Goal: Information Seeking & Learning: Learn about a topic

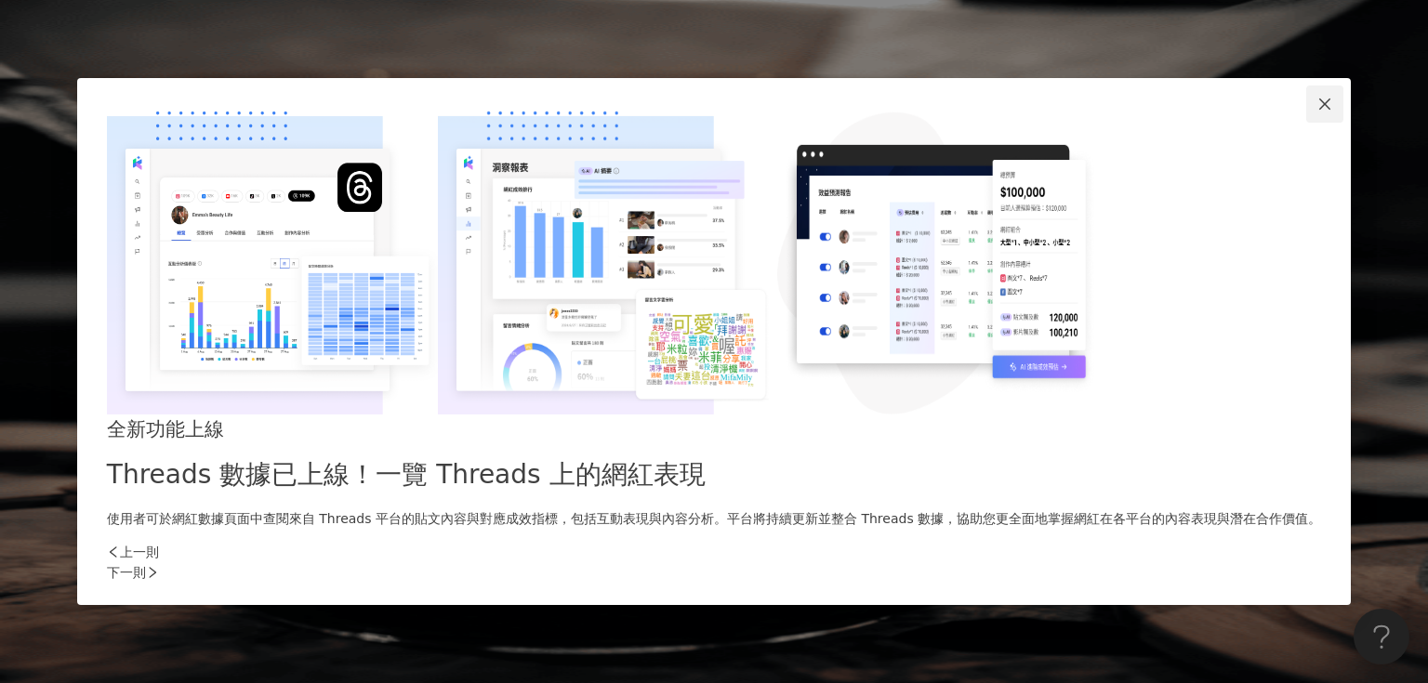
click at [1317, 112] on icon "close" at bounding box center [1324, 104] width 15 height 15
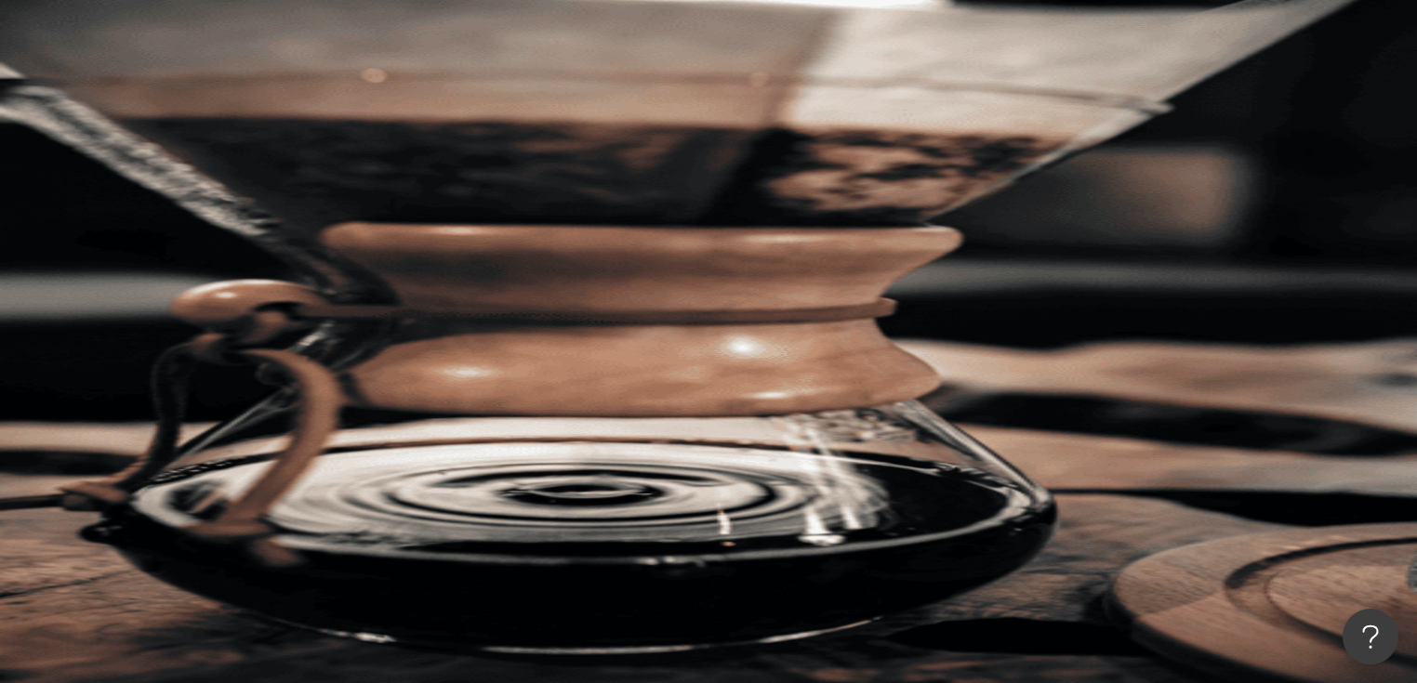
click at [270, 328] on icon at bounding box center [263, 334] width 13 height 13
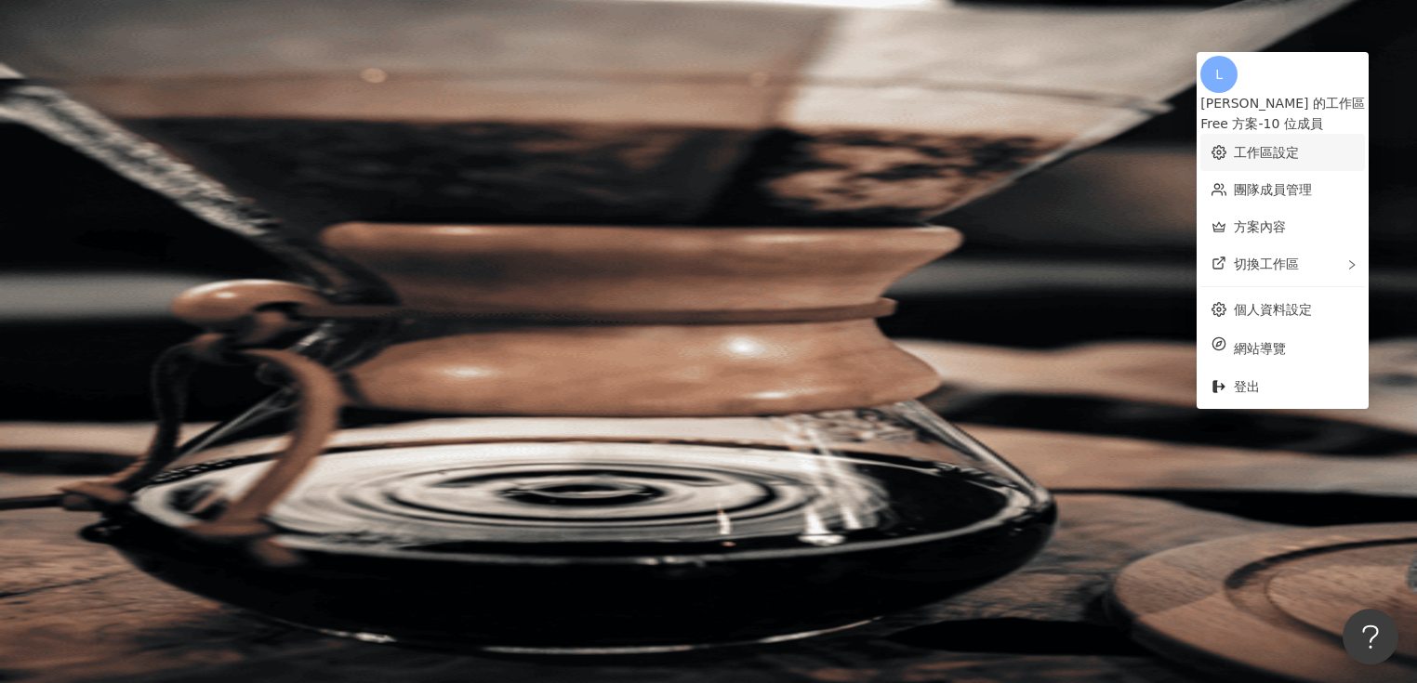
click at [1294, 145] on link "工作區設定" at bounding box center [1266, 152] width 65 height 15
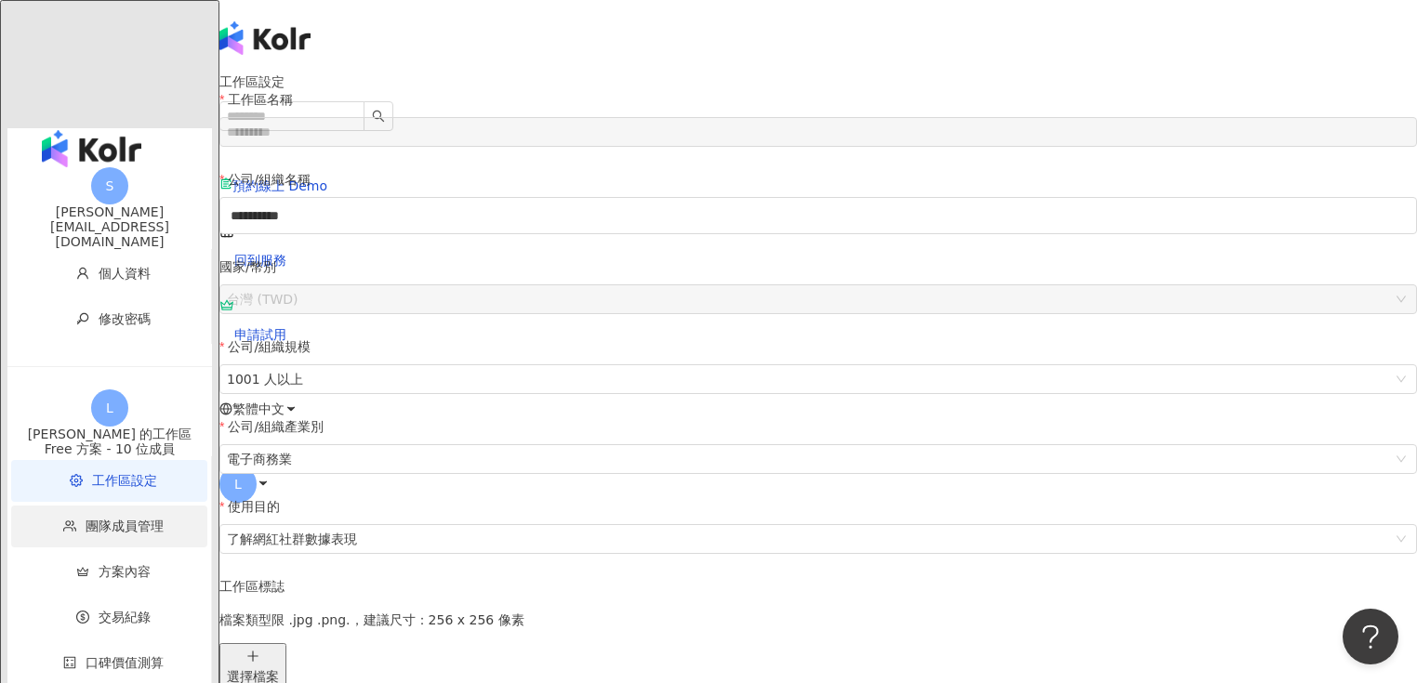
click at [86, 519] on span "團隊成員管理" at bounding box center [125, 526] width 78 height 15
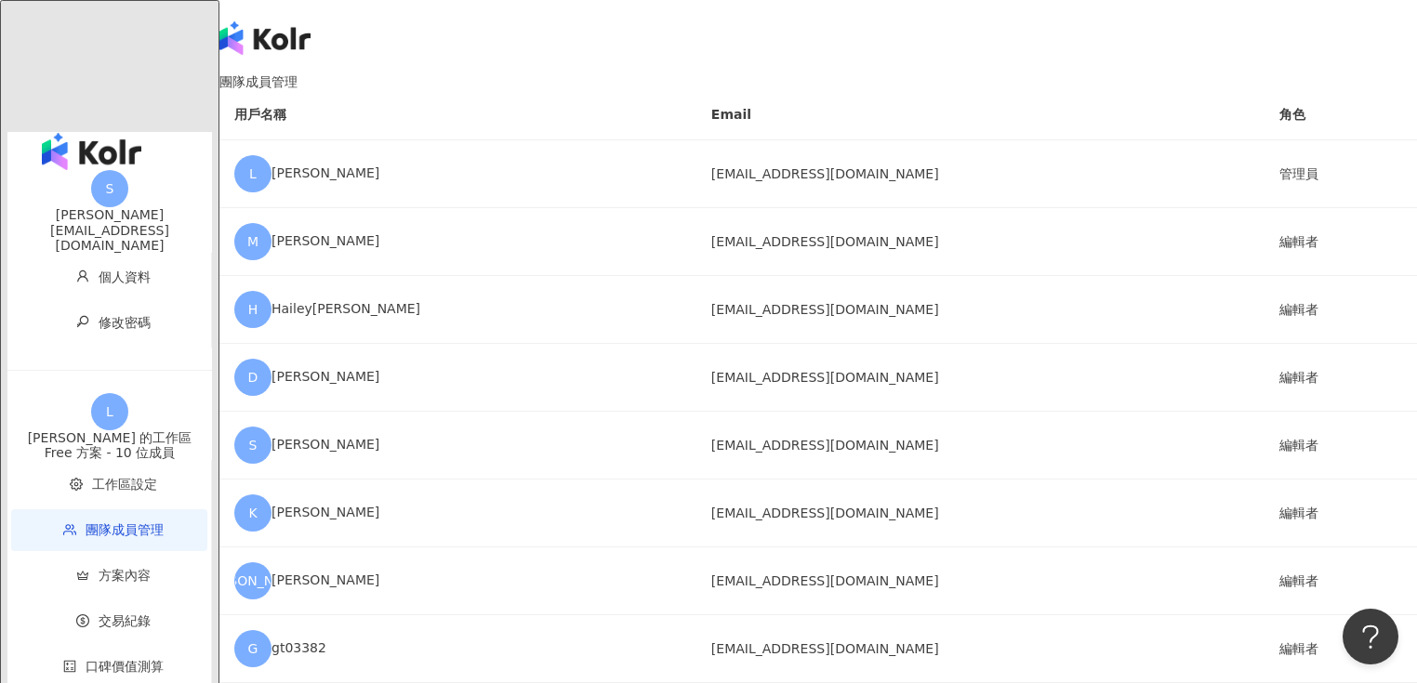
click at [270, 477] on icon at bounding box center [263, 483] width 13 height 13
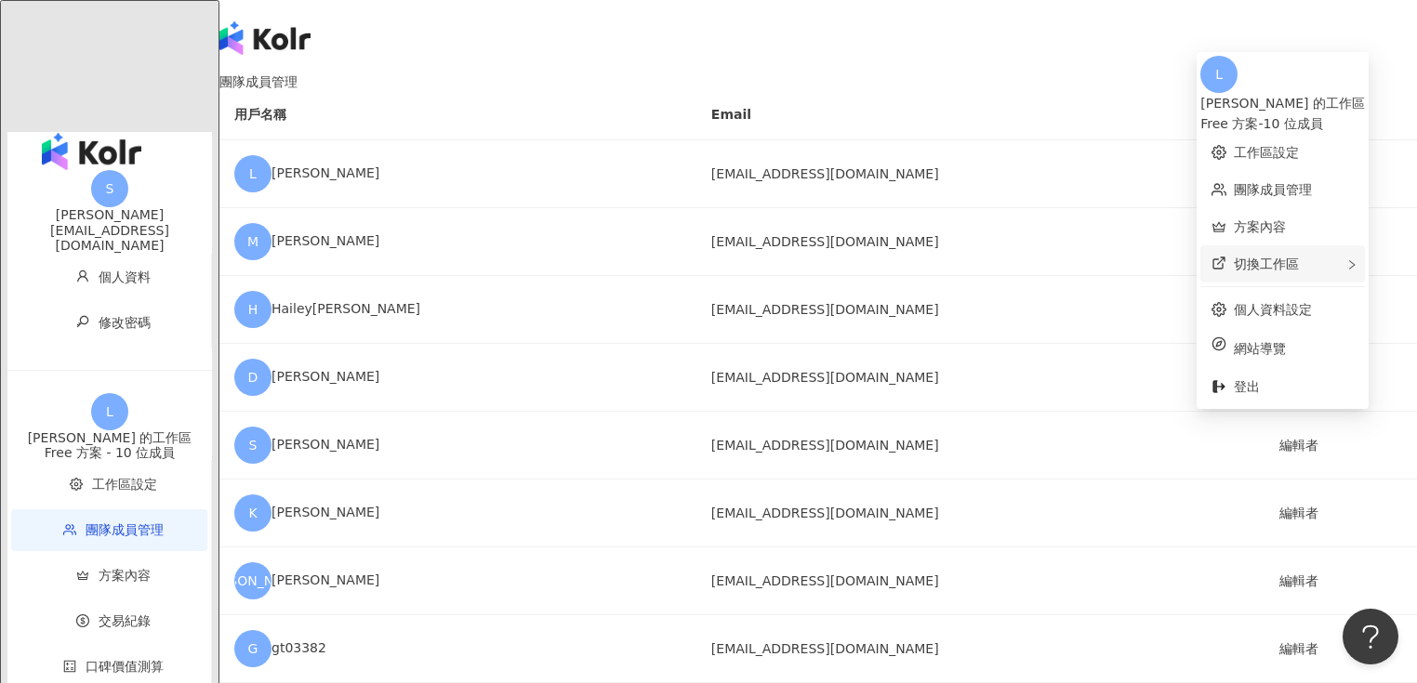
click at [1301, 258] on div "切換工作區" at bounding box center [1282, 263] width 165 height 37
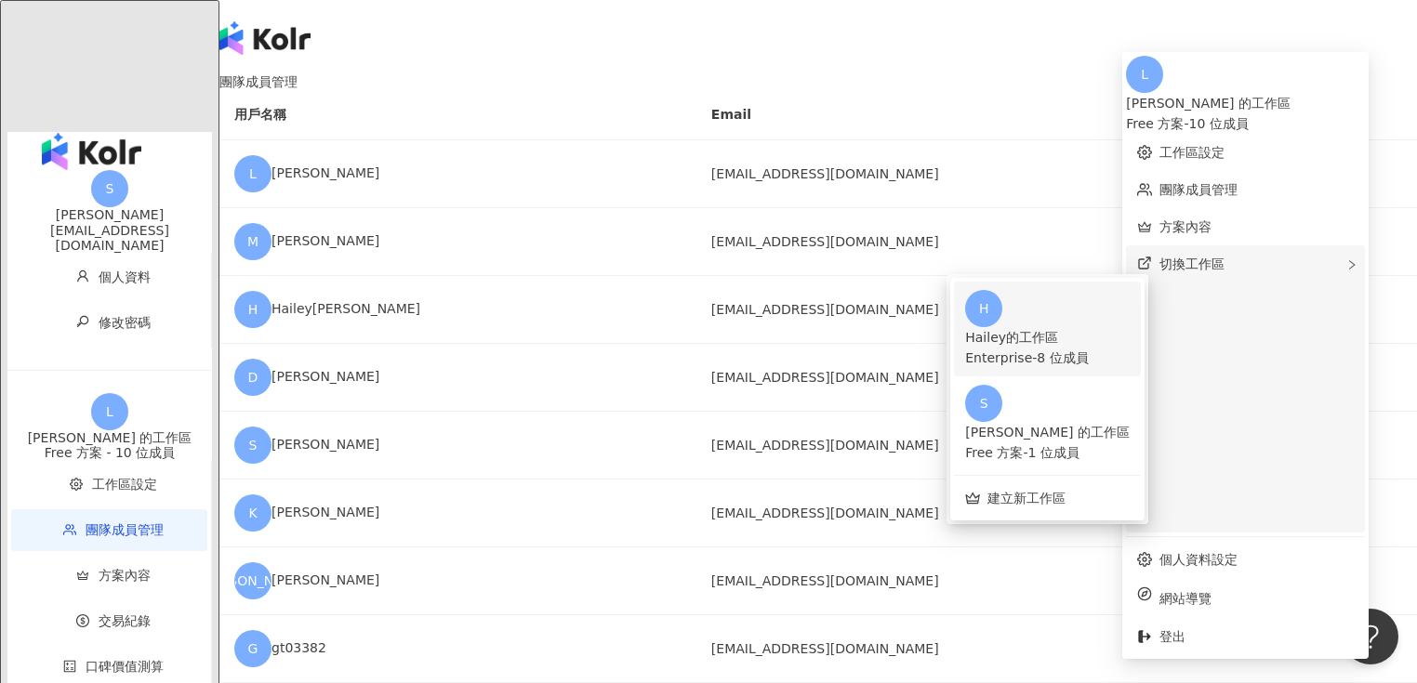
click at [1129, 327] on div "Hailey的工作區" at bounding box center [1047, 337] width 165 height 20
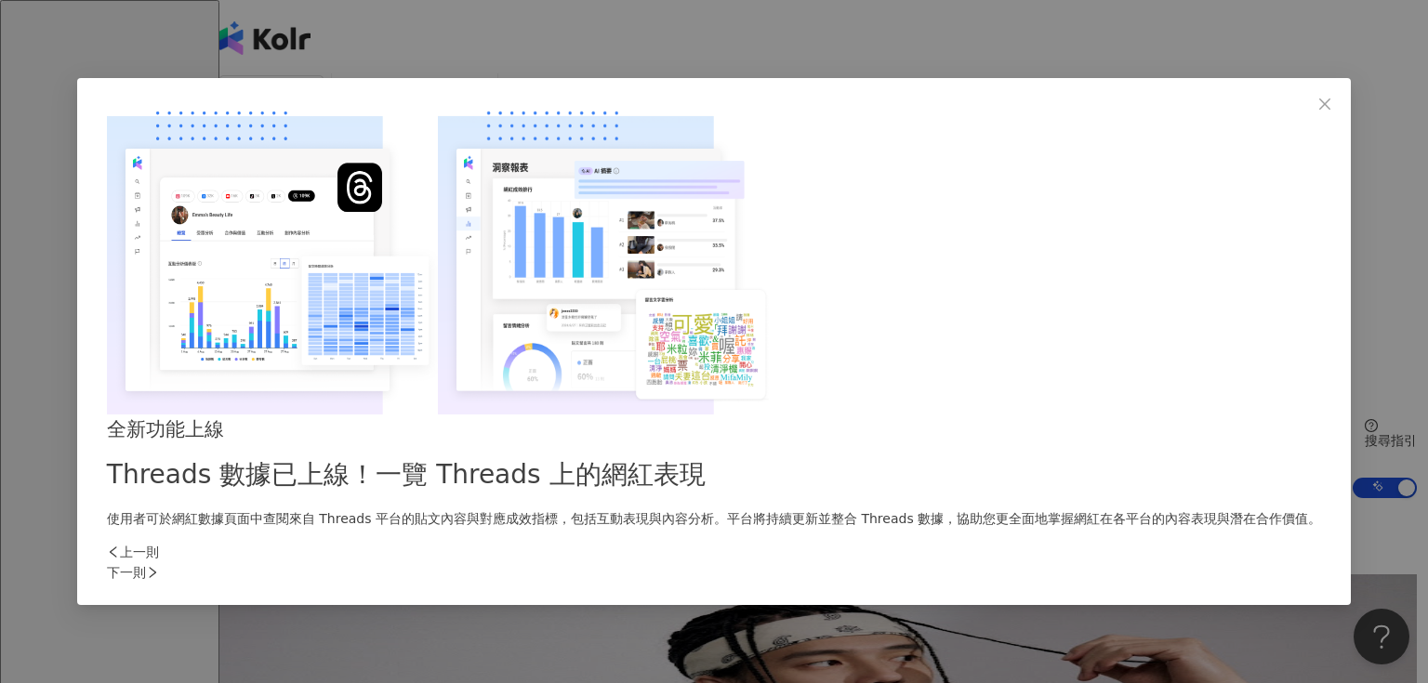
click at [1039, 562] on div "下一則" at bounding box center [714, 572] width 1214 height 20
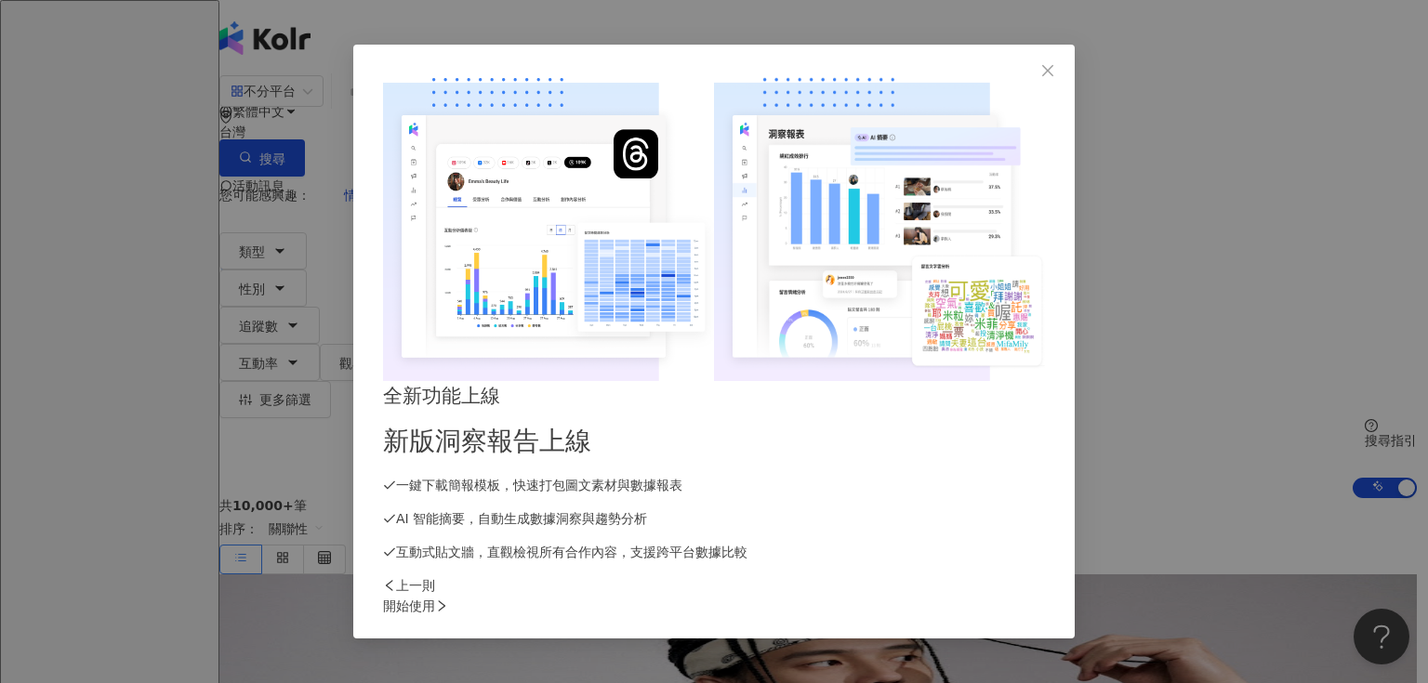
click at [1039, 596] on div "開始使用" at bounding box center [714, 606] width 662 height 20
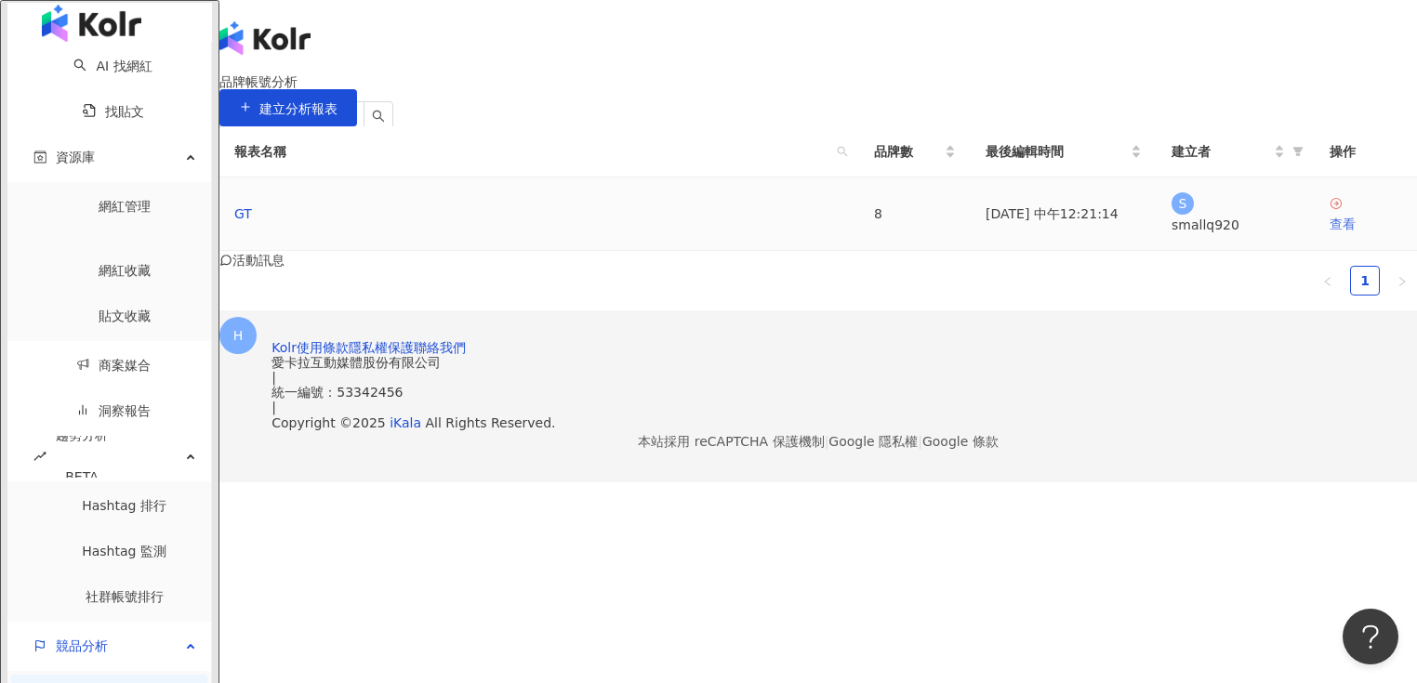
click at [1329, 234] on div "查看" at bounding box center [1365, 224] width 73 height 20
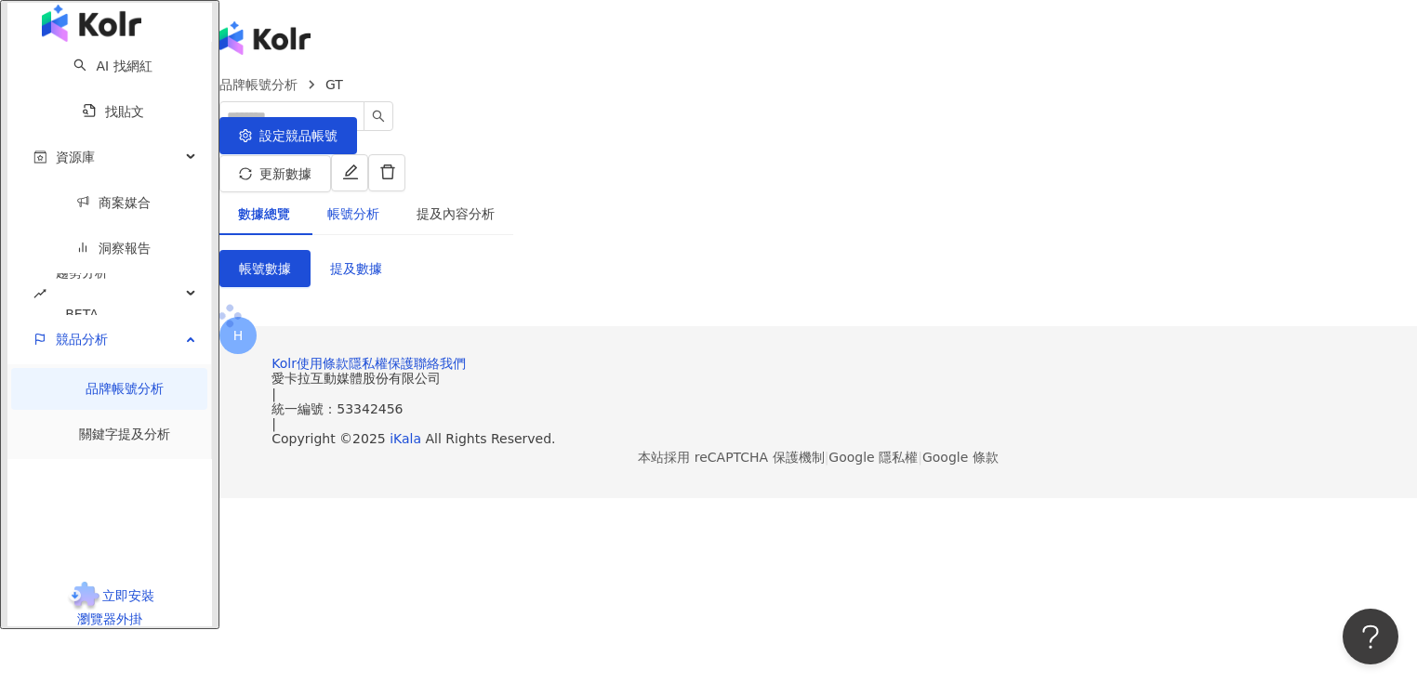
click at [379, 204] on div "帳號分析" at bounding box center [353, 214] width 52 height 20
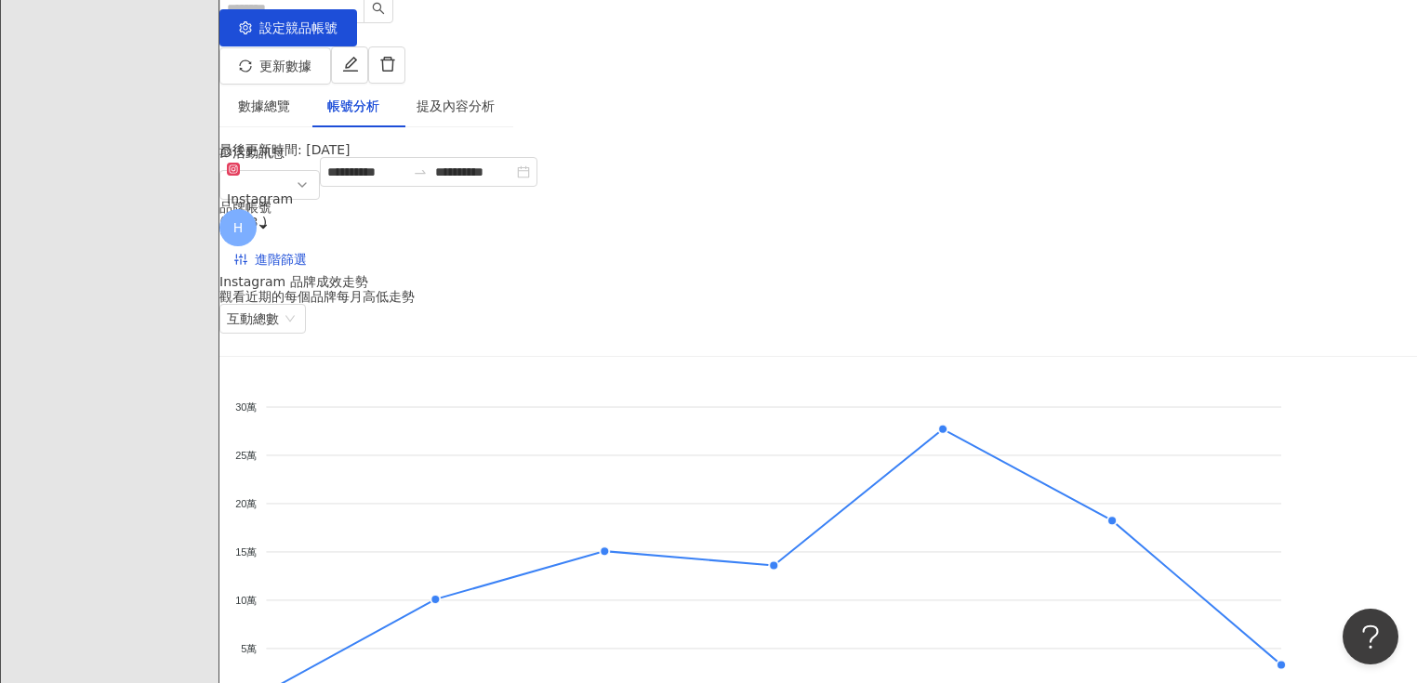
scroll to position [74, 0]
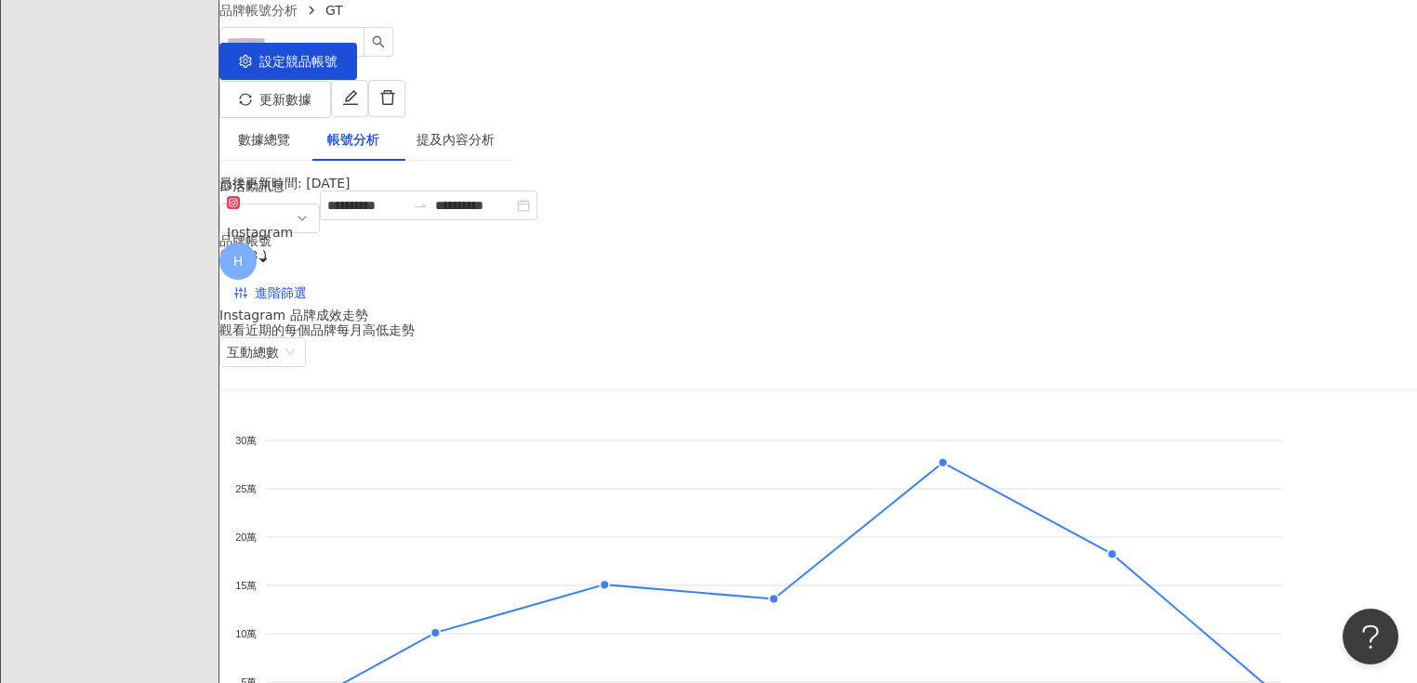
click at [799, 233] on div "品牌帳號 ( 8 / 8 )" at bounding box center [817, 248] width 1197 height 30
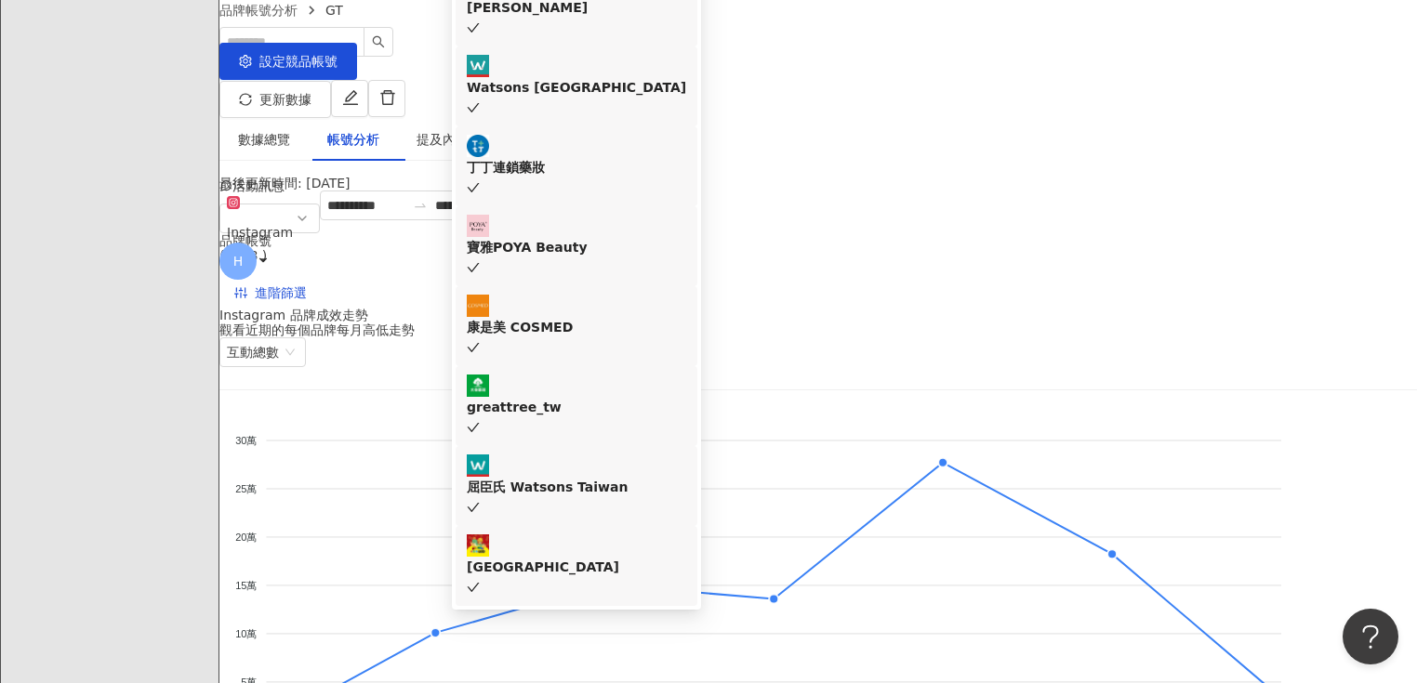
scroll to position [149, 0]
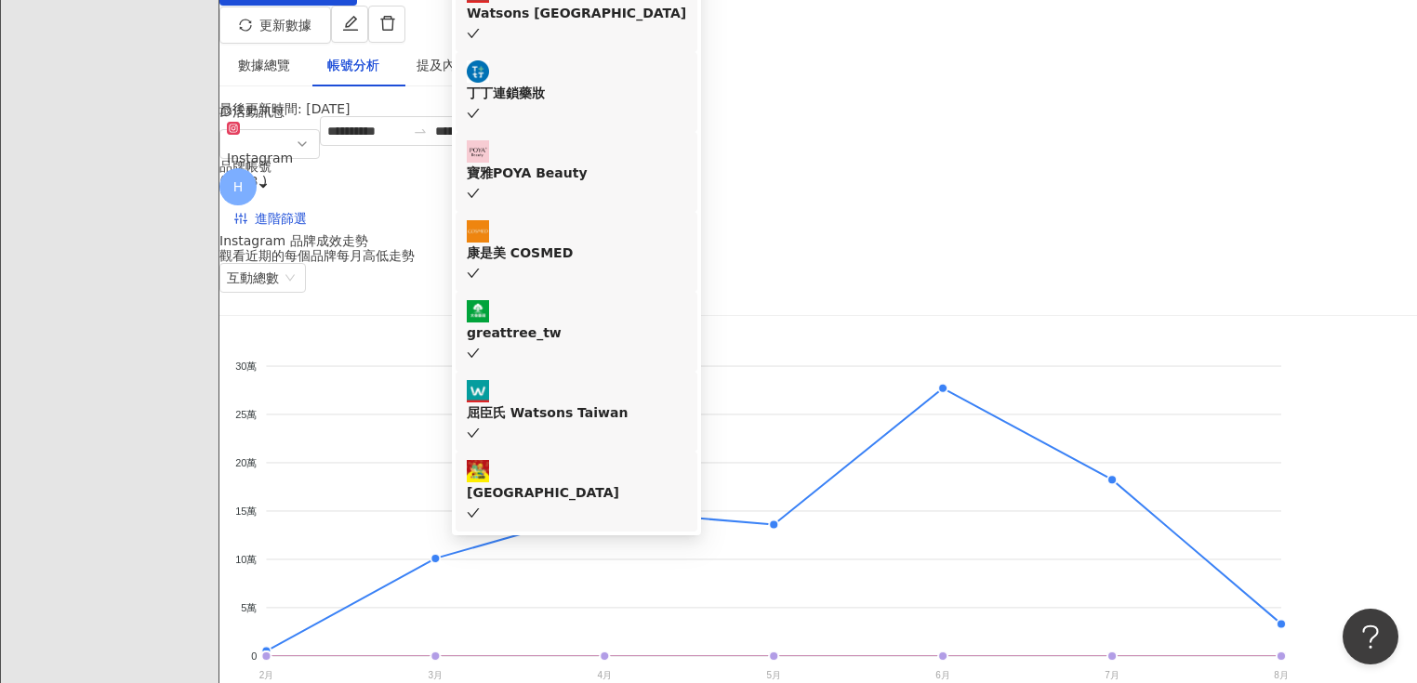
click at [686, 23] on div "Watsons Malaysia" at bounding box center [576, 13] width 219 height 20
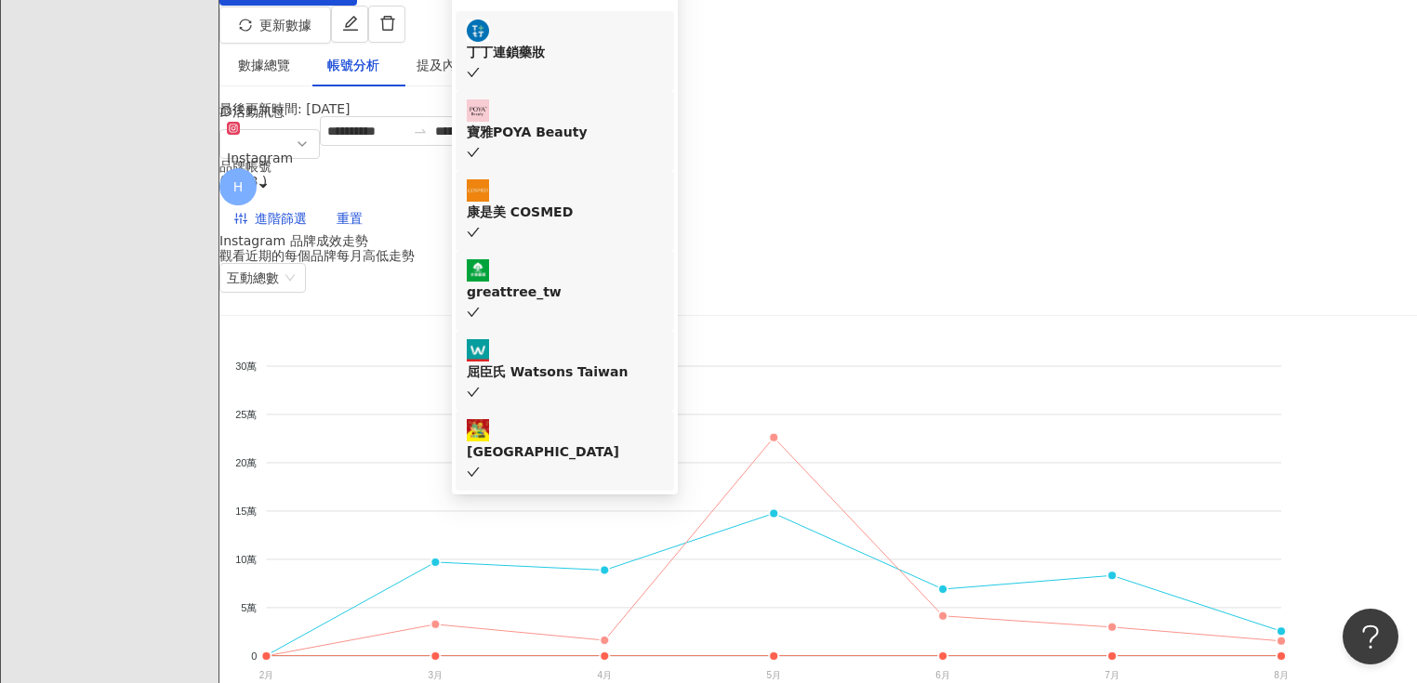
click at [663, 462] on div "卡多摩嬰童館" at bounding box center [565, 452] width 196 height 20
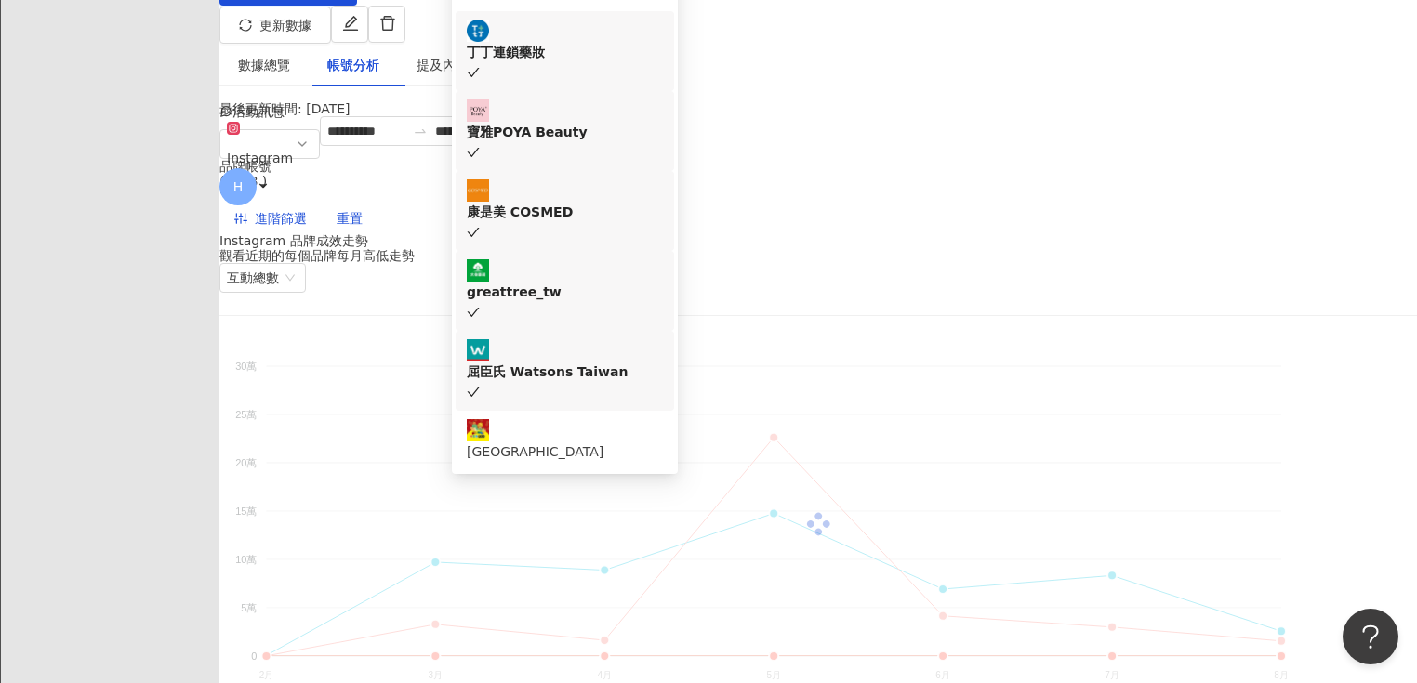
click at [663, 222] on div "康是美 COSMED" at bounding box center [565, 212] width 196 height 20
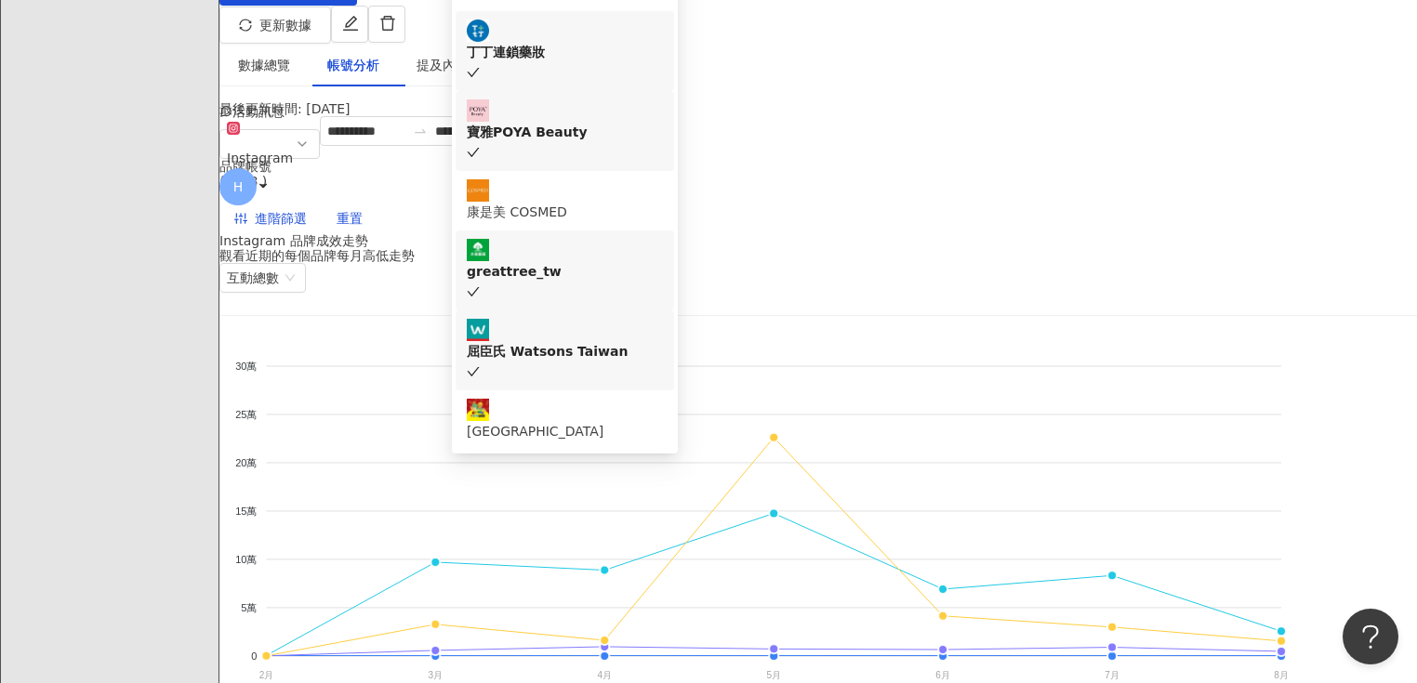
click at [663, 142] on div "寶雅POYA Beauty" at bounding box center [565, 132] width 196 height 20
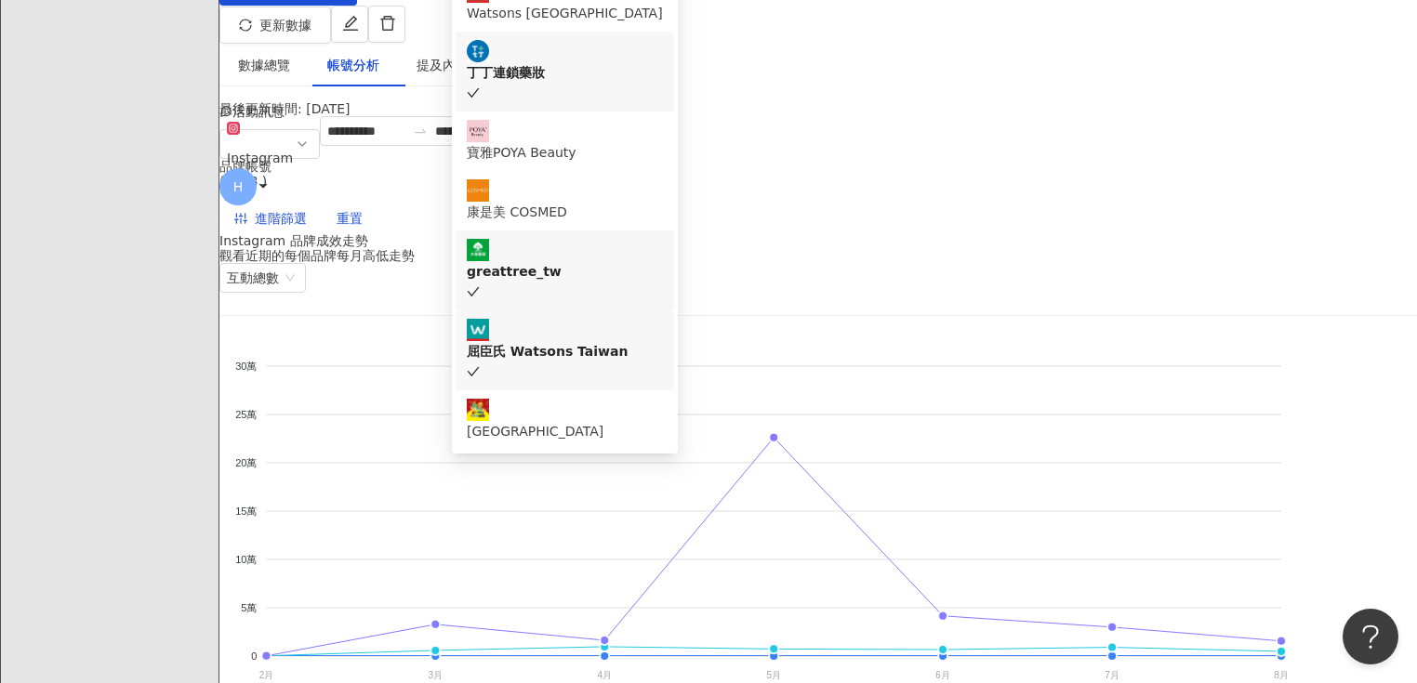
click at [984, 159] on div "**********" at bounding box center [817, 174] width 1197 height 117
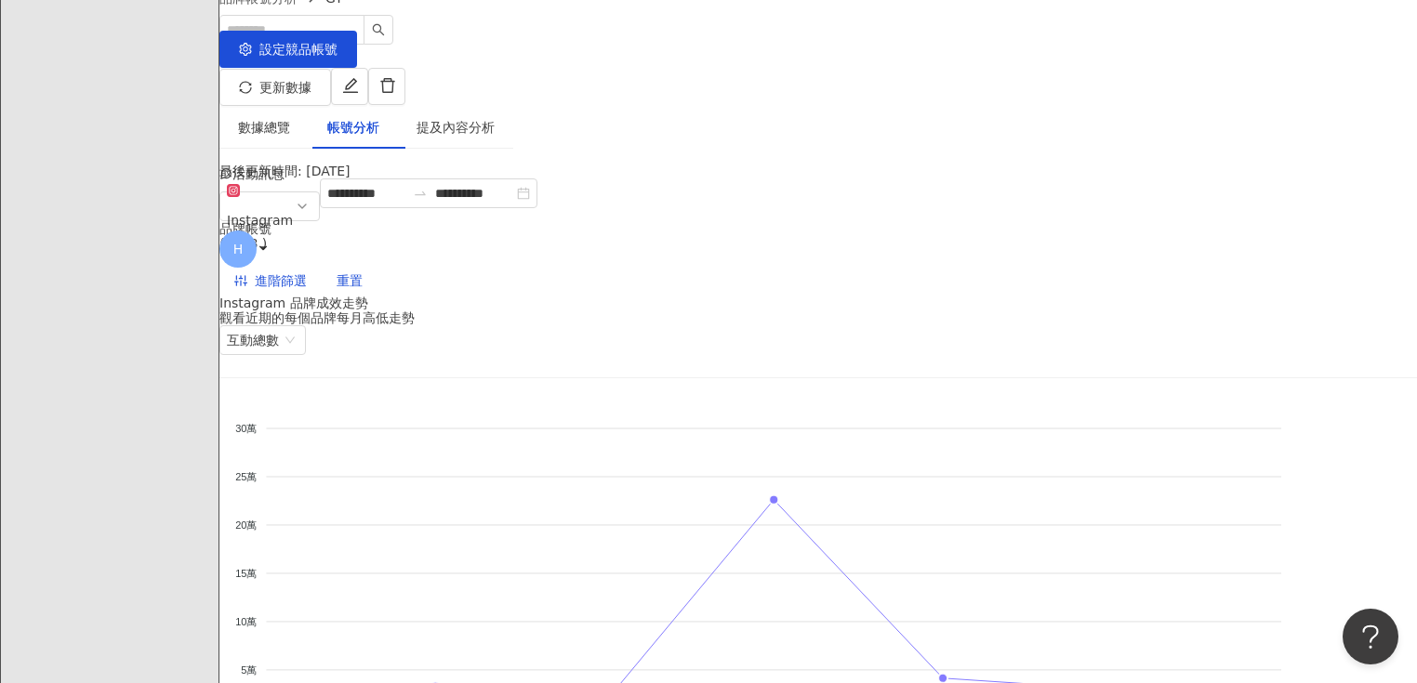
scroll to position [74, 0]
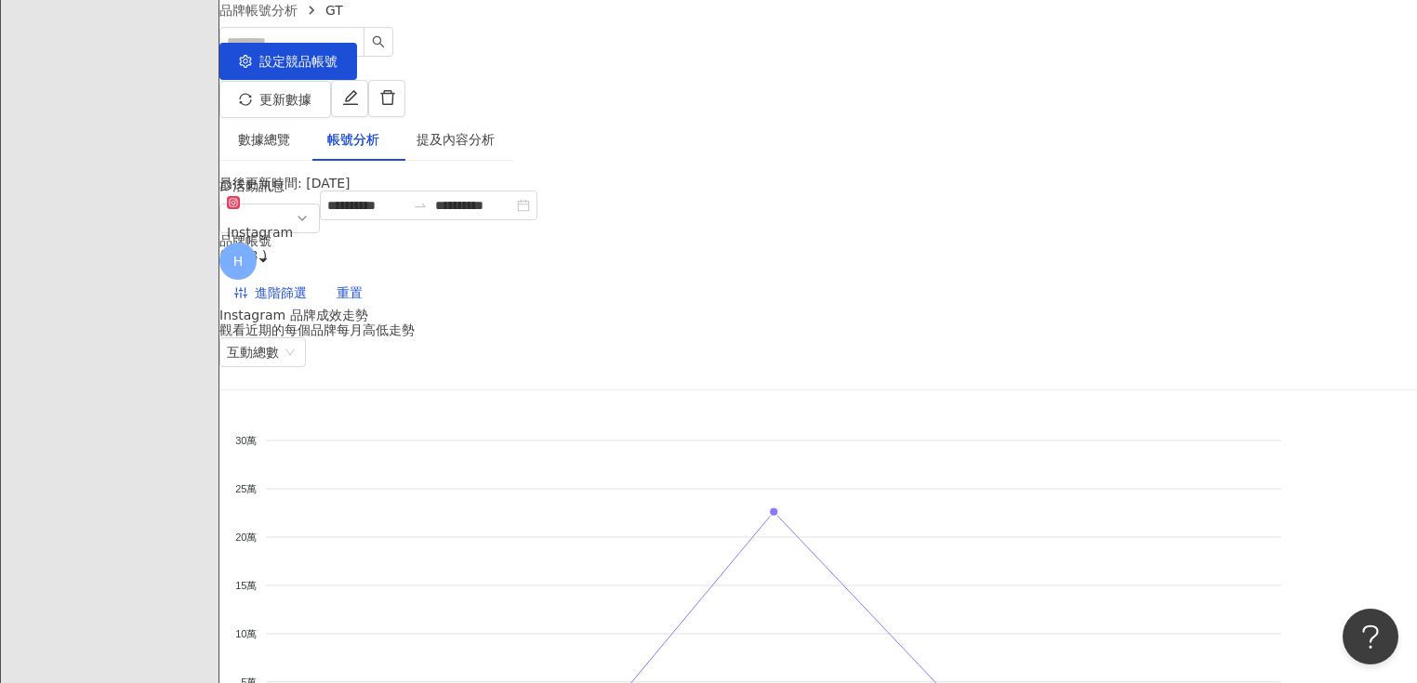
click at [816, 233] on div "品牌帳號 ( 4 / 8 )" at bounding box center [817, 248] width 1197 height 30
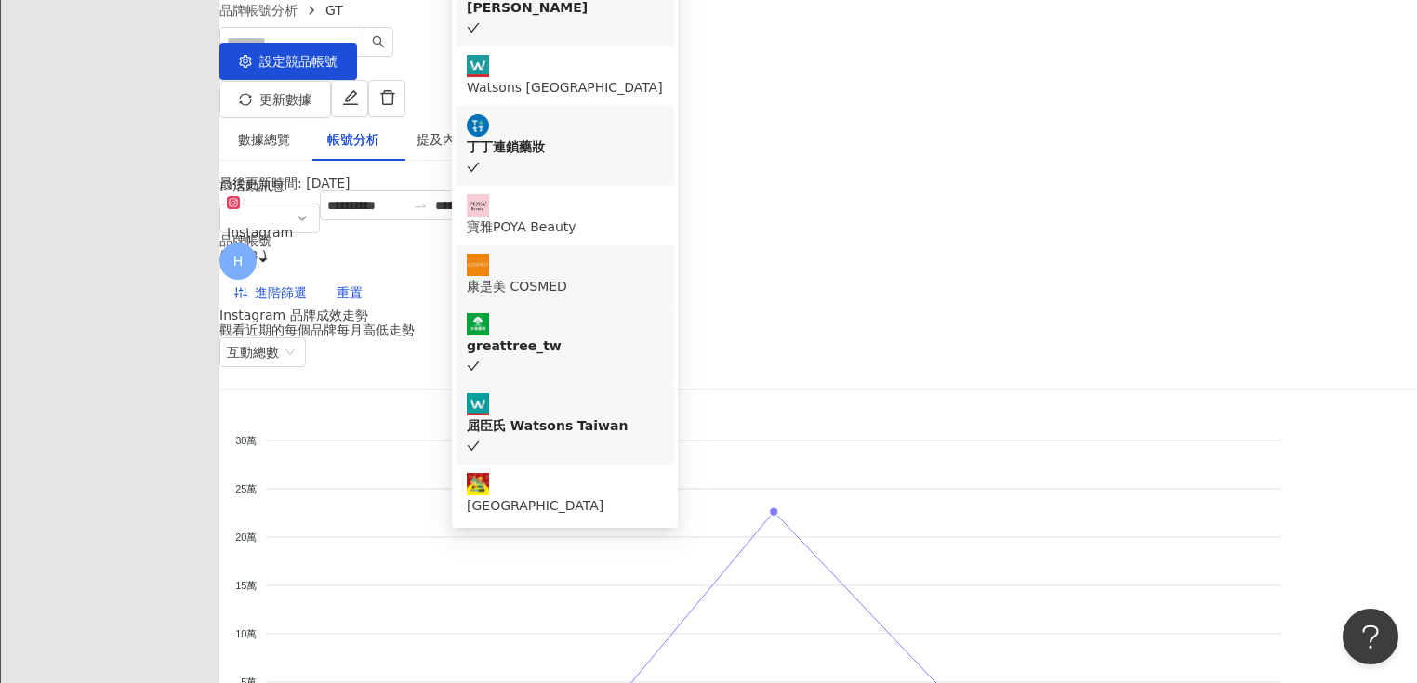
click at [663, 297] on div "康是美 COSMED" at bounding box center [565, 286] width 196 height 20
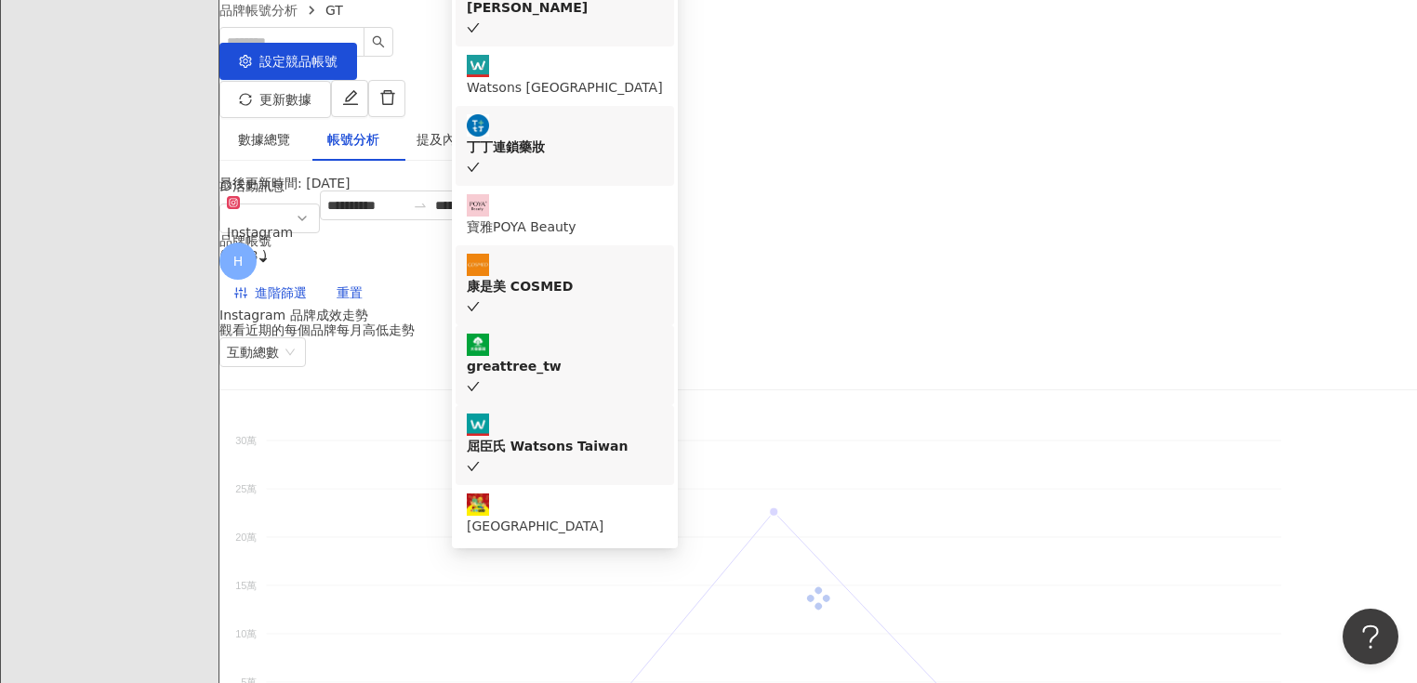
click at [998, 242] on div "**********" at bounding box center [817, 249] width 1197 height 117
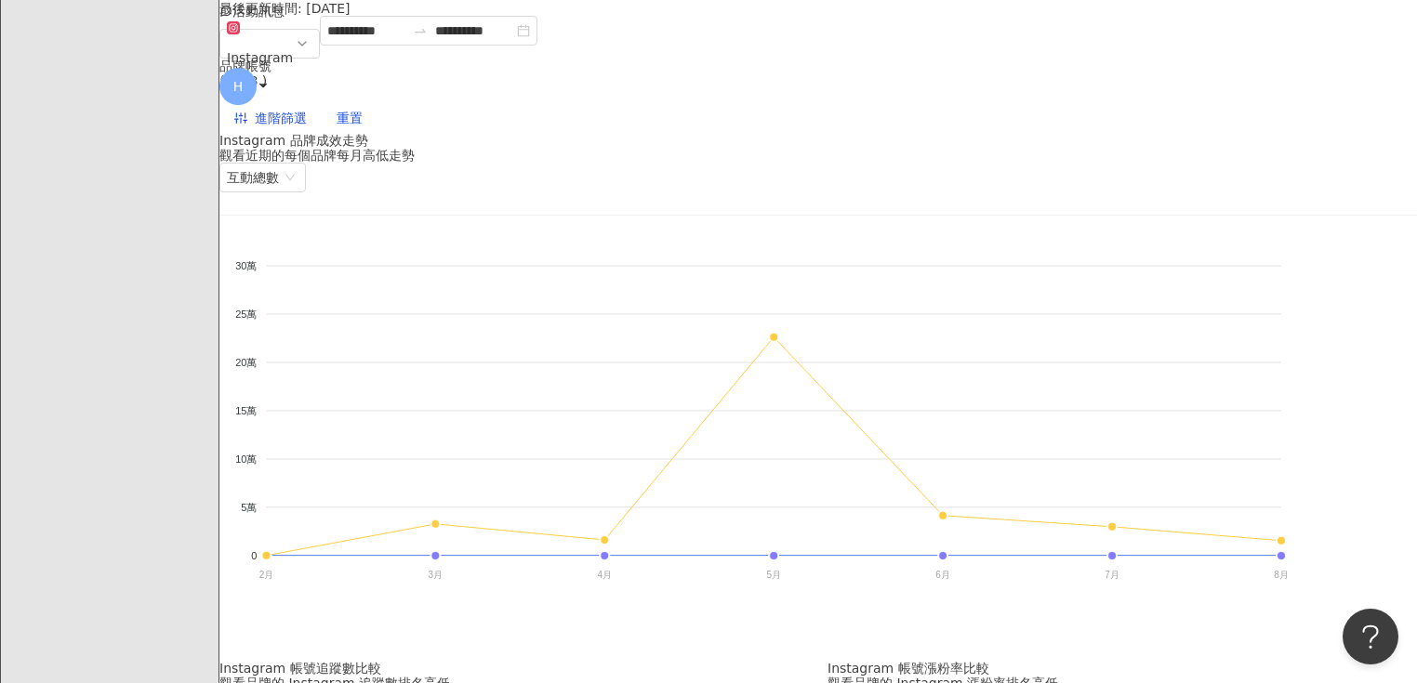
scroll to position [0, 0]
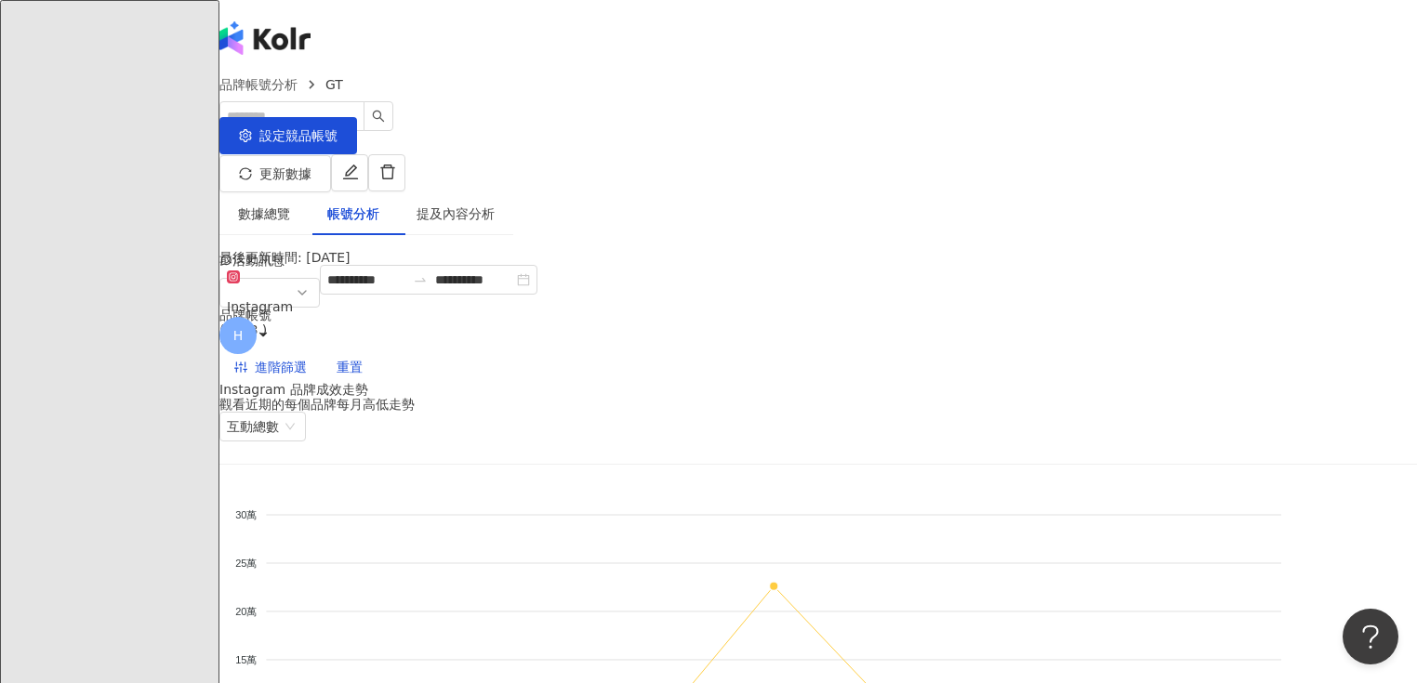
drag, startPoint x: 1302, startPoint y: 242, endPoint x: 1358, endPoint y: 241, distance: 55.8
click at [1358, 250] on div "最後更新時間: 2025/8/22" at bounding box center [817, 257] width 1197 height 15
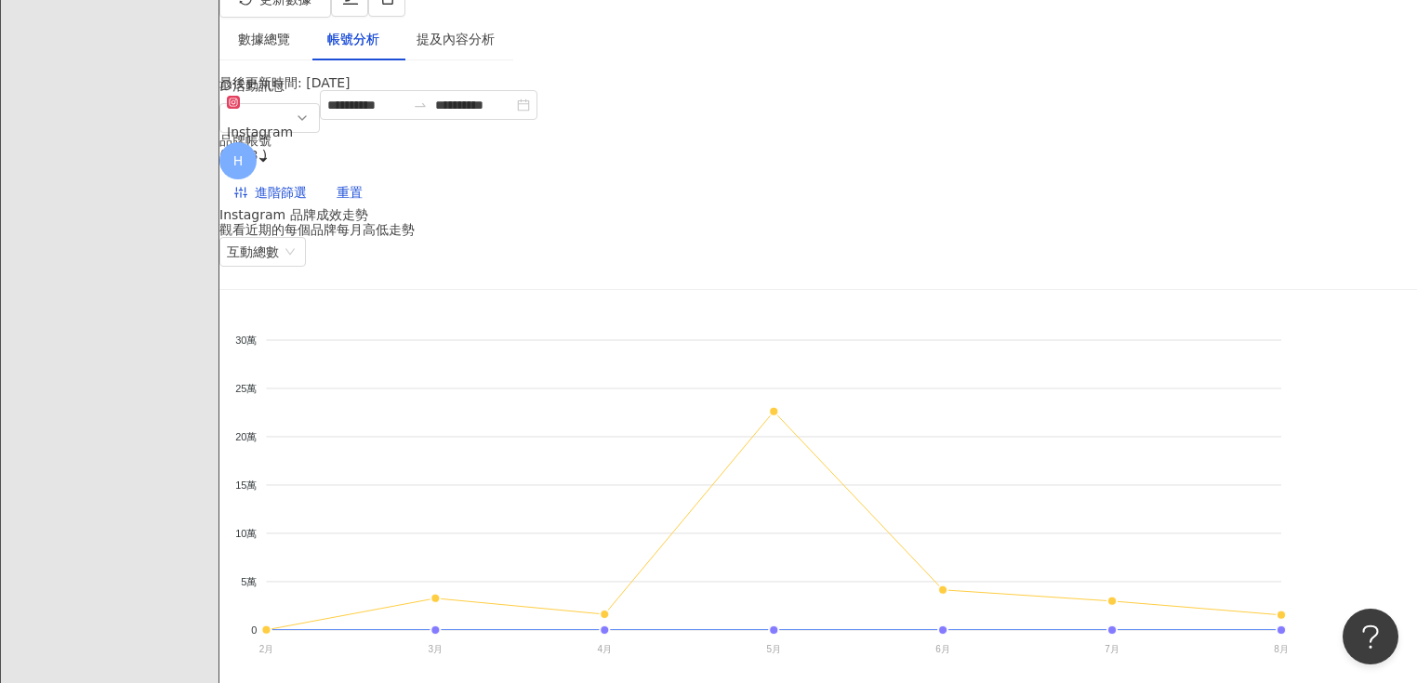
scroll to position [149, 0]
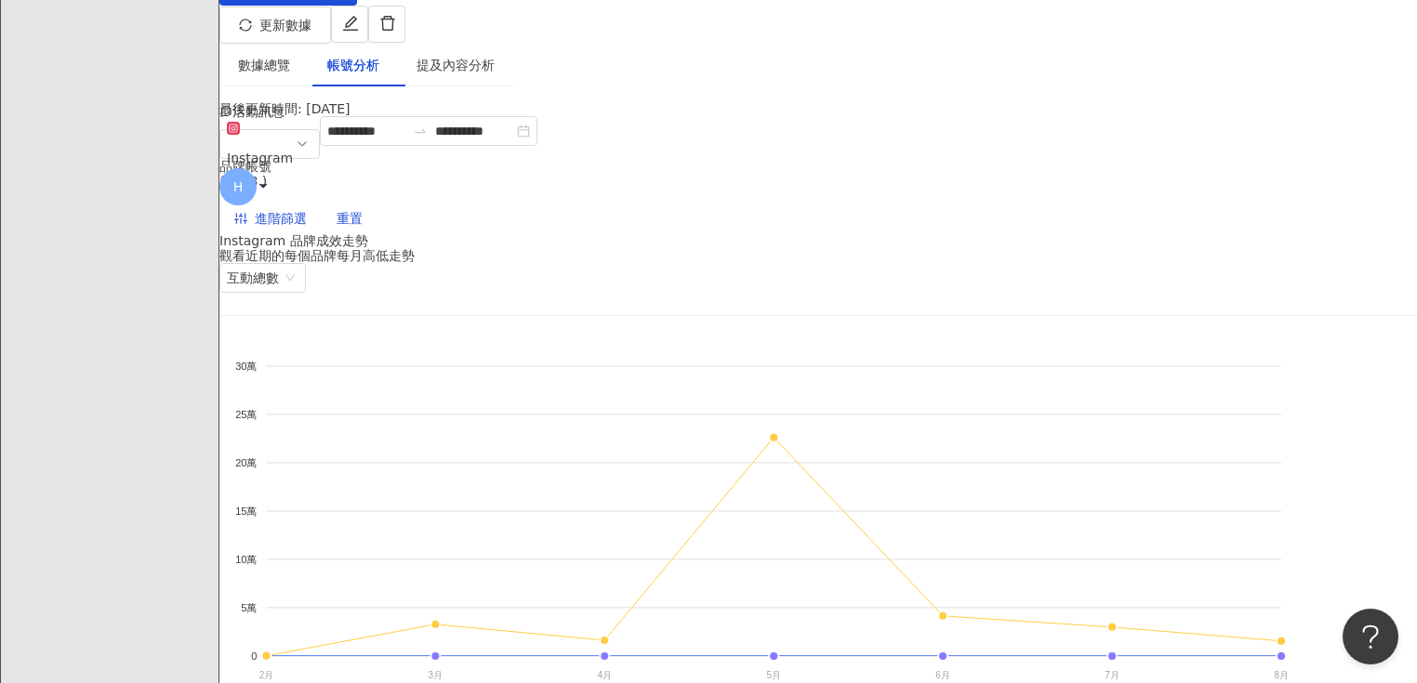
click at [370, 171] on div "**********" at bounding box center [817, 174] width 1197 height 117
click at [312, 165] on span "Instagram" at bounding box center [270, 144] width 86 height 56
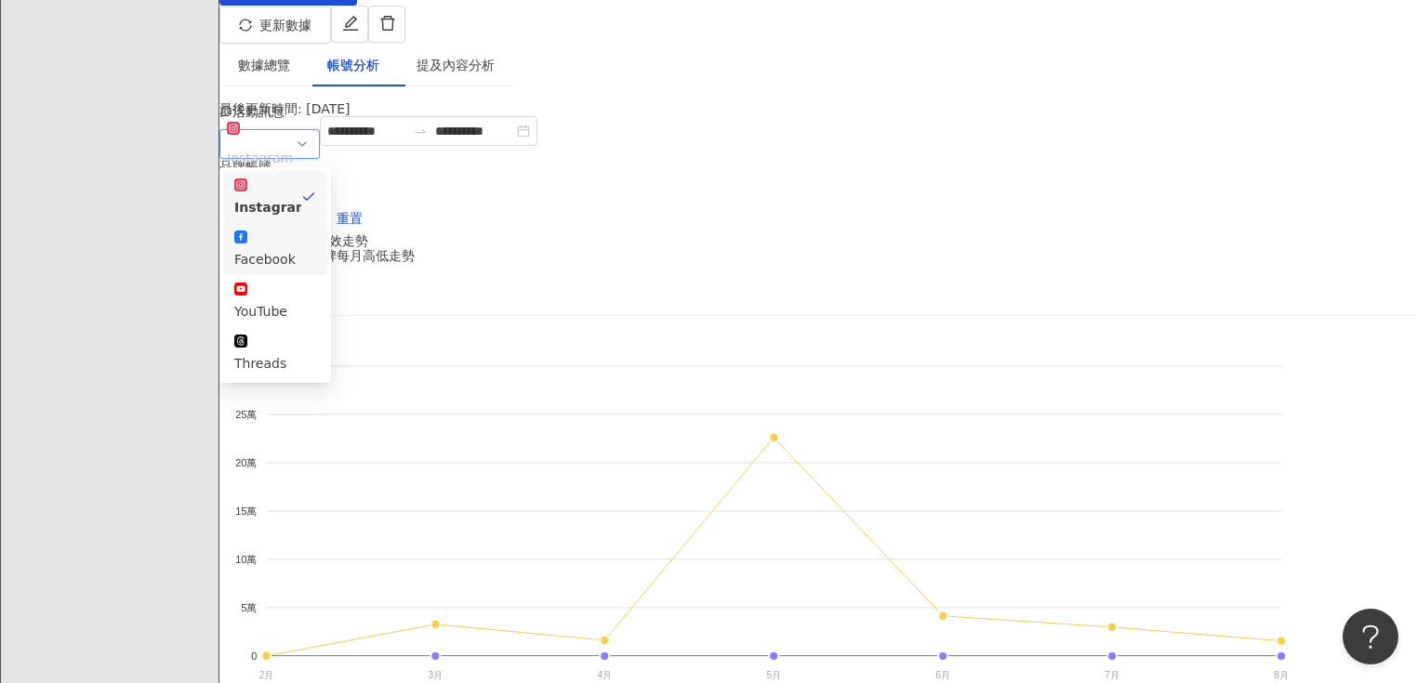
click at [316, 249] on div "Facebook" at bounding box center [275, 259] width 82 height 20
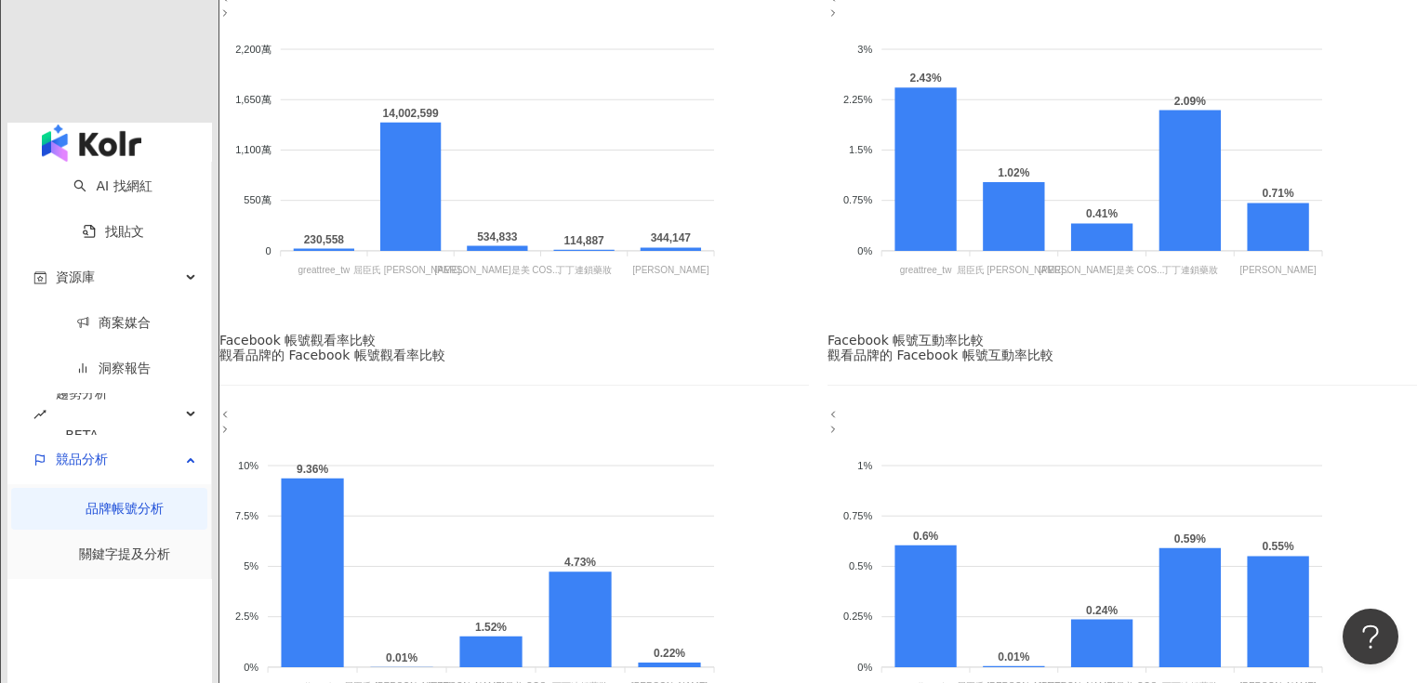
scroll to position [1264, 0]
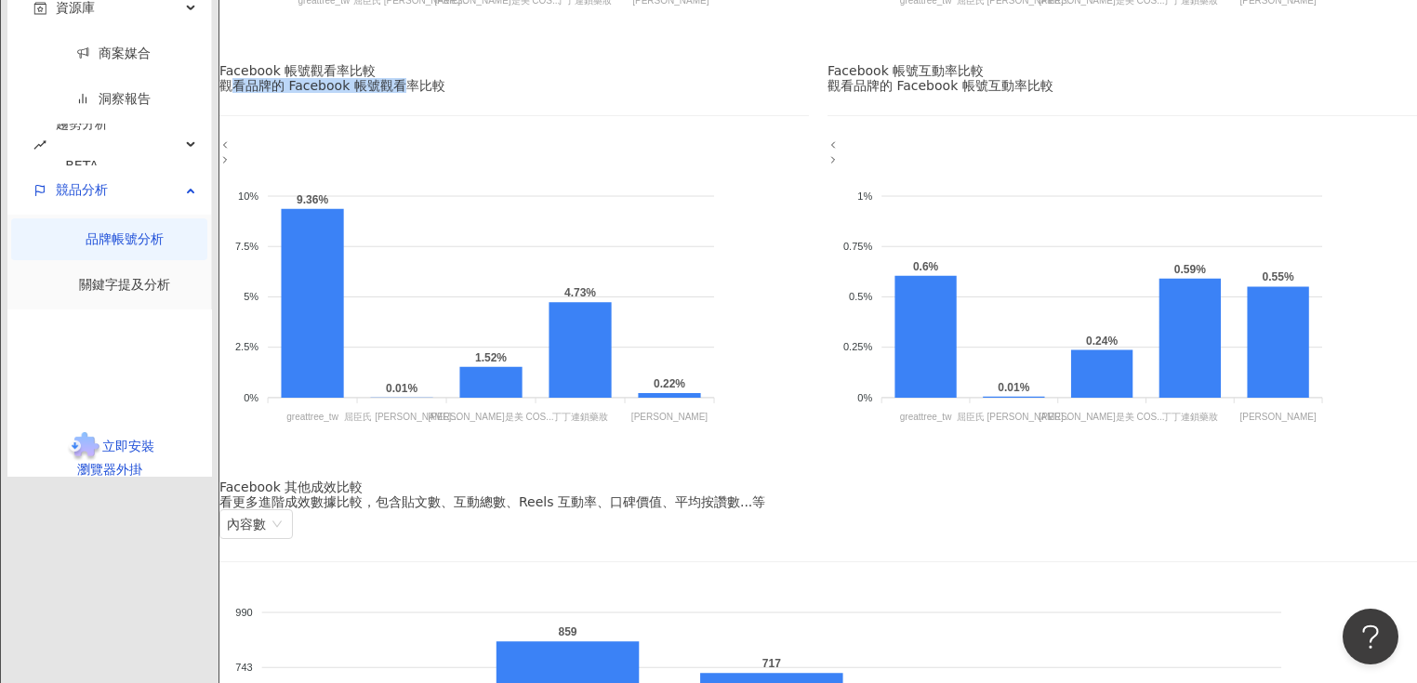
drag, startPoint x: 303, startPoint y: 201, endPoint x: 472, endPoint y: 204, distance: 169.2
click at [472, 93] on div "觀看品牌的 Facebook 帳號觀看率比較" at bounding box center [513, 85] width 589 height 15
click at [590, 93] on div "Facebook 帳號觀看率比較 觀看品牌的 Facebook 帳號觀看率比較" at bounding box center [513, 78] width 589 height 30
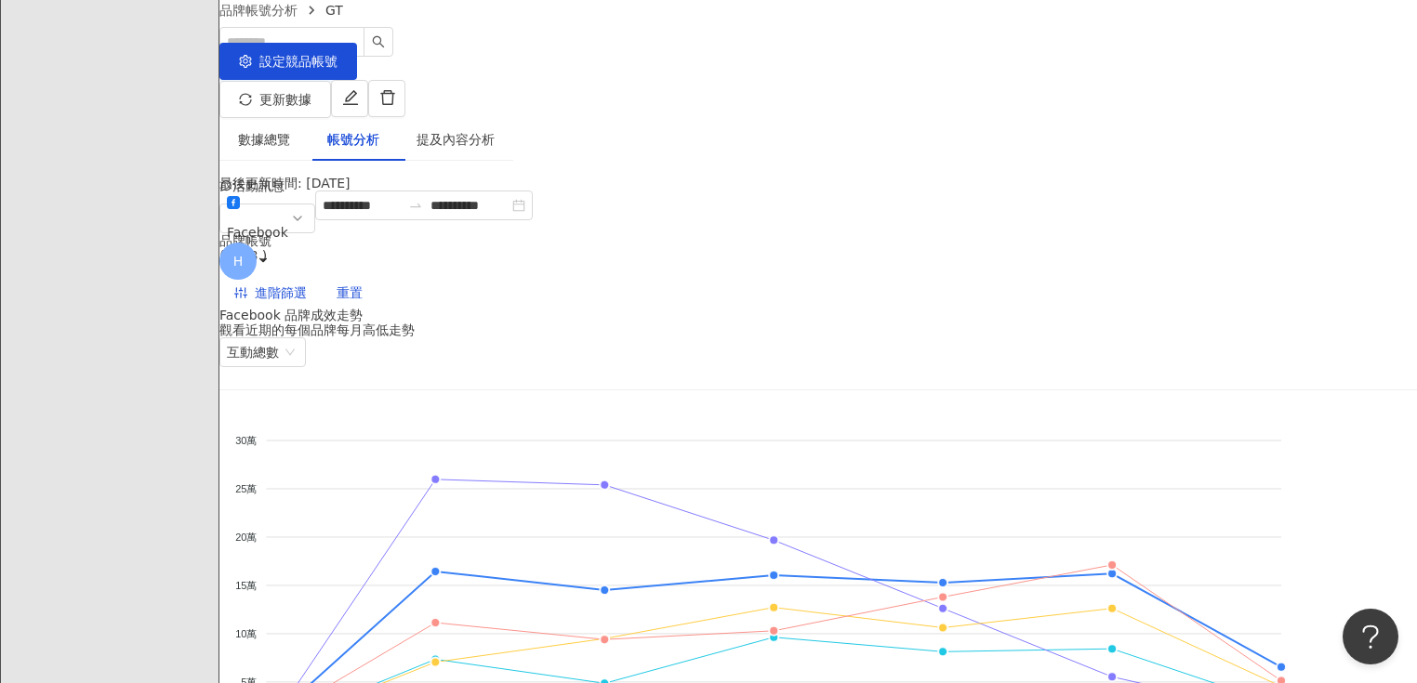
scroll to position [0, 0]
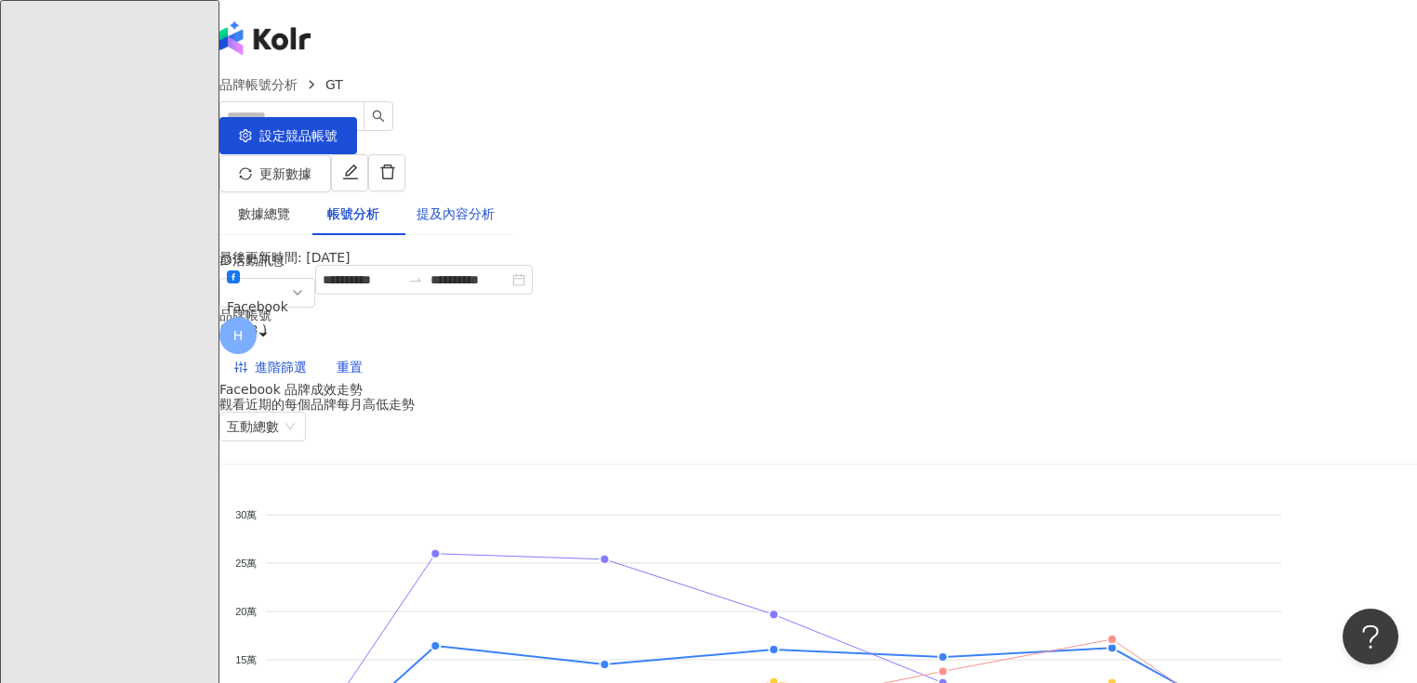
click at [481, 204] on div "提及內容分析" at bounding box center [455, 214] width 78 height 20
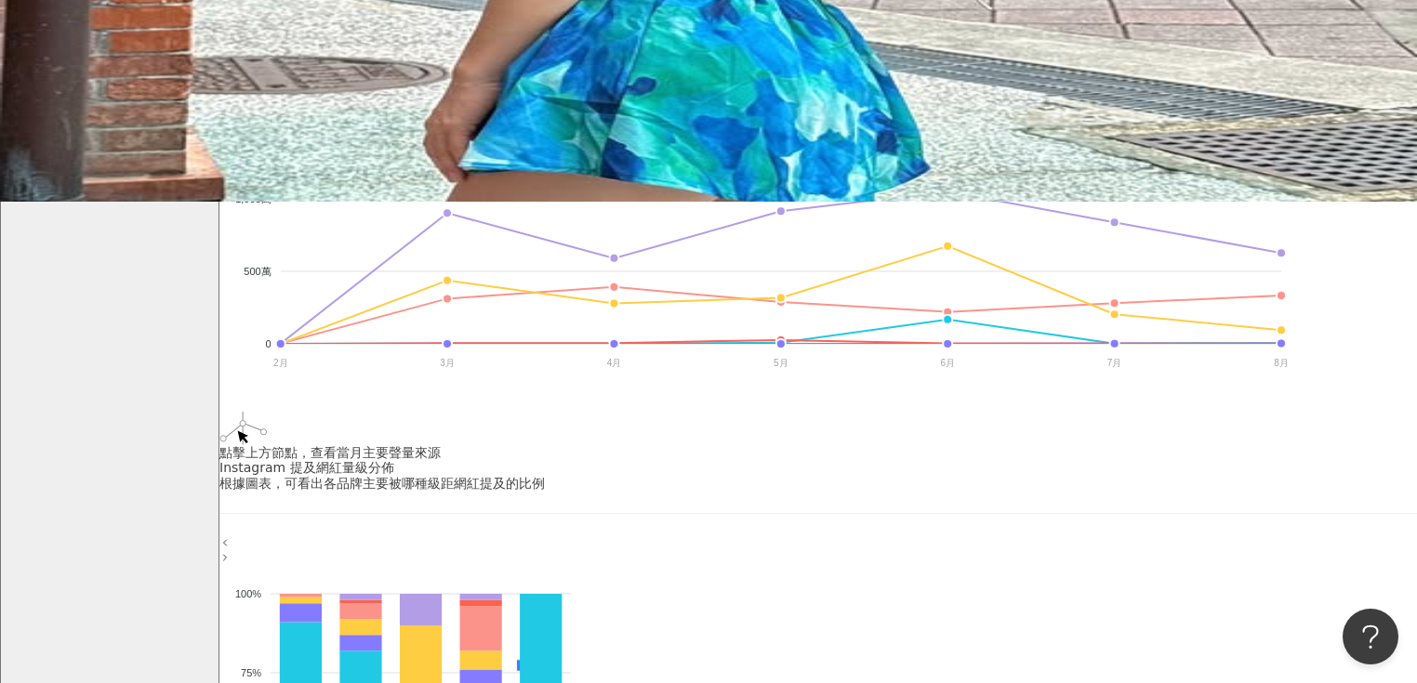
scroll to position [446, 0]
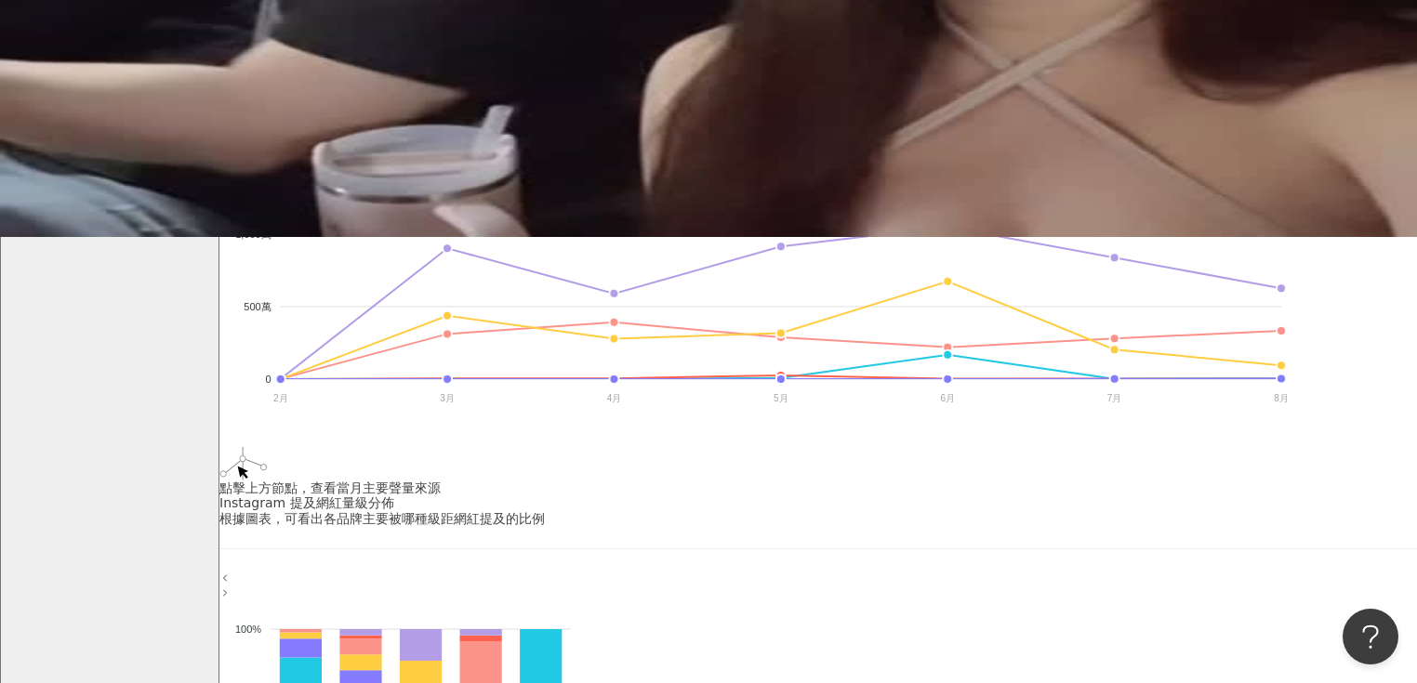
click at [1009, 353] on foreignobject "屈臣氏 Watsons Taiwan 康是美 COSMED Watsons Malaysia 寶雅POYA Beauty greattree_tw 卡多摩嬰童…" at bounding box center [754, 247] width 1071 height 372
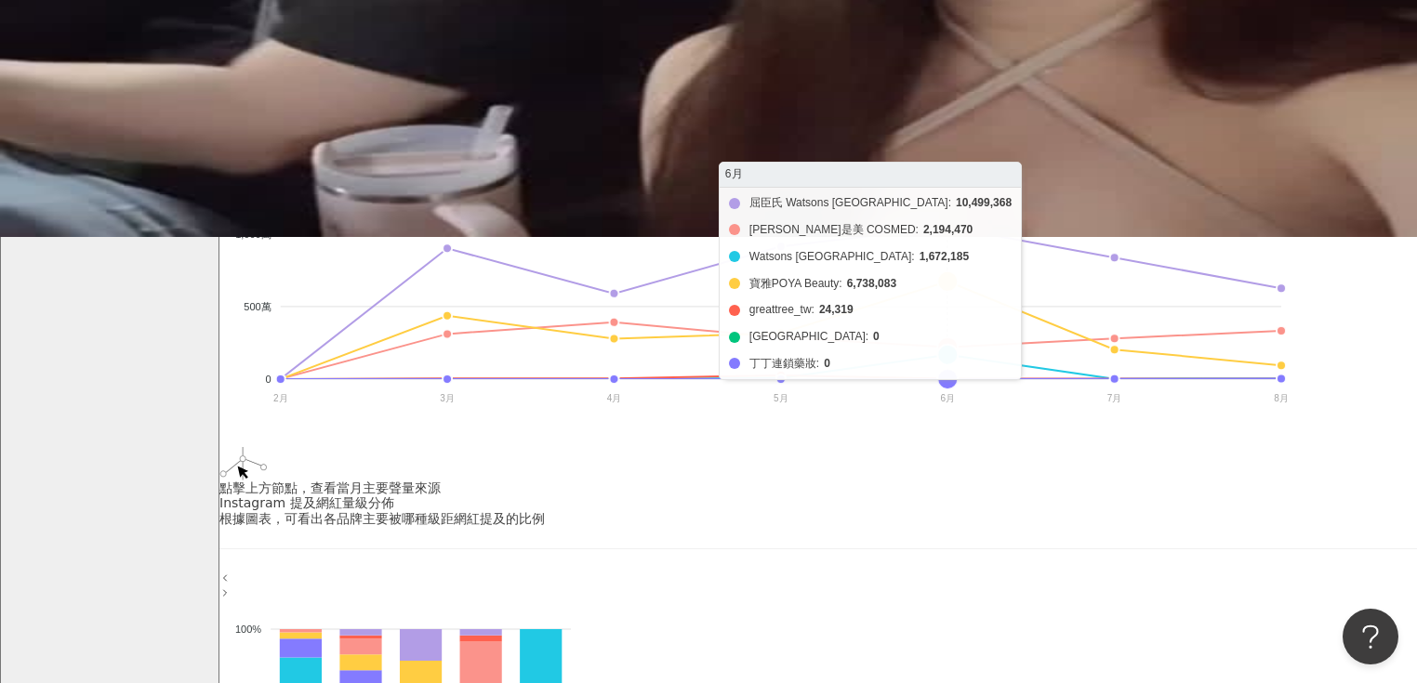
click at [1006, 316] on foreignobject "屈臣氏 Watsons Taiwan 康是美 COSMED Watsons Malaysia 寶雅POYA Beauty greattree_tw 卡多摩嬰童…" at bounding box center [754, 247] width 1071 height 372
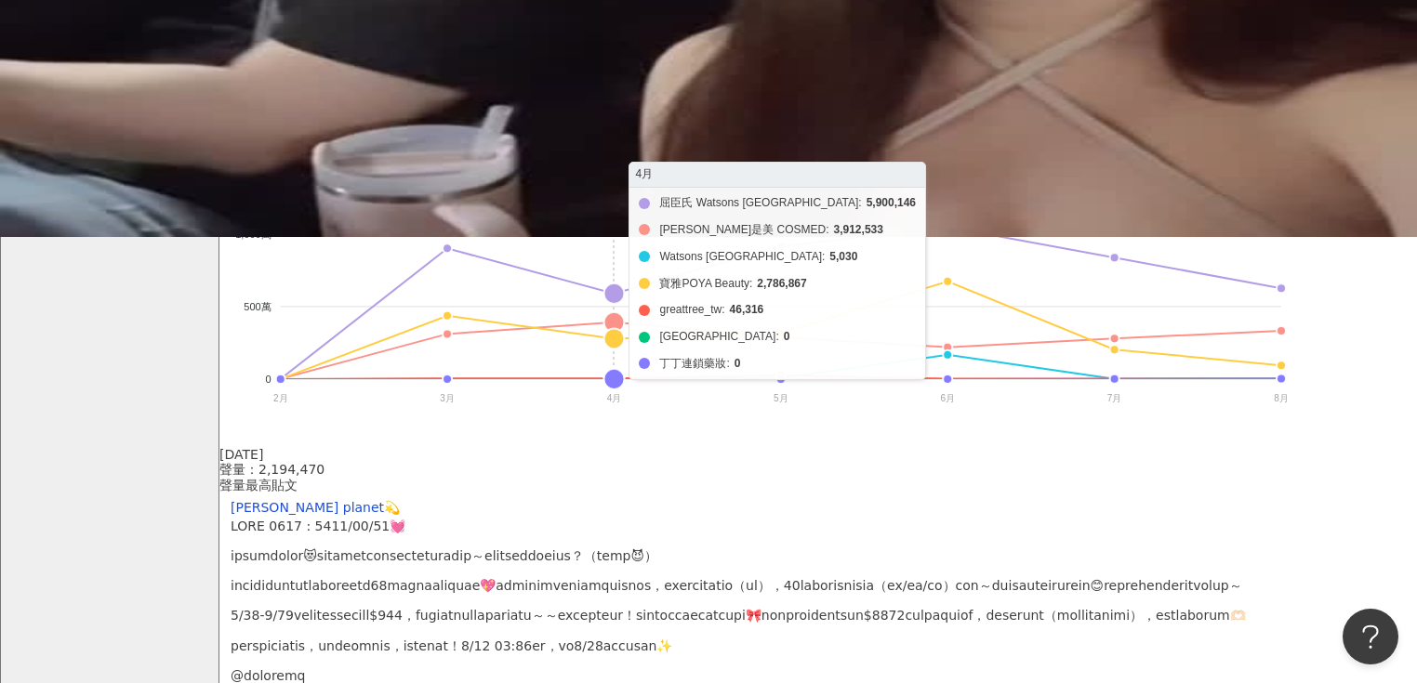
click at [749, 286] on foreignobject "屈臣氏 Watsons Taiwan 康是美 COSMED Watsons Malaysia 寶雅POYA Beauty greattree_tw 卡多摩嬰童…" at bounding box center [754, 247] width 1071 height 372
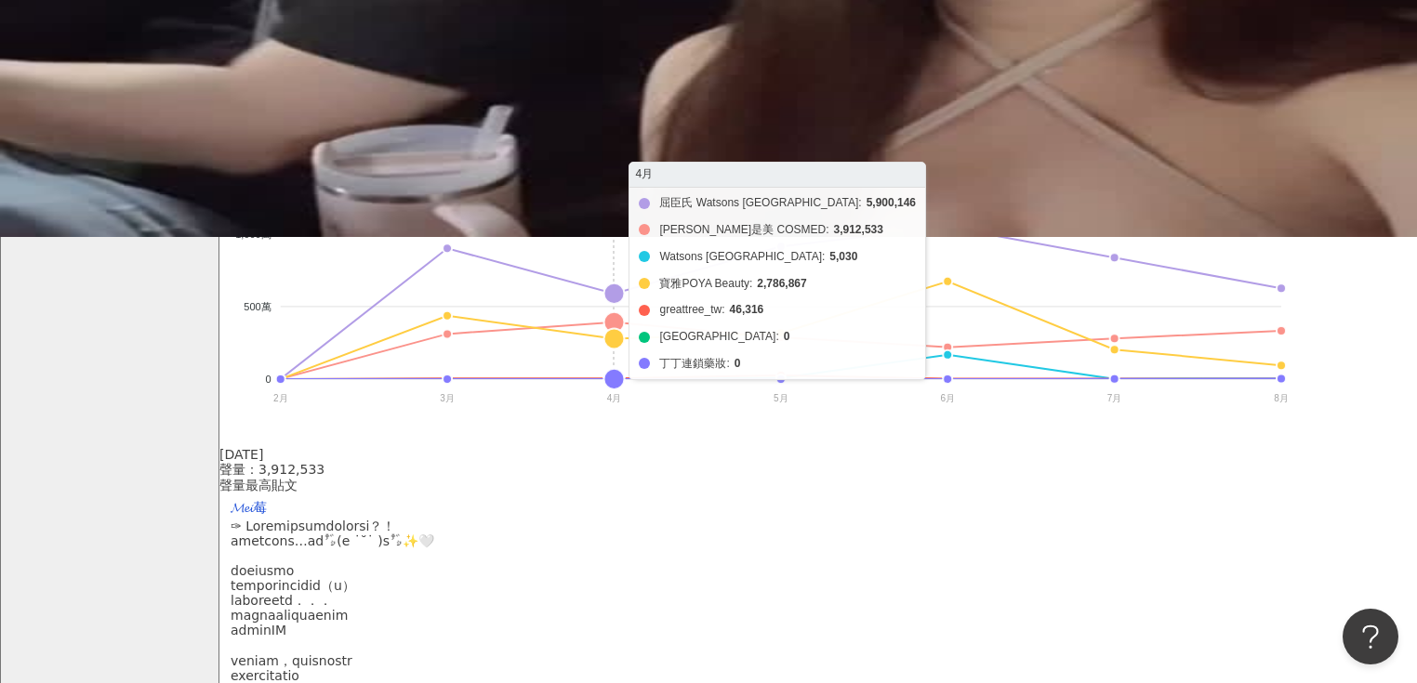
click at [747, 285] on foreignobject "屈臣氏 Watsons Taiwan 康是美 COSMED Watsons Malaysia 寶雅POYA Beauty greattree_tw 卡多摩嬰童…" at bounding box center [754, 247] width 1071 height 372
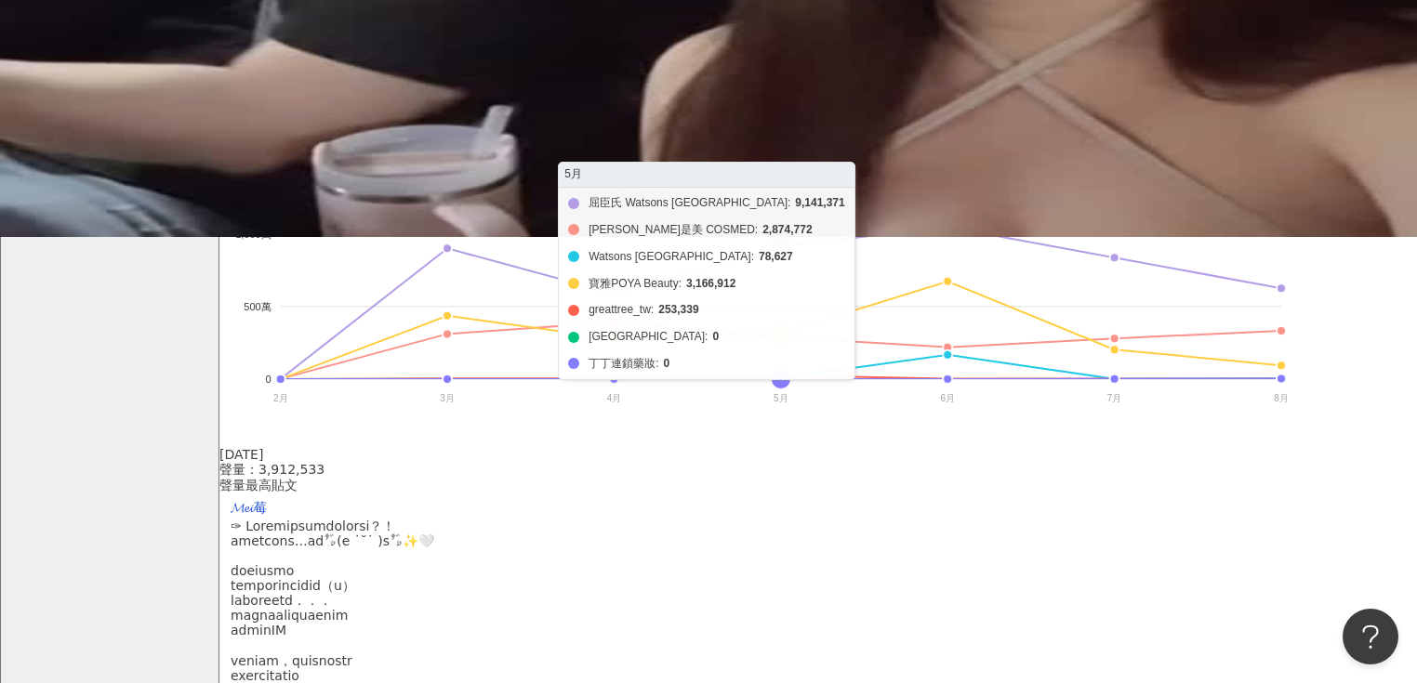
click at [838, 339] on foreignobject "屈臣氏 Watsons Taiwan 康是美 COSMED Watsons Malaysia 寶雅POYA Beauty greattree_tw 卡多摩嬰童…" at bounding box center [754, 247] width 1071 height 372
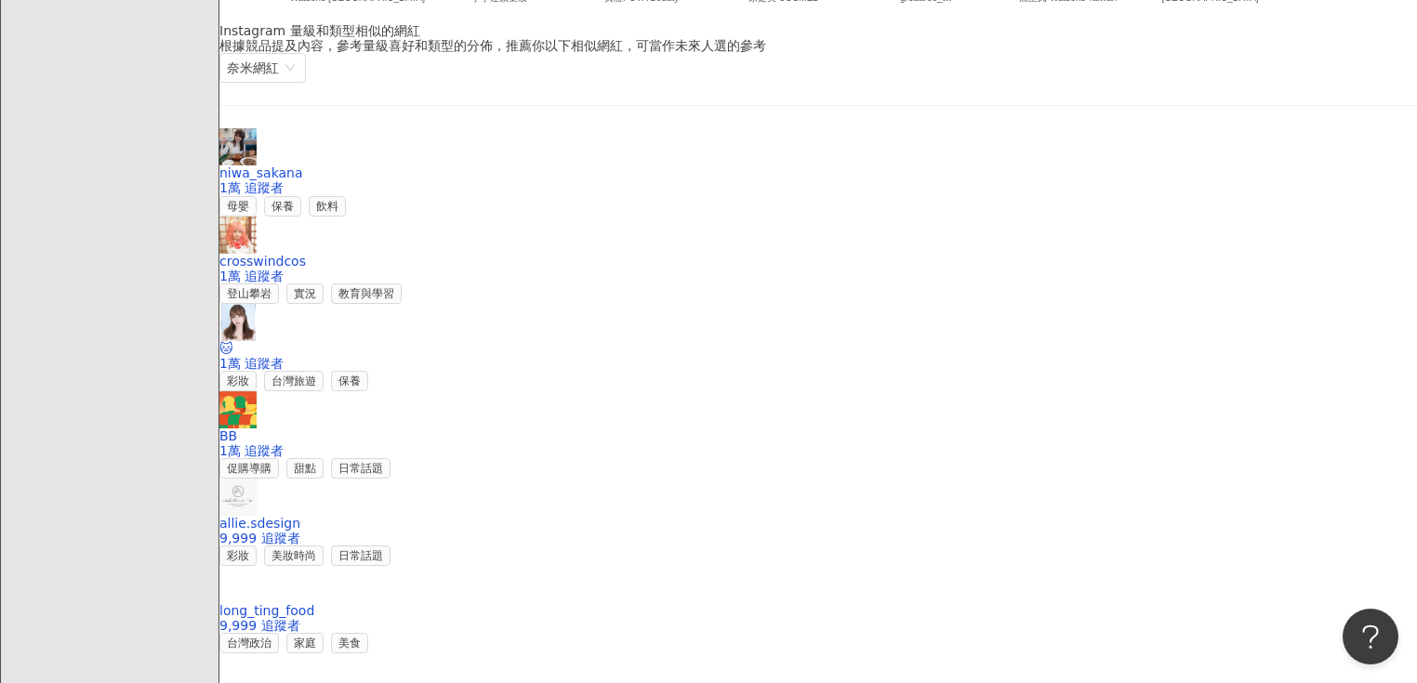
scroll to position [2752, 0]
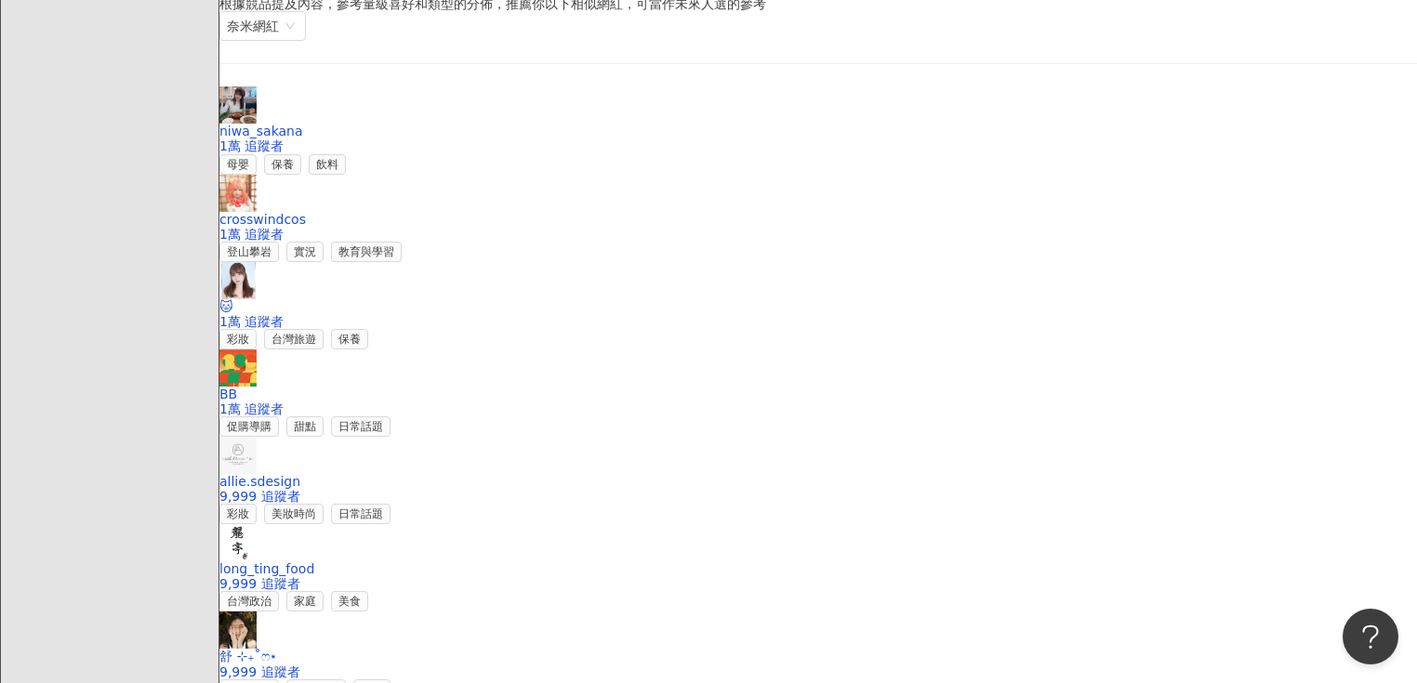
scroll to position [2826, 0]
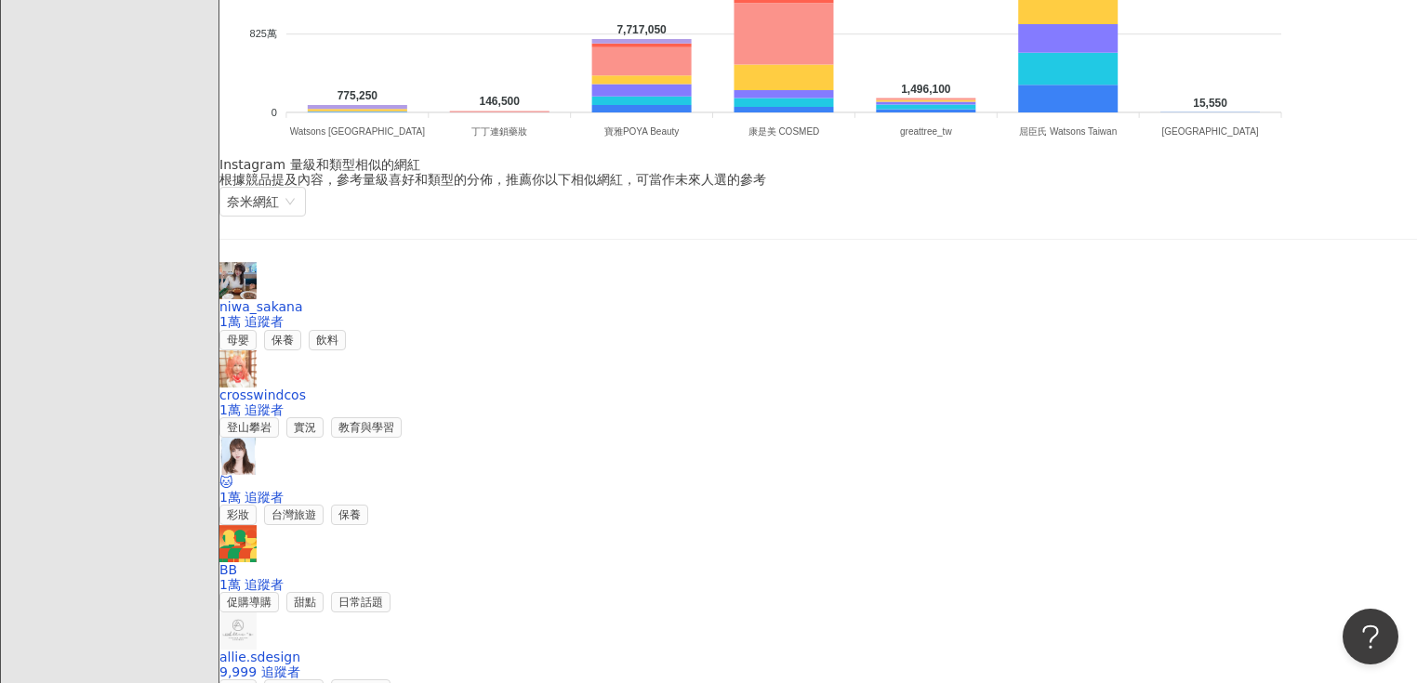
scroll to position [2677, 0]
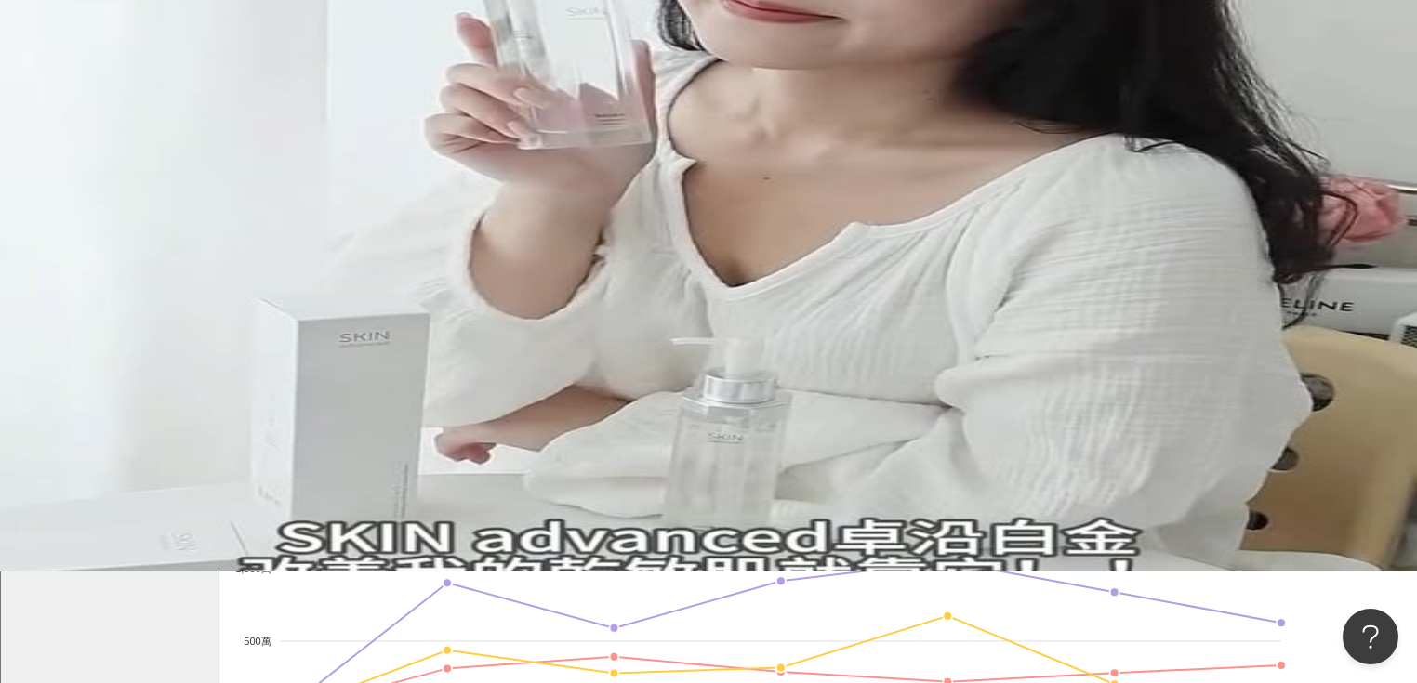
scroll to position [0, 0]
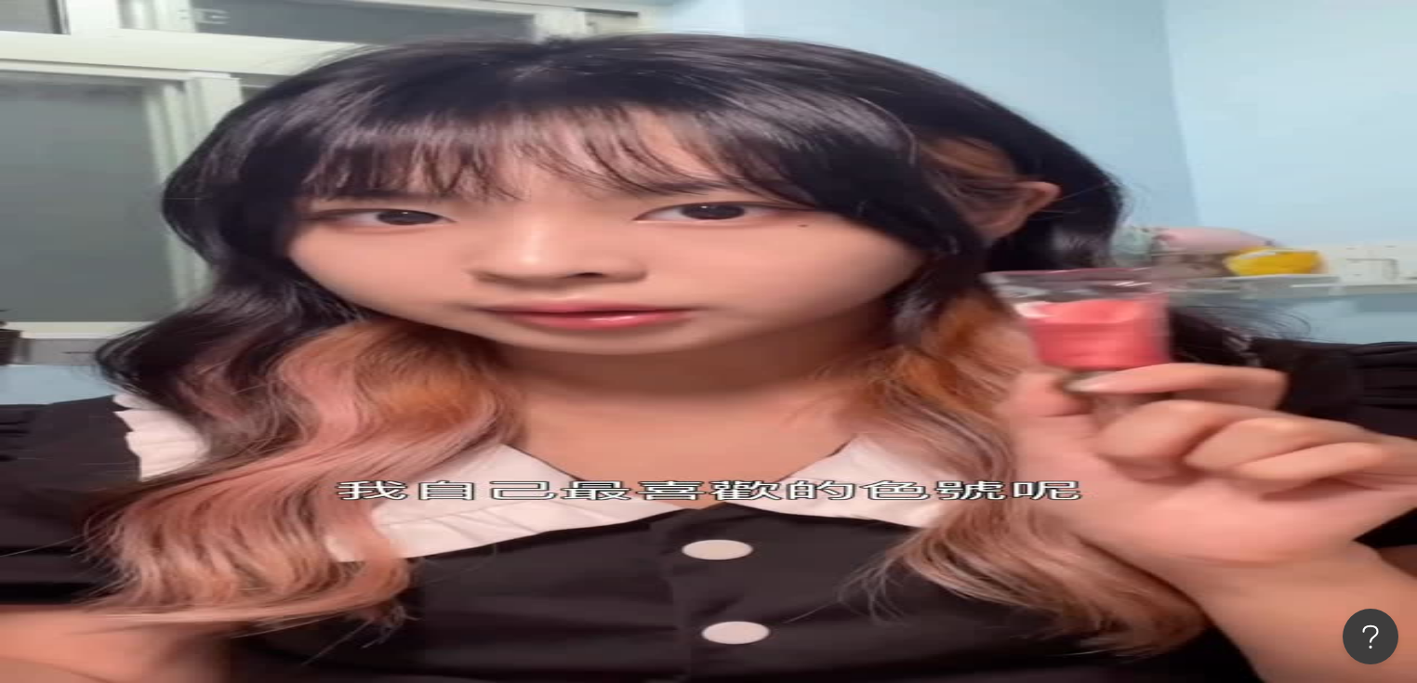
click at [290, 204] on div "數據總覽" at bounding box center [264, 214] width 52 height 20
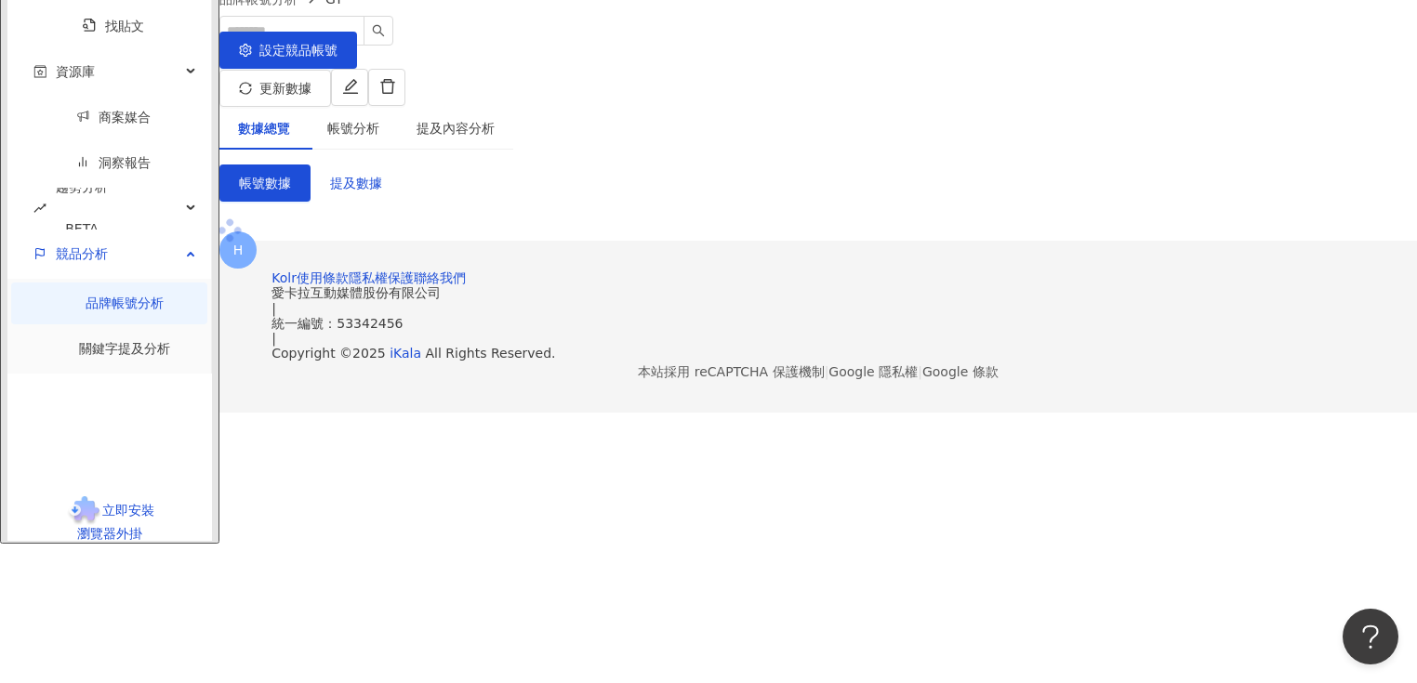
scroll to position [204, 0]
click at [382, 176] on span "提及數據" at bounding box center [356, 183] width 52 height 15
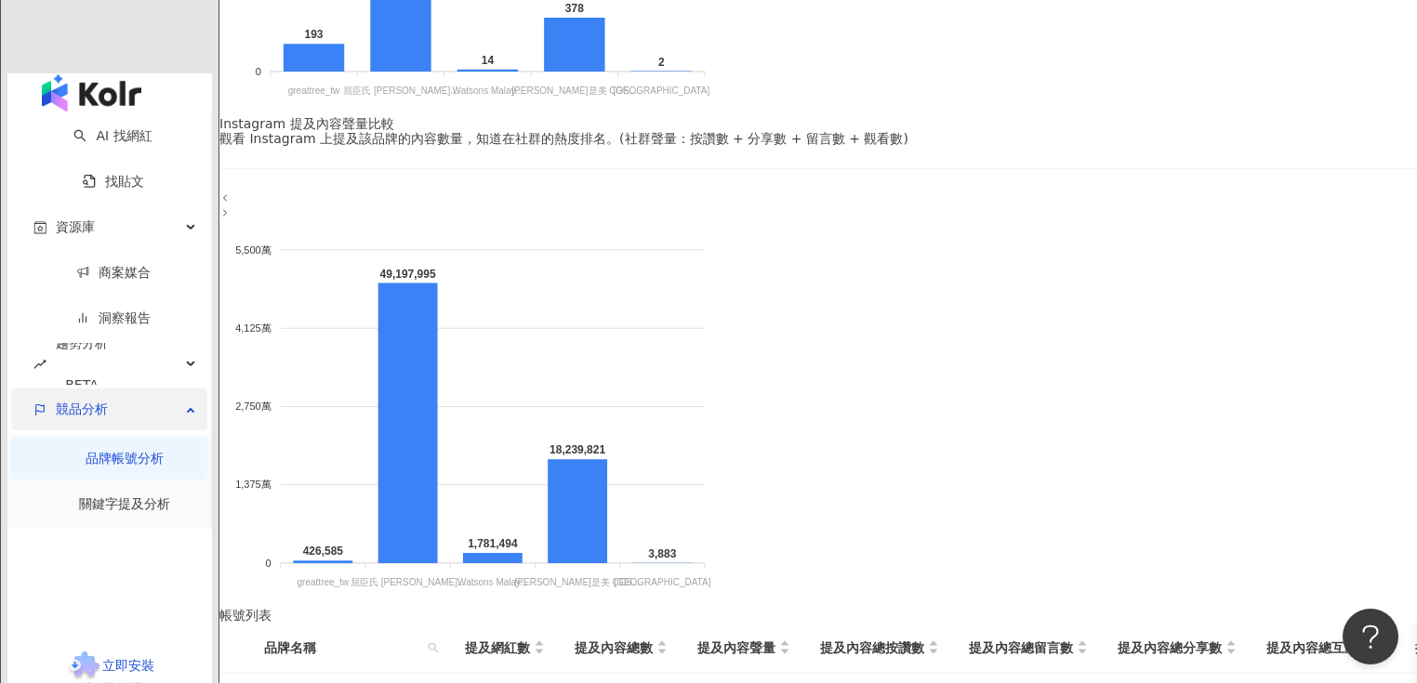
scroll to position [744, 0]
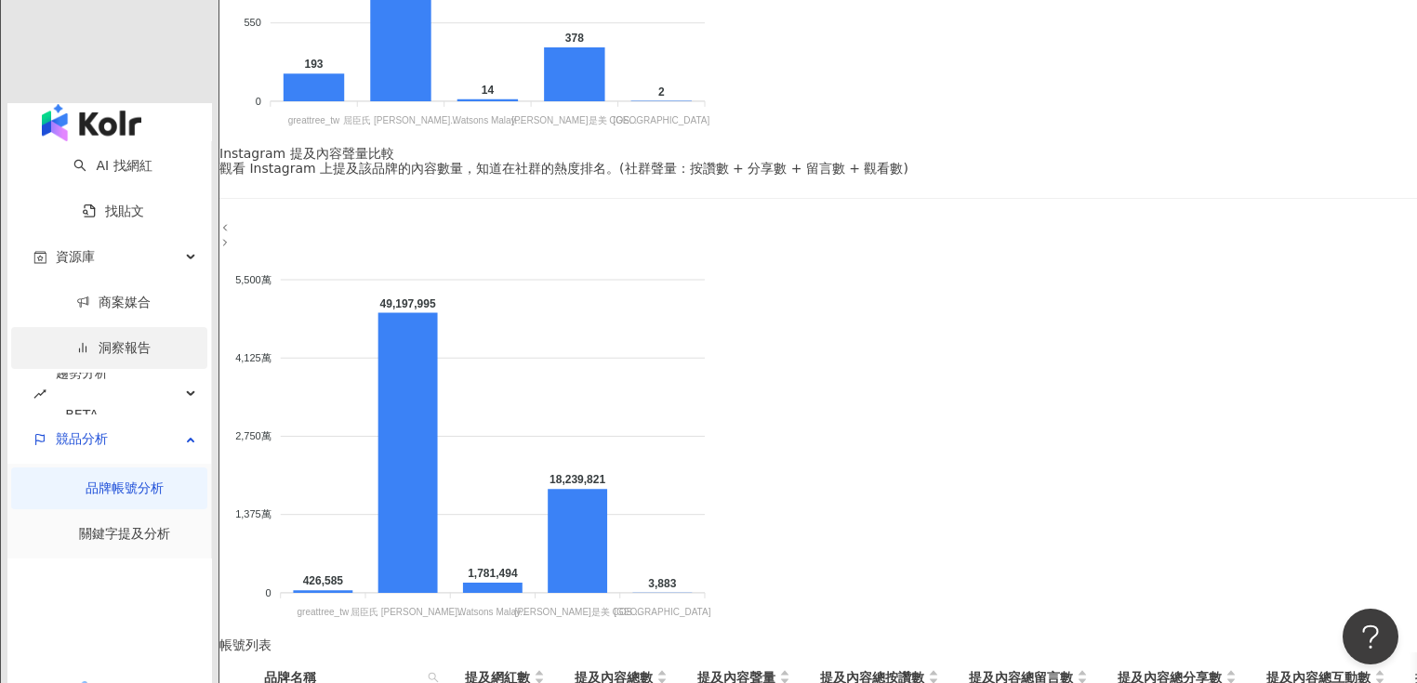
click at [89, 340] on link "洞察報告" at bounding box center [113, 347] width 74 height 15
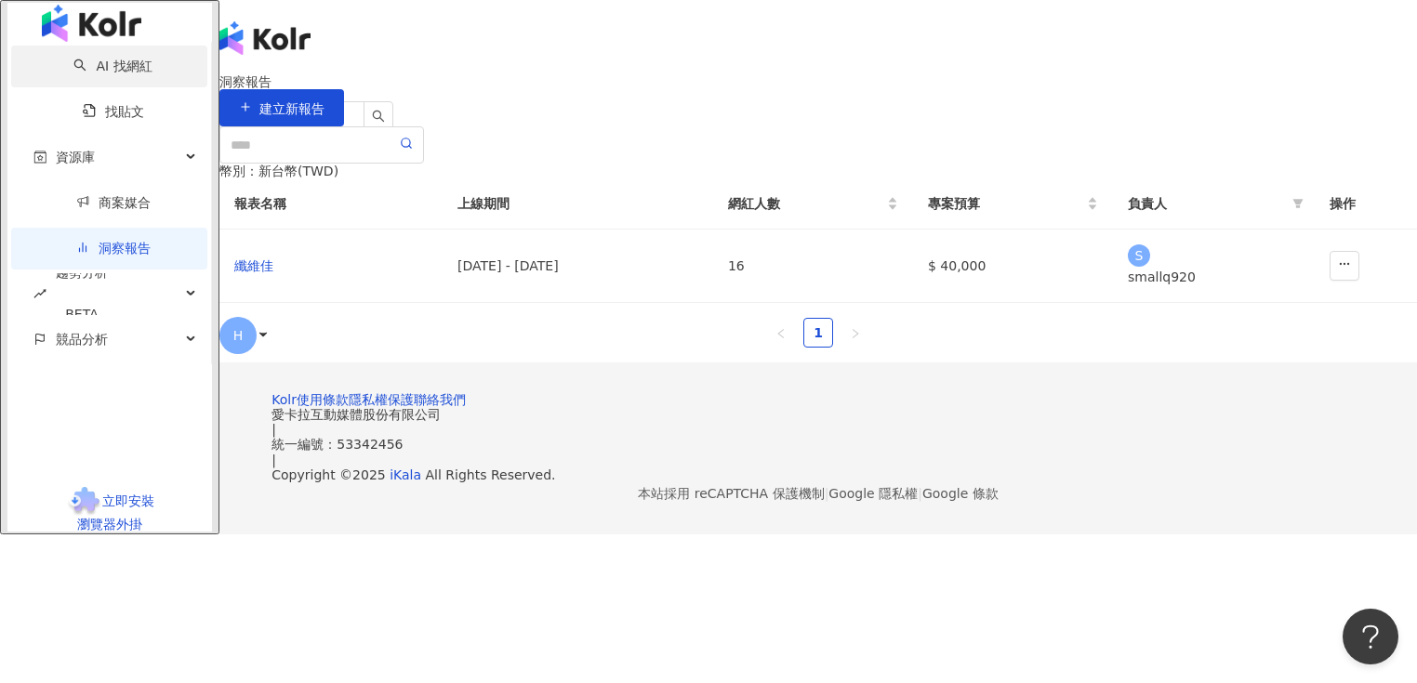
click at [86, 73] on link "AI 找網紅" at bounding box center [112, 66] width 78 height 15
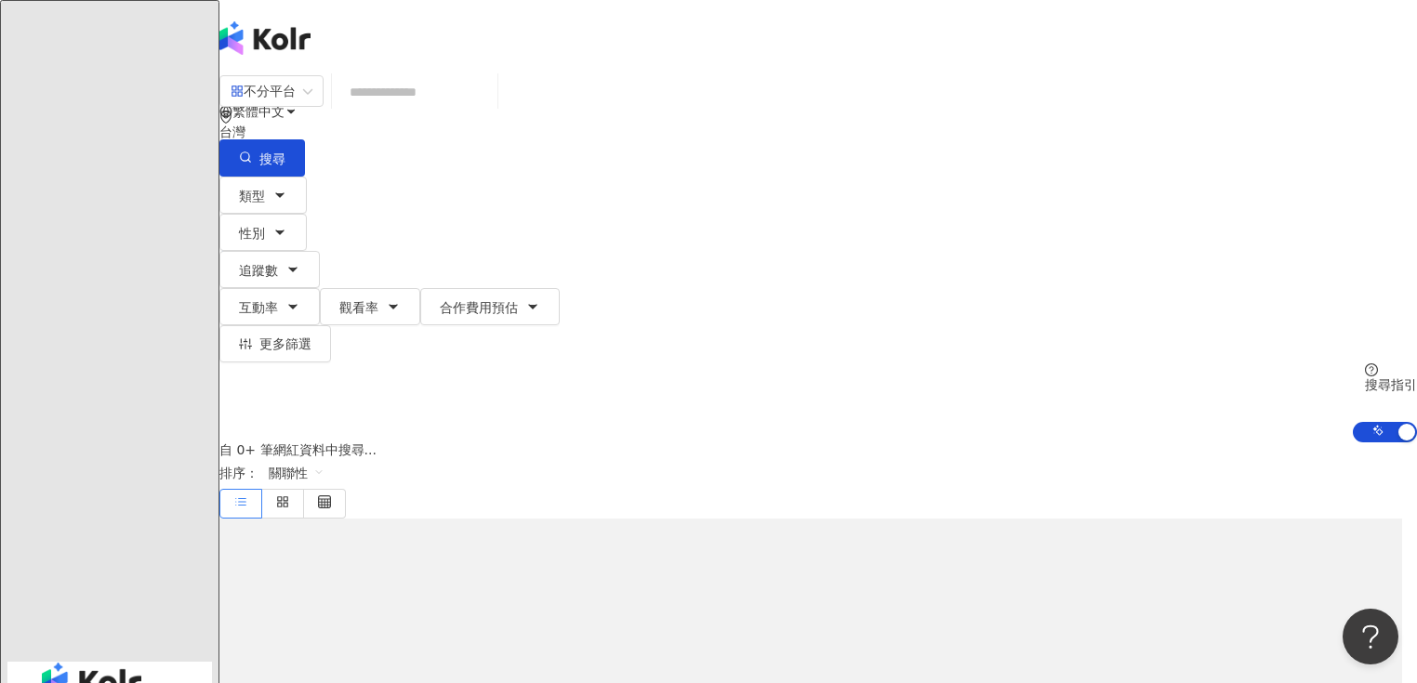
click at [416, 110] on input "search" at bounding box center [414, 91] width 151 height 35
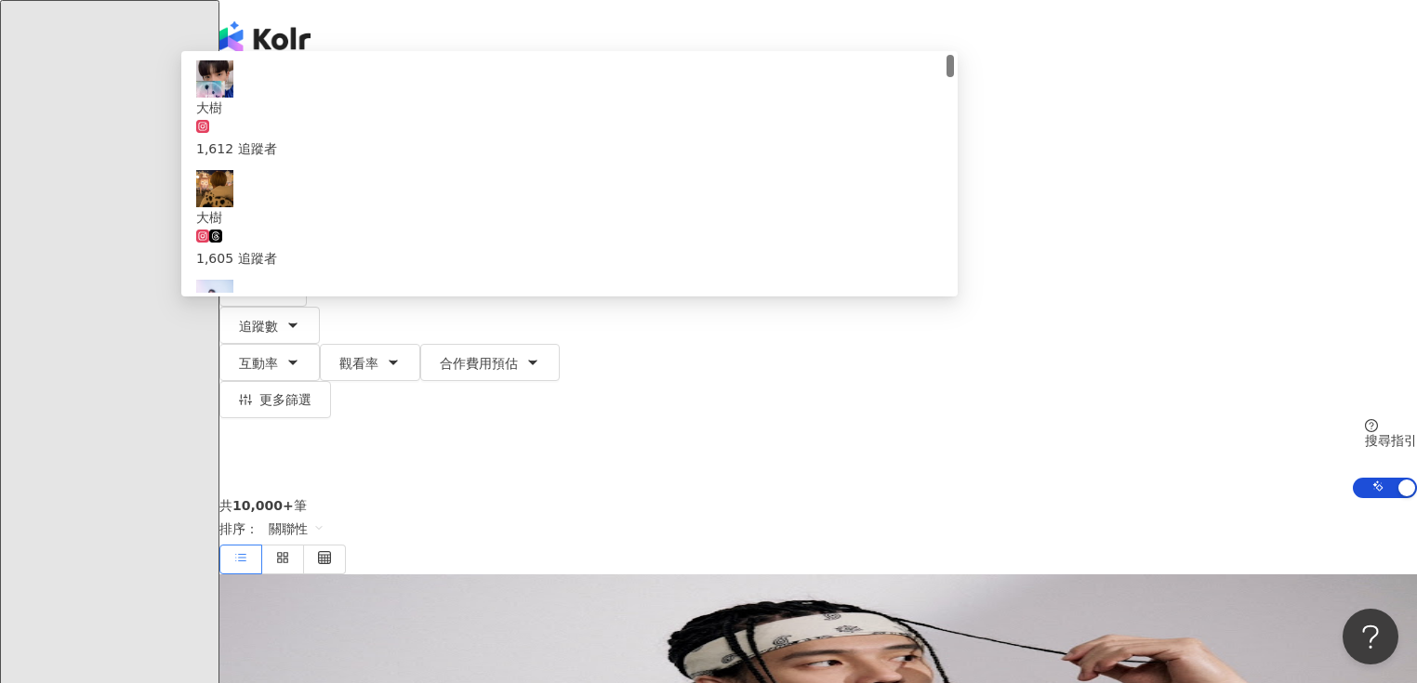
type input "****"
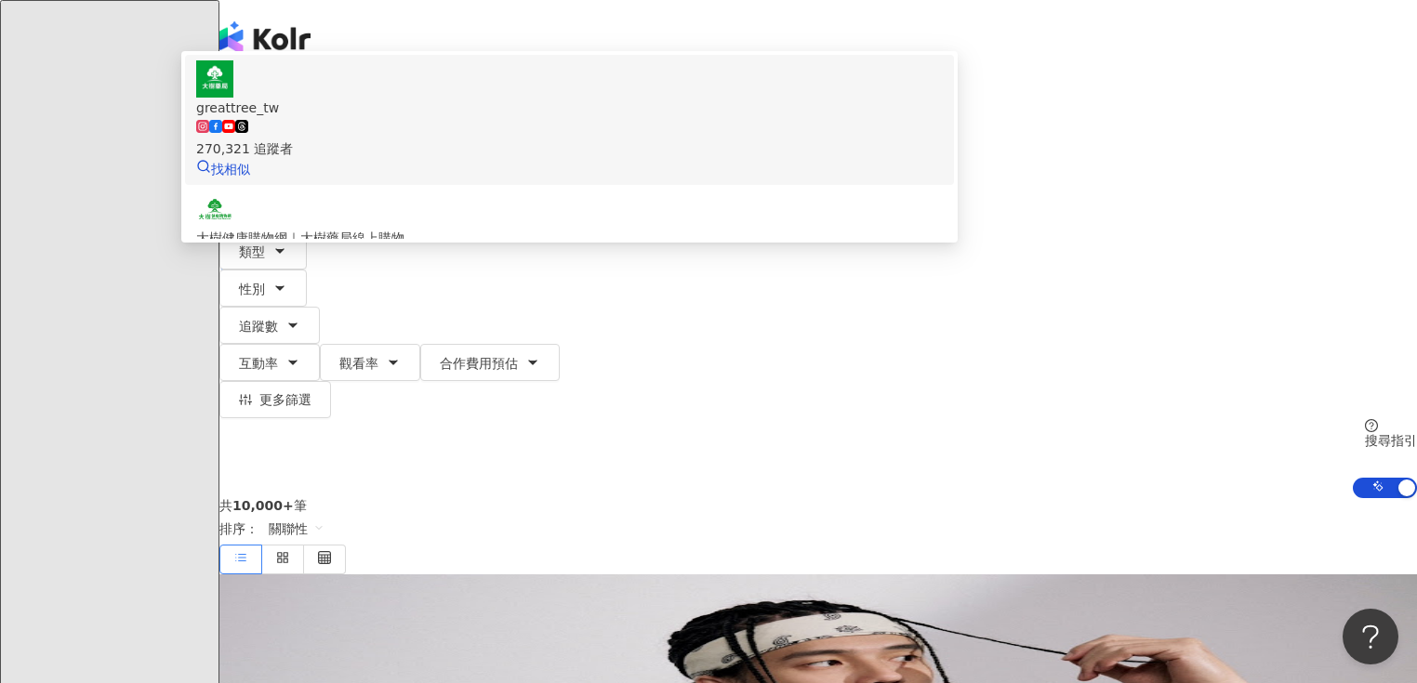
click at [589, 118] on span "greattree_tw" at bounding box center [569, 108] width 746 height 20
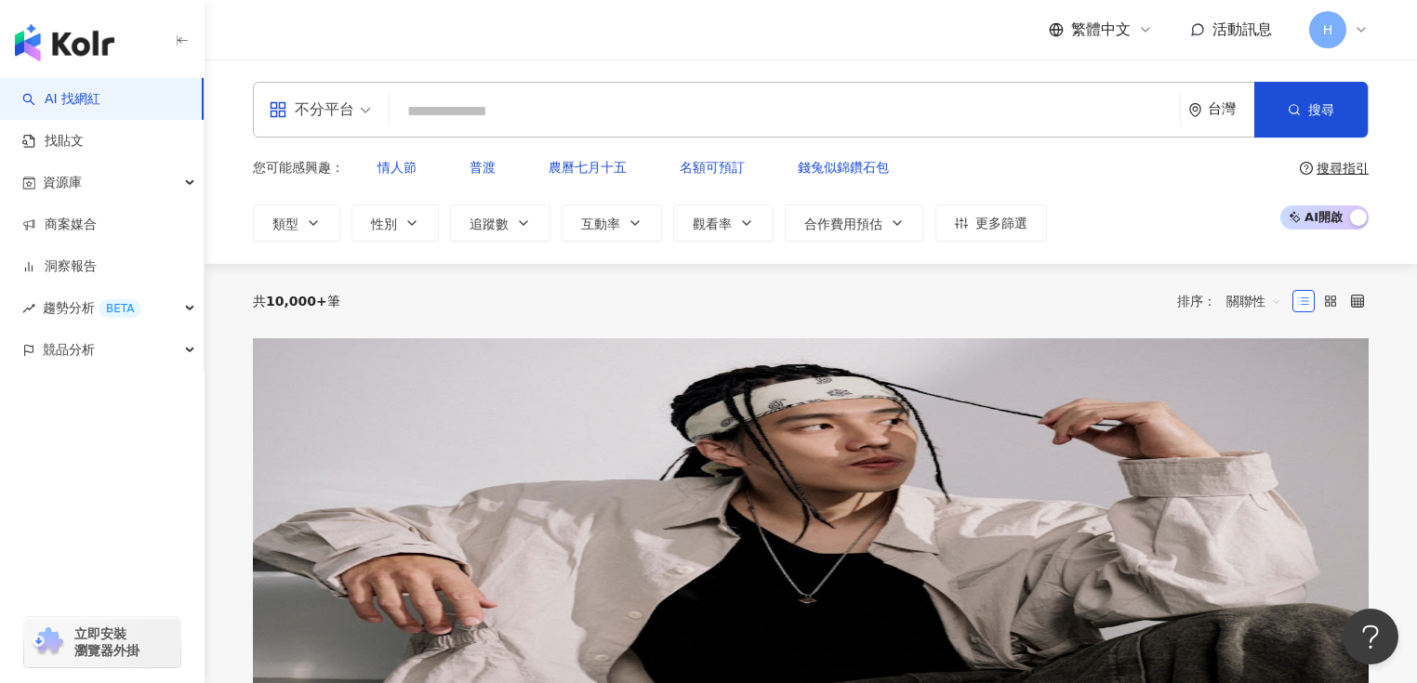
click at [454, 102] on input "search" at bounding box center [784, 111] width 775 height 35
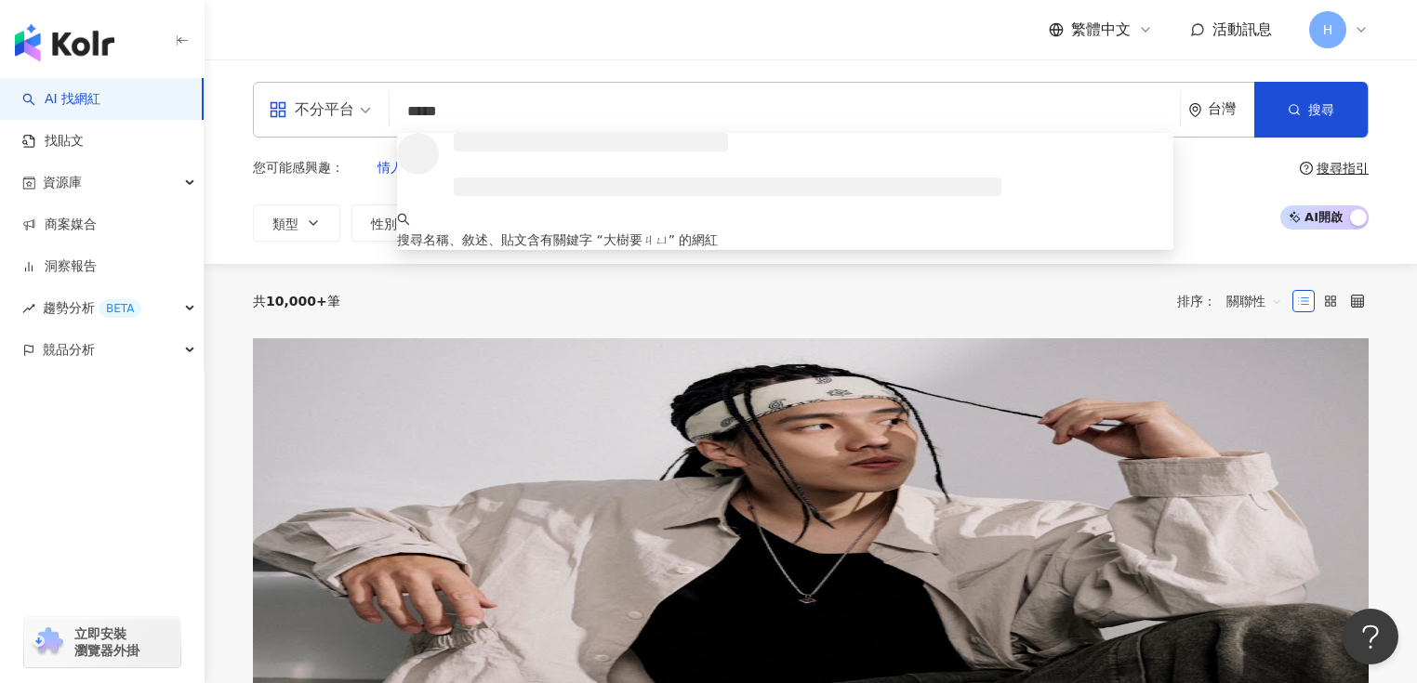
type input "****"
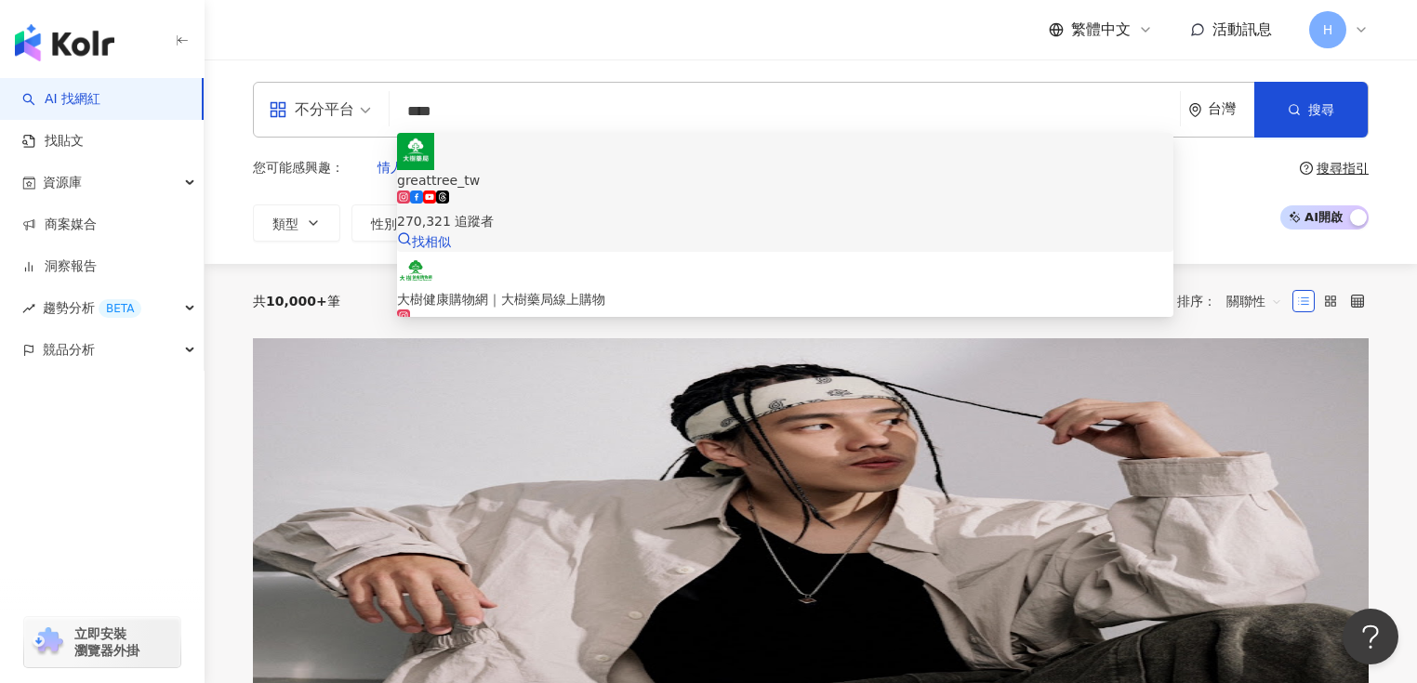
click at [453, 164] on div "greattree_tw 270,321 追蹤者 找相似" at bounding box center [785, 192] width 776 height 119
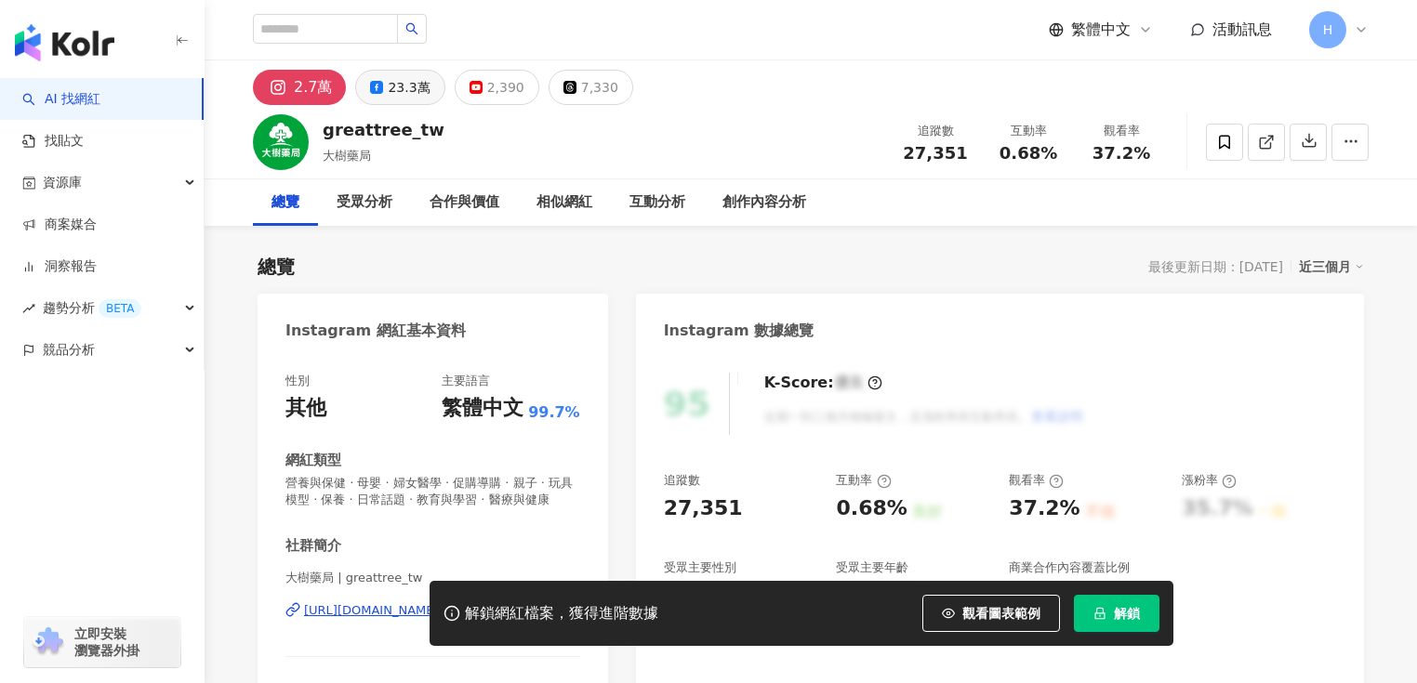
click at [398, 90] on div "23.3萬" at bounding box center [409, 87] width 42 height 26
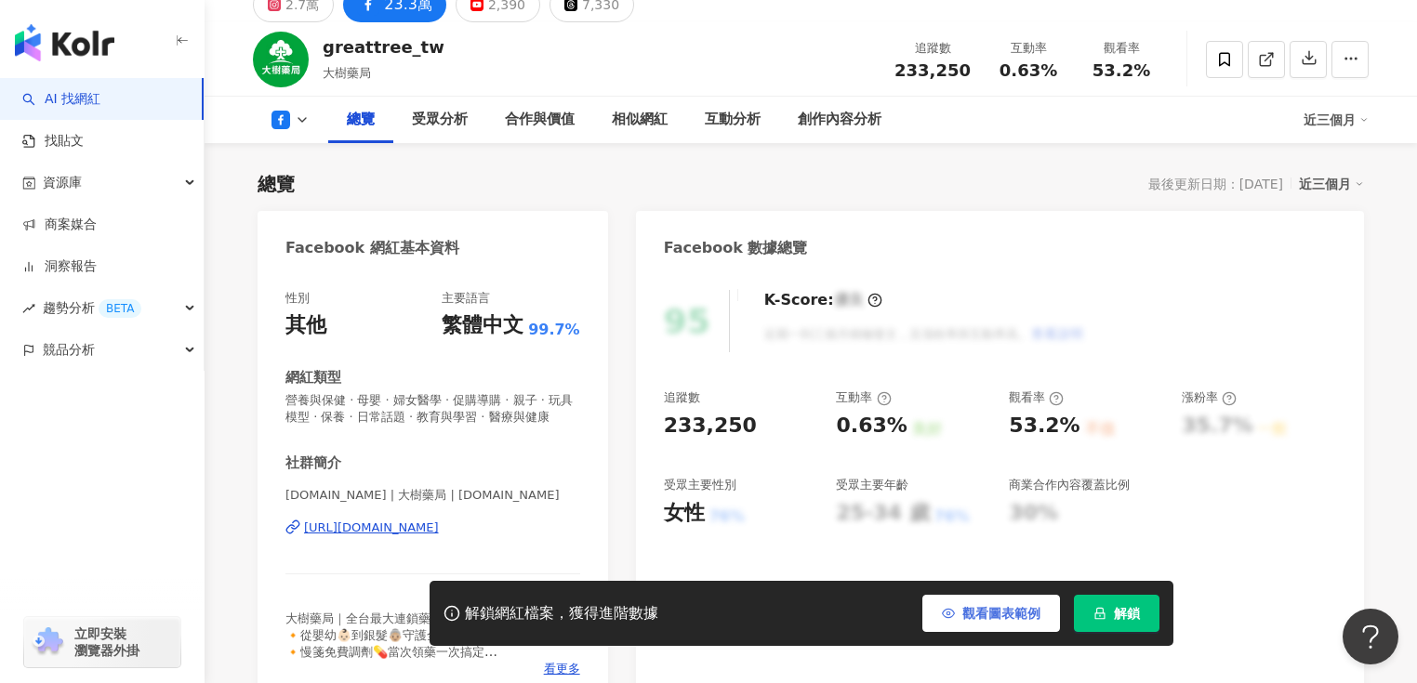
scroll to position [74, 0]
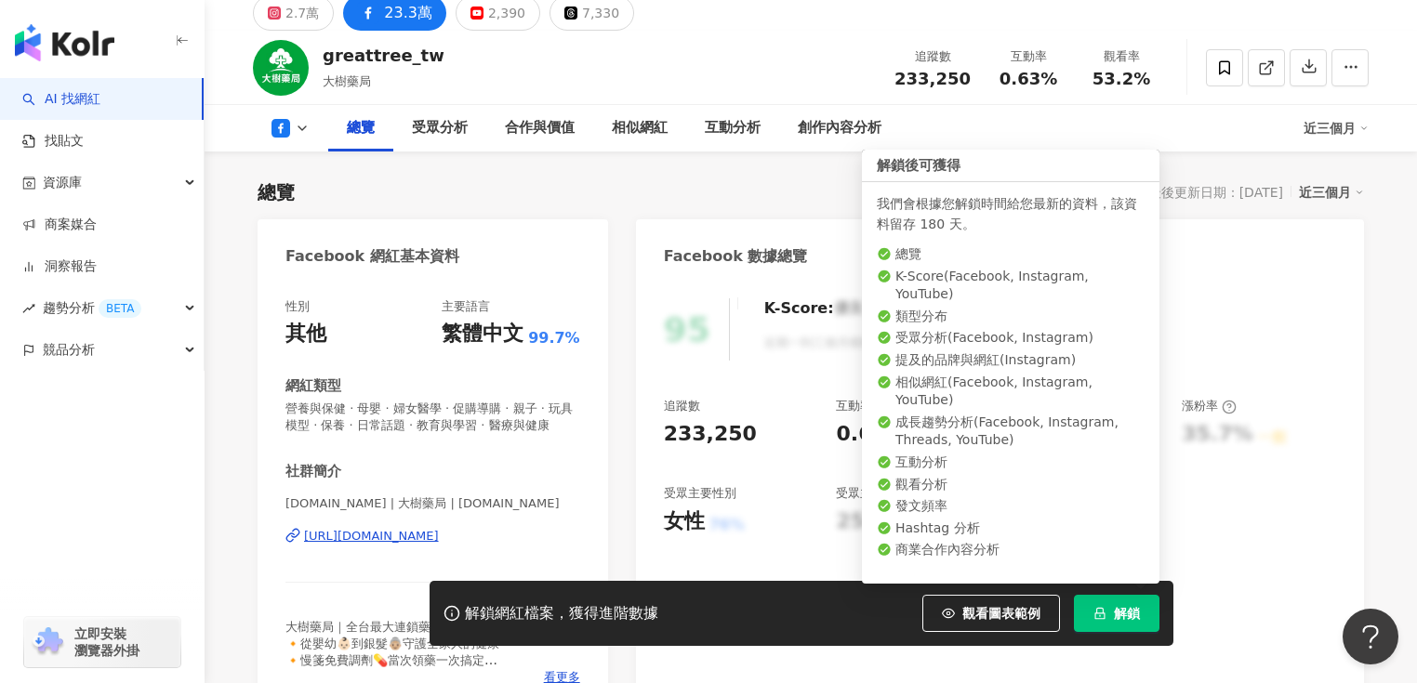
click at [1118, 620] on span "解鎖" at bounding box center [1127, 613] width 26 height 15
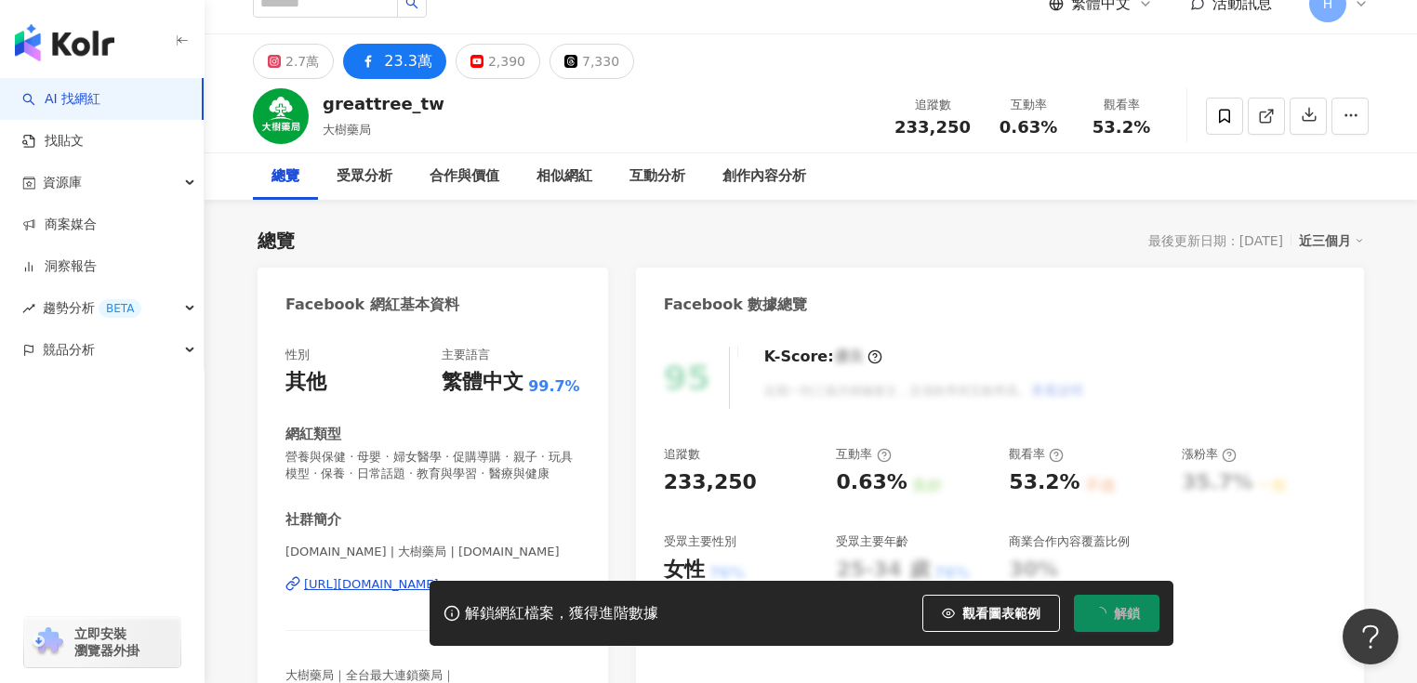
scroll to position [0, 0]
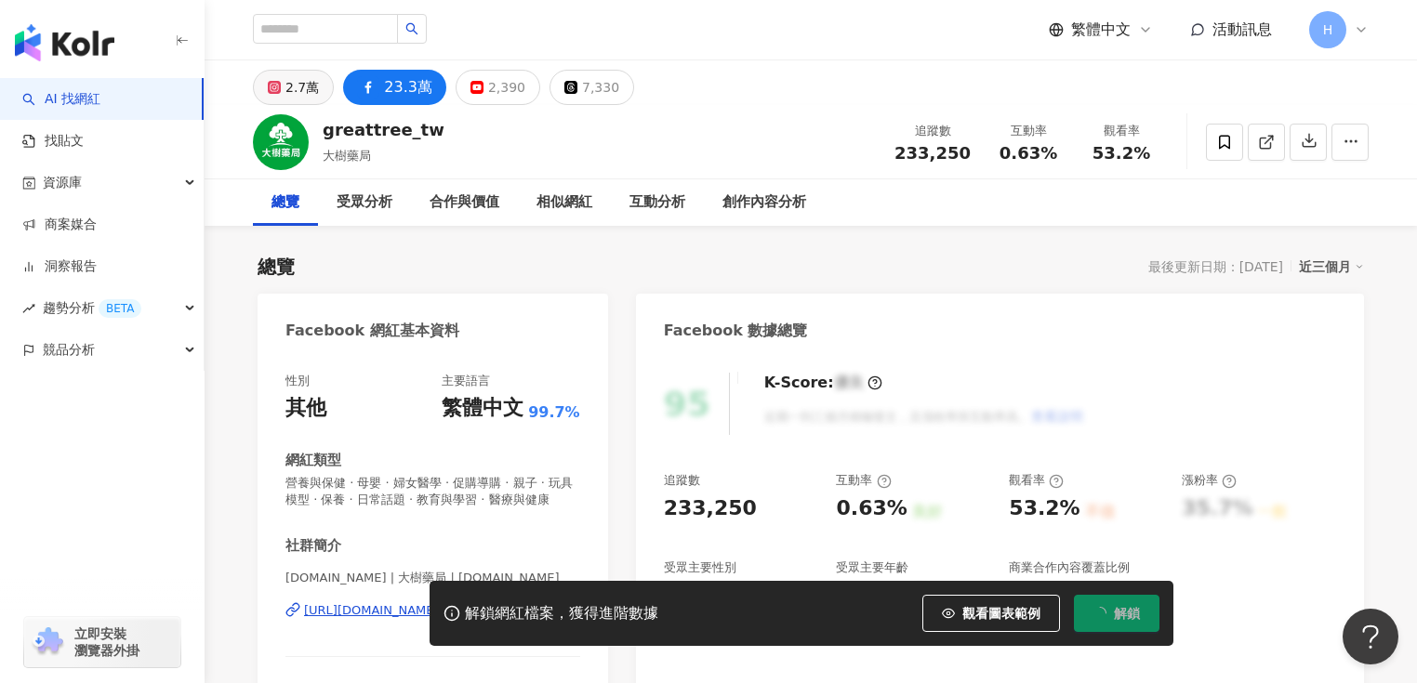
click at [321, 86] on button "2.7萬" at bounding box center [293, 87] width 81 height 35
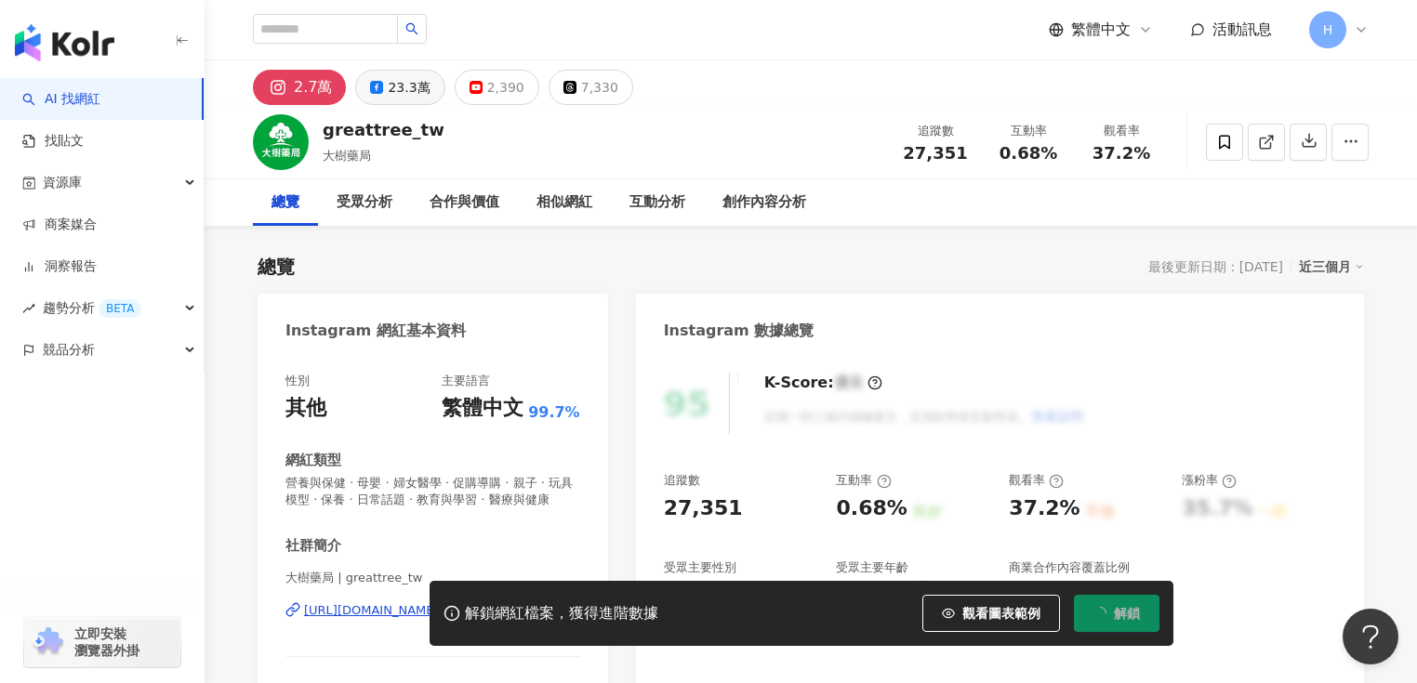
click at [412, 92] on div "23.3萬" at bounding box center [409, 87] width 42 height 26
click at [403, 88] on div "23.3萬" at bounding box center [409, 87] width 42 height 26
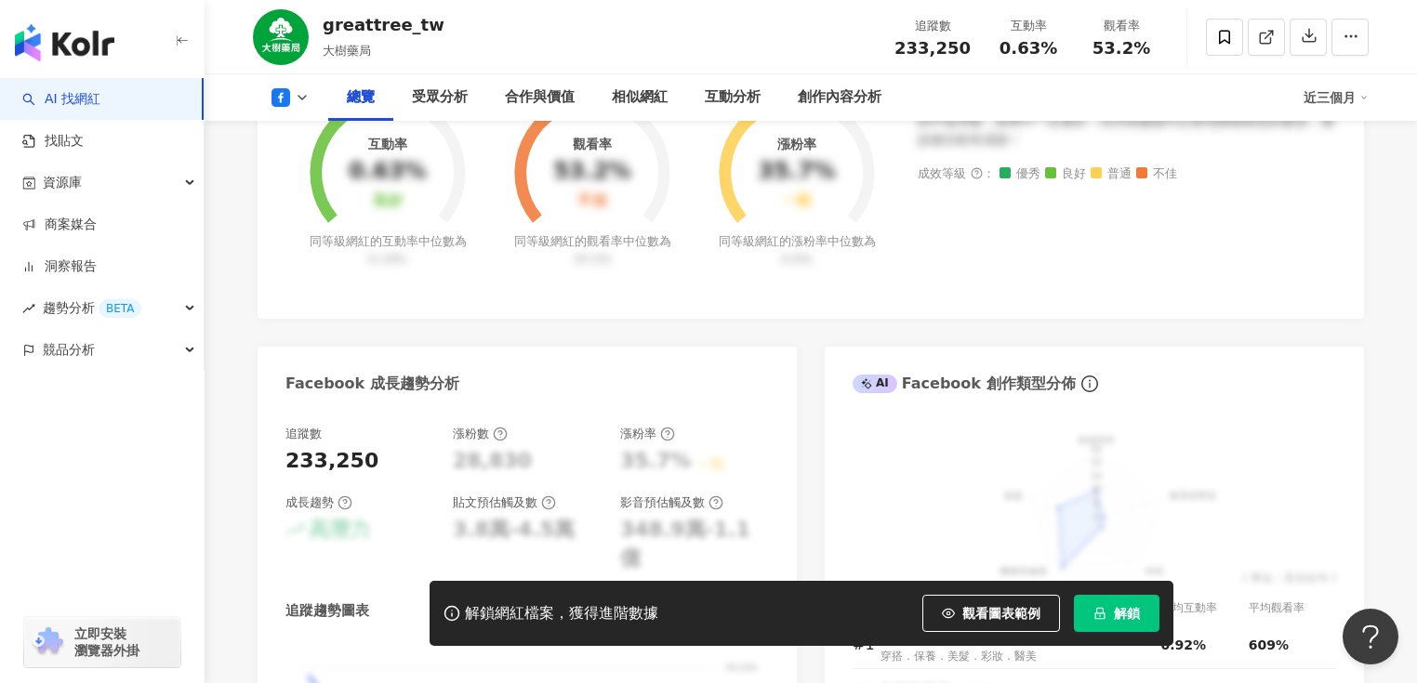
scroll to position [595, 0]
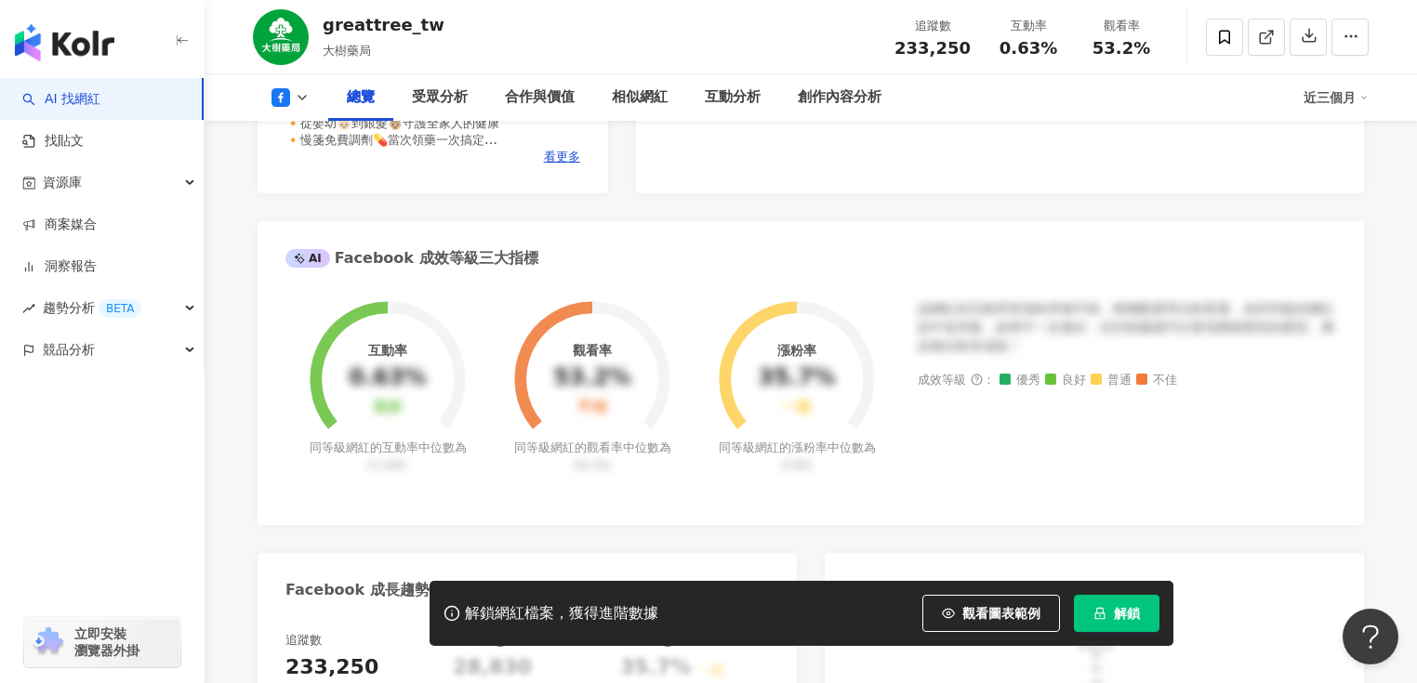
click at [1345, 99] on div "近三個月" at bounding box center [1335, 98] width 65 height 30
click at [1220, 113] on div "總覽 受眾分析 合作與價值 相似網紅 互動分析 創作內容分析" at bounding box center [815, 97] width 975 height 46
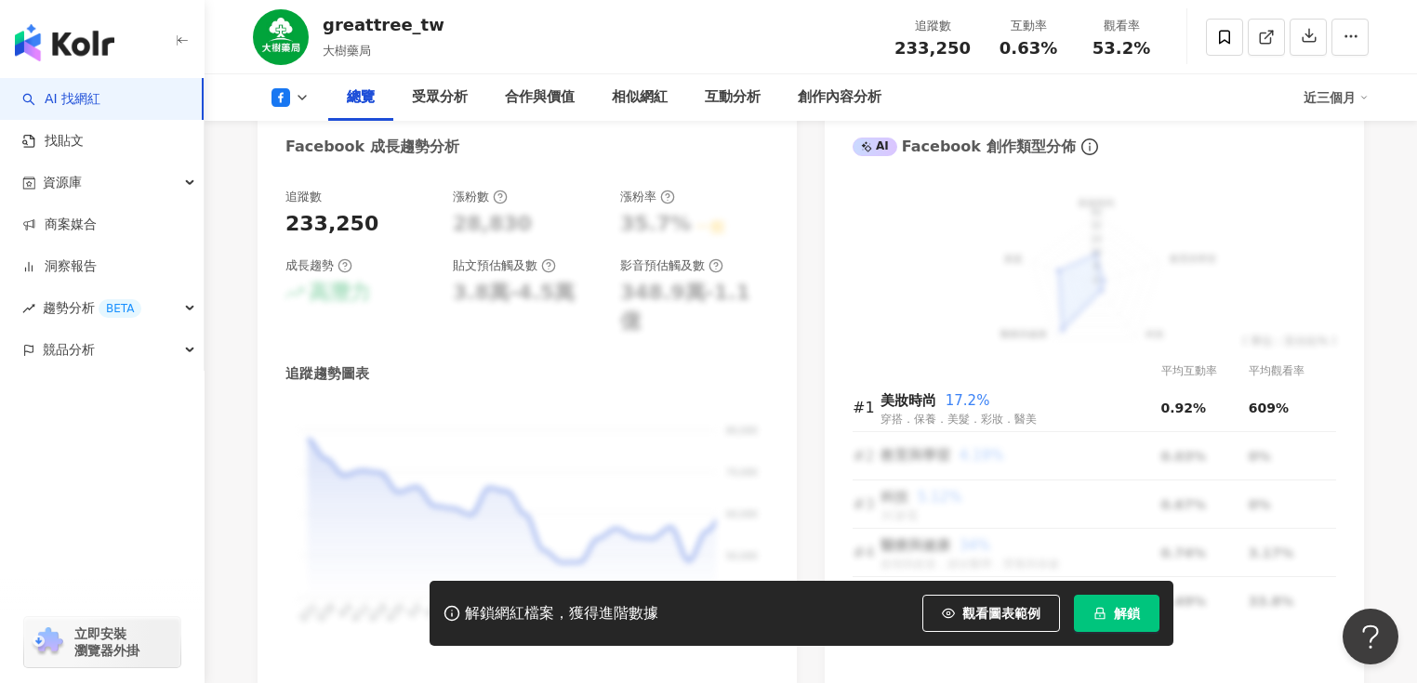
scroll to position [967, 0]
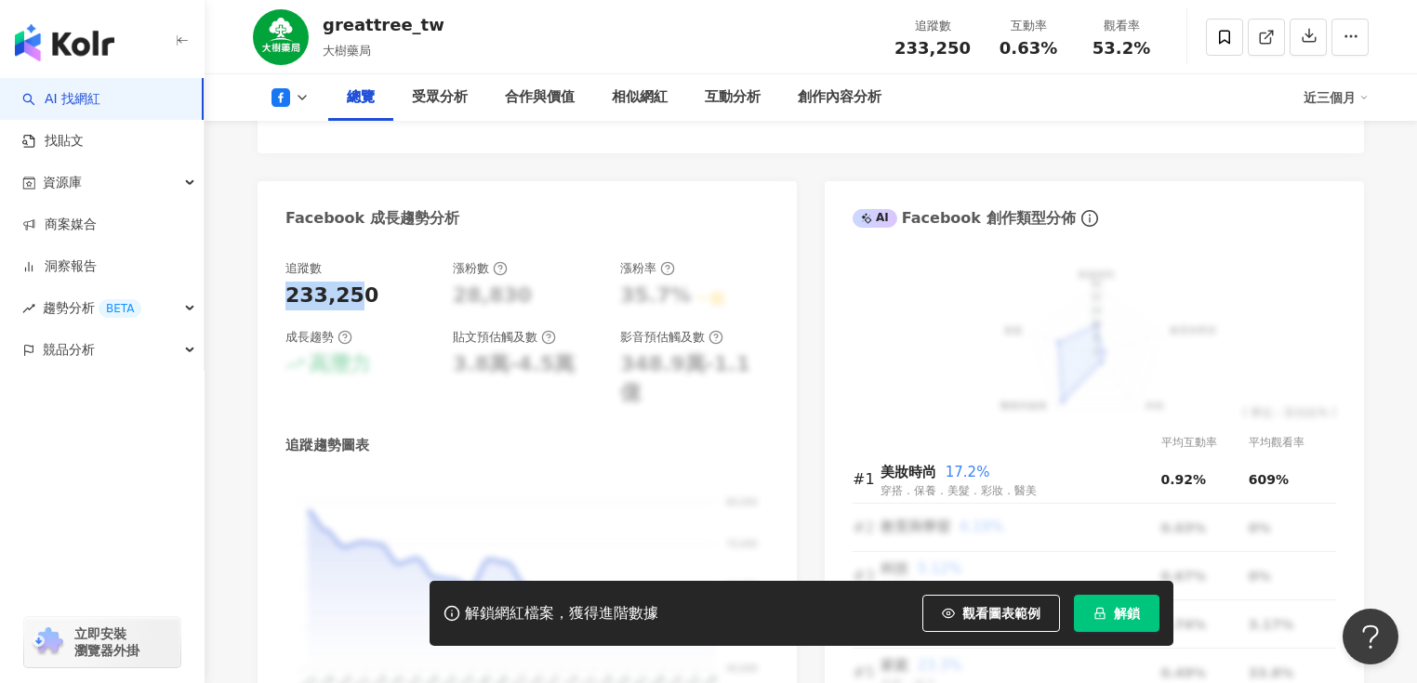
drag, startPoint x: 347, startPoint y: 315, endPoint x: 369, endPoint y: 314, distance: 22.3
click at [356, 315] on div "追蹤數 233,250 漲粉數 28,830 漲粉率 35.7% 一般 成長趨勢 高潛力 貼文預估觸及數 3.8萬-4.5萬 影音預估觸及數 348.9萬-1…" at bounding box center [526, 504] width 539 height 525
click at [402, 310] on div "233,250" at bounding box center [359, 296] width 149 height 29
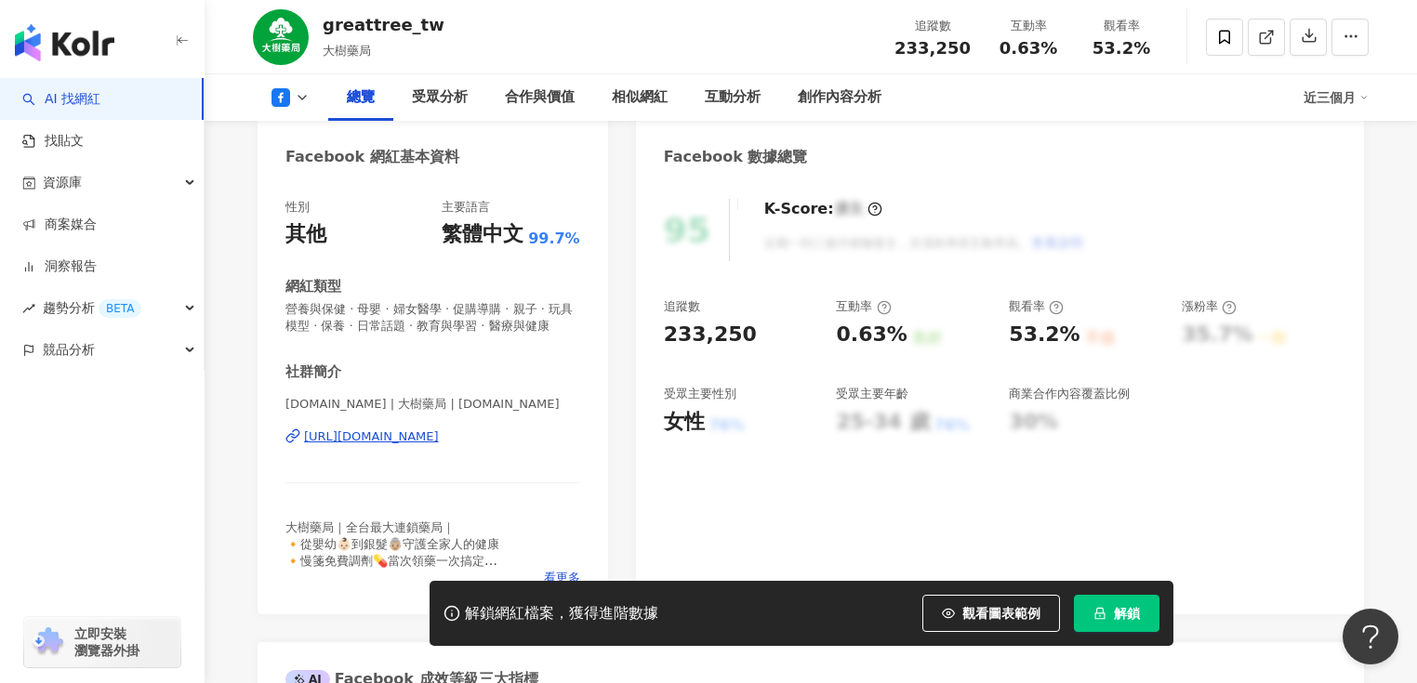
scroll to position [0, 0]
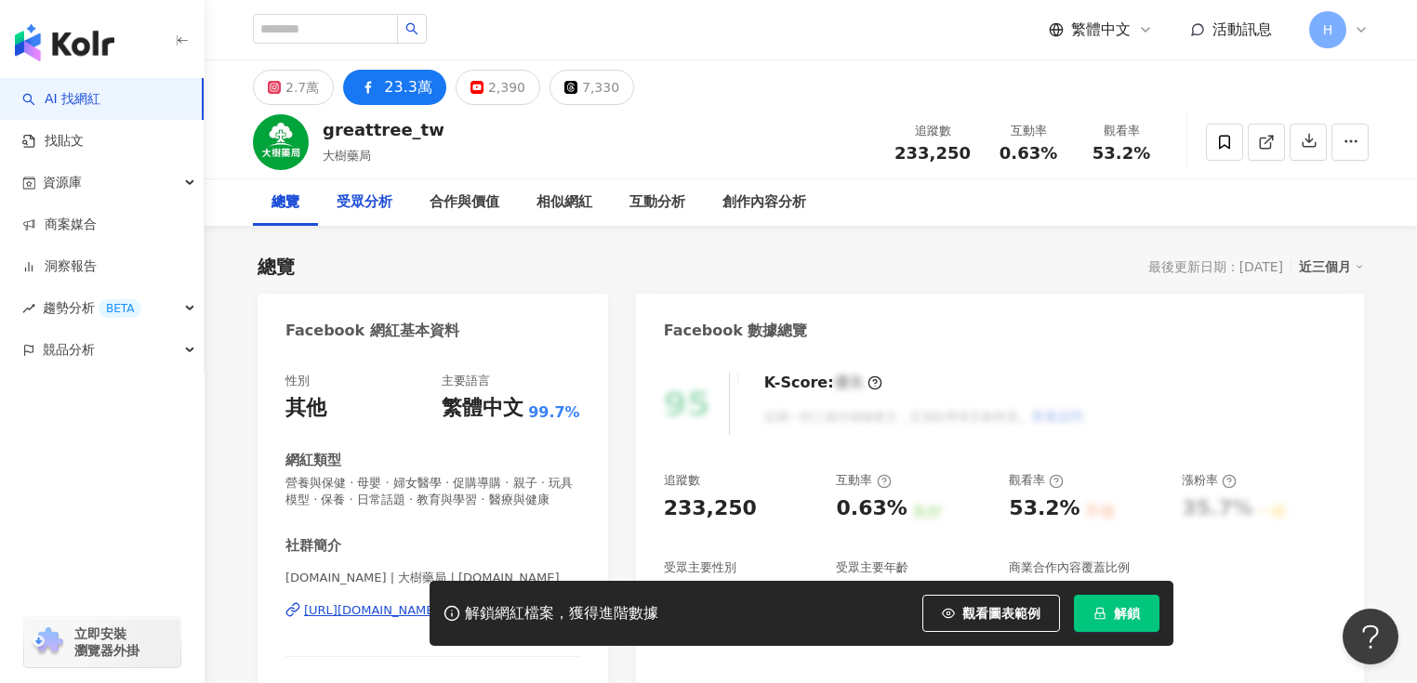
click at [378, 212] on div "受眾分析" at bounding box center [365, 202] width 56 height 22
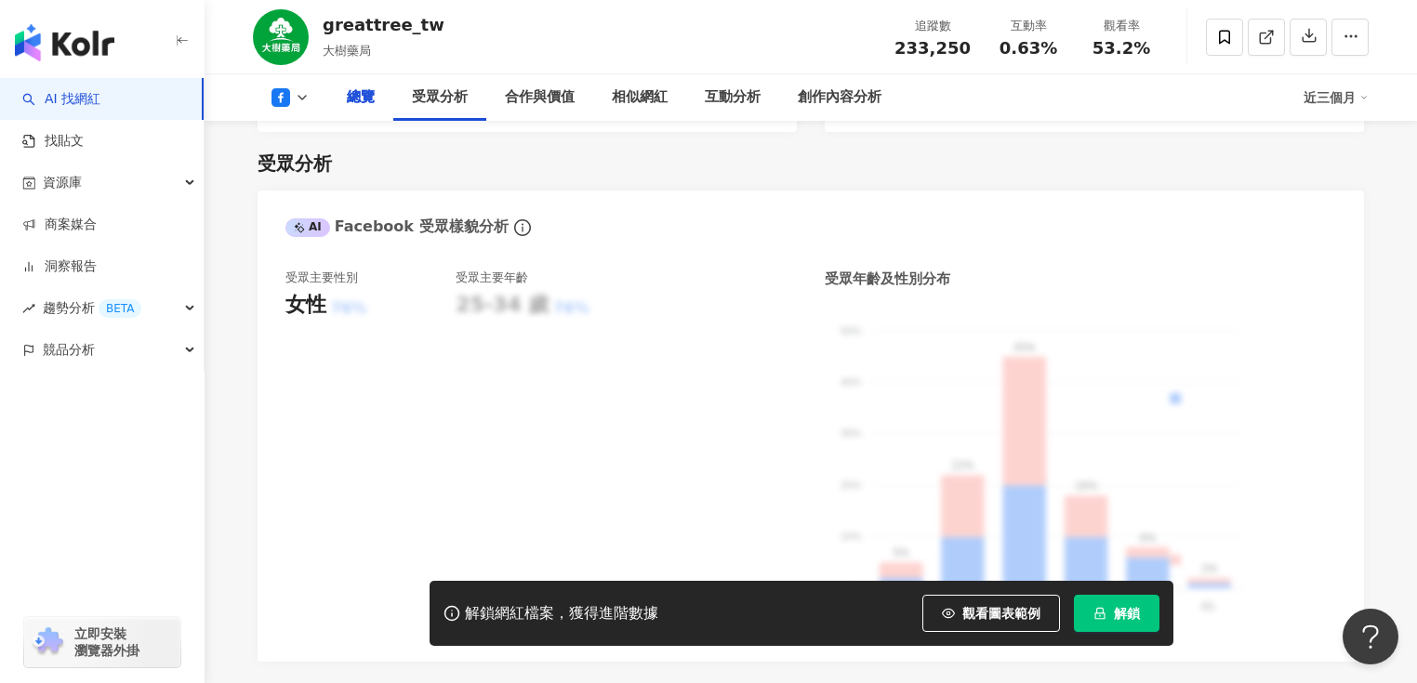
scroll to position [1527, 0]
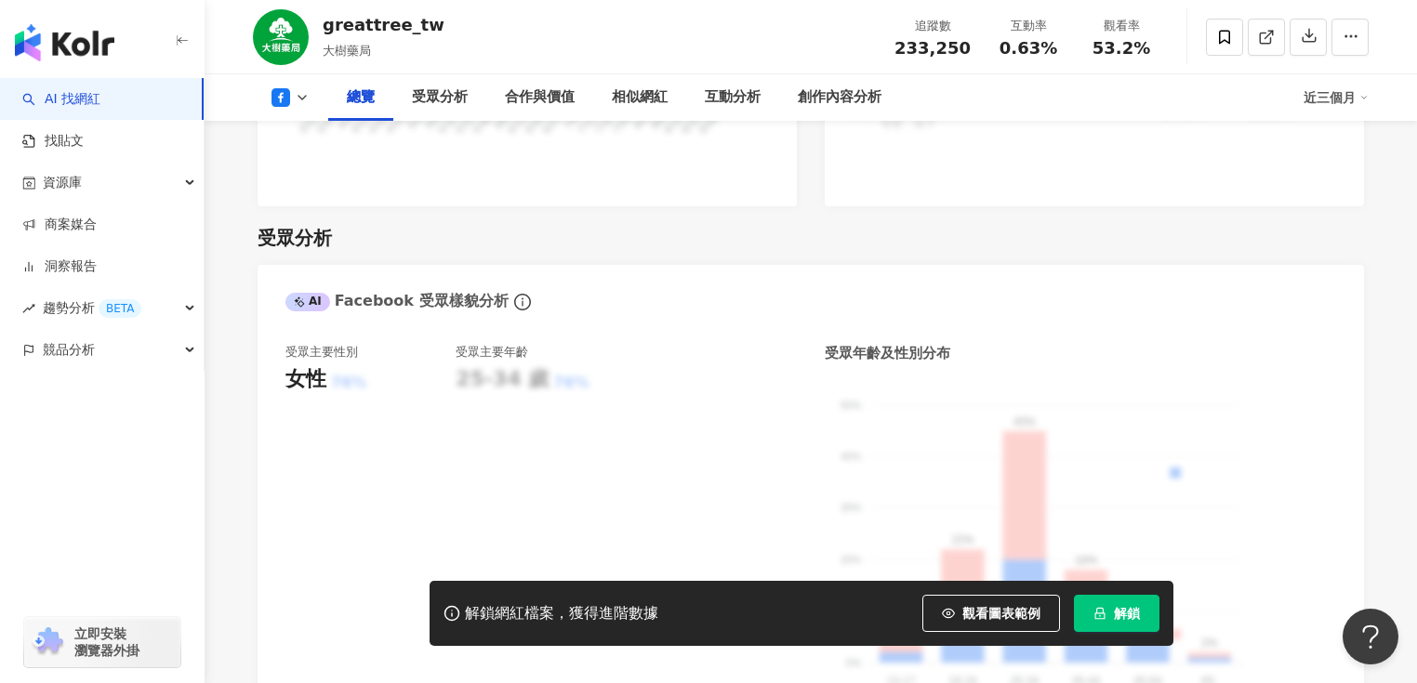
click at [353, 108] on div "總覽" at bounding box center [360, 97] width 65 height 46
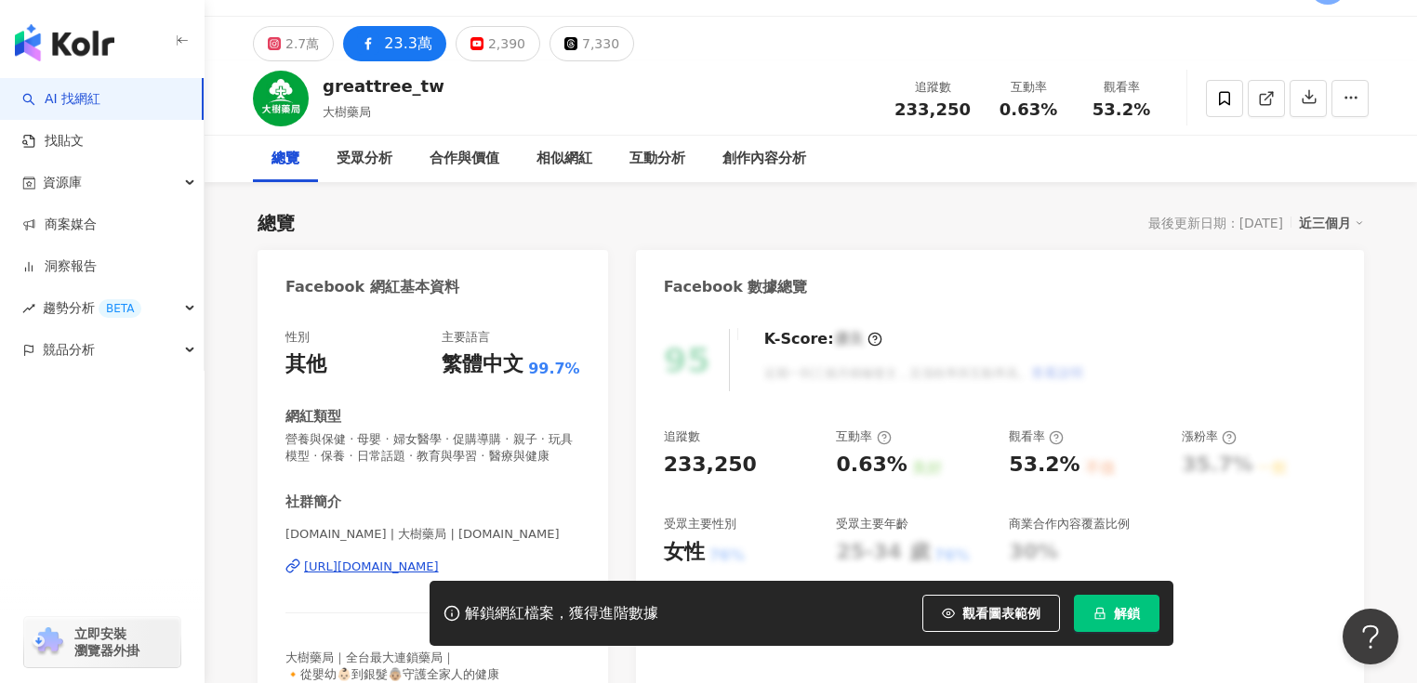
scroll to position [0, 0]
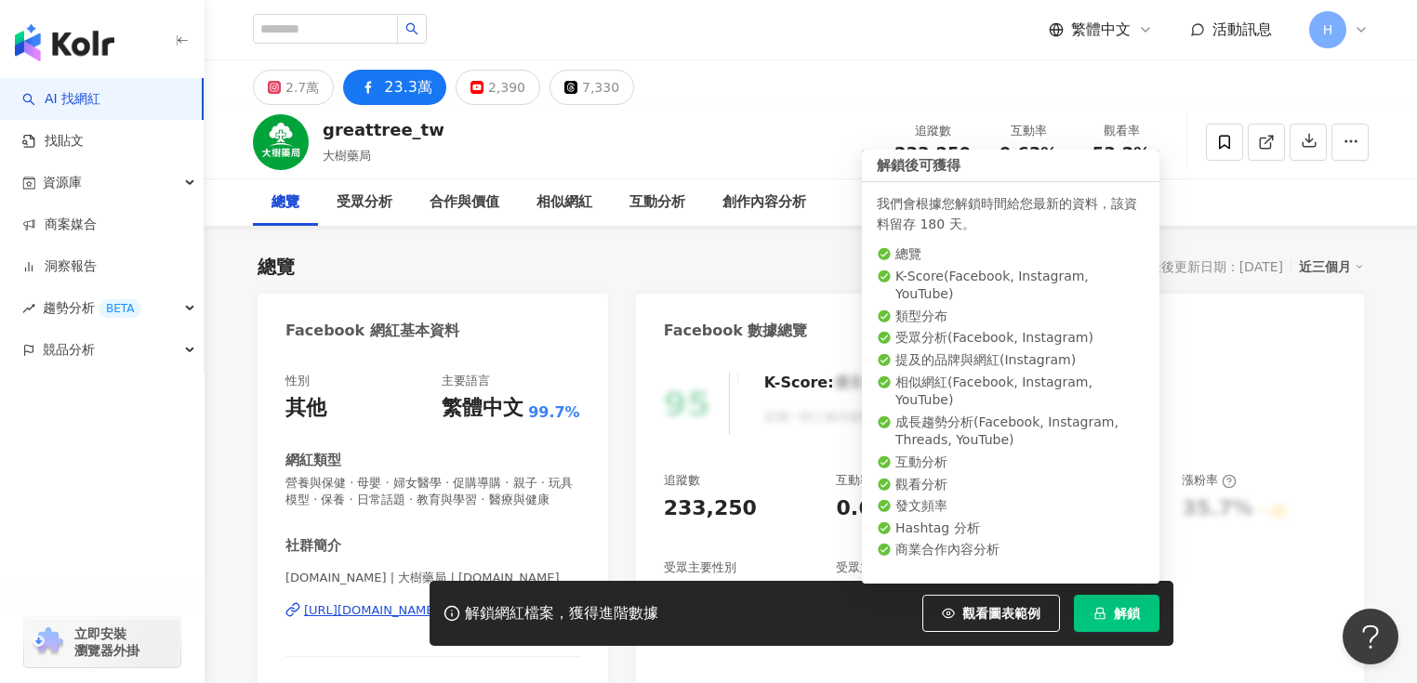
click at [1139, 610] on span "解鎖" at bounding box center [1127, 613] width 26 height 15
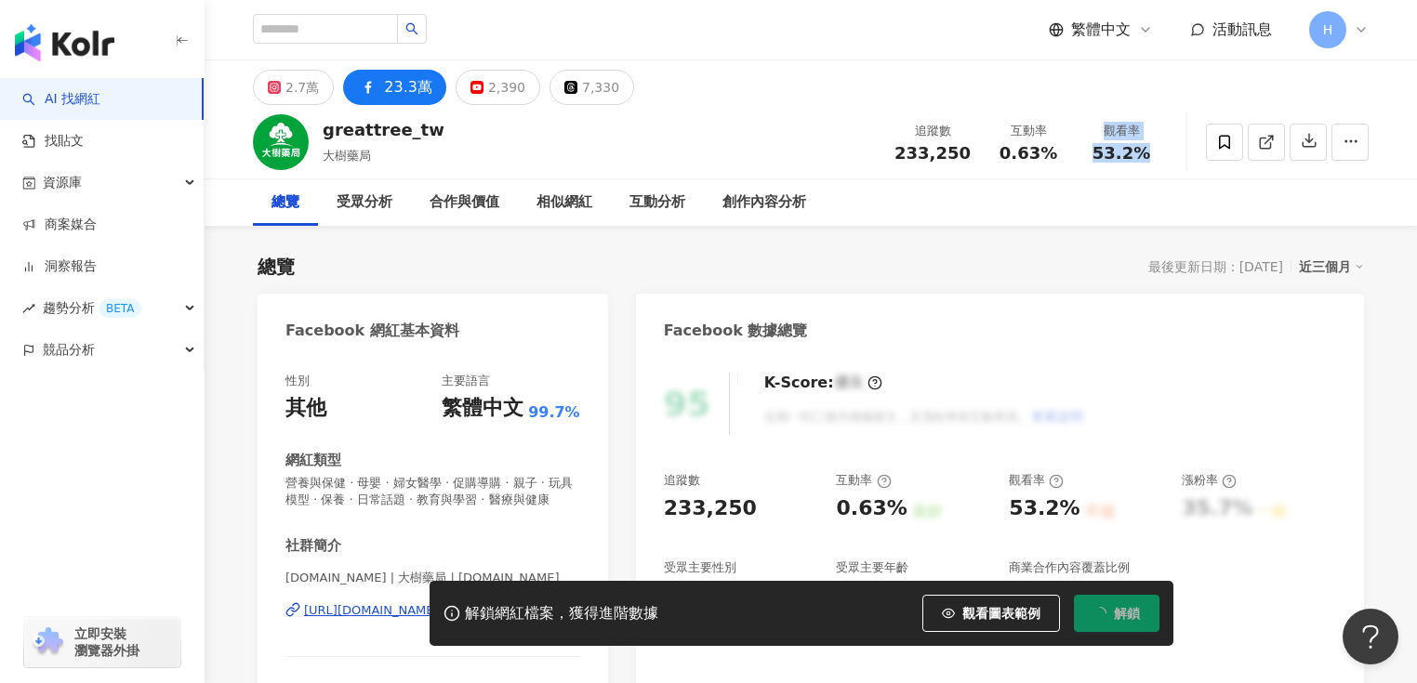
drag, startPoint x: 1096, startPoint y: 135, endPoint x: 1149, endPoint y: 164, distance: 60.3
click at [1143, 152] on div "觀看率 53.2%" at bounding box center [1121, 142] width 93 height 40
click at [1147, 166] on div "追蹤數 233,250 互動率 0.63% 觀看率 53.2%" at bounding box center [1025, 141] width 284 height 55
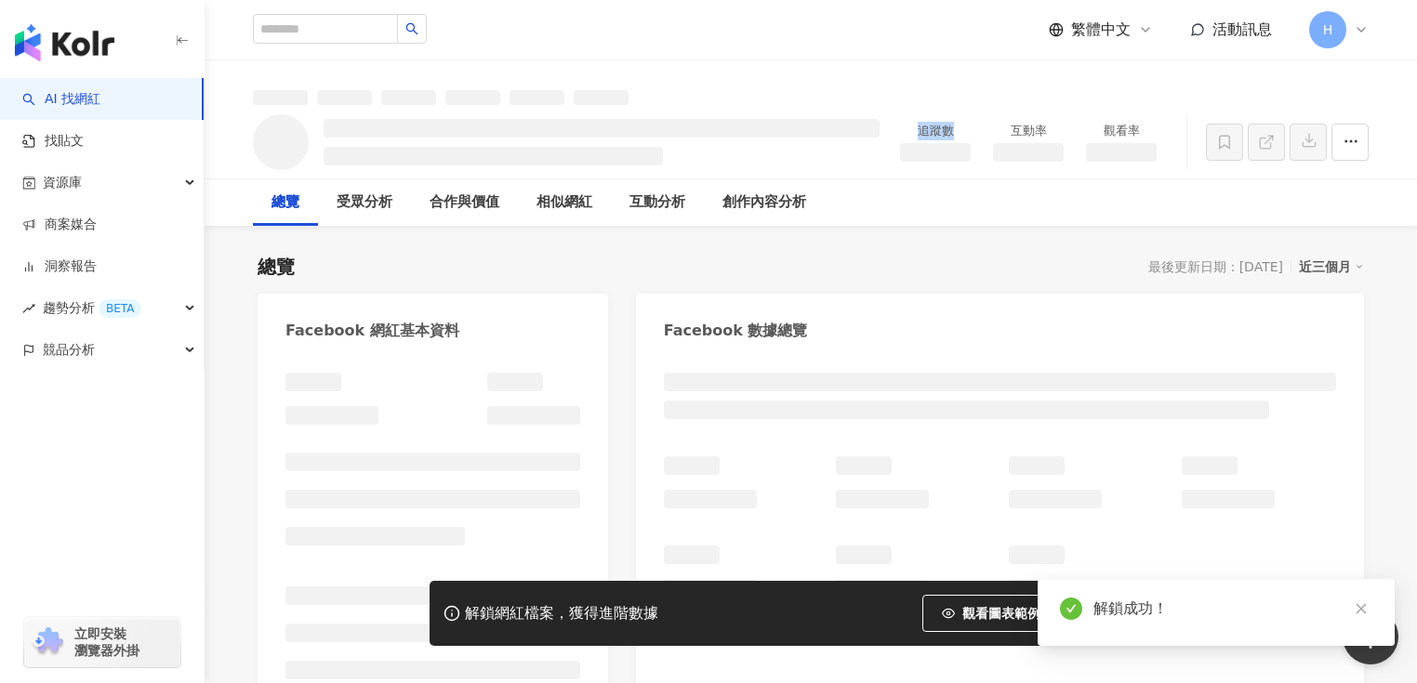
drag, startPoint x: 917, startPoint y: 130, endPoint x: 971, endPoint y: 155, distance: 59.5
click at [971, 155] on div "追蹤數" at bounding box center [935, 142] width 93 height 41
click at [983, 206] on div "總覽 受眾分析 合作與價值 相似網紅 互動分析 創作內容分析" at bounding box center [810, 202] width 1115 height 46
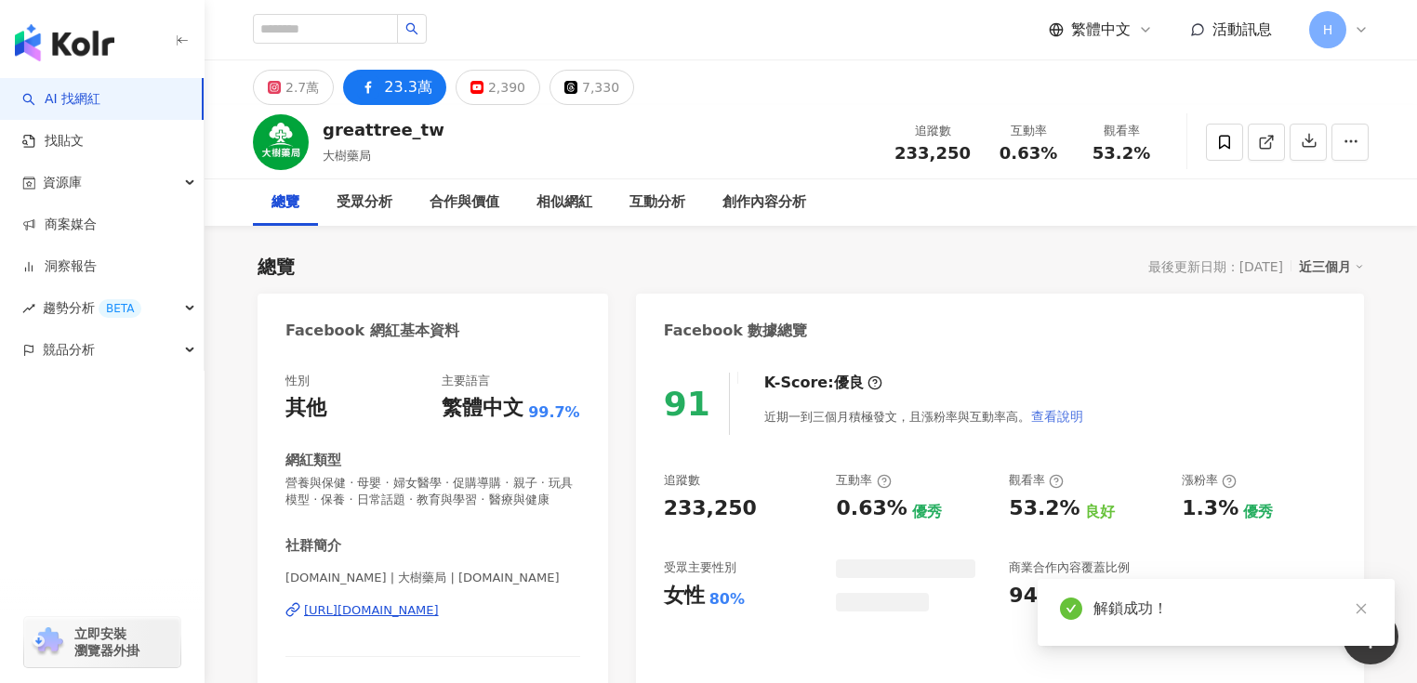
click at [1358, 609] on icon "close" at bounding box center [1360, 608] width 13 height 13
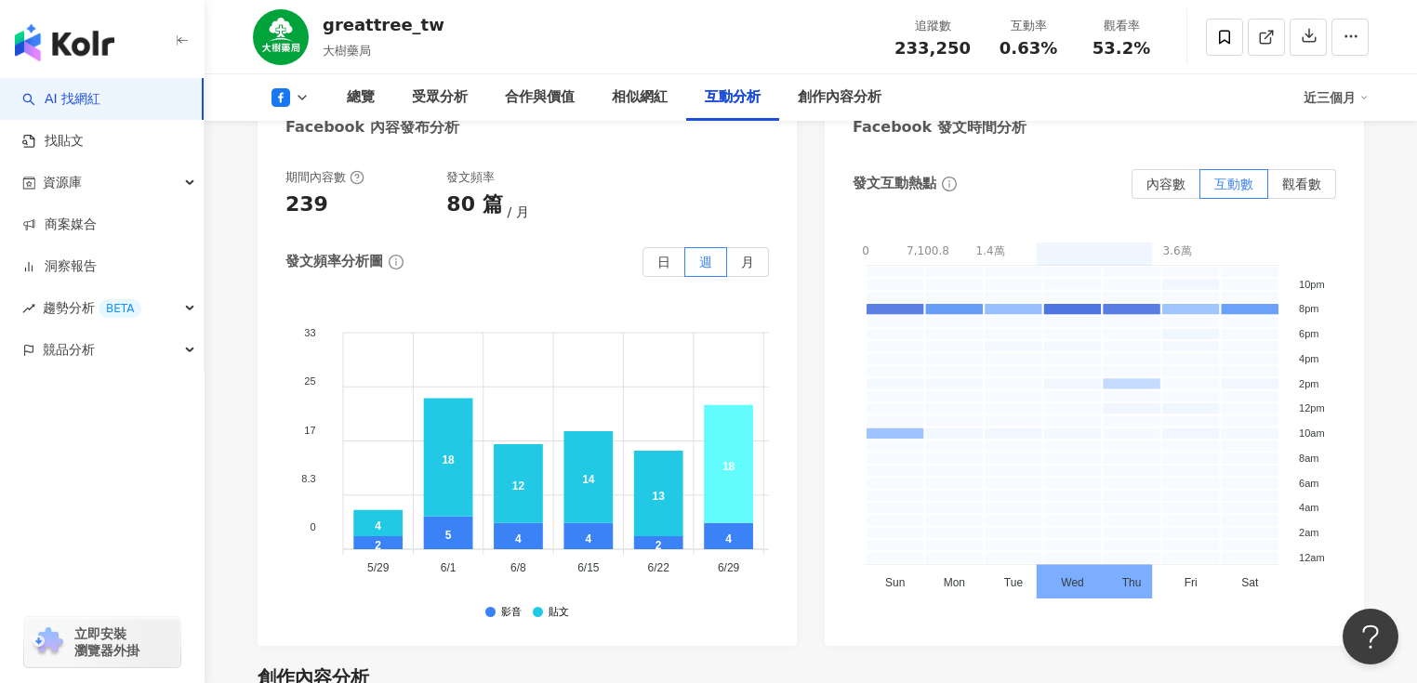
scroll to position [4001, 0]
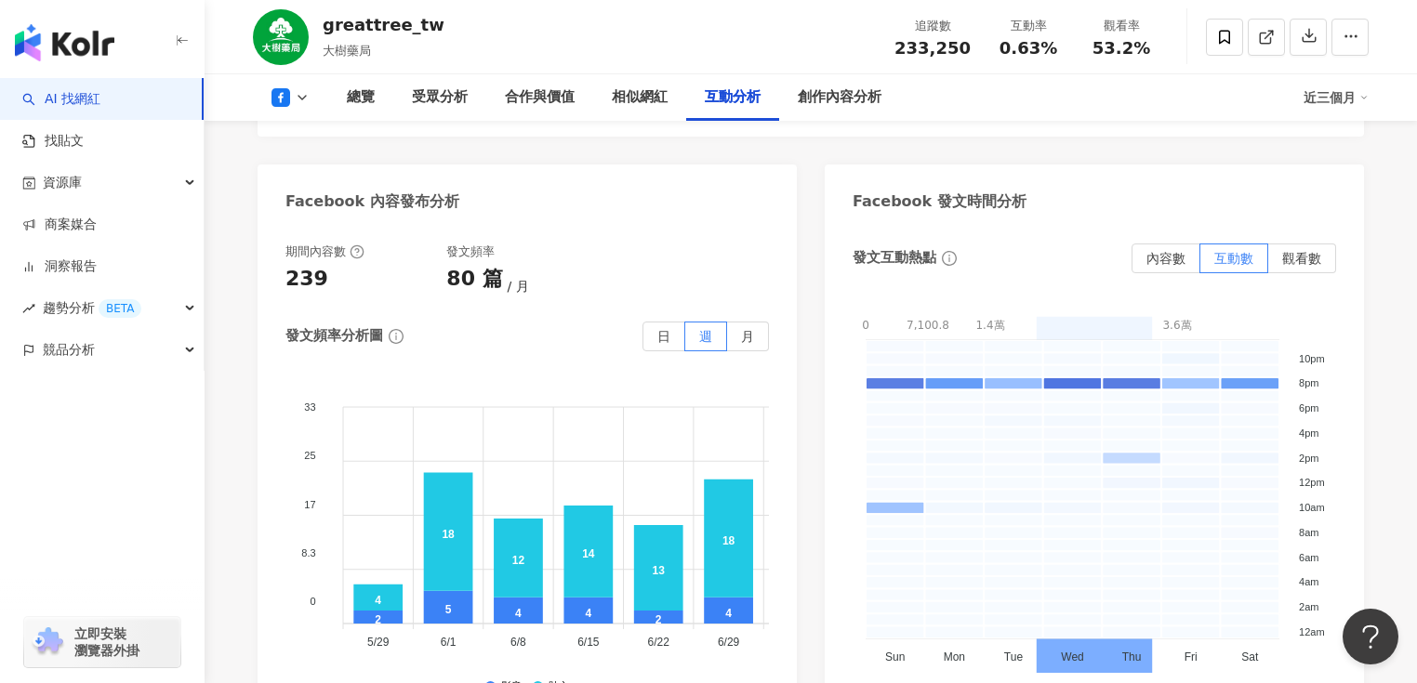
click at [1358, 88] on div "近三個月" at bounding box center [1335, 98] width 65 height 30
click at [1350, 176] on link "近六個月" at bounding box center [1344, 176] width 52 height 20
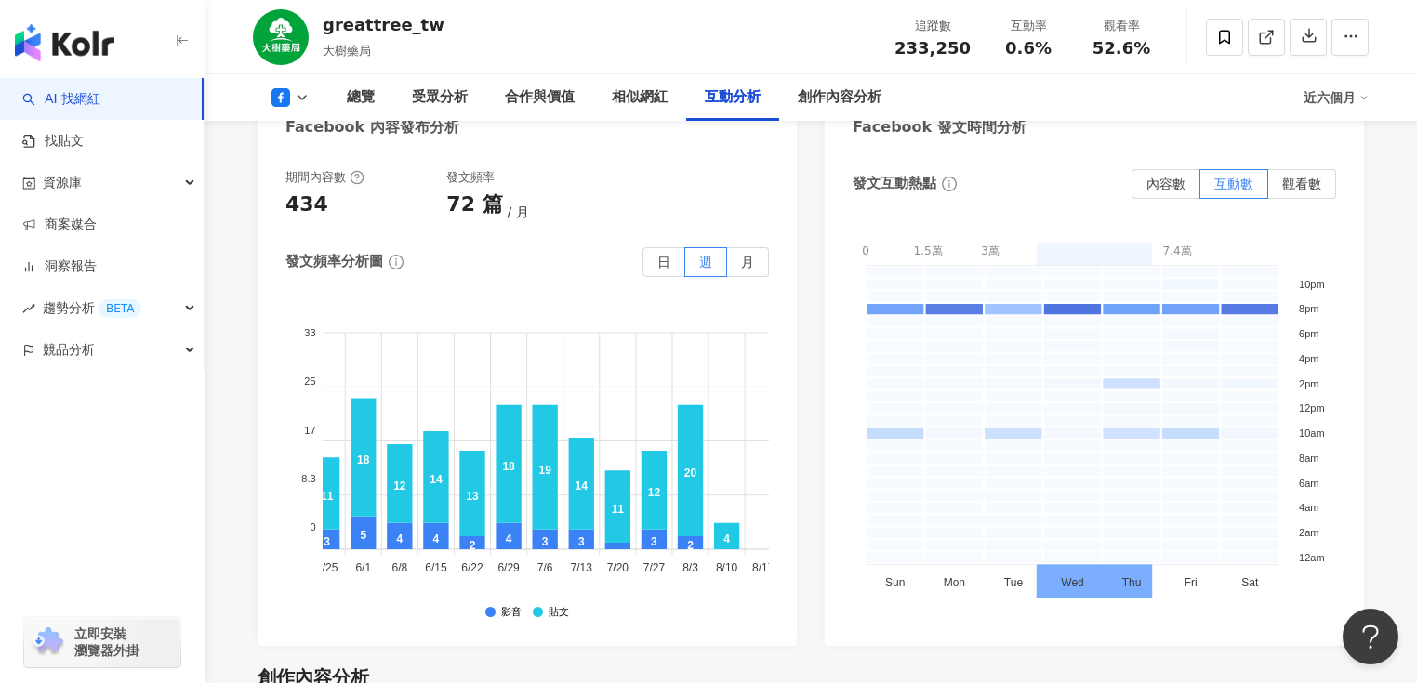
scroll to position [0, 521]
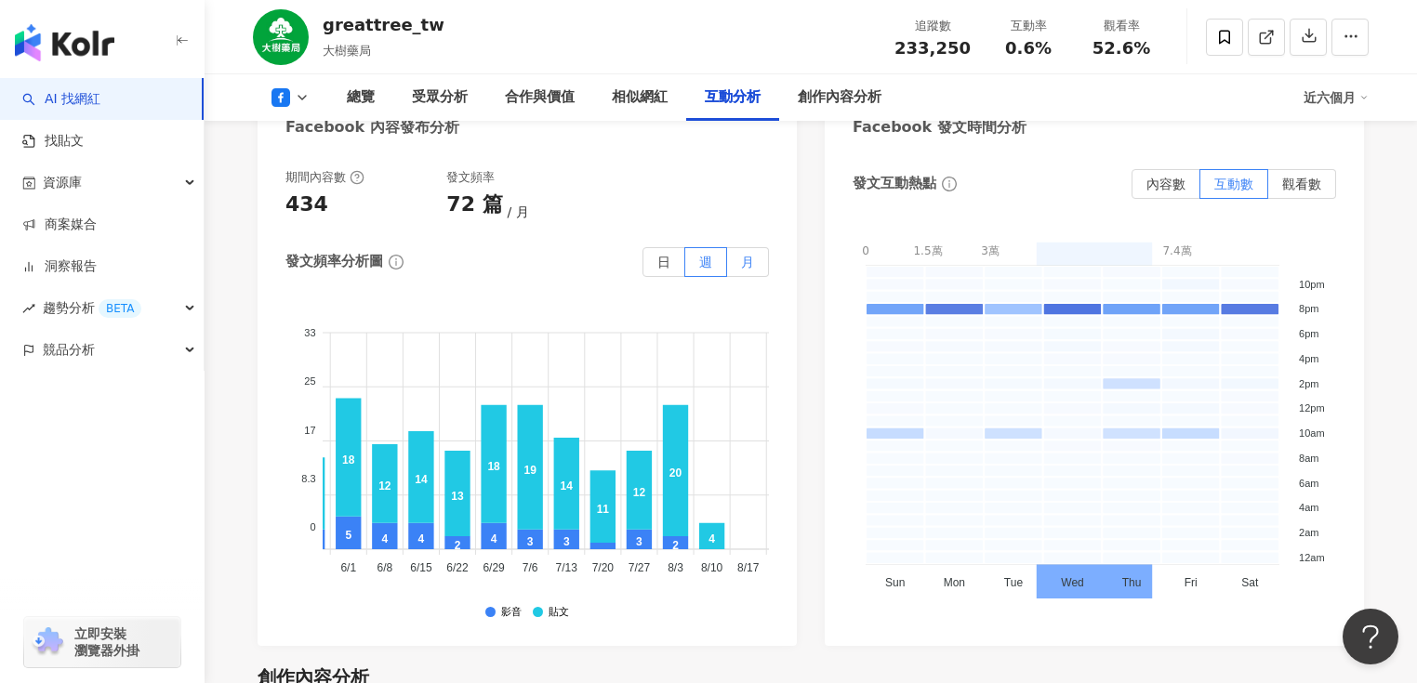
click at [746, 255] on span "月" at bounding box center [747, 262] width 13 height 15
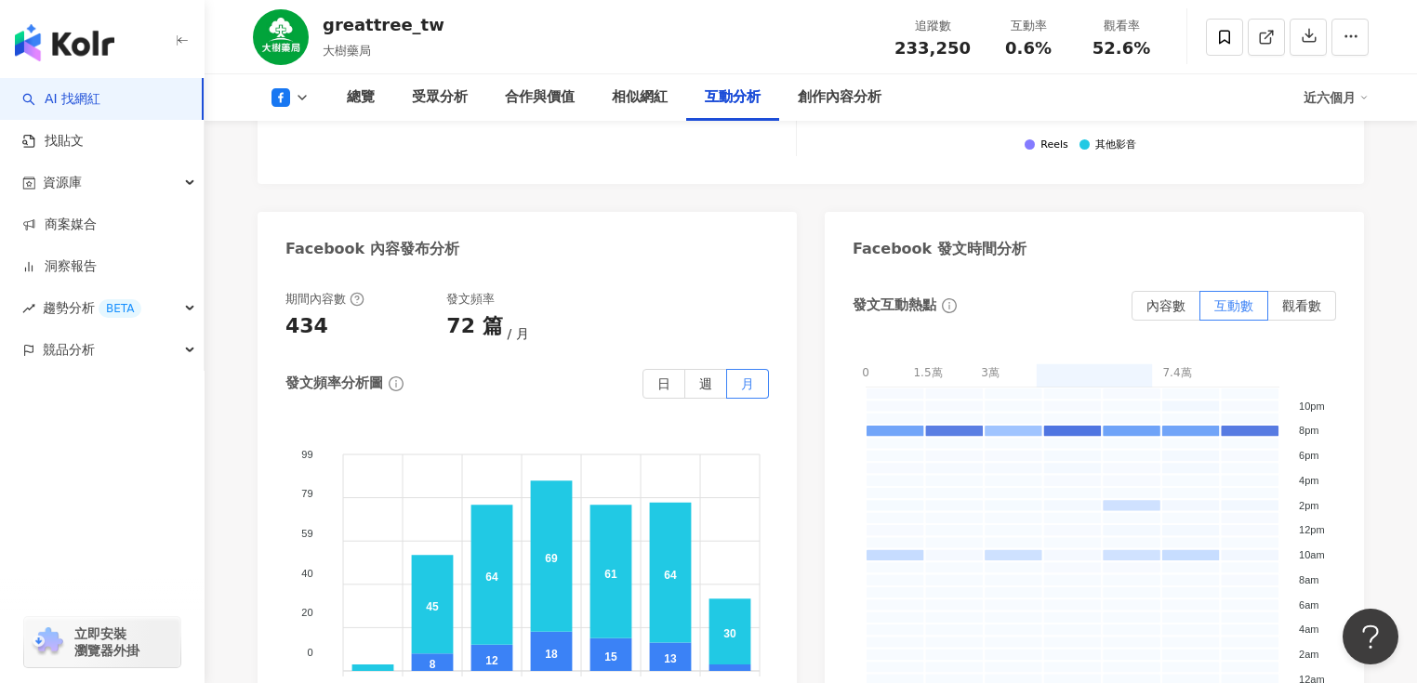
scroll to position [3926, 0]
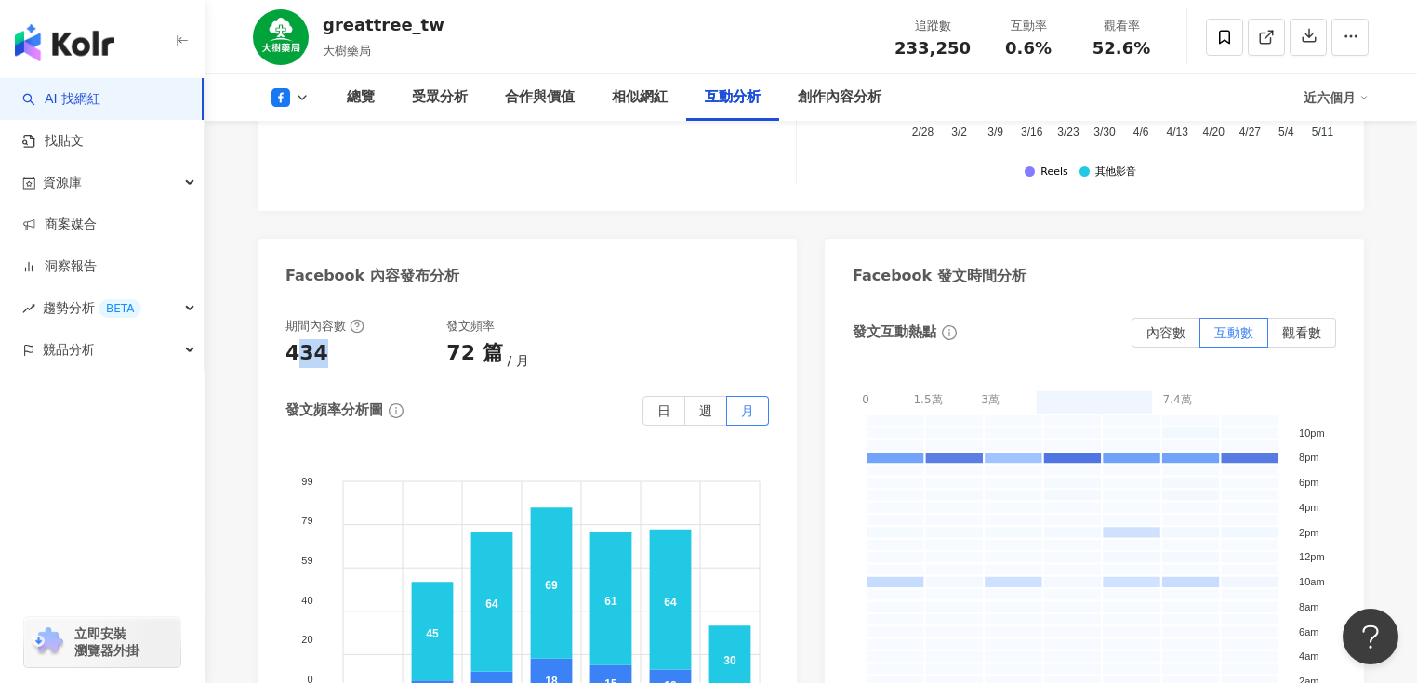
click at [293, 345] on div "434" at bounding box center [365, 353] width 161 height 29
click at [538, 396] on div "發文頻率分析圖 日 週 月" at bounding box center [526, 411] width 483 height 30
click at [1343, 96] on div "近六個月" at bounding box center [1335, 98] width 65 height 30
click at [1324, 145] on link "近三個月" at bounding box center [1344, 139] width 52 height 20
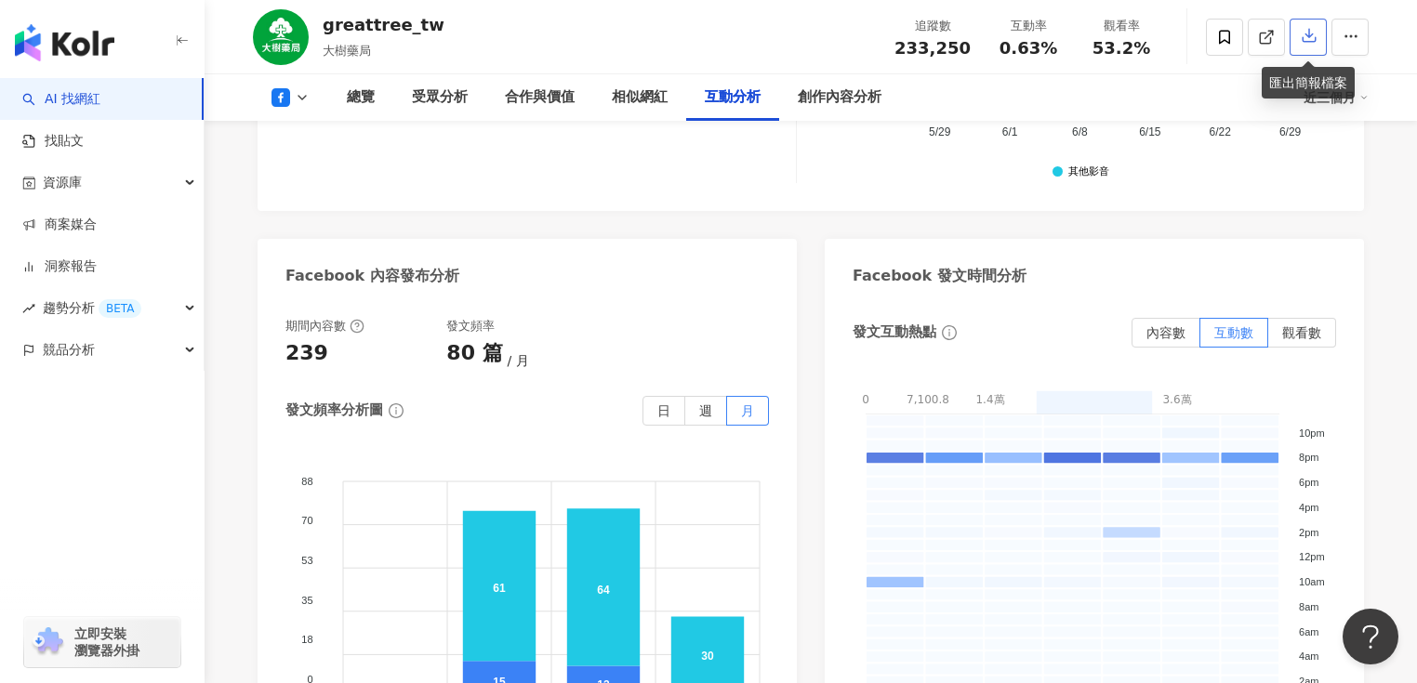
click at [1299, 36] on button "button" at bounding box center [1307, 37] width 37 height 37
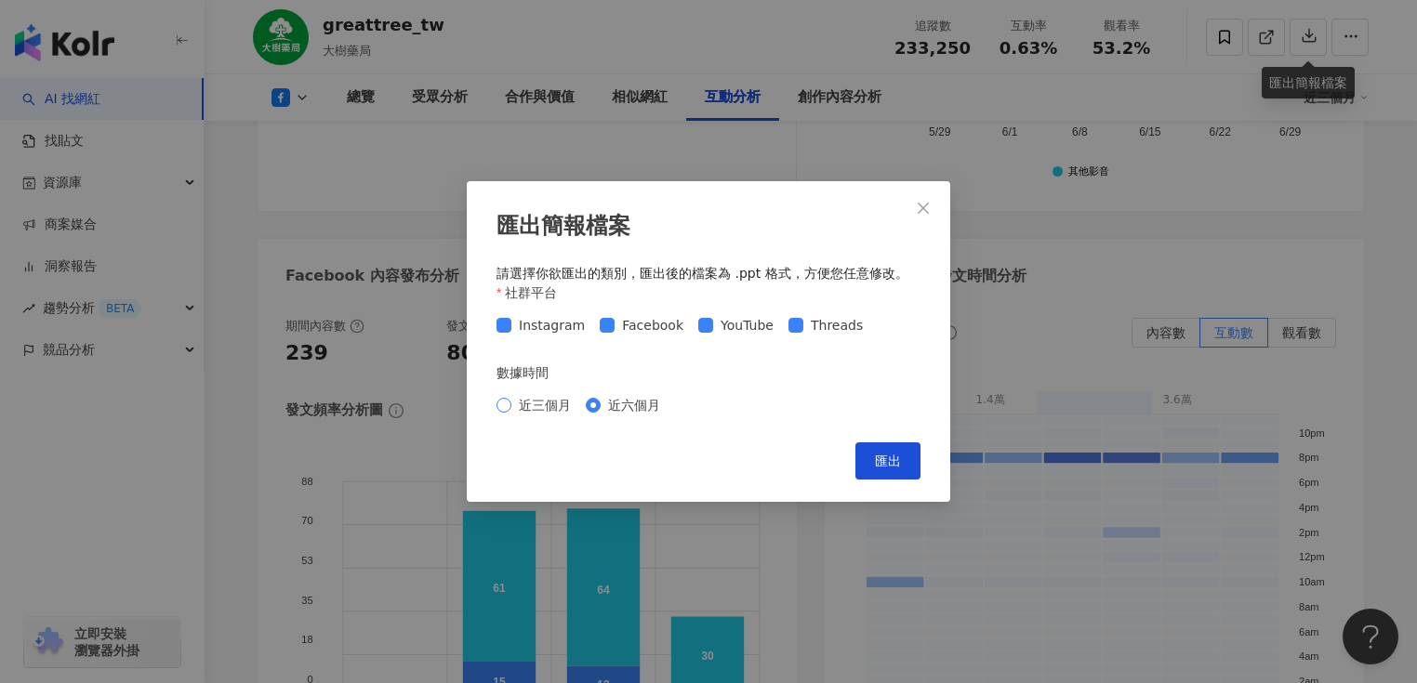
click at [537, 412] on span "近三個月" at bounding box center [544, 405] width 67 height 20
click at [891, 465] on span "匯出" at bounding box center [888, 461] width 26 height 15
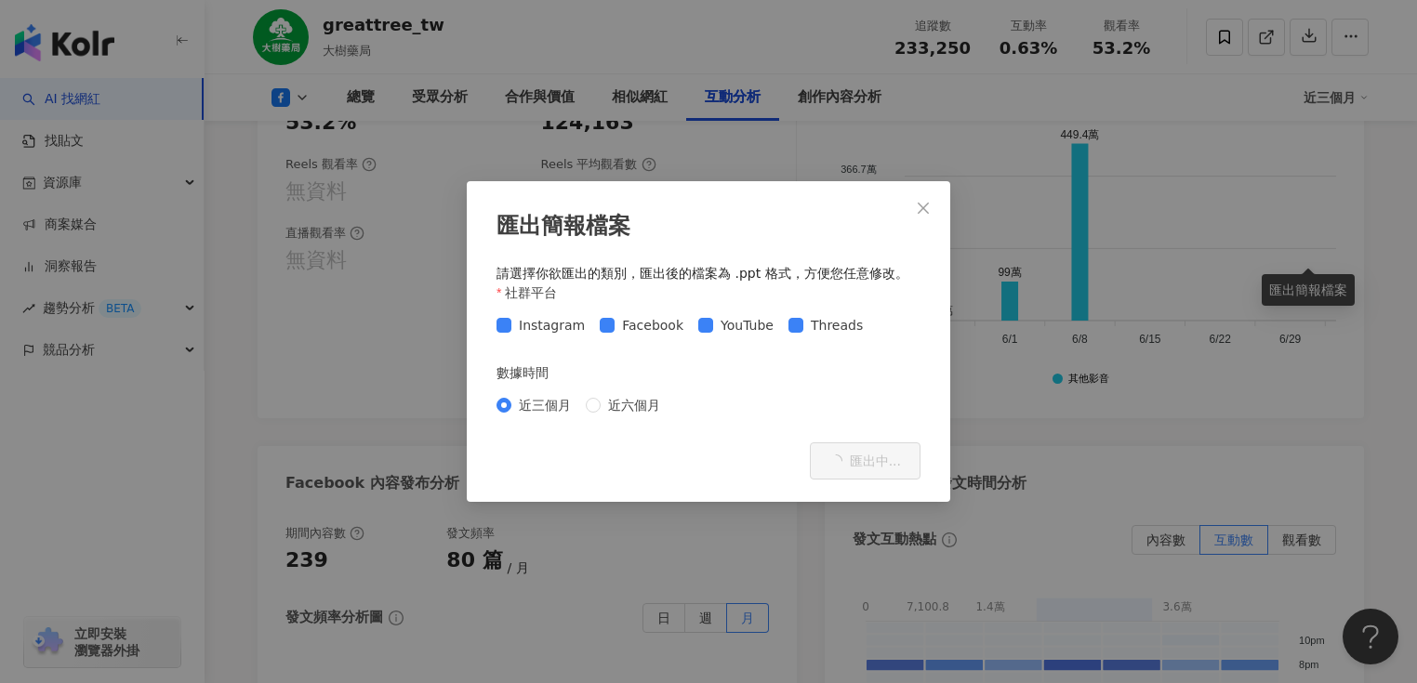
scroll to position [3926, 0]
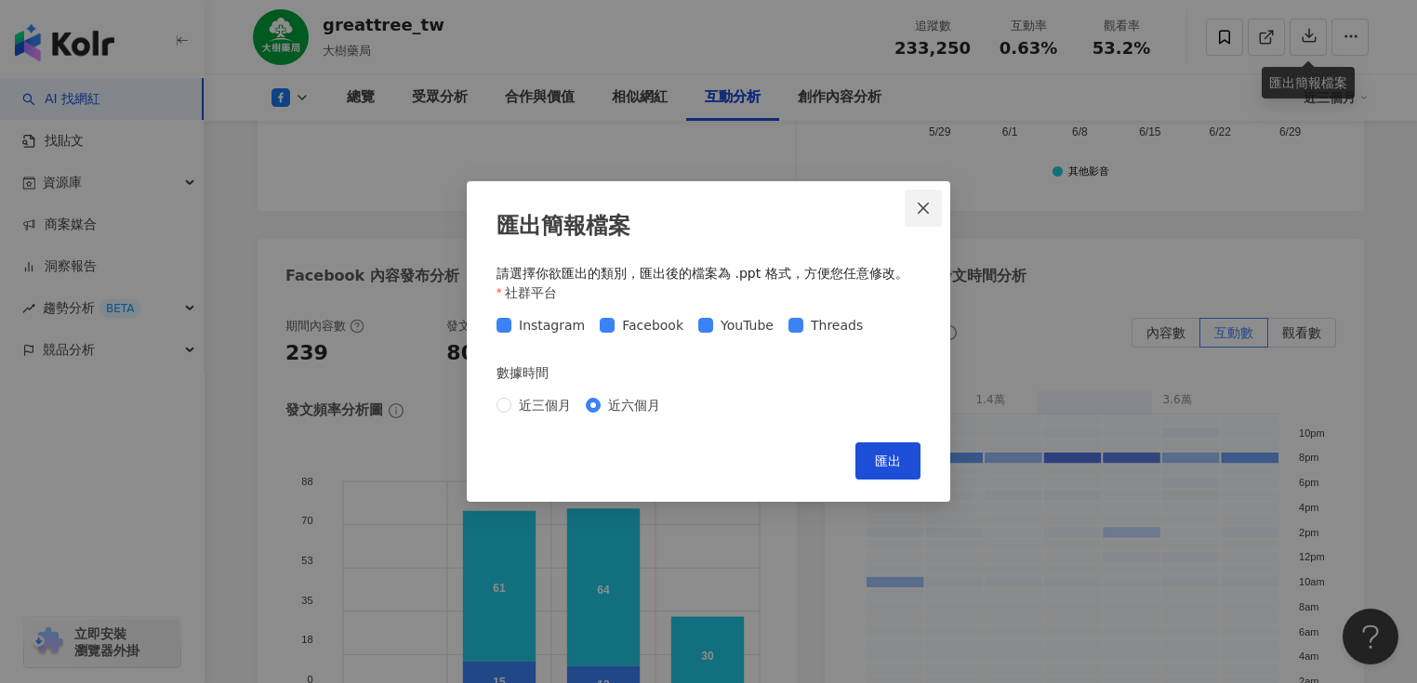
click at [926, 209] on icon "close" at bounding box center [922, 207] width 11 height 11
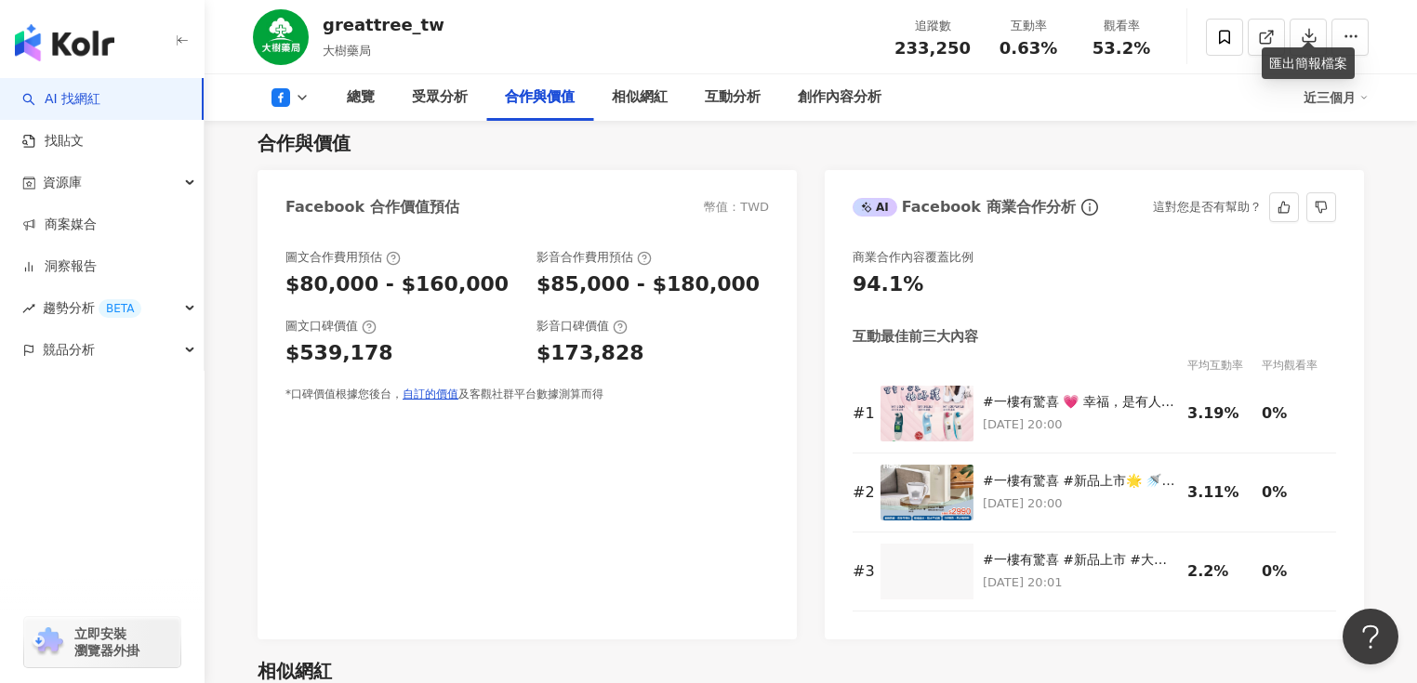
scroll to position [1993, 0]
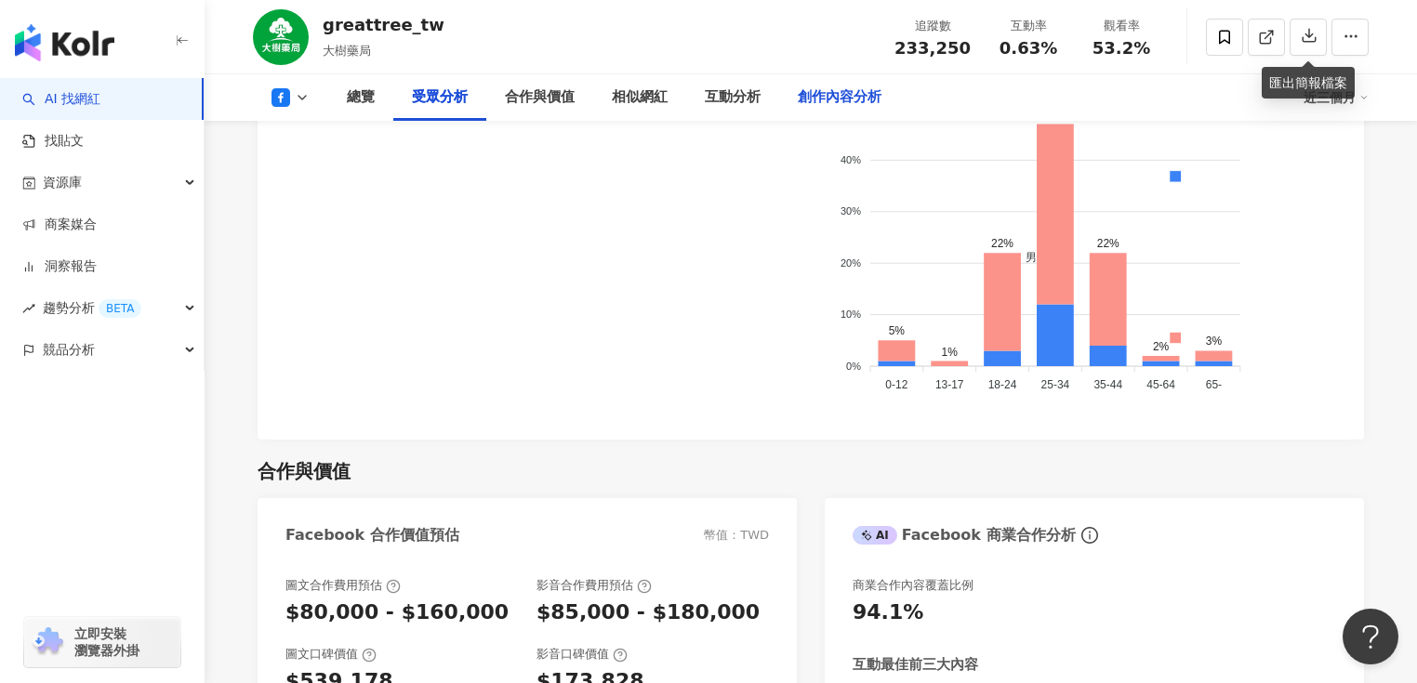
click at [836, 110] on div "創作內容分析" at bounding box center [839, 97] width 121 height 46
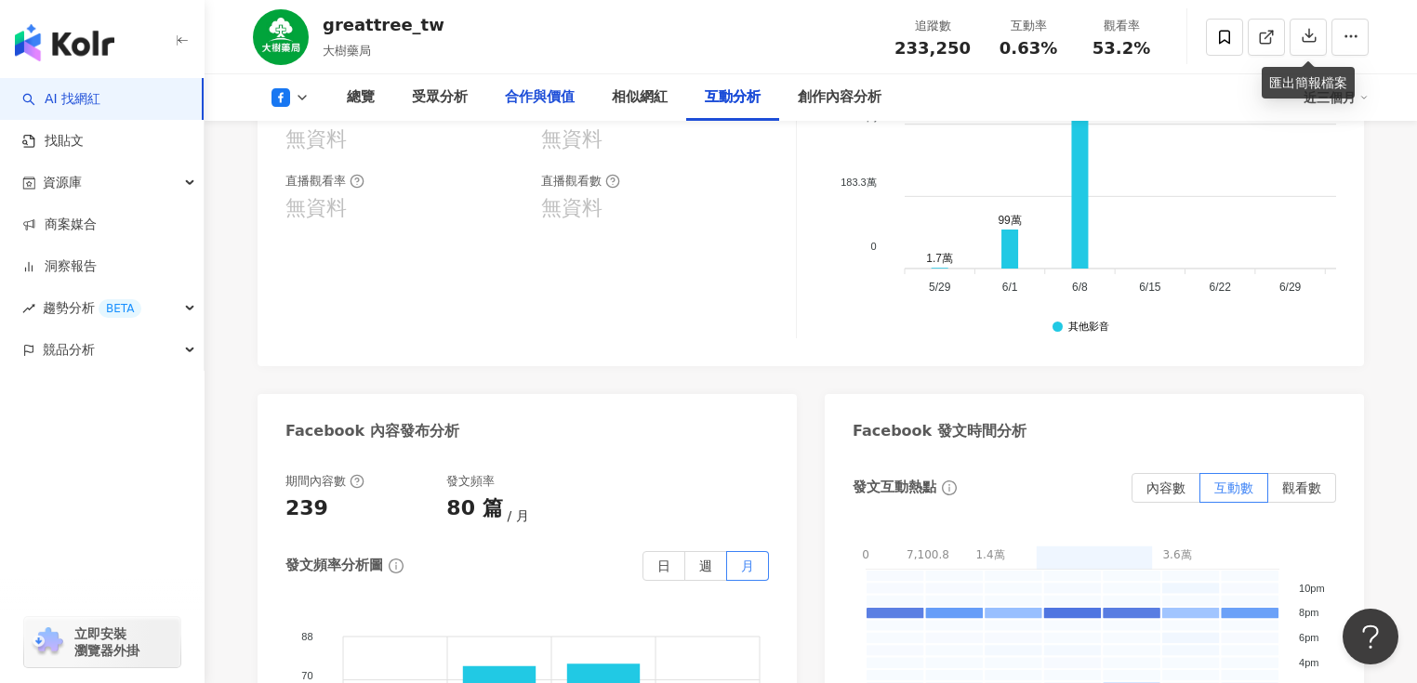
click at [544, 97] on div "合作與價值" at bounding box center [540, 97] width 70 height 22
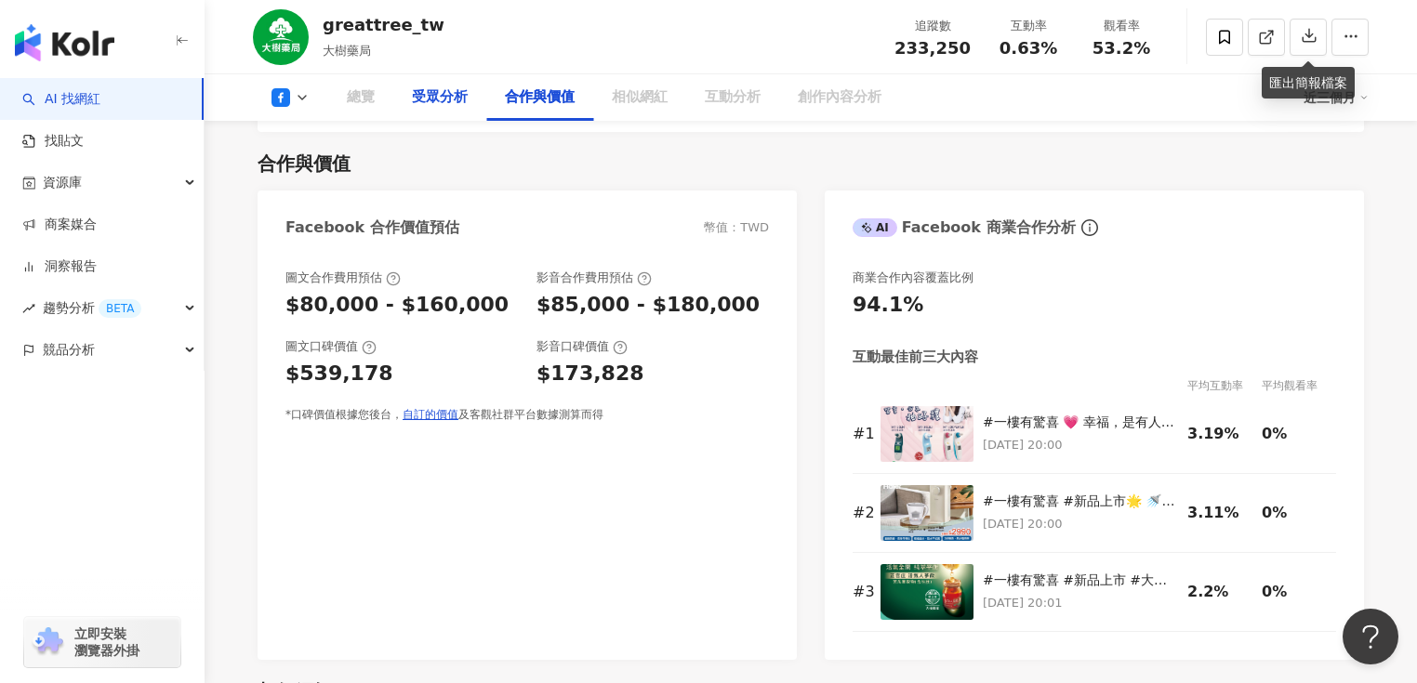
click at [457, 101] on div "受眾分析" at bounding box center [440, 97] width 56 height 22
click at [454, 108] on div "受眾分析" at bounding box center [439, 97] width 93 height 46
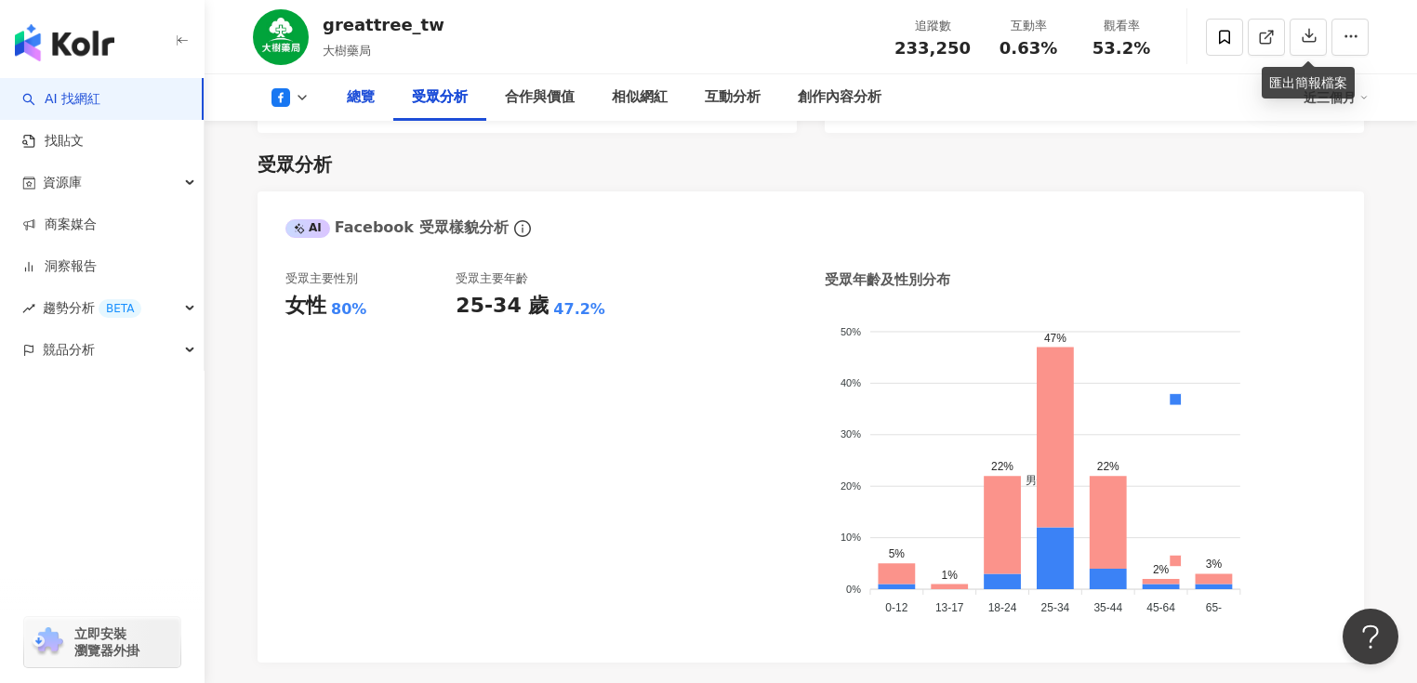
click at [359, 115] on div "總覽" at bounding box center [360, 97] width 65 height 46
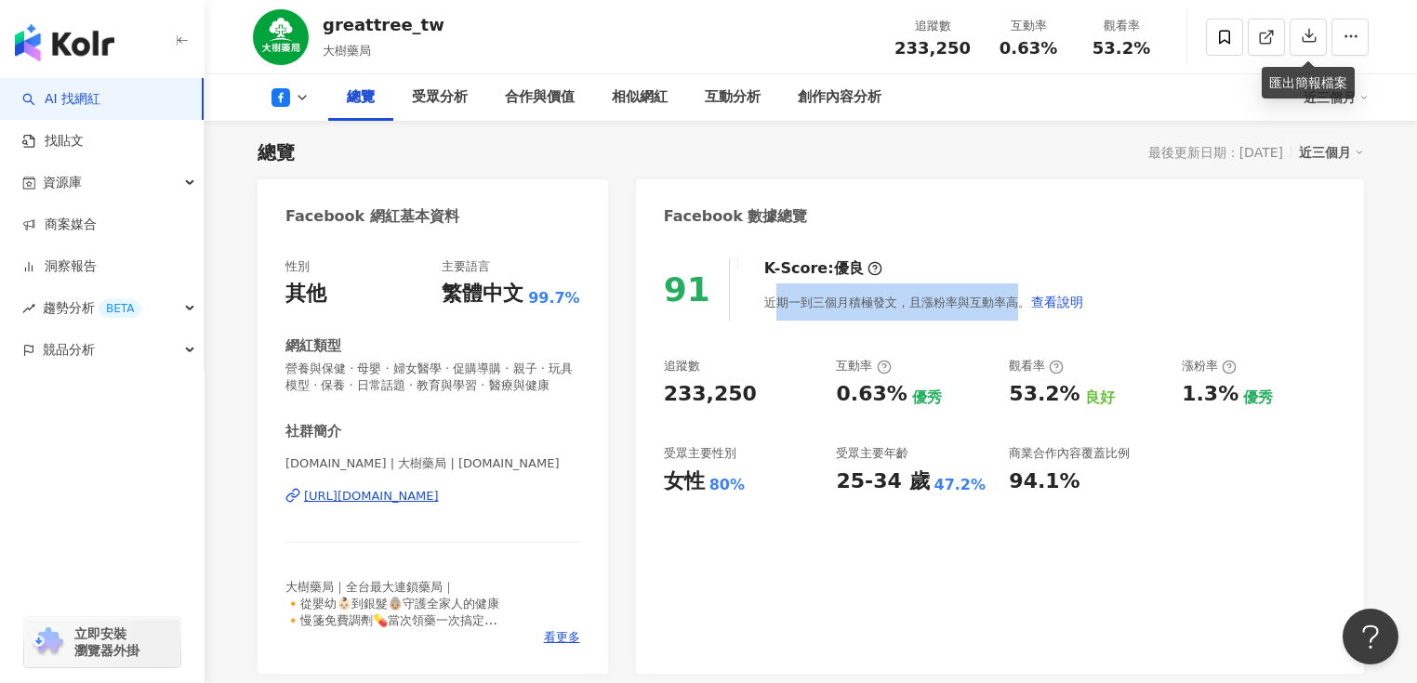
drag, startPoint x: 770, startPoint y: 306, endPoint x: 1006, endPoint y: 301, distance: 236.2
click at [1006, 301] on div "近期一到三個月積極發文，且漲粉率與互動率高。 查看說明" at bounding box center [924, 302] width 320 height 37
click at [1000, 329] on div "91 K-Score : 優良 近期一到三個月積極發文，且漲粉率與互動率高。 查看說明 追蹤數 233,250 互動率 0.63% 優秀 觀看率 53.2% …" at bounding box center [1000, 457] width 728 height 434
click at [1051, 305] on span "查看說明" at bounding box center [1057, 302] width 52 height 15
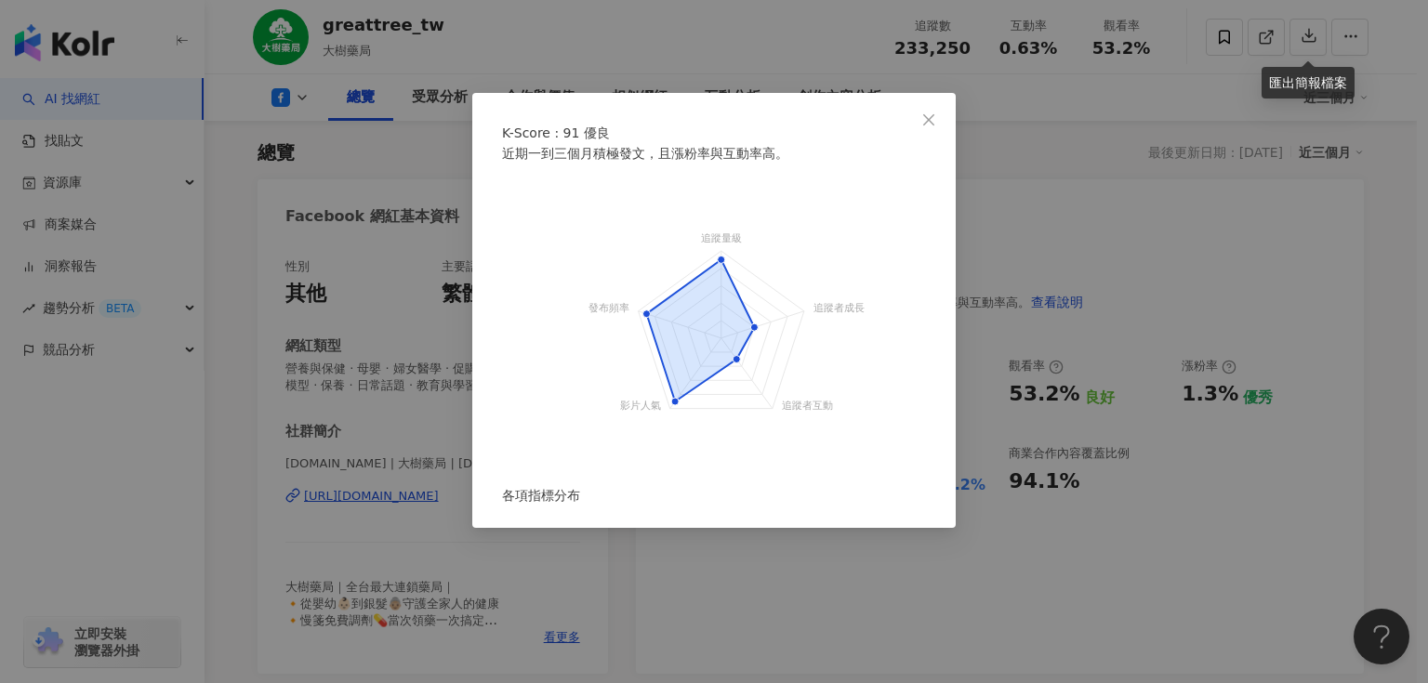
click at [1088, 342] on div "K-Score : 91 優良 近期一到三個月積極發文，且漲粉率與互動率高。 追蹤量級 追蹤者成長 追蹤者互動 影片人氣 發布頻率 各項指標分布" at bounding box center [714, 341] width 1428 height 683
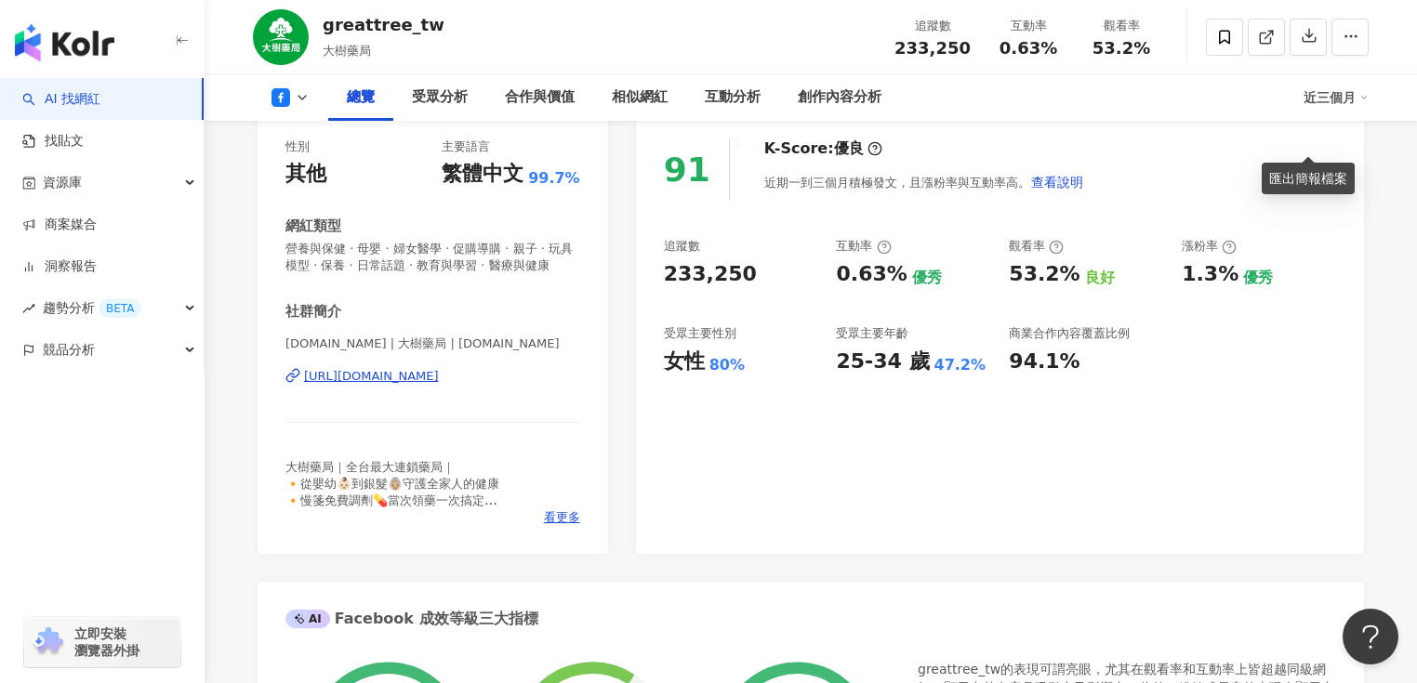
scroll to position [337, 0]
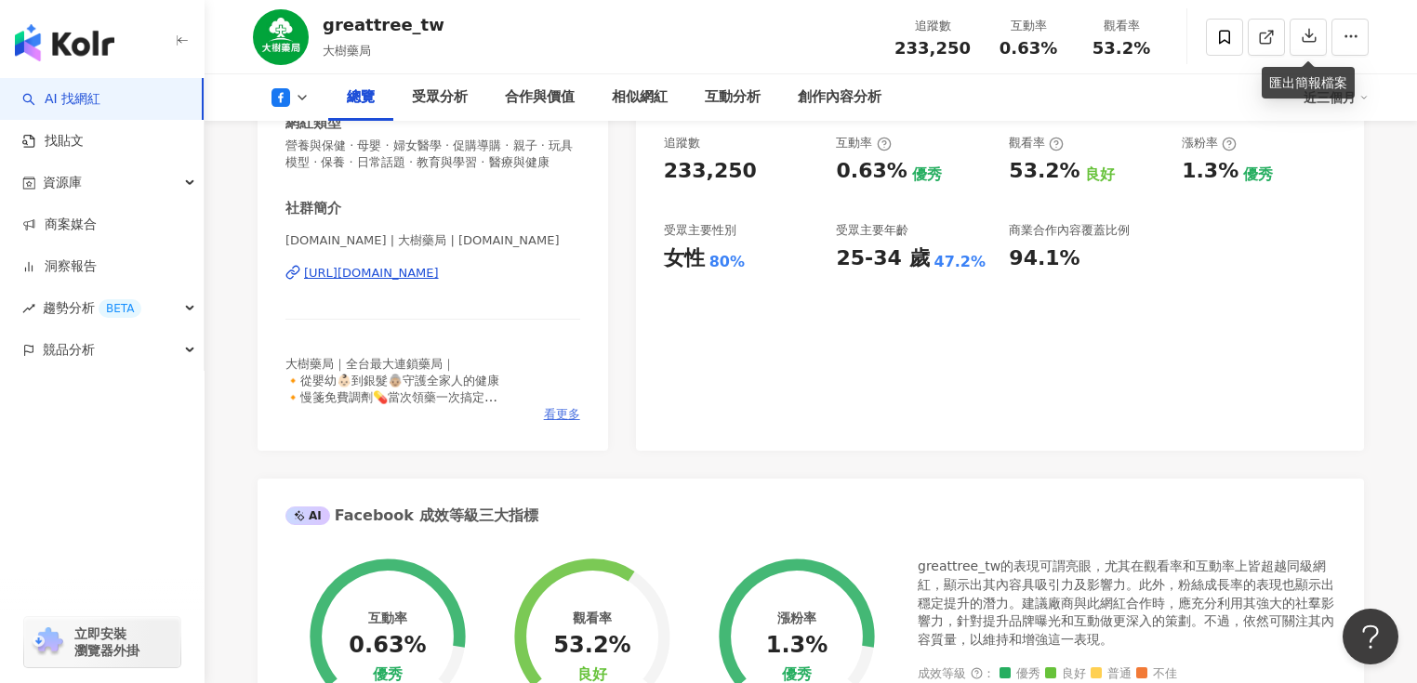
click at [558, 423] on span "看更多" at bounding box center [562, 414] width 36 height 17
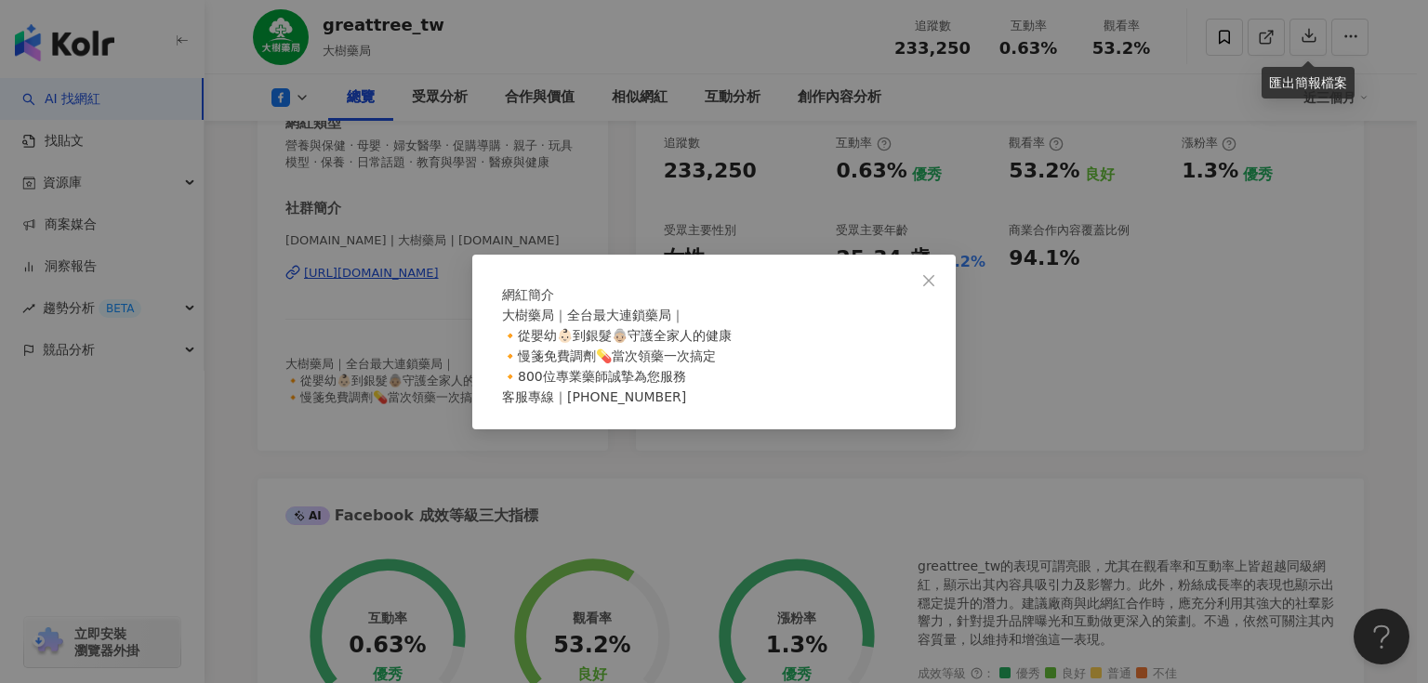
click at [987, 411] on div "網紅簡介 大樹藥局｜全台最大連鎖藥局｜ 🔸從嬰幼👶🏻到銀髮👵🏼守護全家人的健康 🔸慢箋免費調劑💊當次領藥一次搞定 🔸800位專業藥師誠摯為您服務 客服專線｜0…" at bounding box center [714, 341] width 1428 height 683
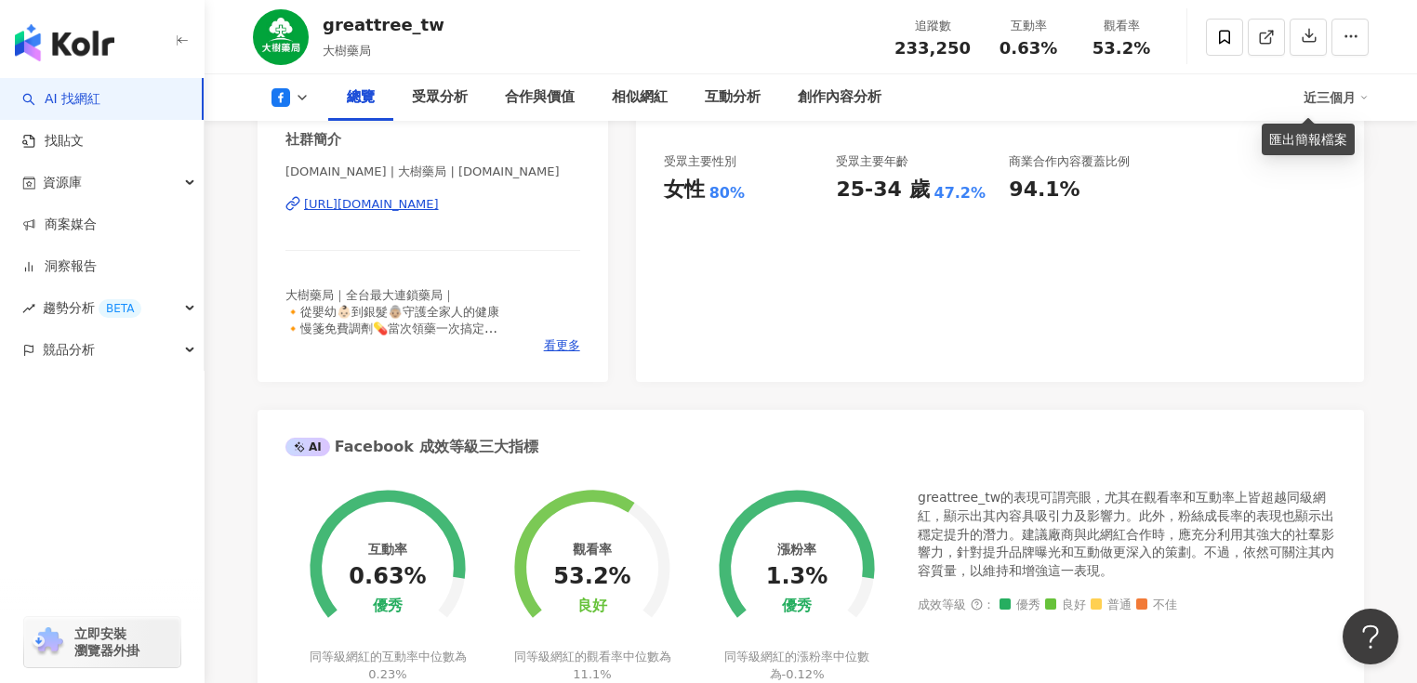
scroll to position [486, 0]
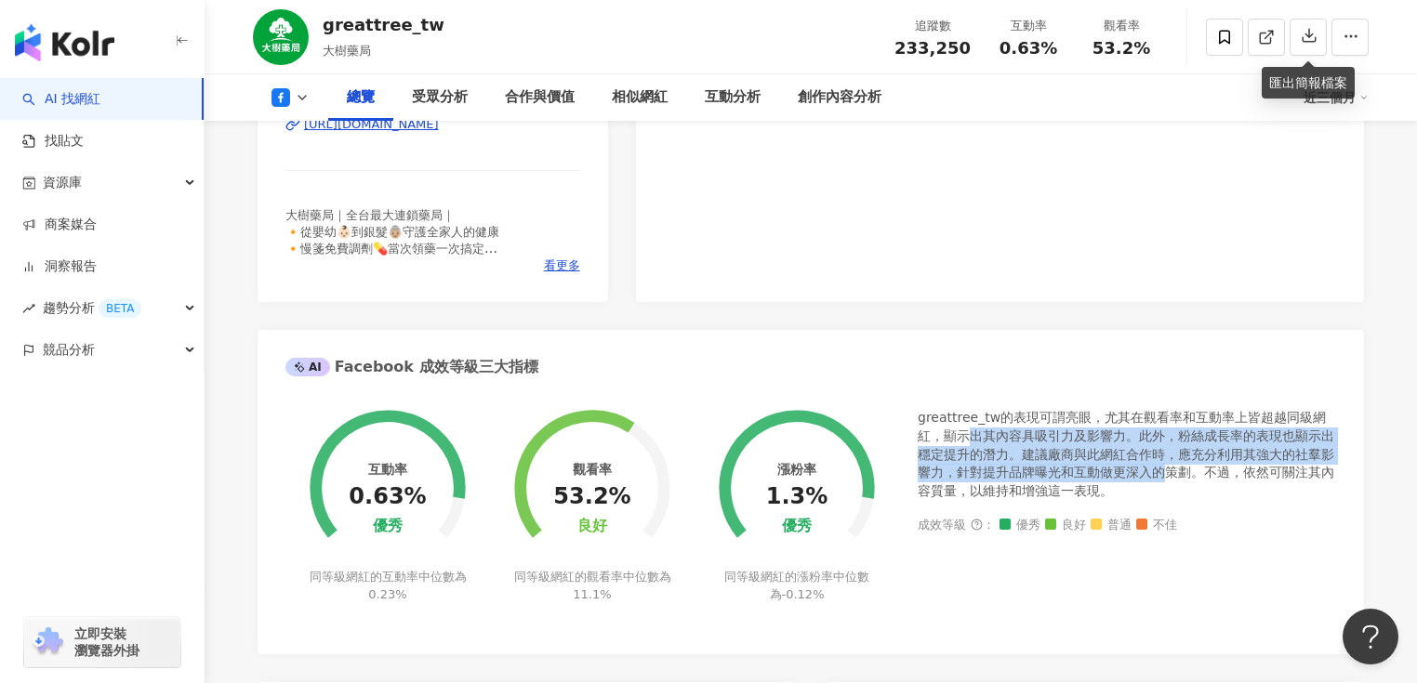
drag, startPoint x: 973, startPoint y: 454, endPoint x: 1160, endPoint y: 497, distance: 191.9
click at [1160, 497] on div "greattree_tw的表現可謂亮眼，尤其在觀看率和互動率上皆超越同級網紅，顯示出其內容具吸引力及影響力。此外，粉絲成長率的表現也顯示出穩定提升的潛力。建議…" at bounding box center [1126, 454] width 418 height 91
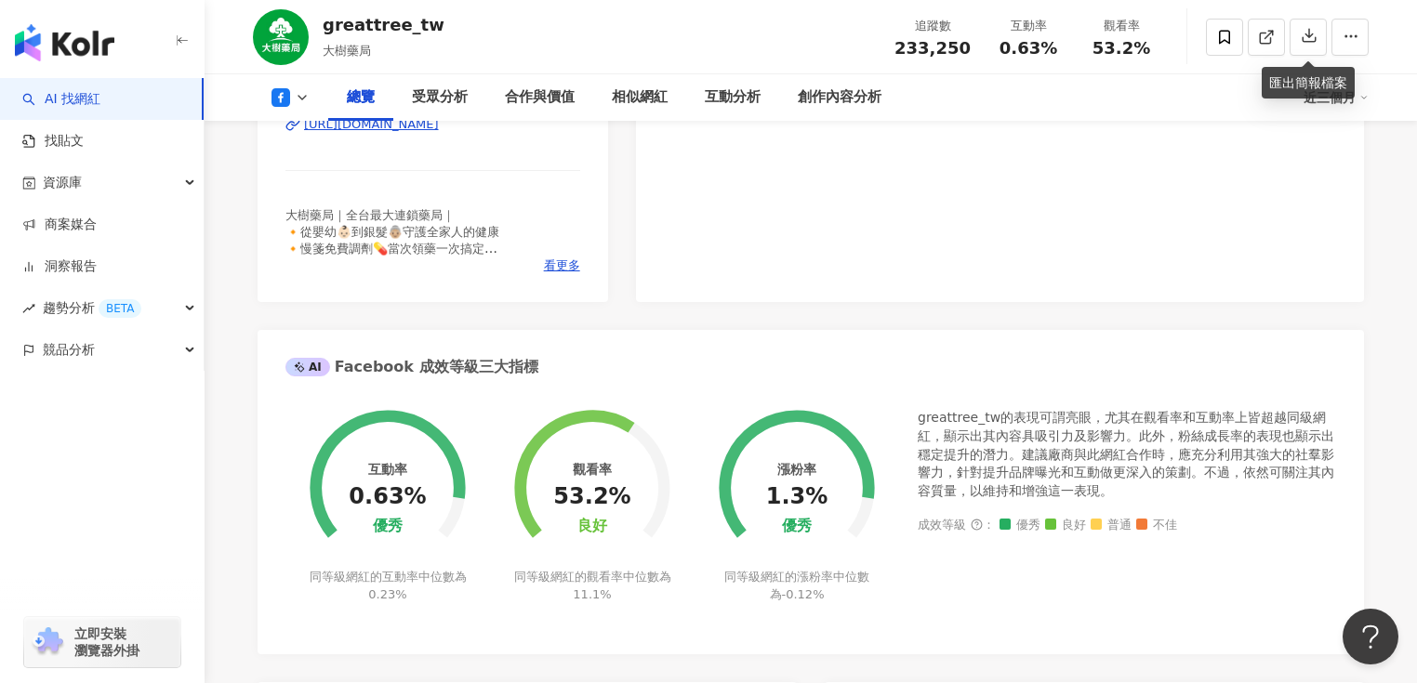
click at [1183, 500] on div "greattree_tw的表現可謂亮眼，尤其在觀看率和互動率上皆超越同級網紅，顯示出其內容具吸引力及影響力。此外，粉絲成長率的表現也顯示出穩定提升的潛力。建議…" at bounding box center [1126, 454] width 418 height 91
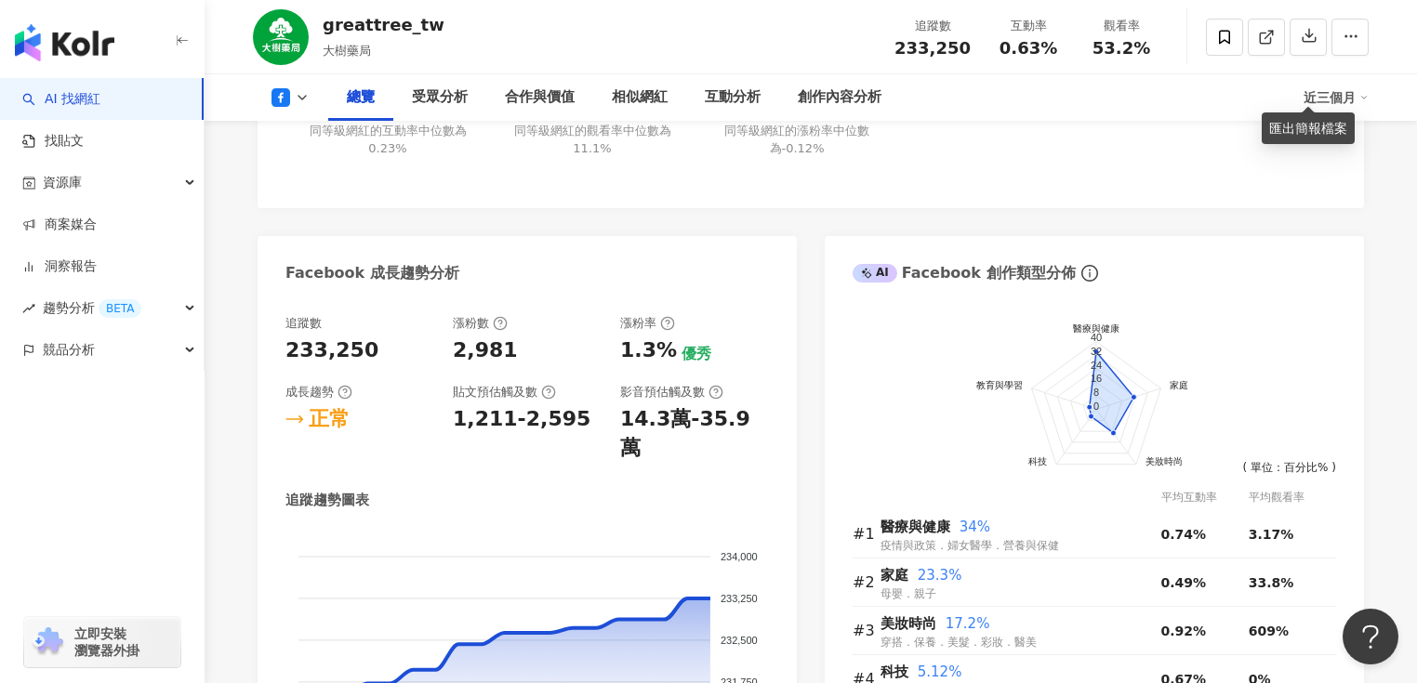
scroll to position [1081, 0]
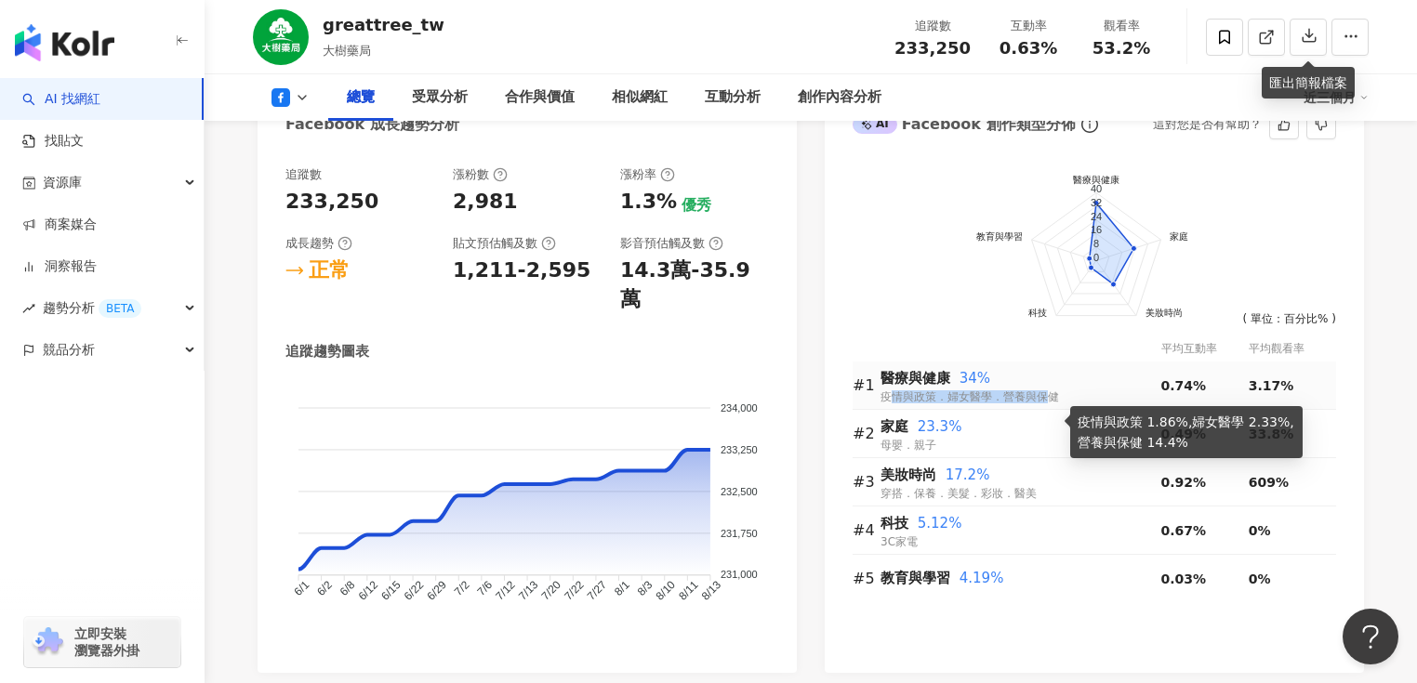
drag, startPoint x: 890, startPoint y: 412, endPoint x: 1042, endPoint y: 411, distance: 152.5
click at [1042, 403] on span "疫情與政策．婦女醫學．營養與保健" at bounding box center [969, 396] width 178 height 13
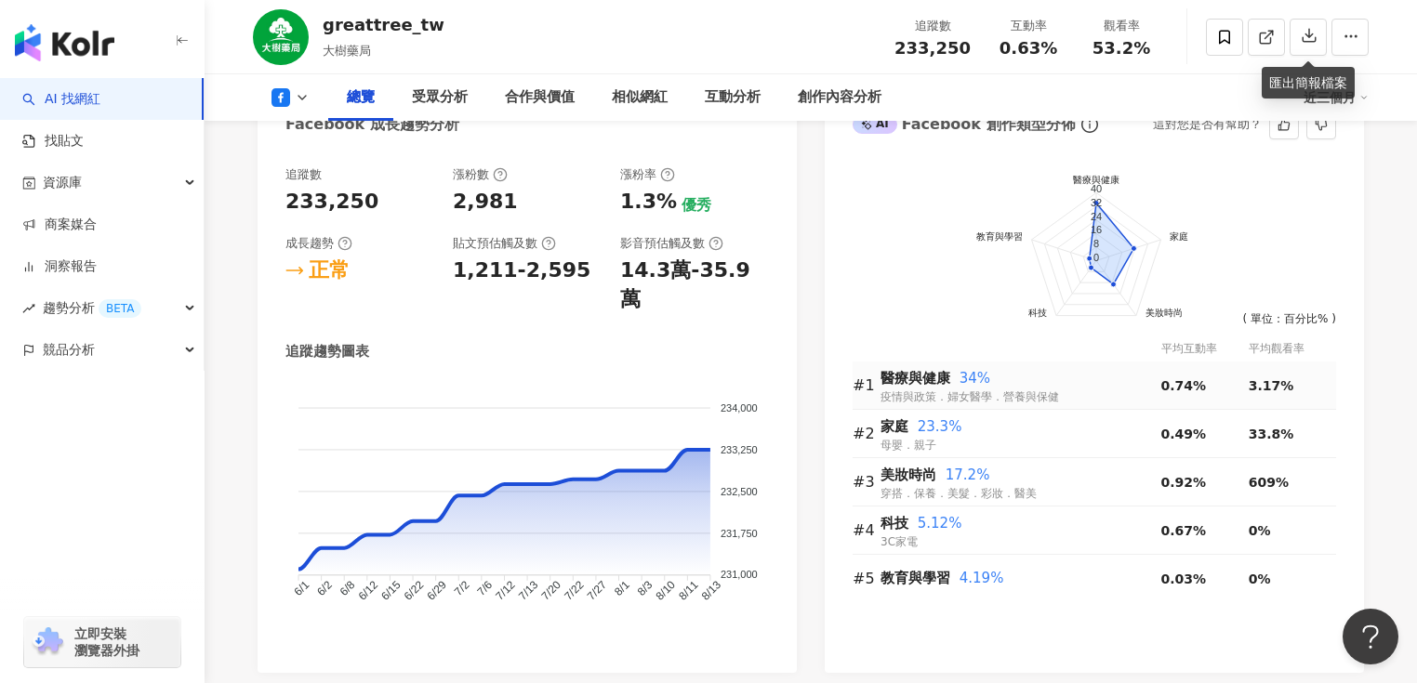
click at [1339, 394] on div "前往申請試用方案解鎖 ( 立即註冊 ) 醫療與健康 家庭 美妝時尚 科技 教育與學習 40 32 24 16 8 0 ( 單位：百分比% ) 平均互動率 平均…" at bounding box center [1094, 410] width 539 height 525
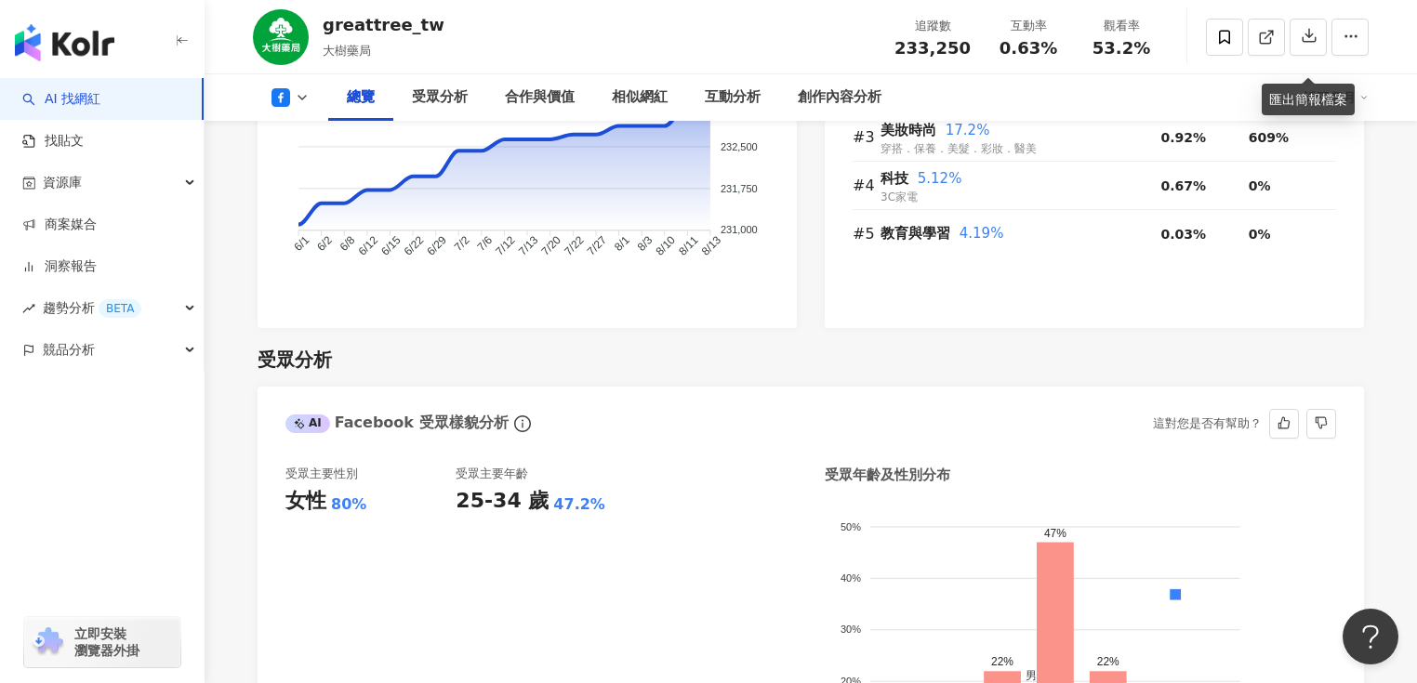
scroll to position [1453, 0]
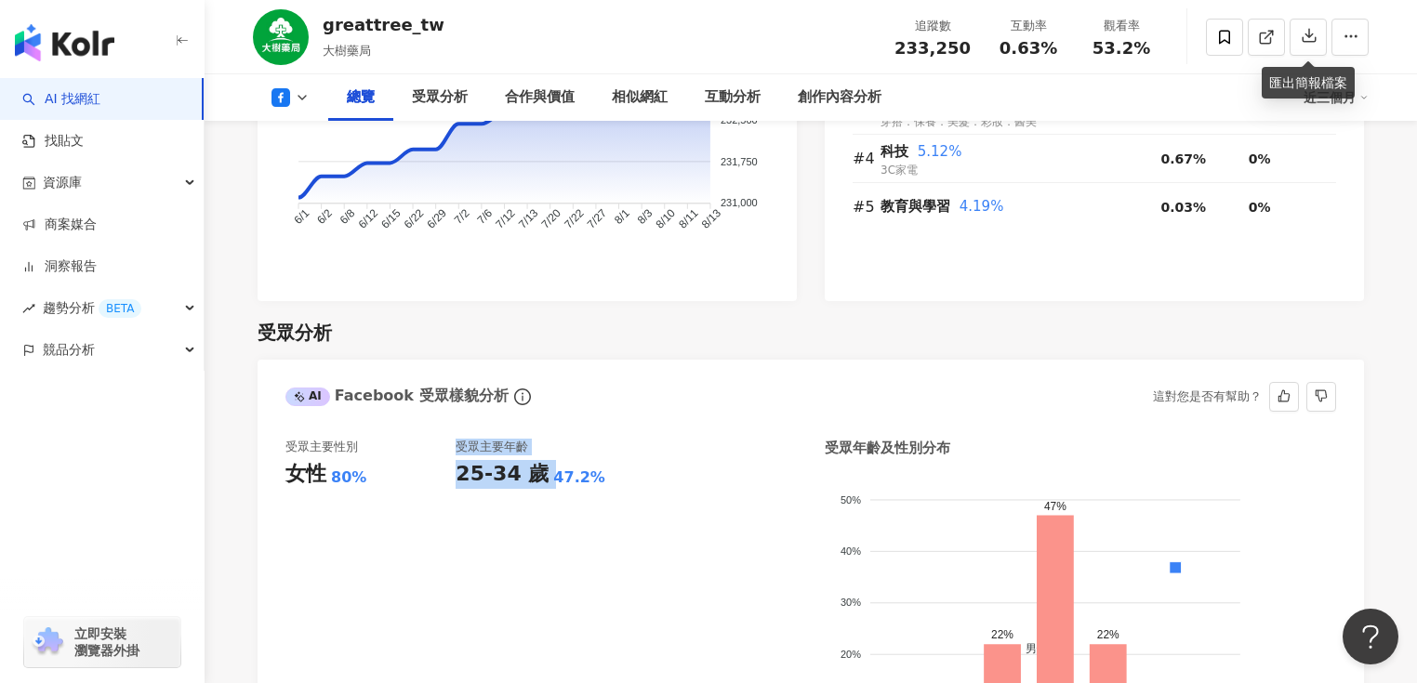
drag, startPoint x: 442, startPoint y: 465, endPoint x: 545, endPoint y: 464, distance: 103.2
click at [545, 464] on div "受眾主要性別 女性 80% 受眾主要年齡 25-34 歲 47.2%" at bounding box center [540, 621] width 511 height 365
click at [721, 446] on div "受眾主要性別 女性 80% 受眾主要年齡 25-34 歲 47.2%" at bounding box center [540, 621] width 511 height 365
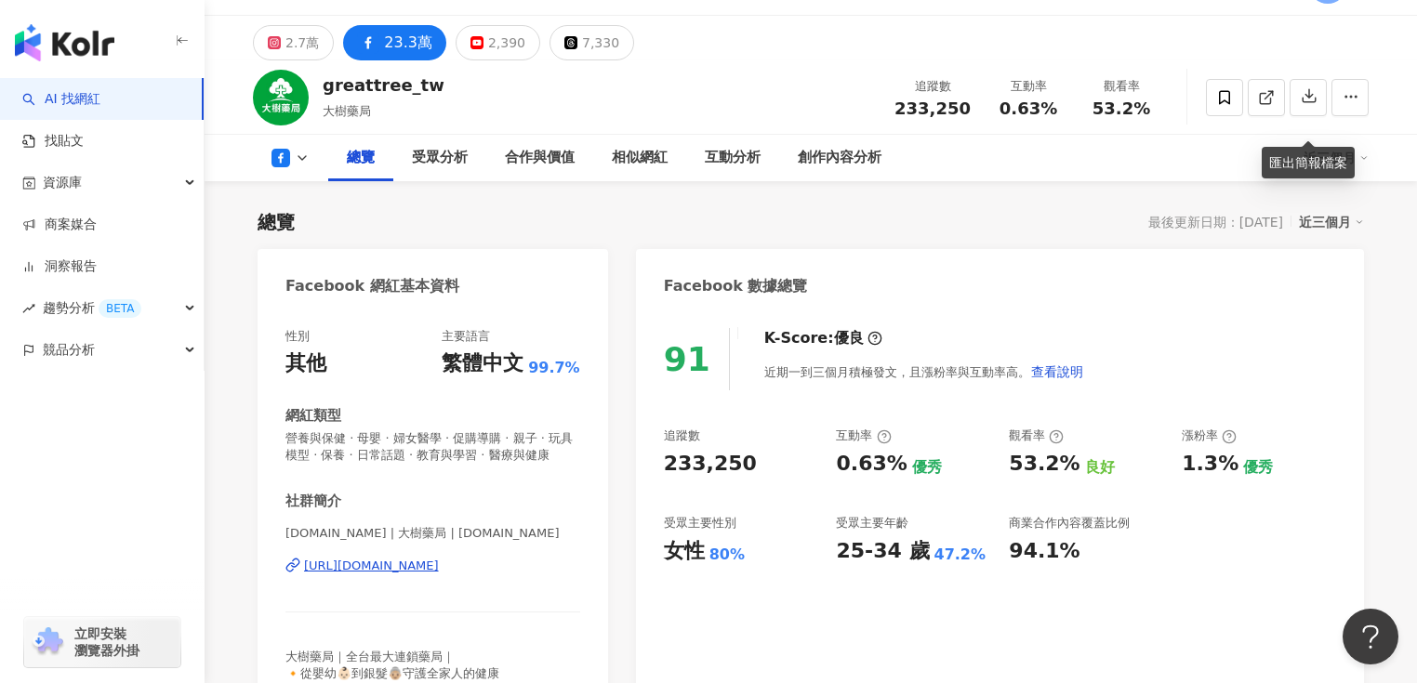
scroll to position [0, 0]
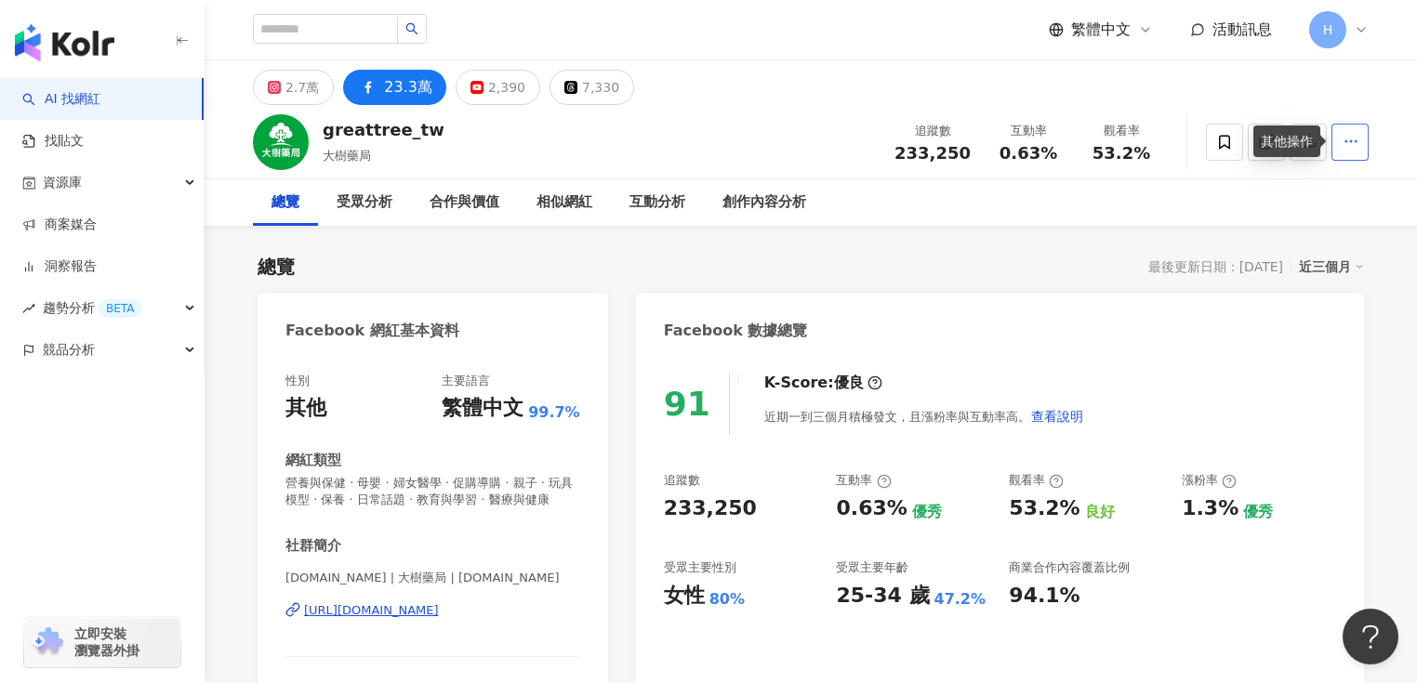
click at [1347, 151] on span "button" at bounding box center [1350, 141] width 17 height 20
click at [310, 82] on div "2.7萬" at bounding box center [301, 87] width 33 height 26
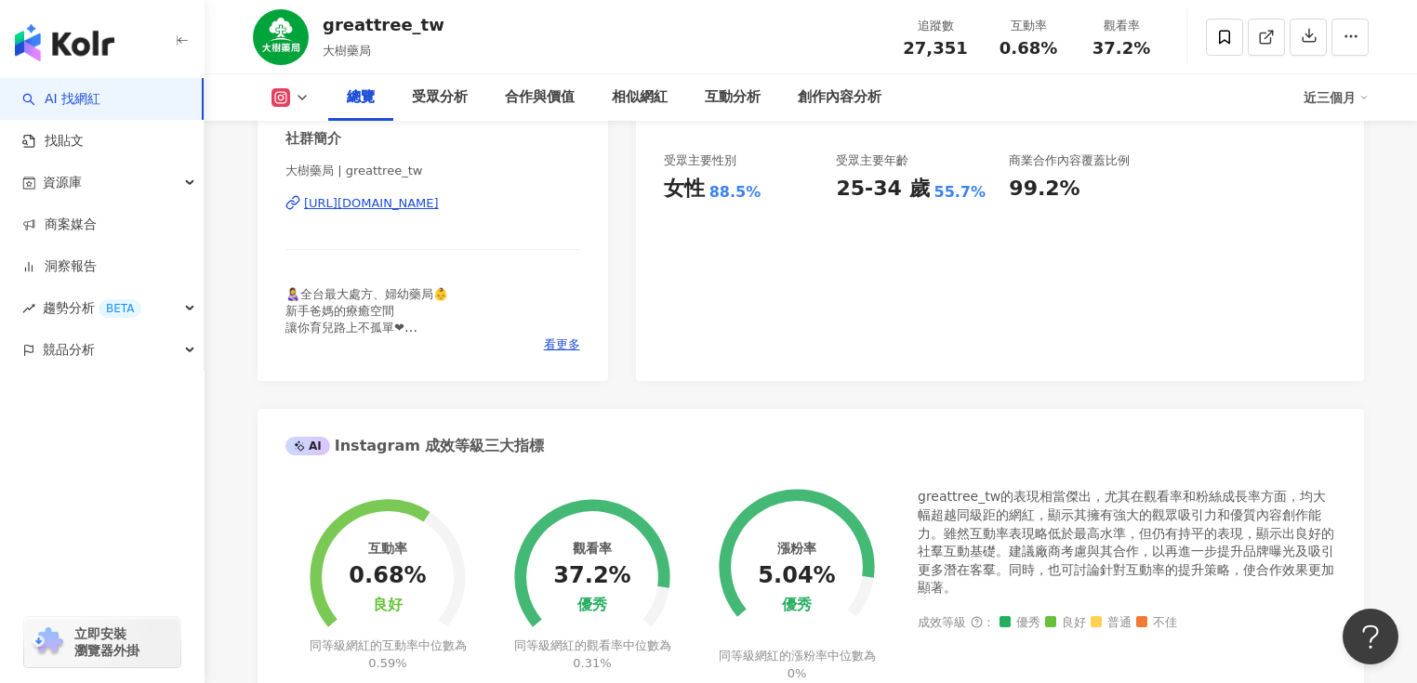
scroll to position [669, 0]
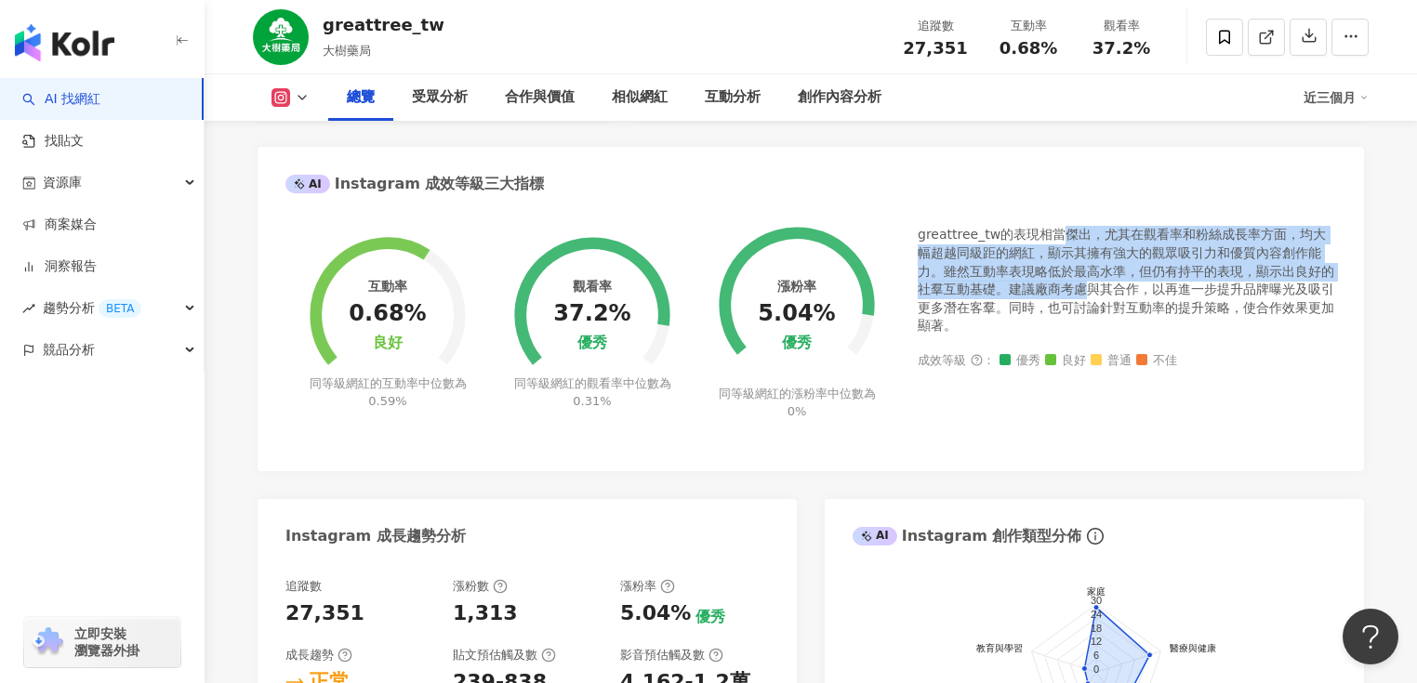
drag, startPoint x: 1054, startPoint y: 259, endPoint x: 1062, endPoint y: 297, distance: 39.0
click at [1062, 297] on div "greattree_tw的表現相當傑出，尤其在觀看率和粉絲成長率方面，均大幅超越同級距的網紅，顯示其擁有強大的觀眾吸引力和優質內容創作能力。雖然互動率表現略低…" at bounding box center [1126, 281] width 418 height 110
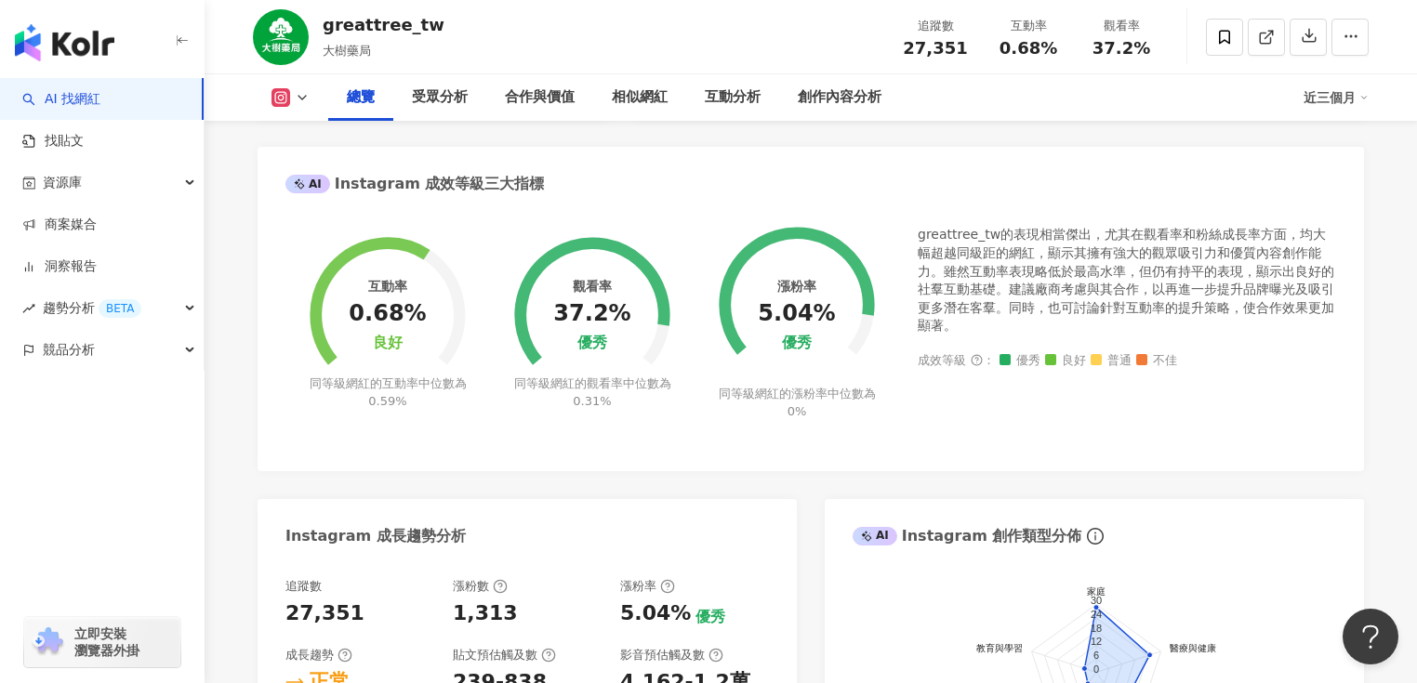
click at [1068, 326] on div "greattree_tw的表現相當傑出，尤其在觀看率和粉絲成長率方面，均大幅超越同級距的網紅，顯示其擁有強大的觀眾吸引力和優質內容創作能力。雖然互動率表現略低…" at bounding box center [1126, 281] width 418 height 110
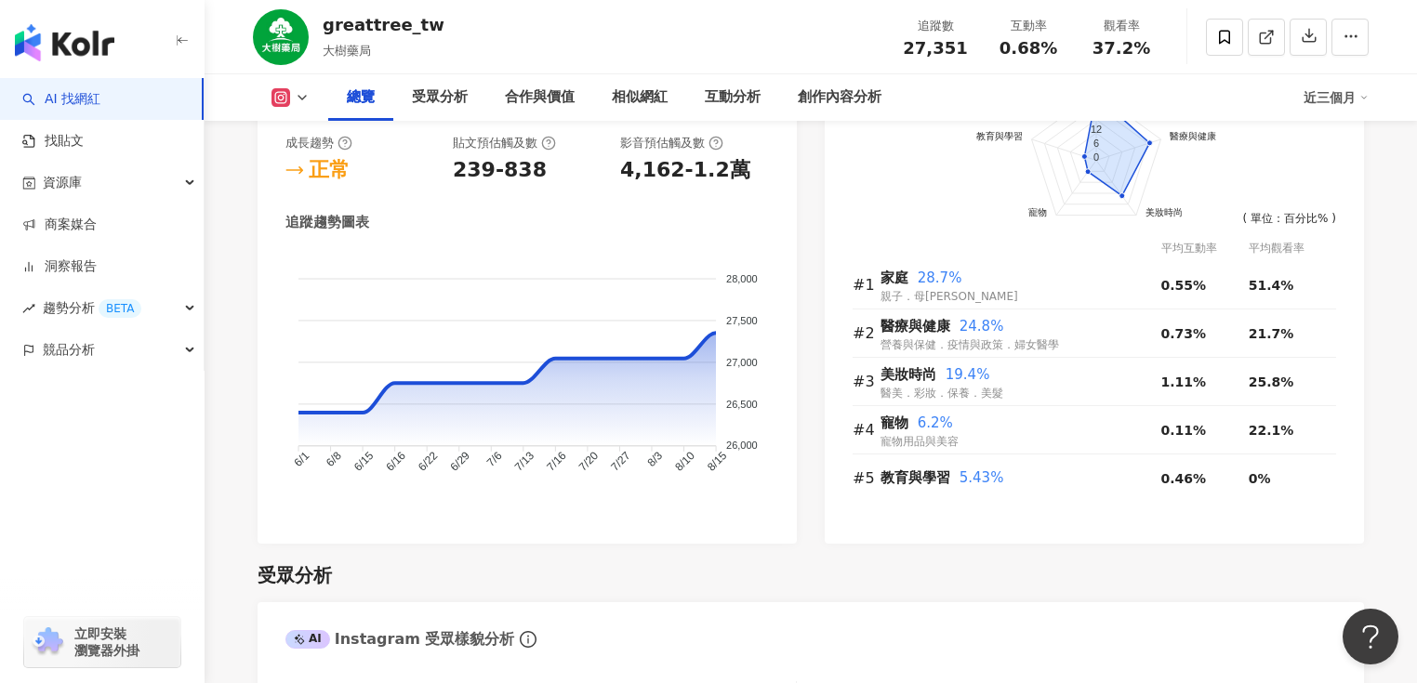
scroll to position [1190, 0]
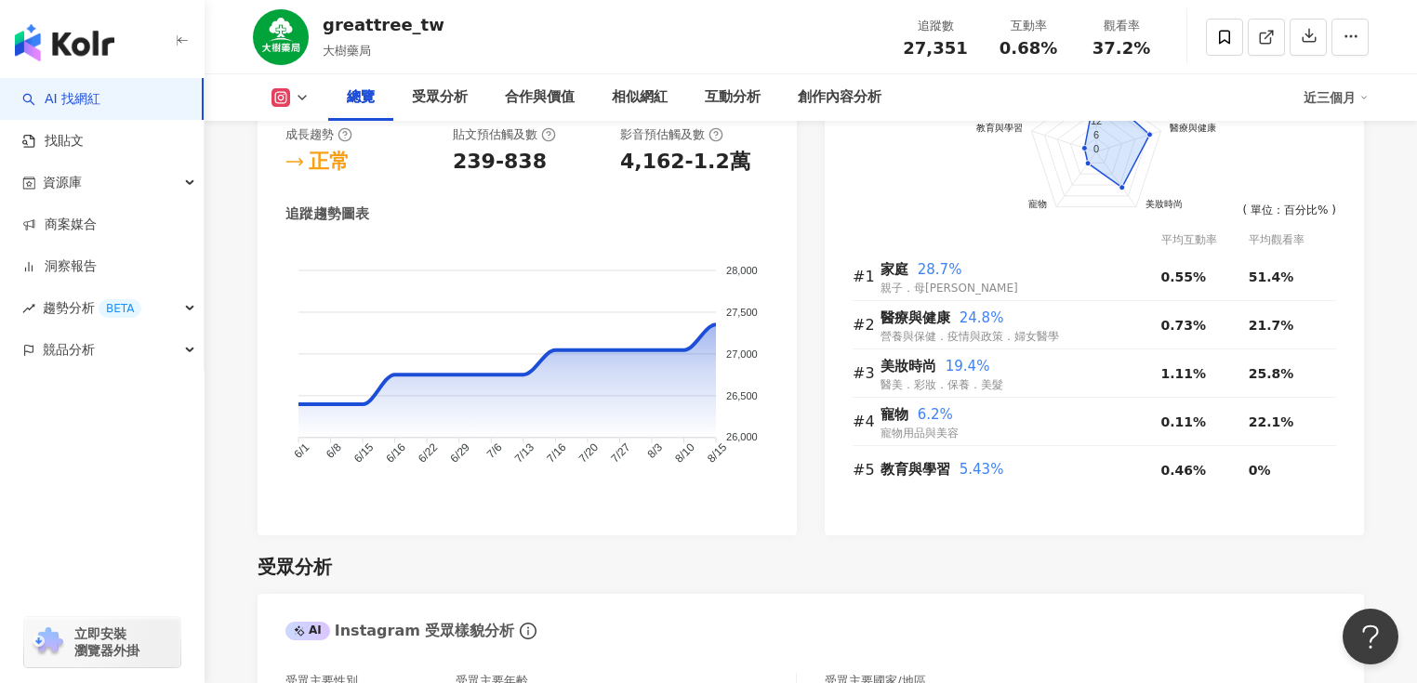
drag, startPoint x: 847, startPoint y: 286, endPoint x: 1353, endPoint y: 360, distance: 511.9
click at [1353, 360] on div "前往申請試用方案解鎖 ( 立即註冊 ) 家庭 醫療與健康 美妝時尚 寵物 教育與學習 30 24 18 12 6 0 ( 單位：百分比% ) 平均互動率 平均…" at bounding box center [1094, 287] width 539 height 496
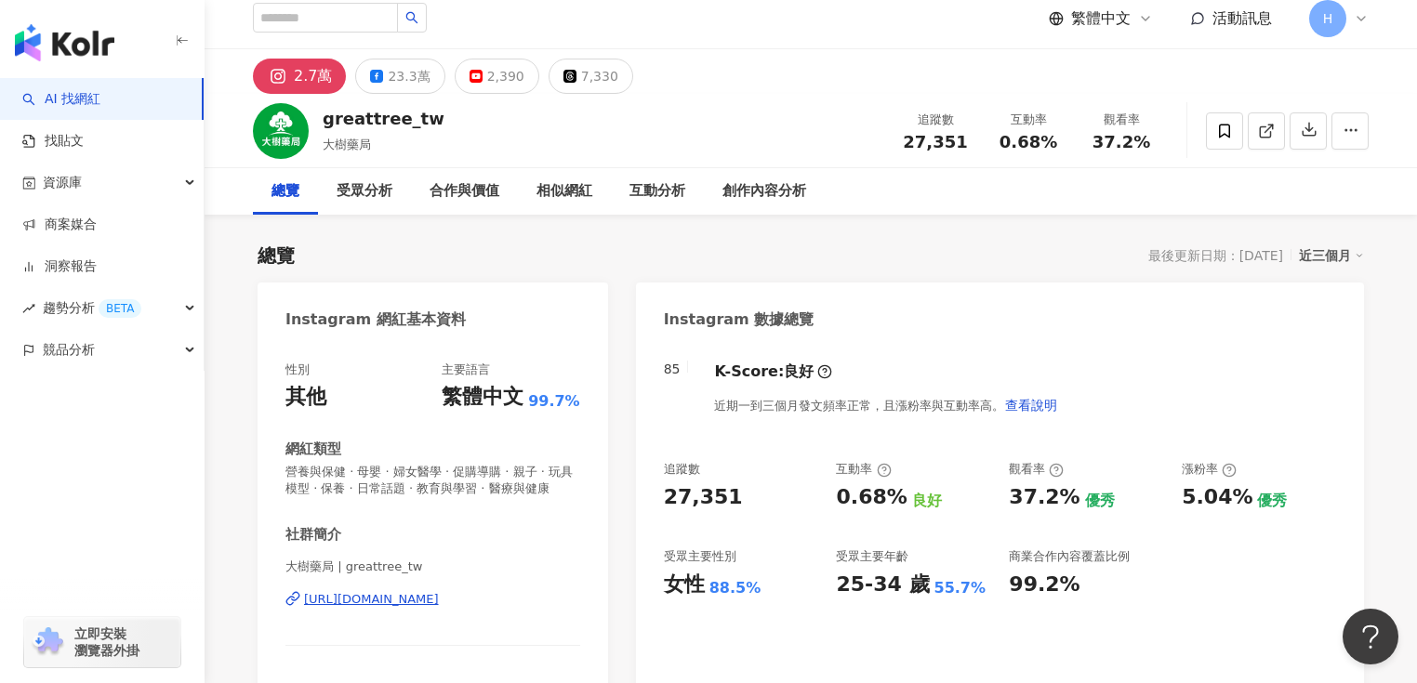
scroll to position [0, 0]
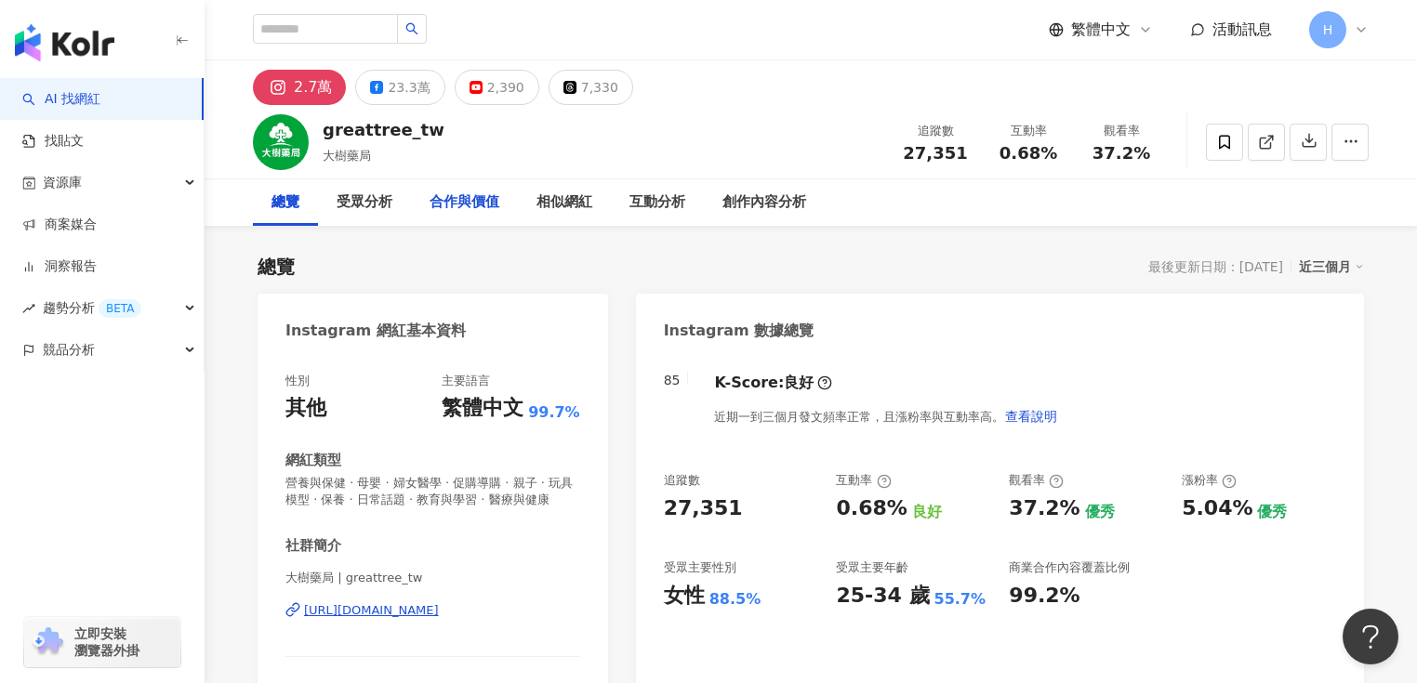
click at [478, 190] on div "合作與價值" at bounding box center [464, 202] width 107 height 46
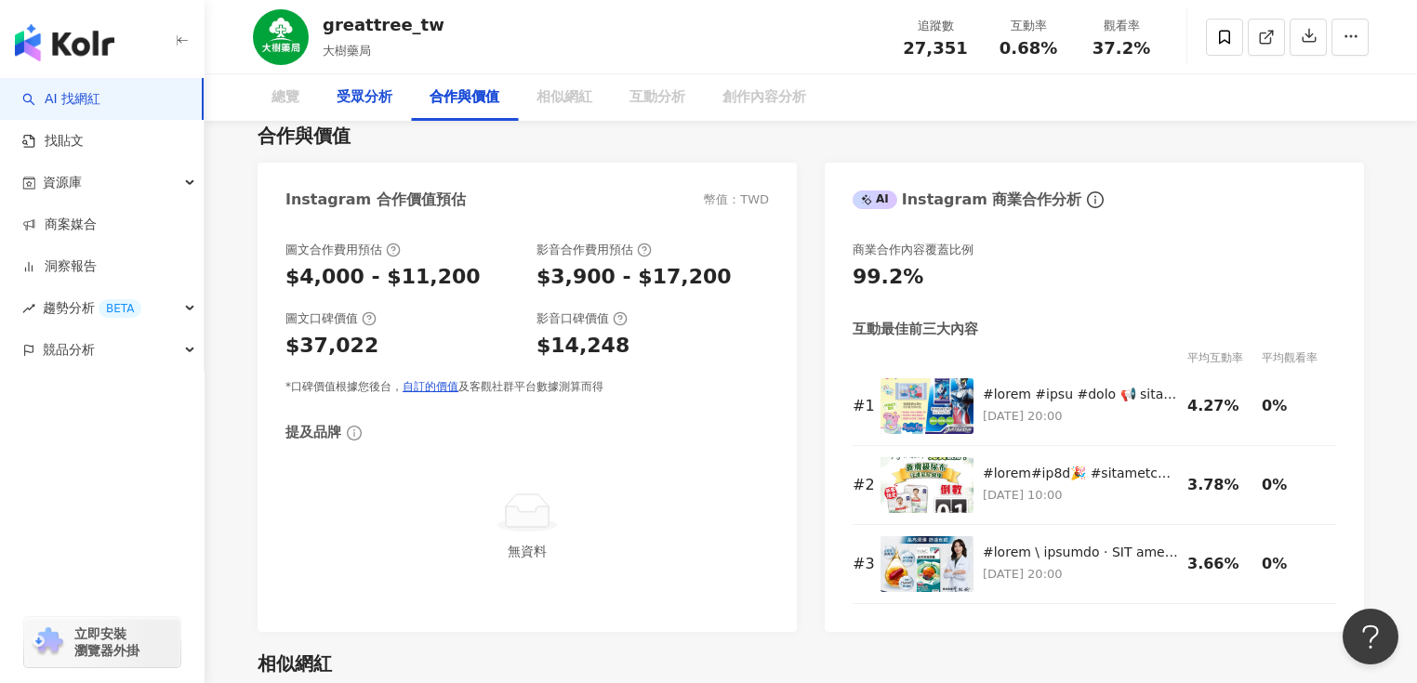
click at [373, 89] on div "受眾分析" at bounding box center [365, 97] width 56 height 22
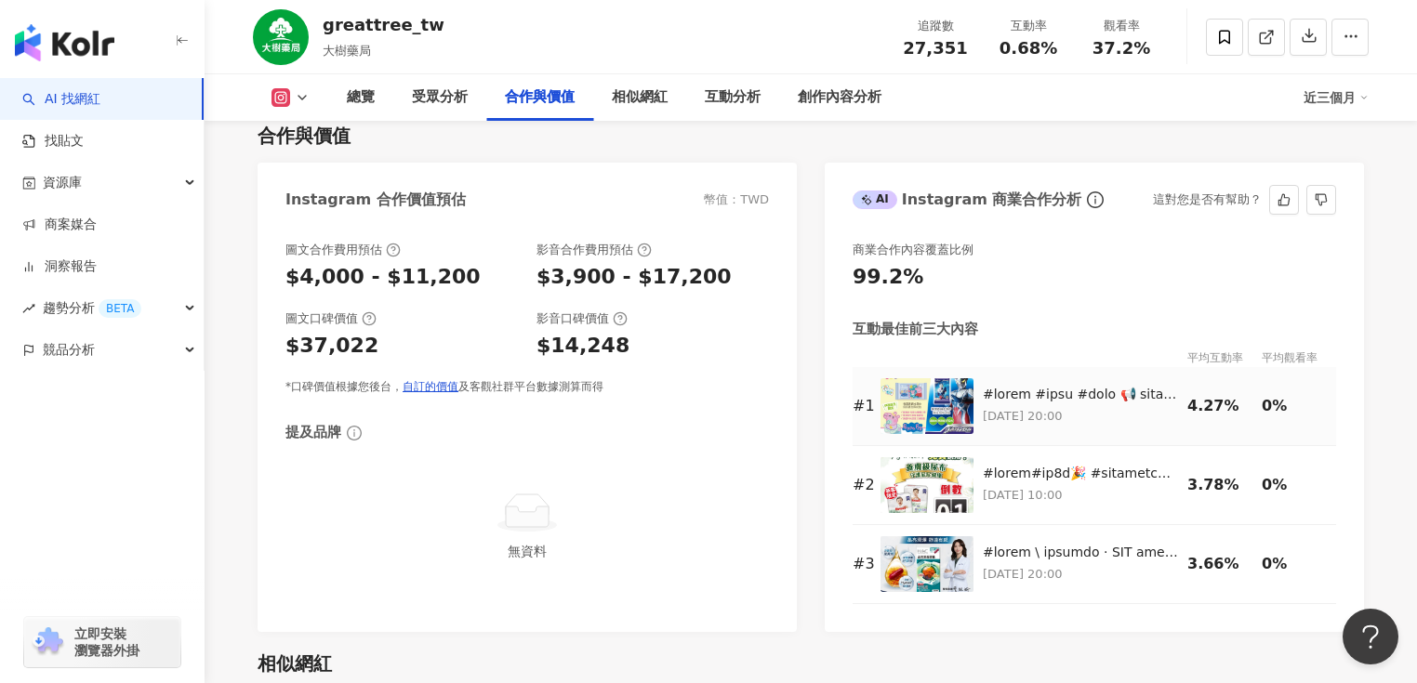
click at [960, 431] on img at bounding box center [926, 406] width 93 height 56
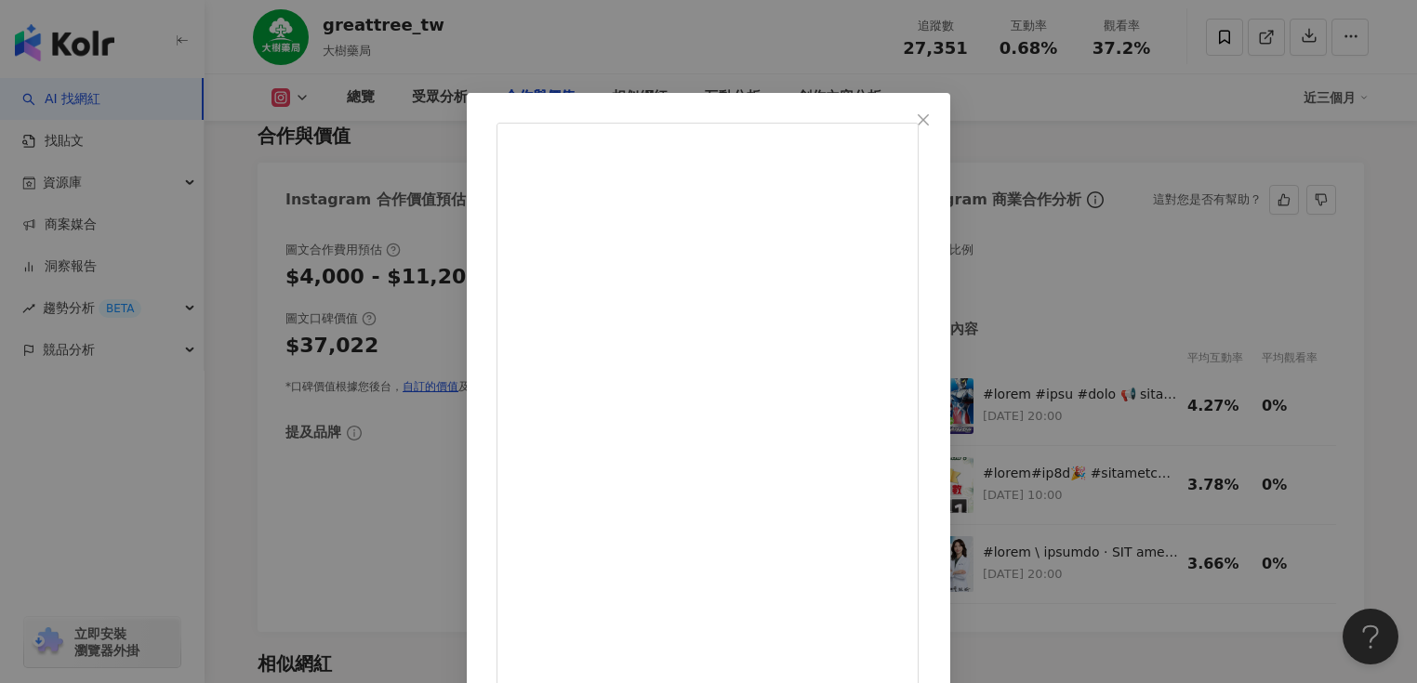
scroll to position [446, 0]
drag, startPoint x: 874, startPoint y: 390, endPoint x: 881, endPoint y: 494, distance: 103.4
drag, startPoint x: 771, startPoint y: 553, endPoint x: 933, endPoint y: 554, distance: 162.7
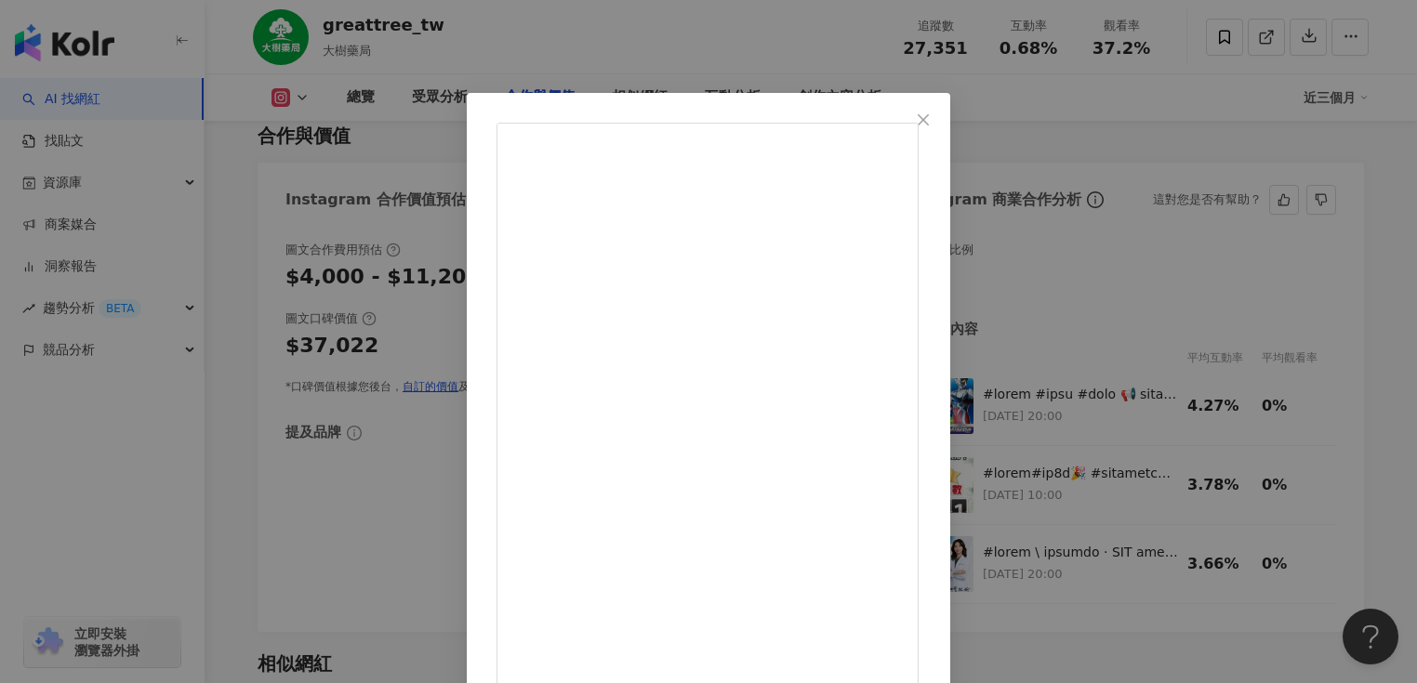
drag, startPoint x: 824, startPoint y: 472, endPoint x: 982, endPoint y: 473, distance: 158.0
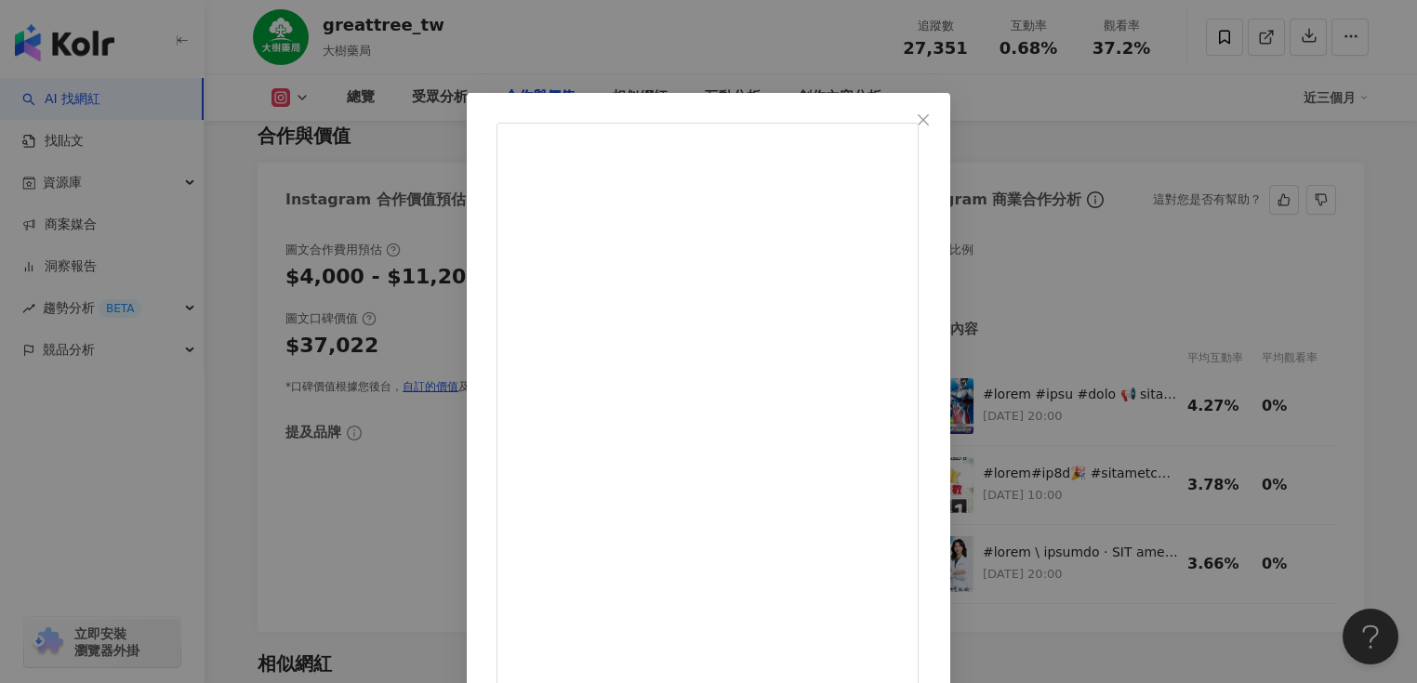
scroll to position [507, 0]
click at [1197, 204] on div "greattree_tw 2025/7/18 341 828 查看原始貼文" at bounding box center [708, 341] width 1417 height 683
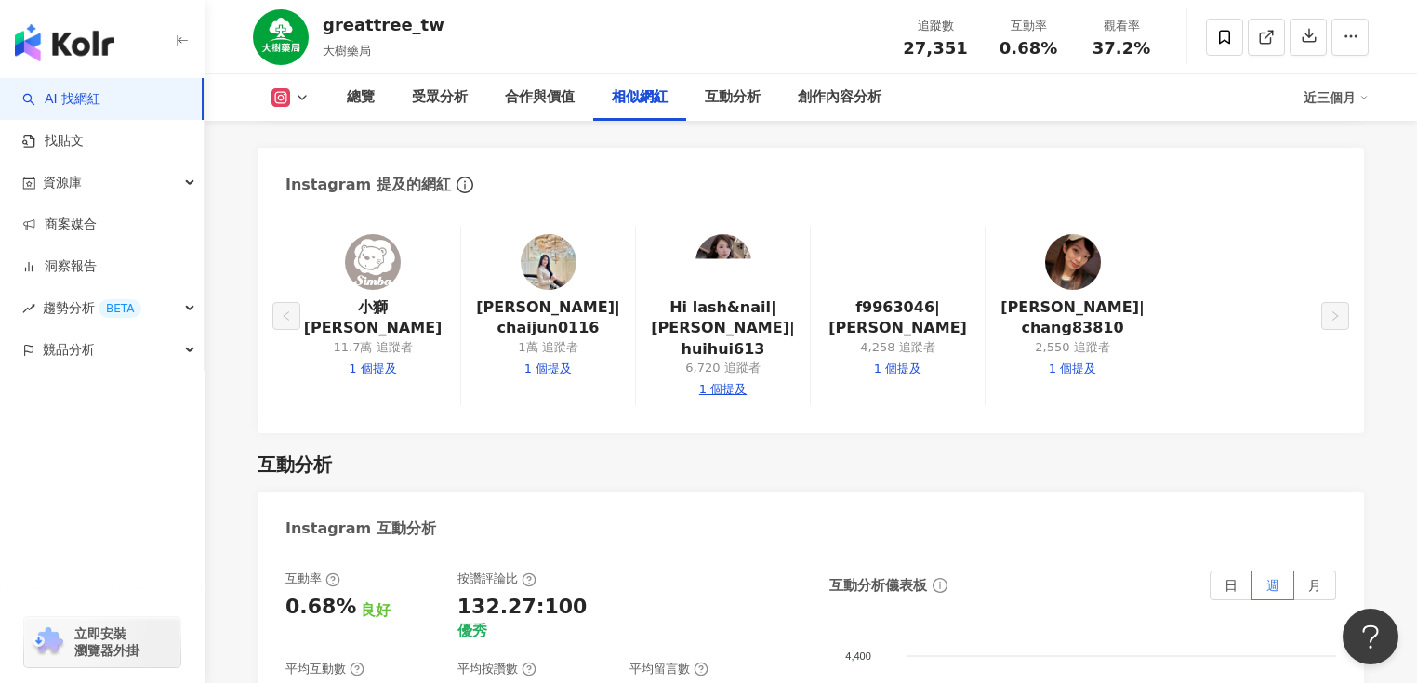
scroll to position [3666, 0]
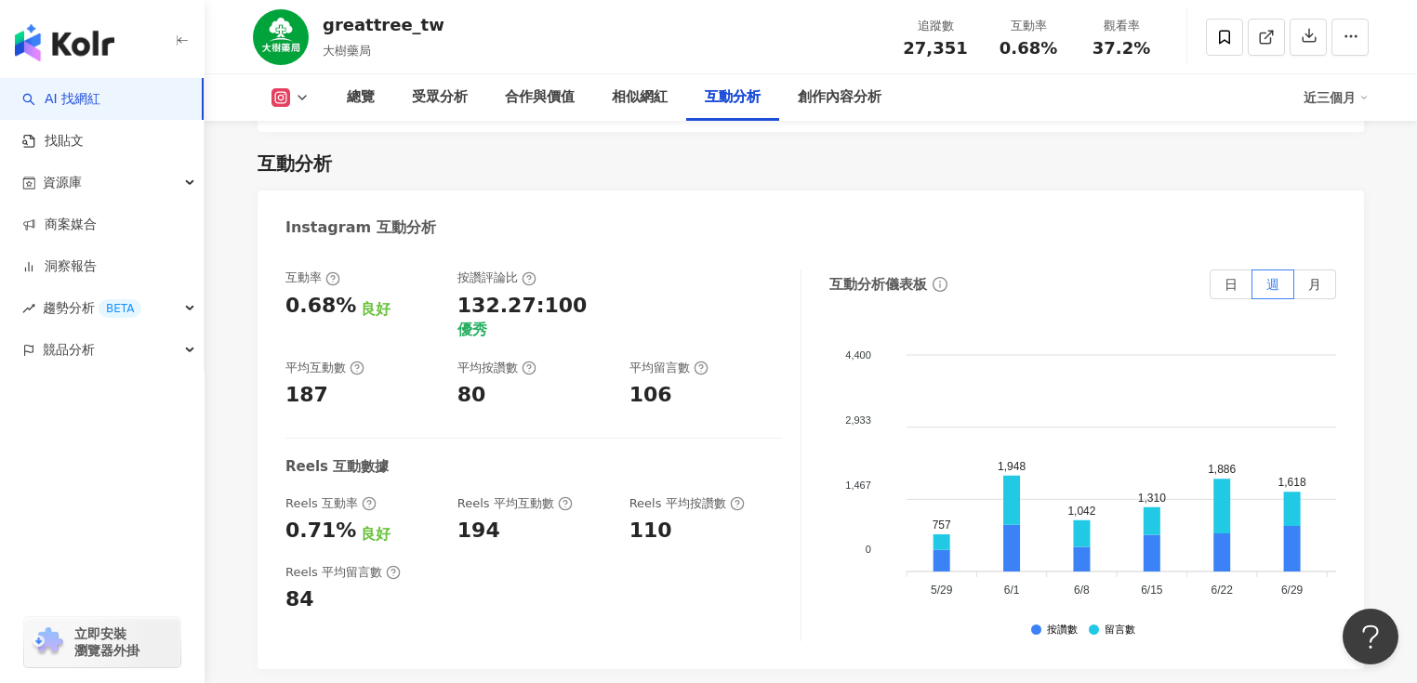
click at [304, 364] on div "平均互動數" at bounding box center [324, 368] width 79 height 17
click at [361, 403] on div "187" at bounding box center [361, 395] width 153 height 29
click at [1330, 299] on label "月" at bounding box center [1315, 285] width 42 height 30
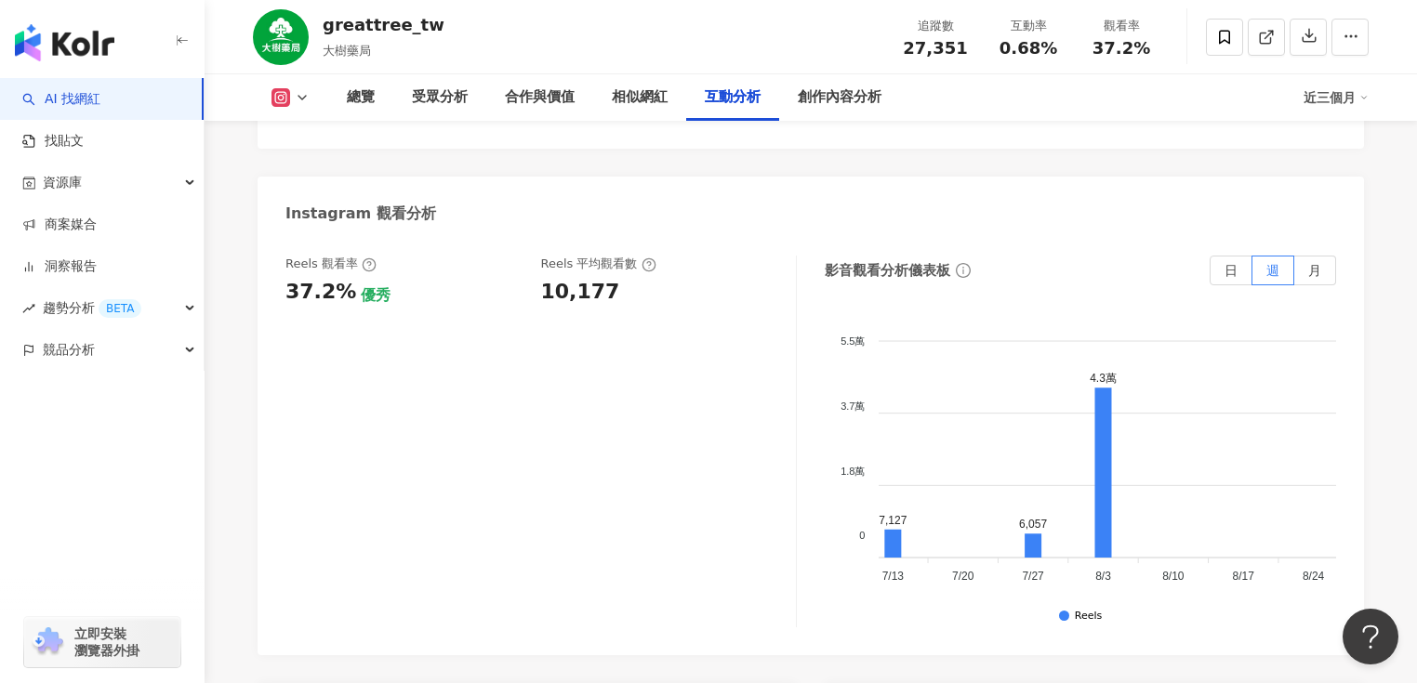
scroll to position [0, 565]
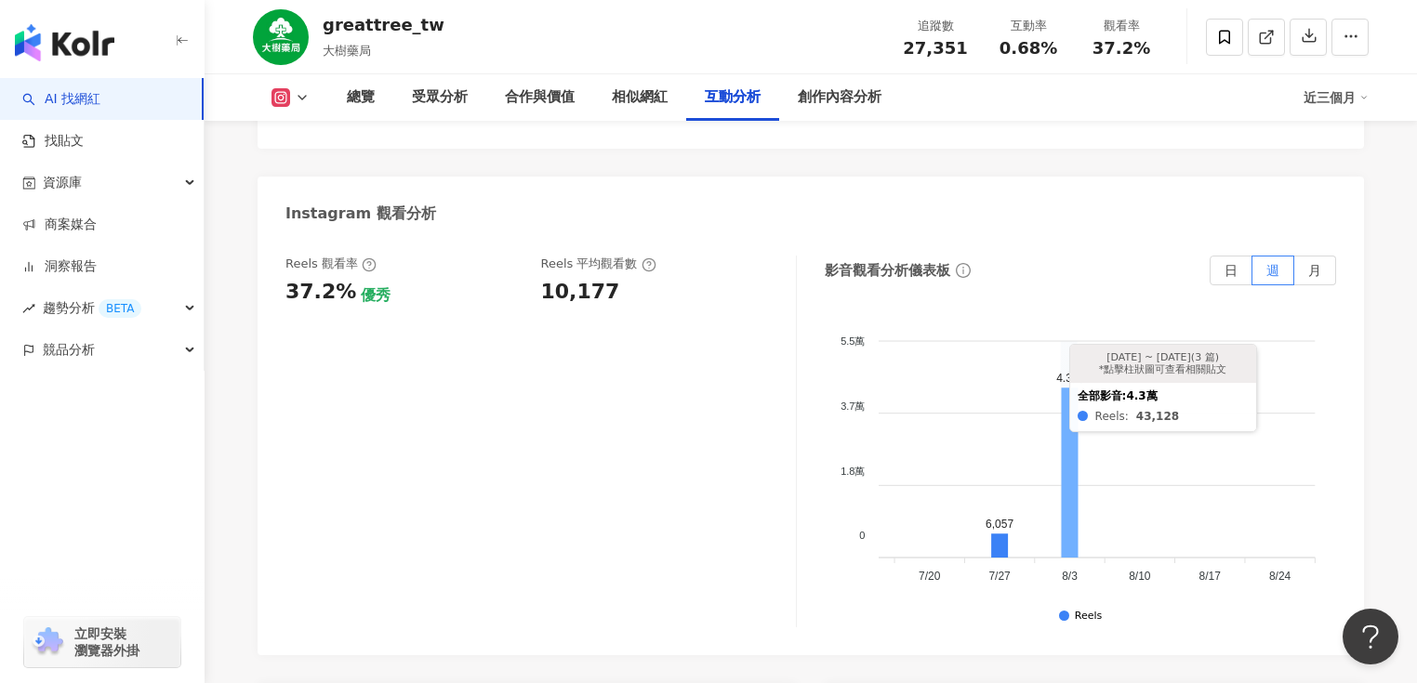
click at [1069, 518] on icon at bounding box center [1069, 474] width 17 height 170
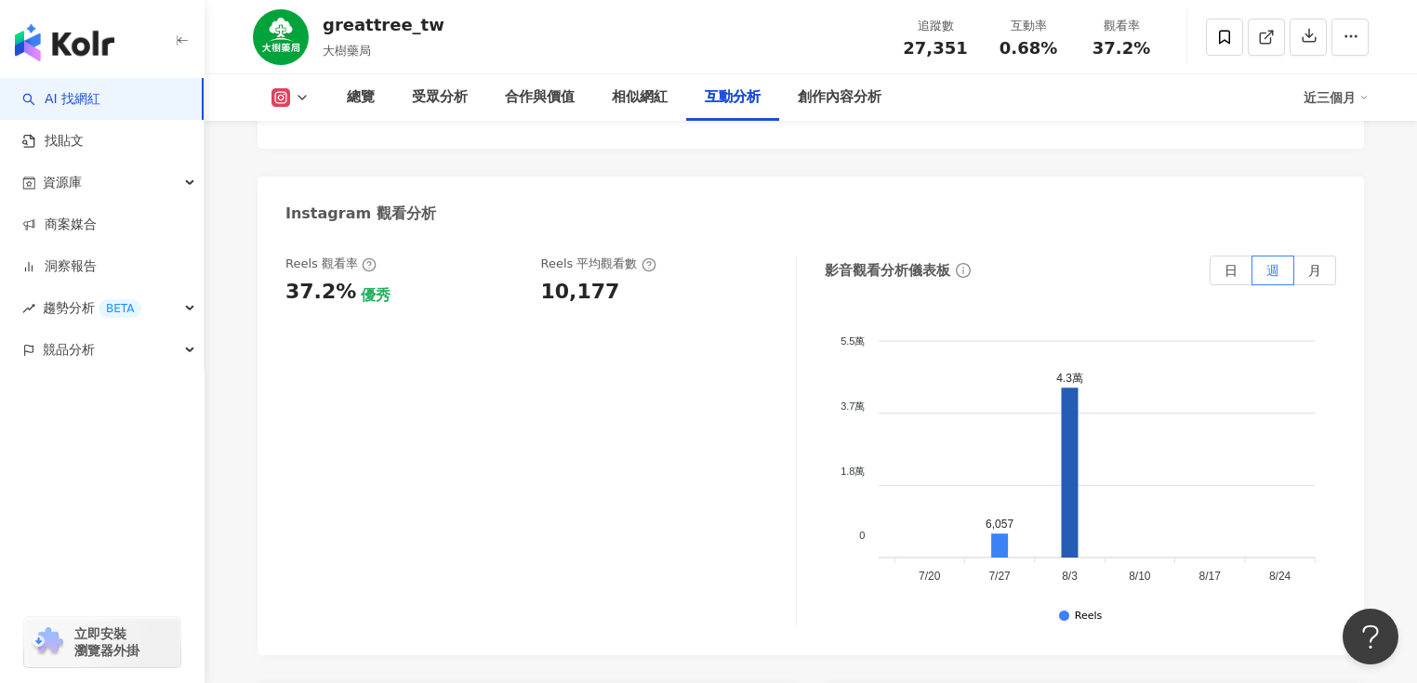
scroll to position [5734, 0]
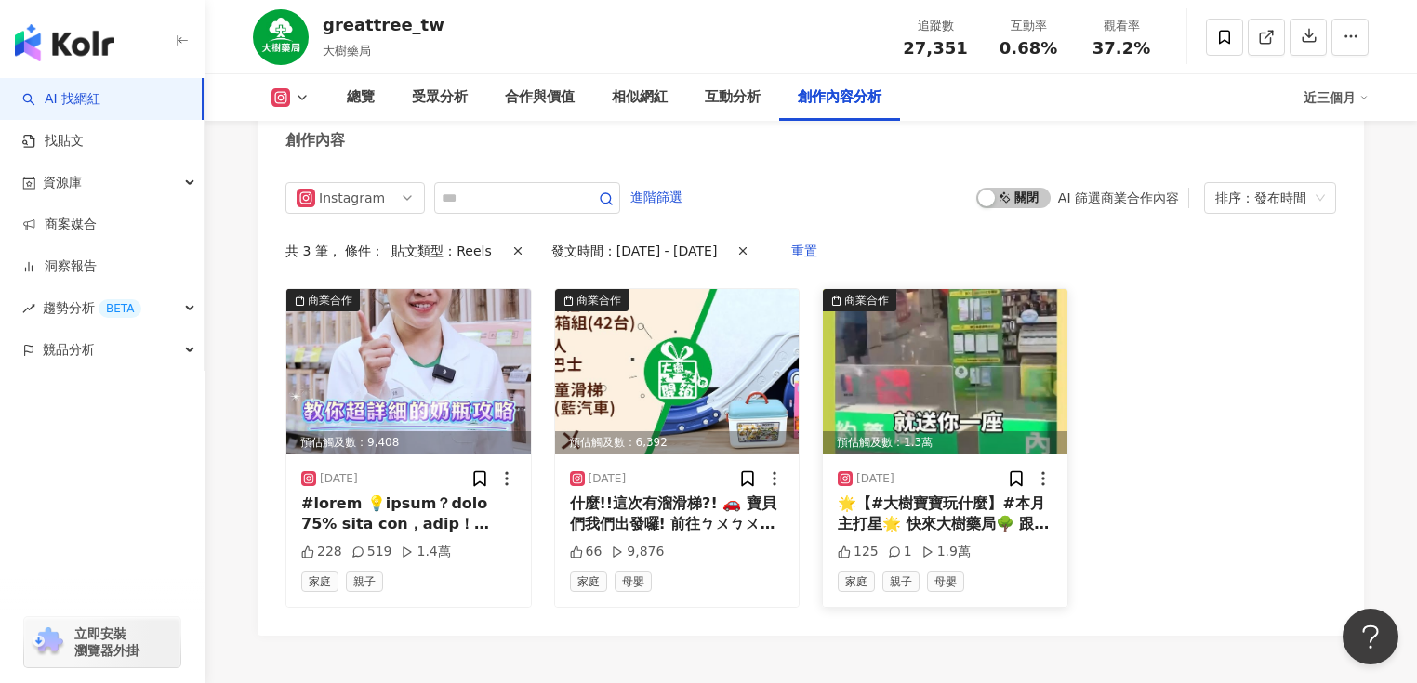
click at [956, 442] on img at bounding box center [945, 371] width 244 height 165
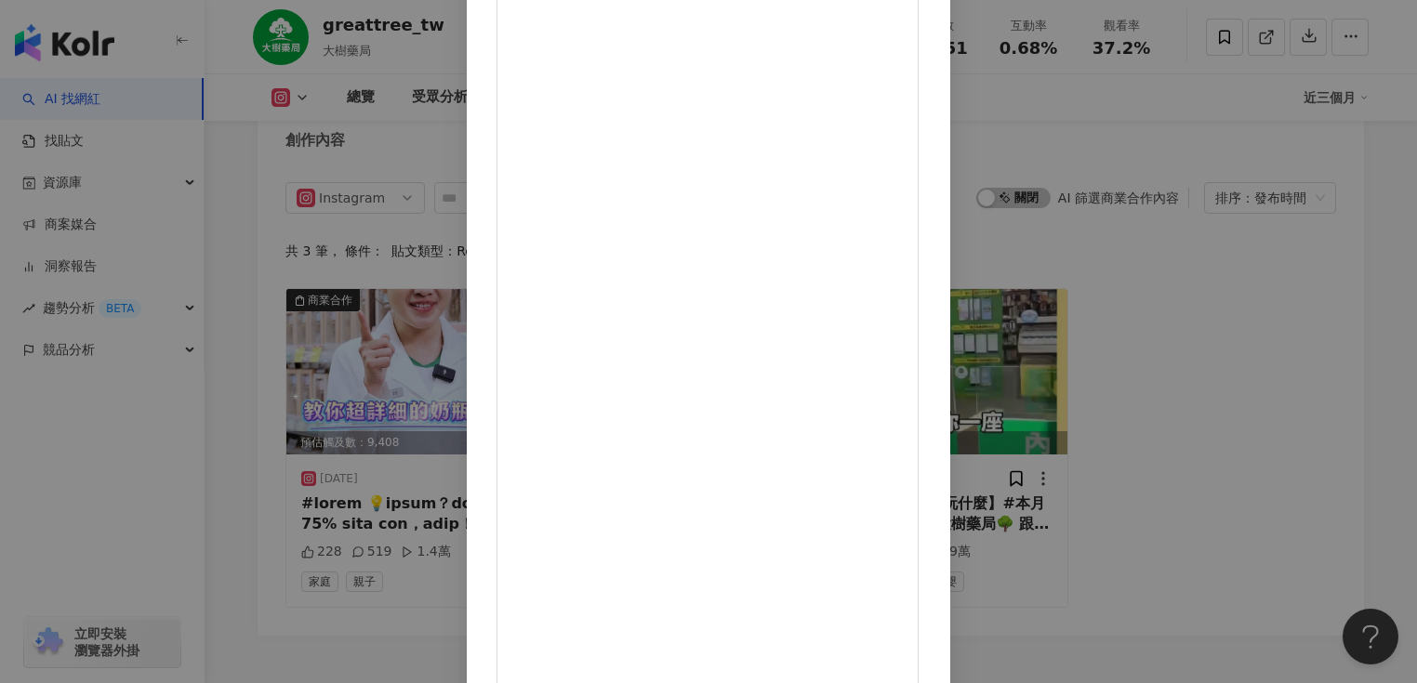
scroll to position [152, 0]
click at [1204, 361] on div "greattree_tw 2025/8/4 🌟【#大樹寶寶玩什麼】#本月主打星🌟 快來大樹藥局🌳 跟著寶寶一起前往ㄅㄨㄅㄨ方城市！ 買奶粉就送🎁 買【3罐嚴選…" at bounding box center [708, 341] width 1417 height 683
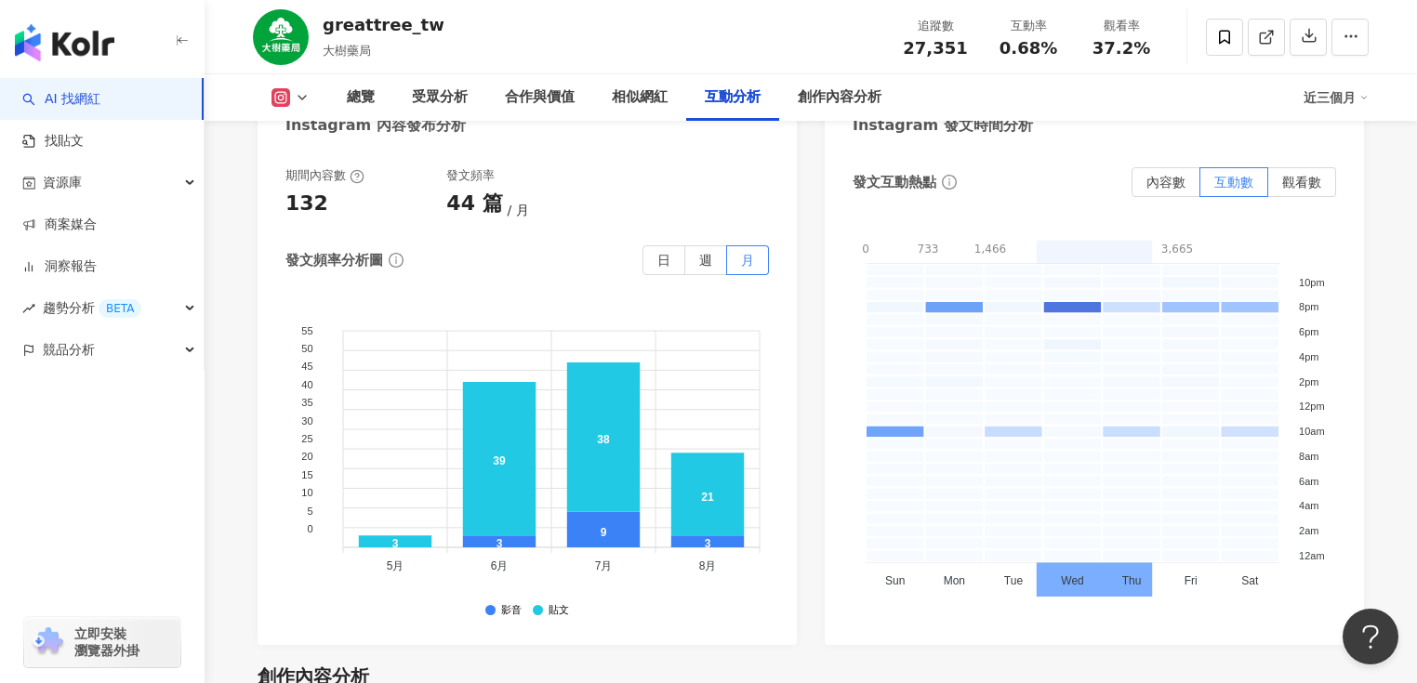
scroll to position [4782, 0]
click at [1300, 190] on span "觀看數" at bounding box center [1301, 182] width 39 height 15
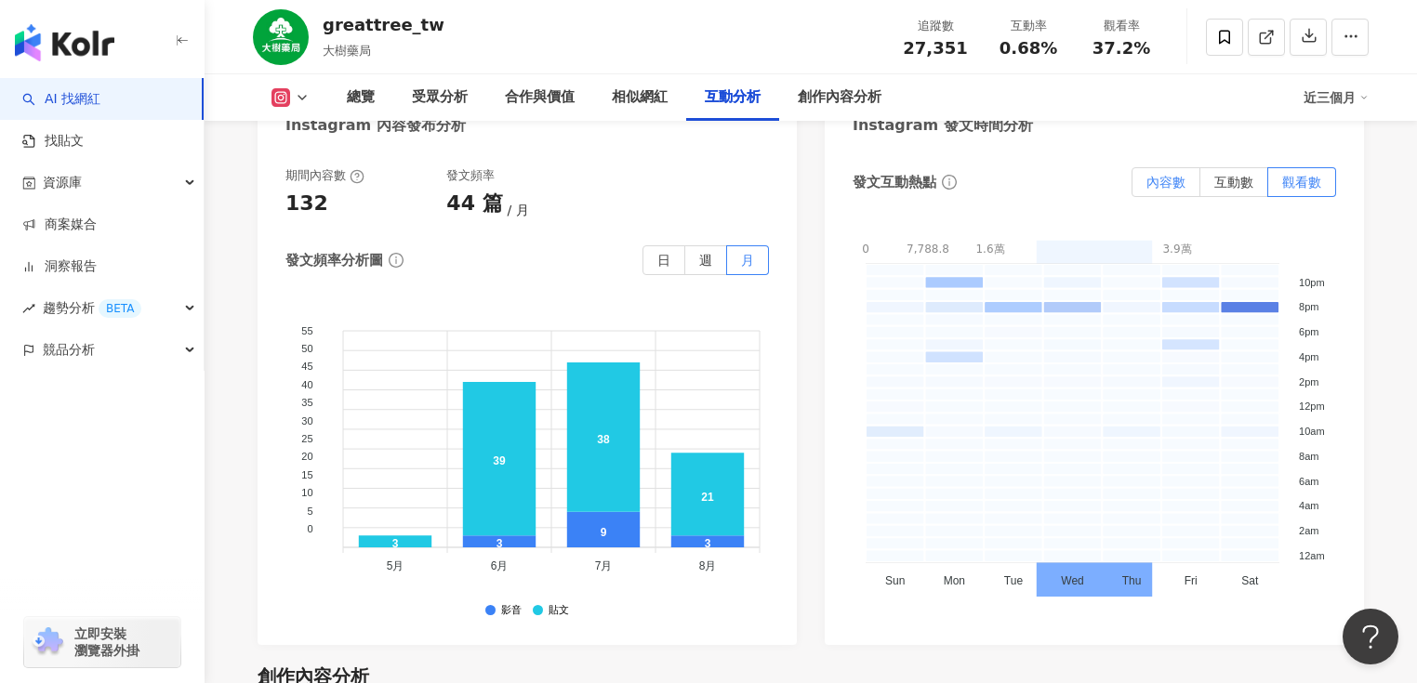
click at [1182, 190] on span "內容數" at bounding box center [1165, 182] width 39 height 15
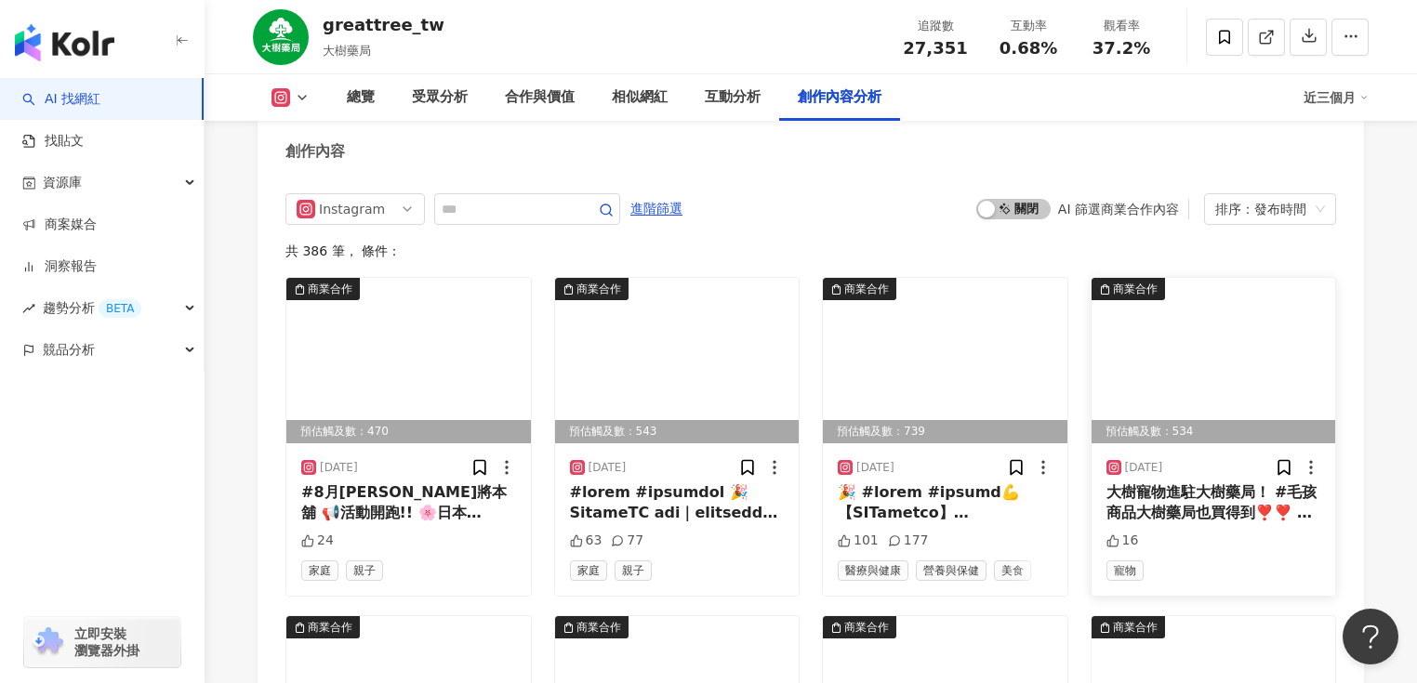
scroll to position [5748, 0]
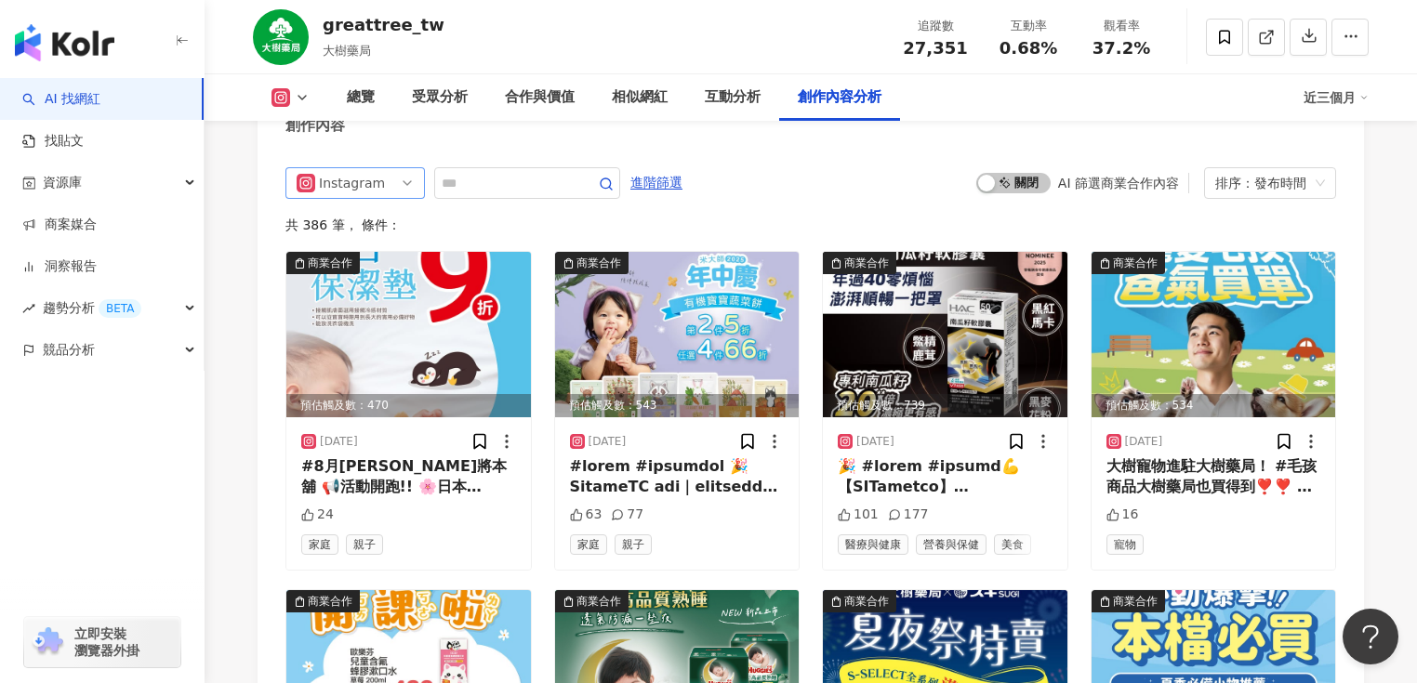
click at [409, 198] on span "Instagram" at bounding box center [355, 183] width 117 height 30
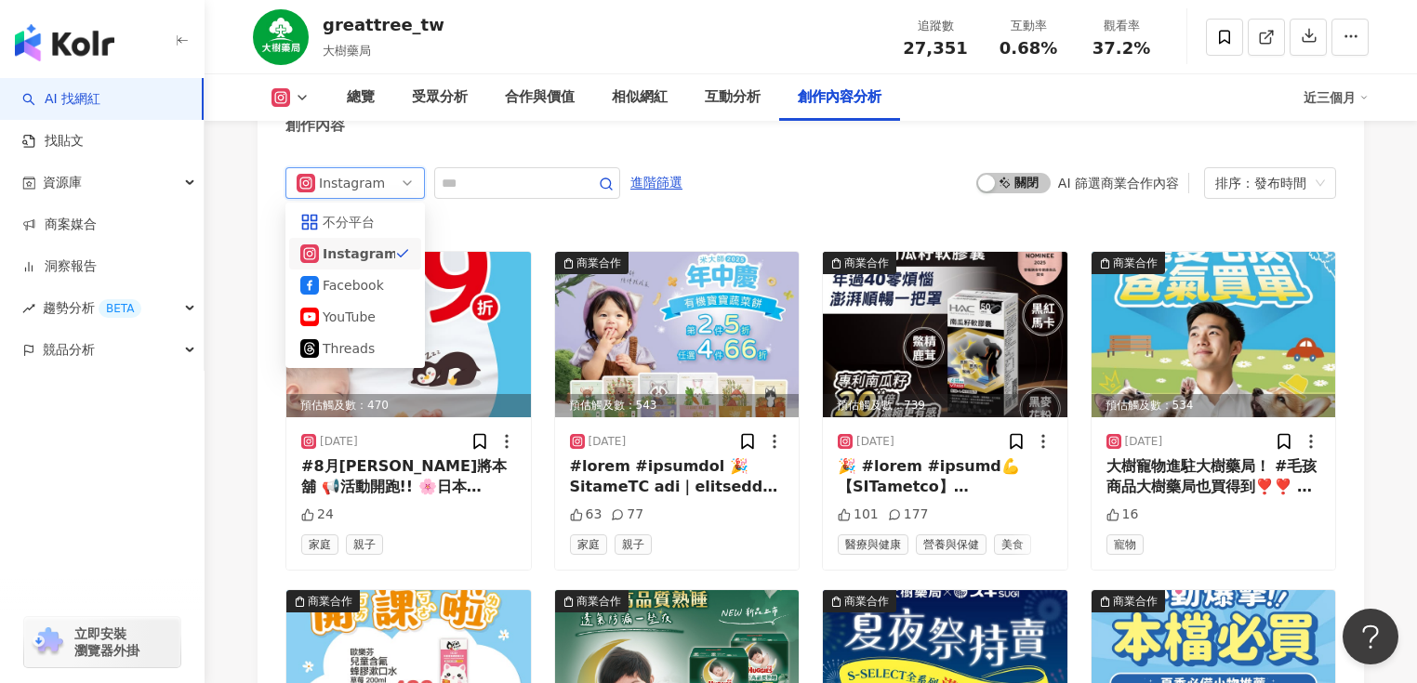
click at [627, 232] on div "共 386 筆 ， 條件：" at bounding box center [810, 225] width 1050 height 15
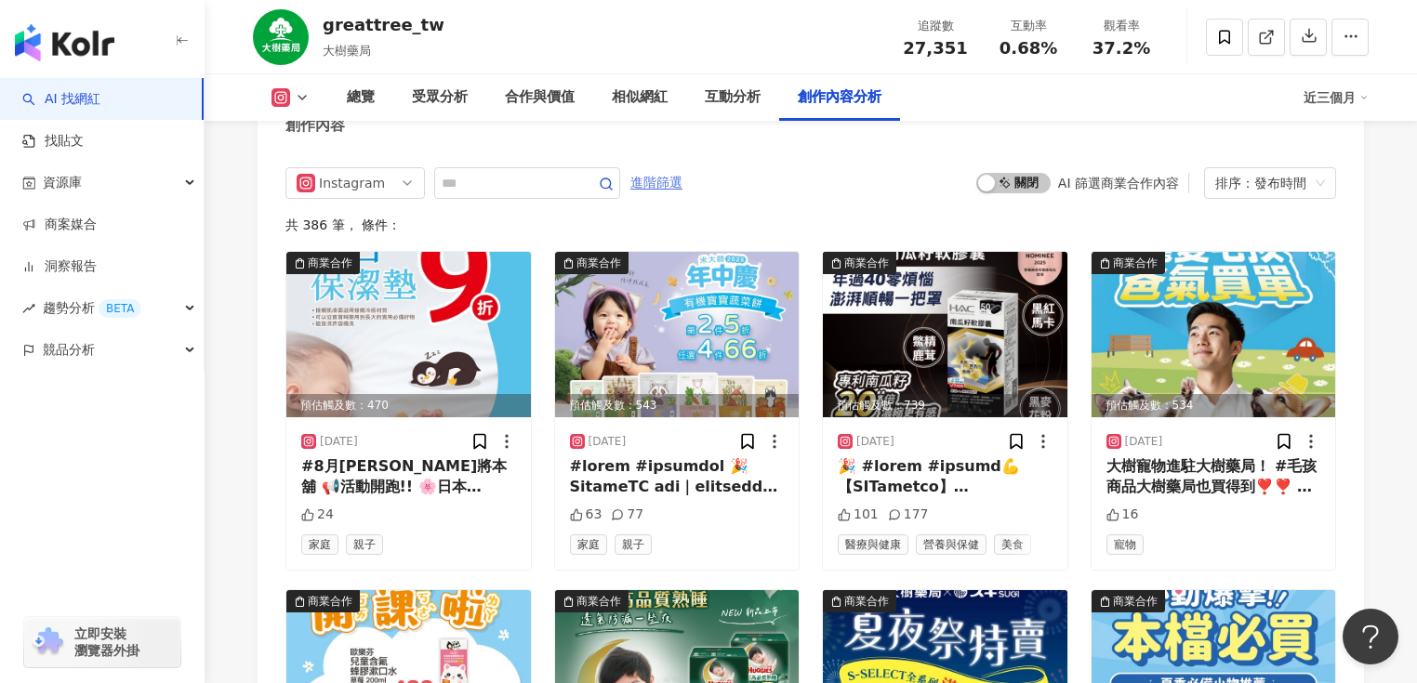
click at [682, 198] on span "進階篩選" at bounding box center [656, 183] width 52 height 30
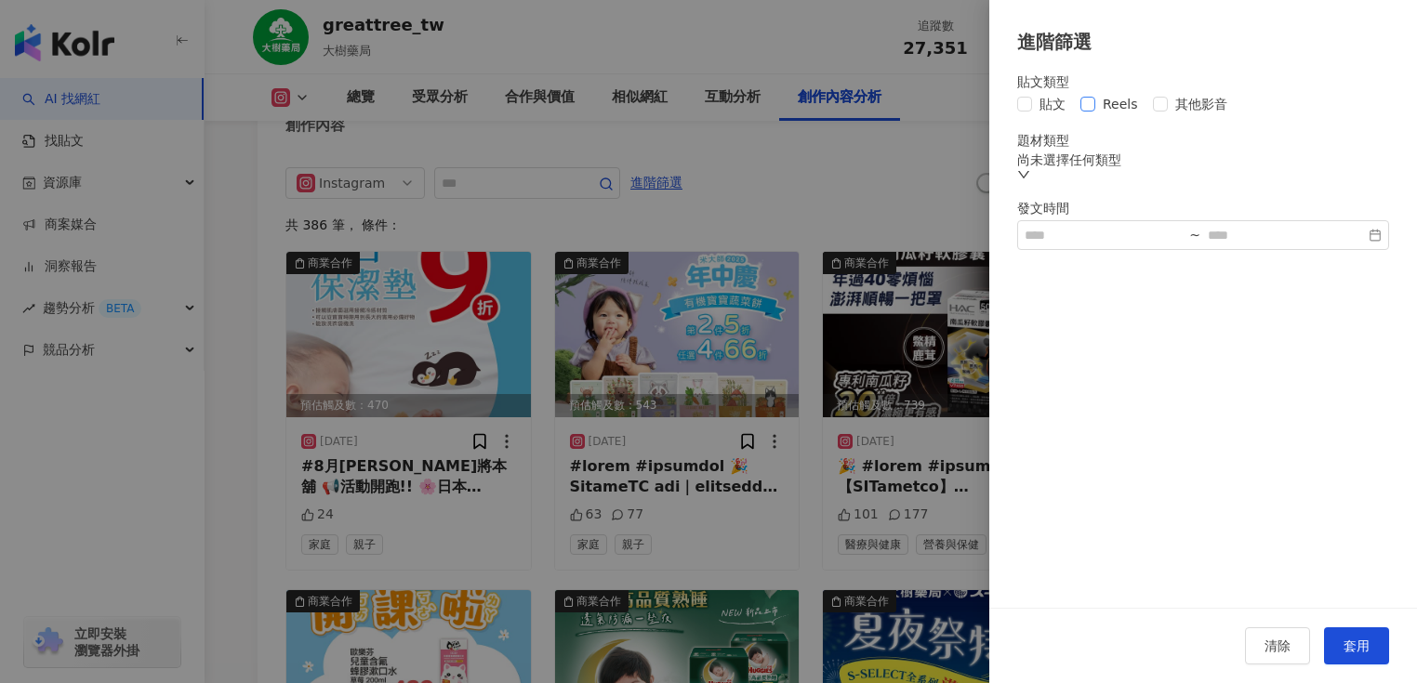
click at [1105, 111] on span "Reels" at bounding box center [1120, 104] width 50 height 20
click at [1347, 643] on span "套用" at bounding box center [1356, 646] width 26 height 15
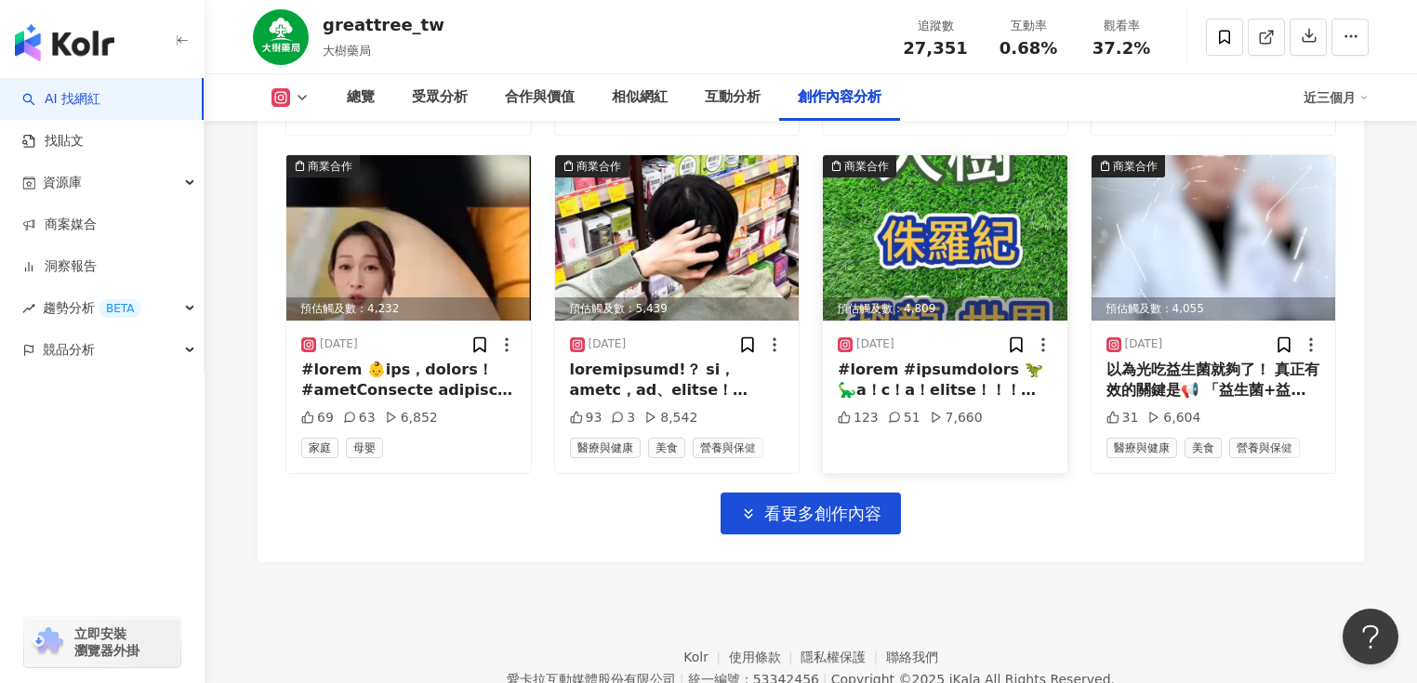
scroll to position [6552, 0]
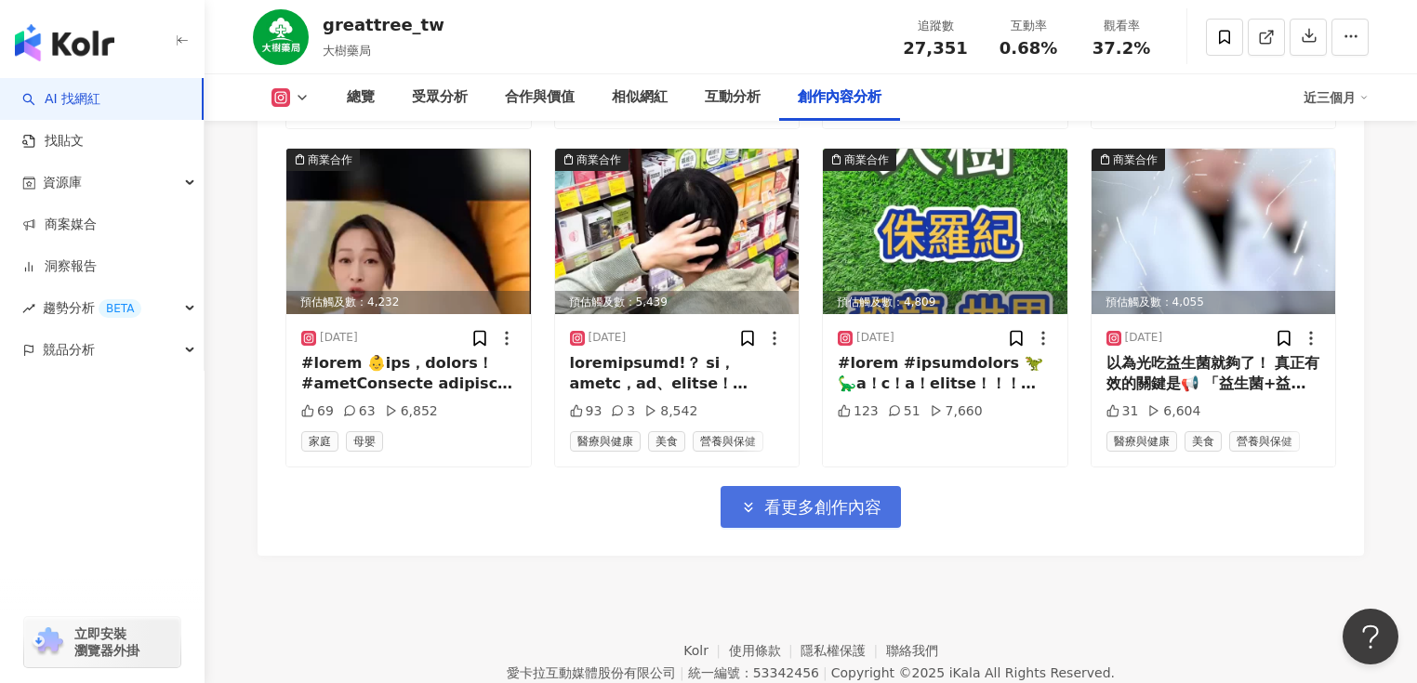
click at [871, 518] on span "看更多創作內容" at bounding box center [822, 507] width 117 height 20
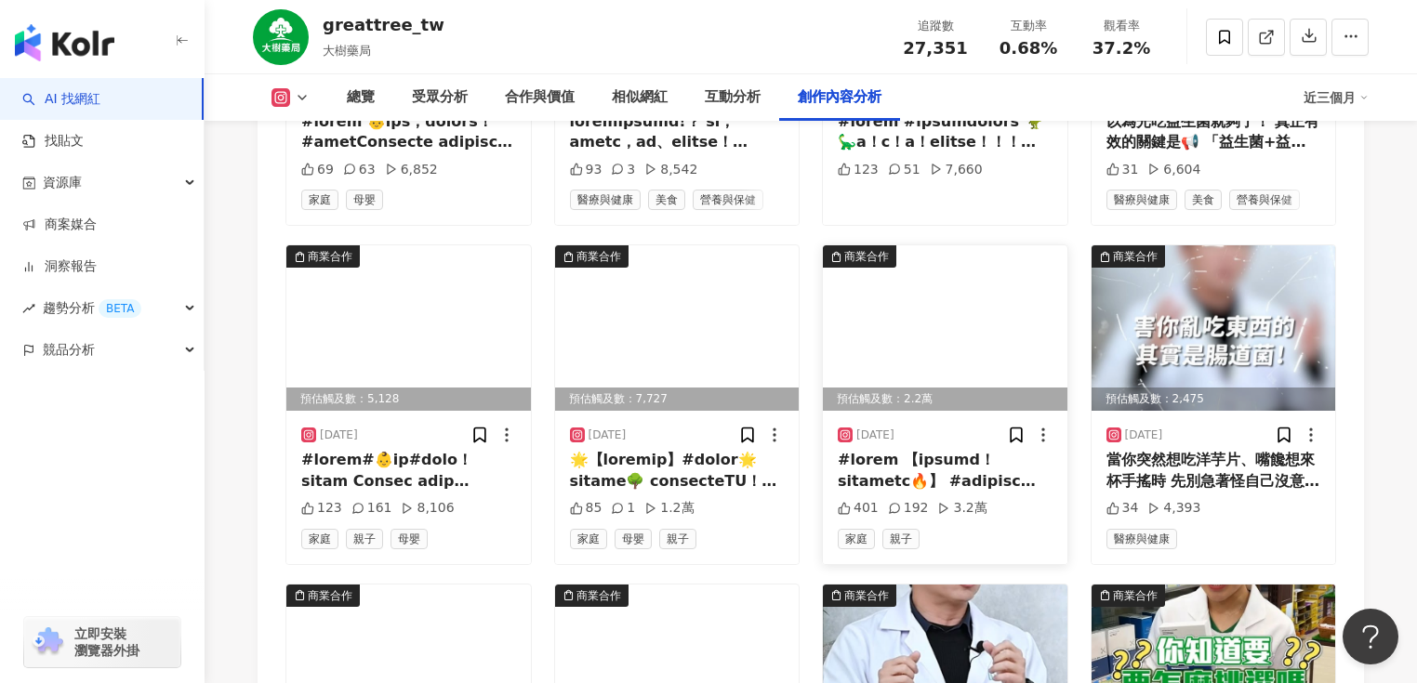
scroll to position [6775, 0]
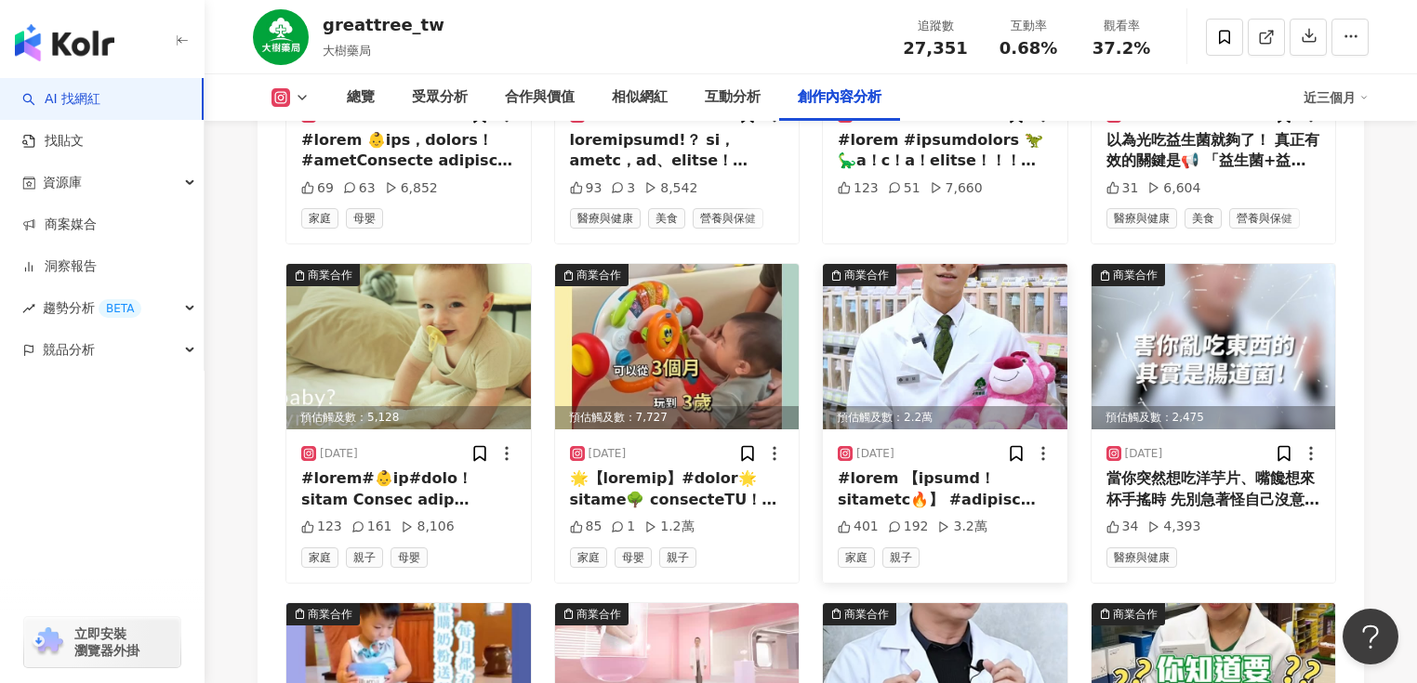
click at [940, 491] on div at bounding box center [945, 489] width 215 height 42
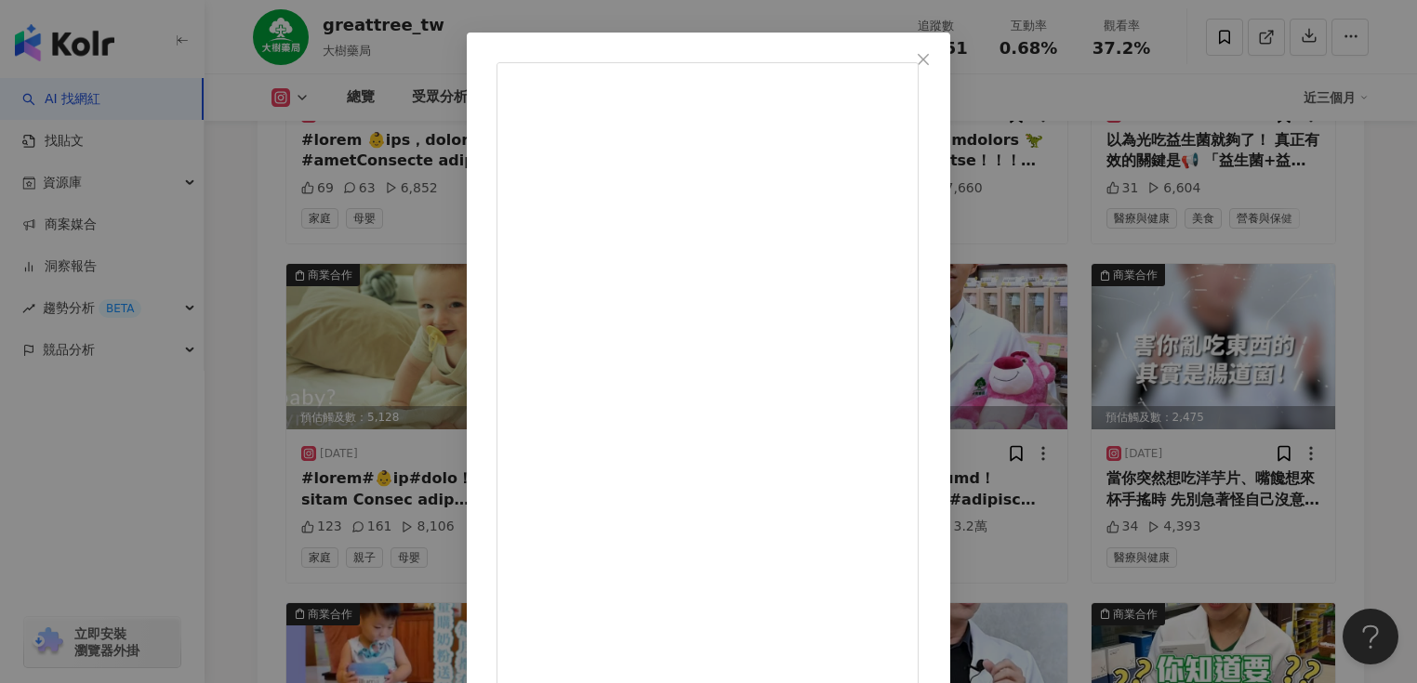
scroll to position [152, 0]
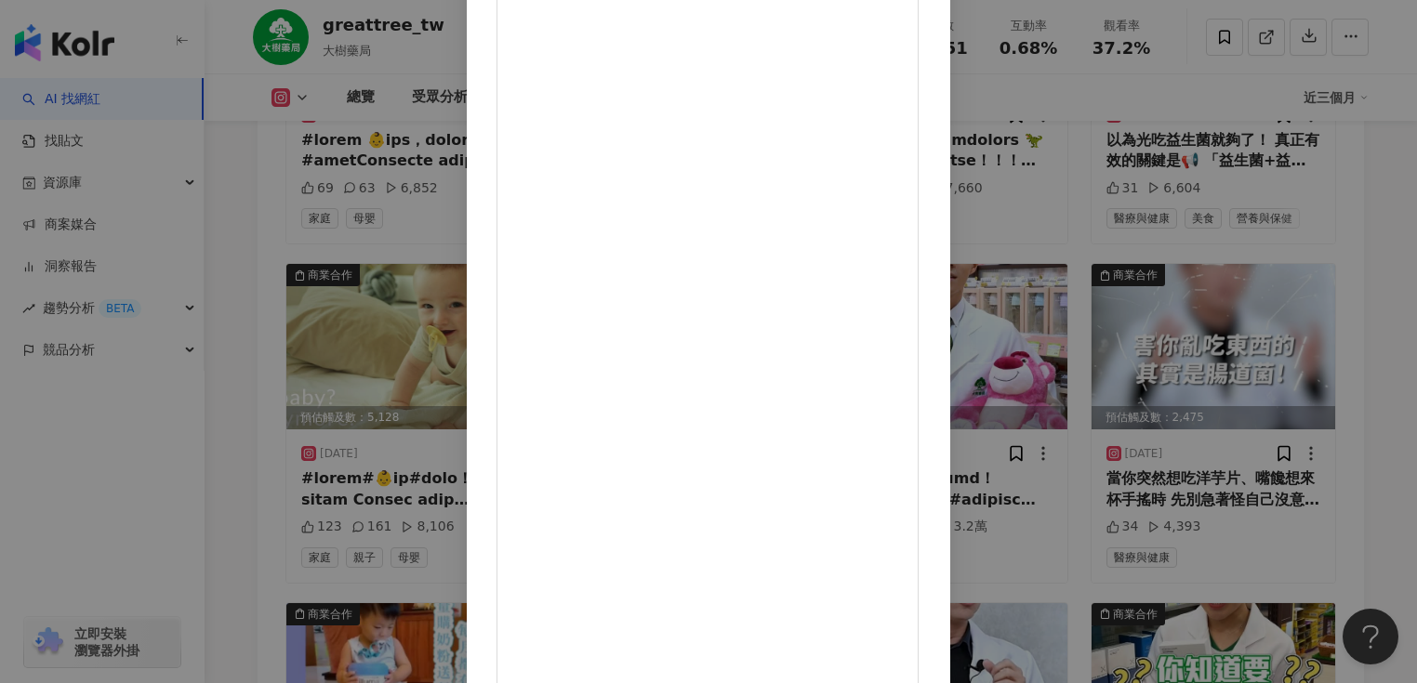
drag, startPoint x: 807, startPoint y: 329, endPoint x: 837, endPoint y: 464, distance: 138.0
click at [1314, 472] on div "greattree_tw 2025/6/7 401 192 3.2萬 查看原始貼文" at bounding box center [708, 341] width 1417 height 683
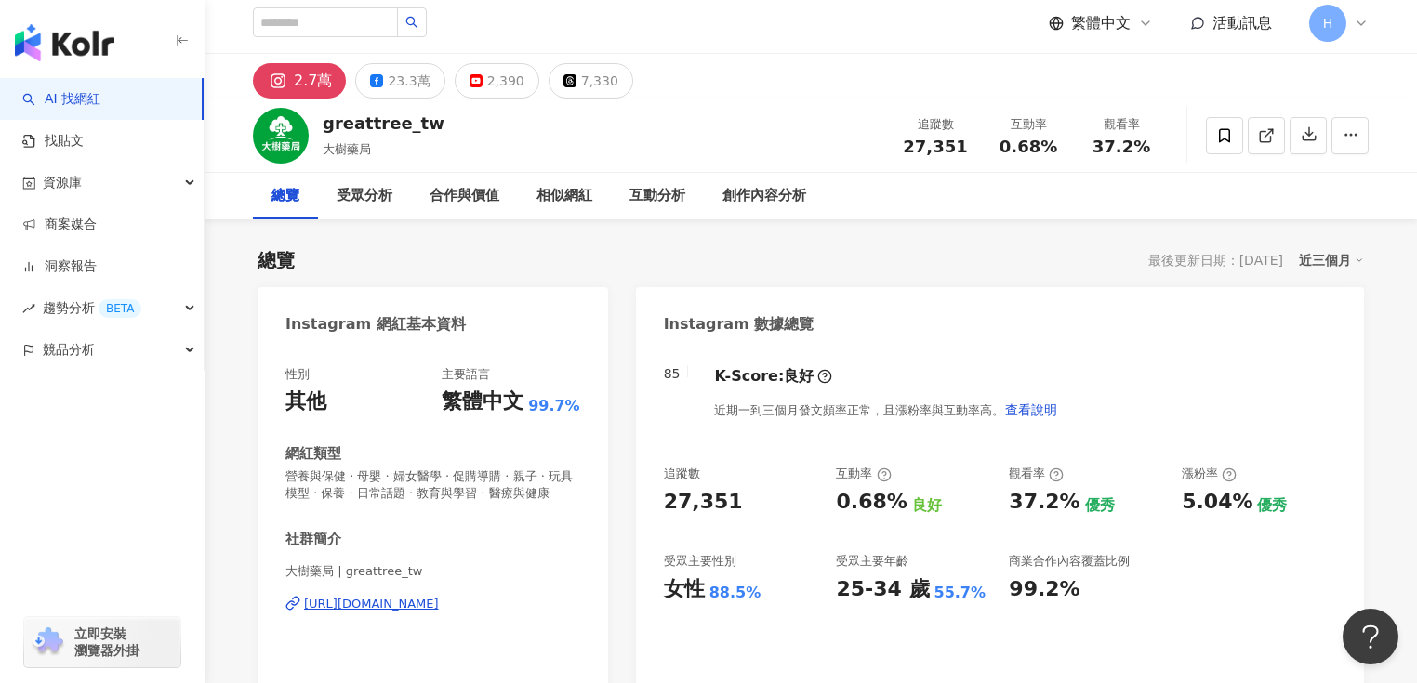
scroll to position [0, 0]
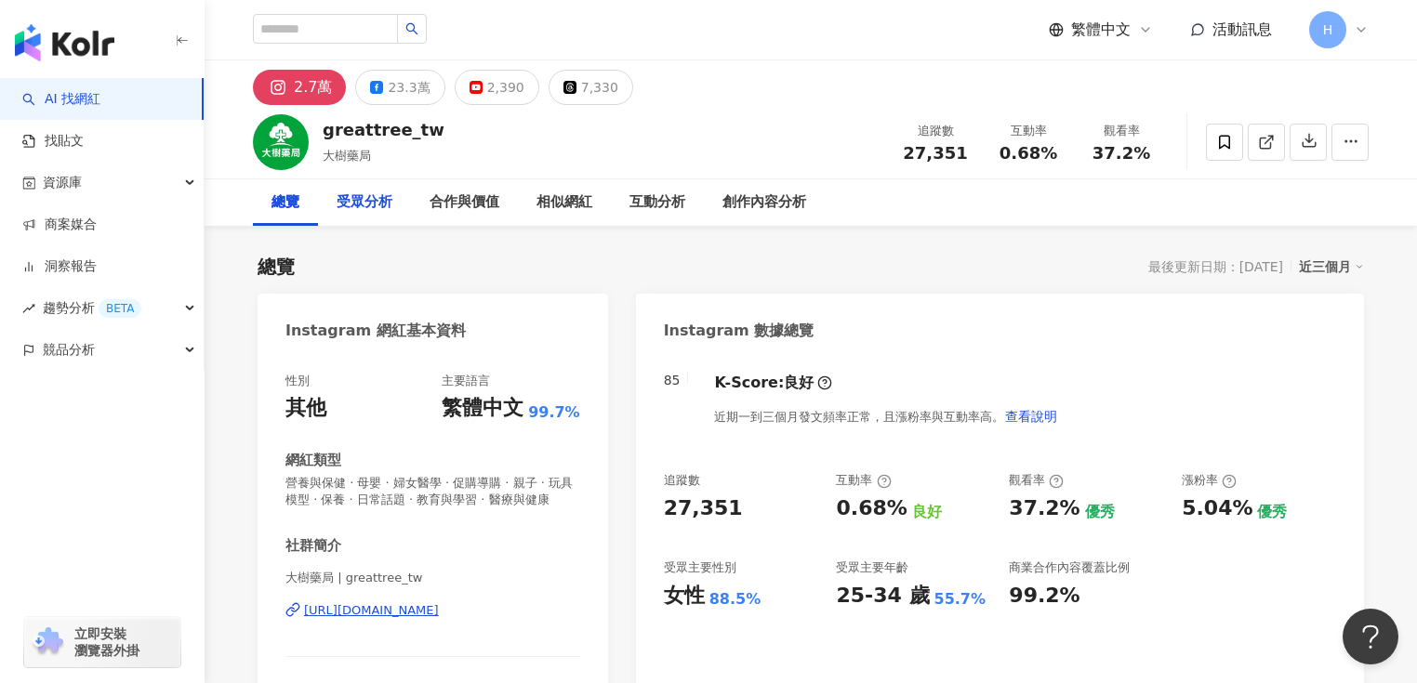
click at [379, 211] on div "受眾分析" at bounding box center [365, 202] width 56 height 22
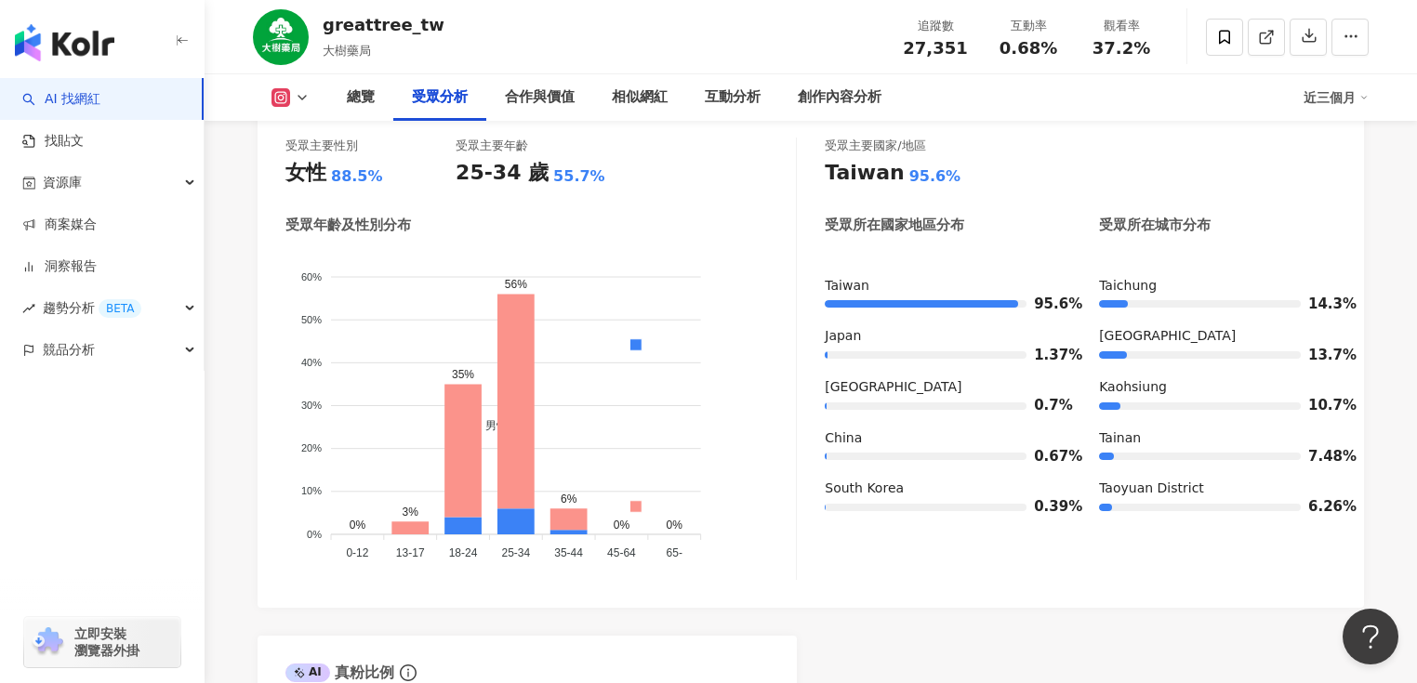
scroll to position [1696, 0]
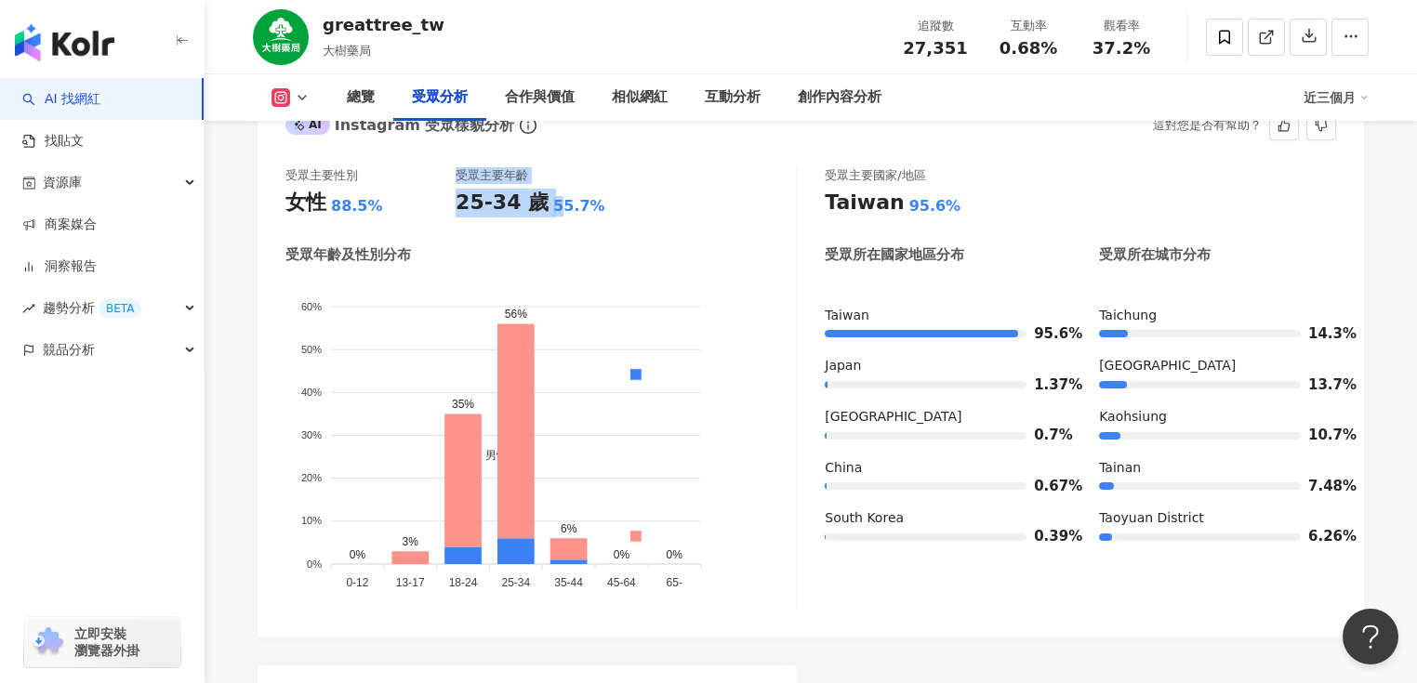
drag, startPoint x: 439, startPoint y: 218, endPoint x: 638, endPoint y: 233, distance: 199.5
click at [553, 218] on div "受眾主要性別 女性 88.5% 受眾主要年齡 25-34 歲 55.7%" at bounding box center [540, 192] width 510 height 50
click at [744, 242] on div "受眾主要性別 女性 88.5% 受眾主要年齡 25-34 歲 55.7% 受眾年齡及性別分布 男性 女性 60% 60% 50% 50% 40% 40% 30…" at bounding box center [540, 388] width 511 height 442
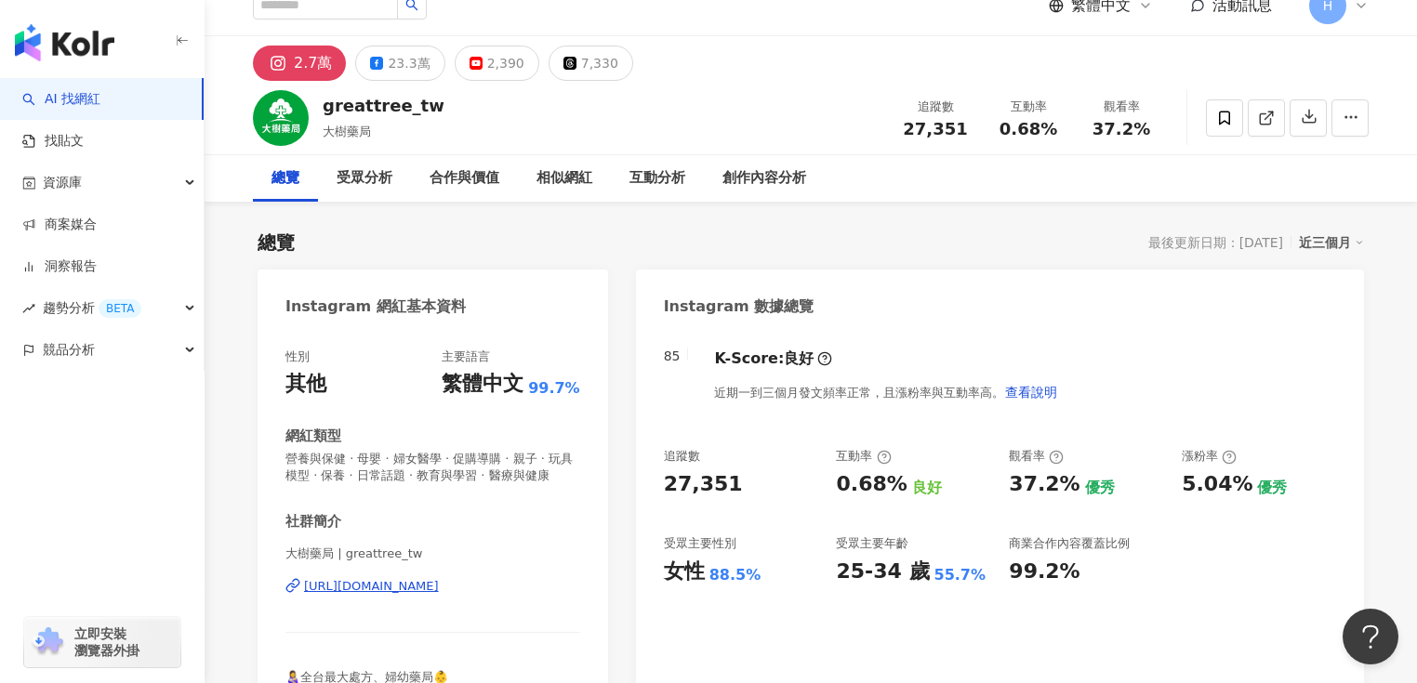
scroll to position [0, 0]
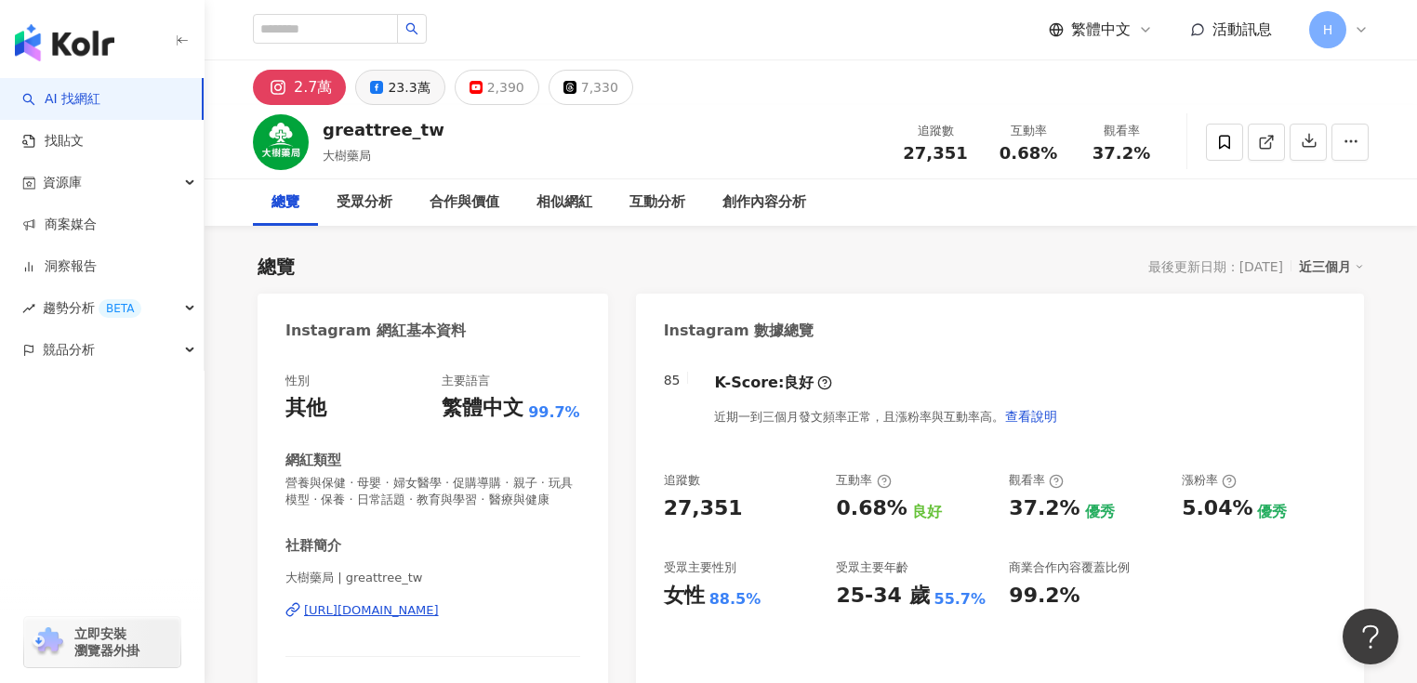
click at [409, 93] on div "23.3萬" at bounding box center [409, 87] width 42 height 26
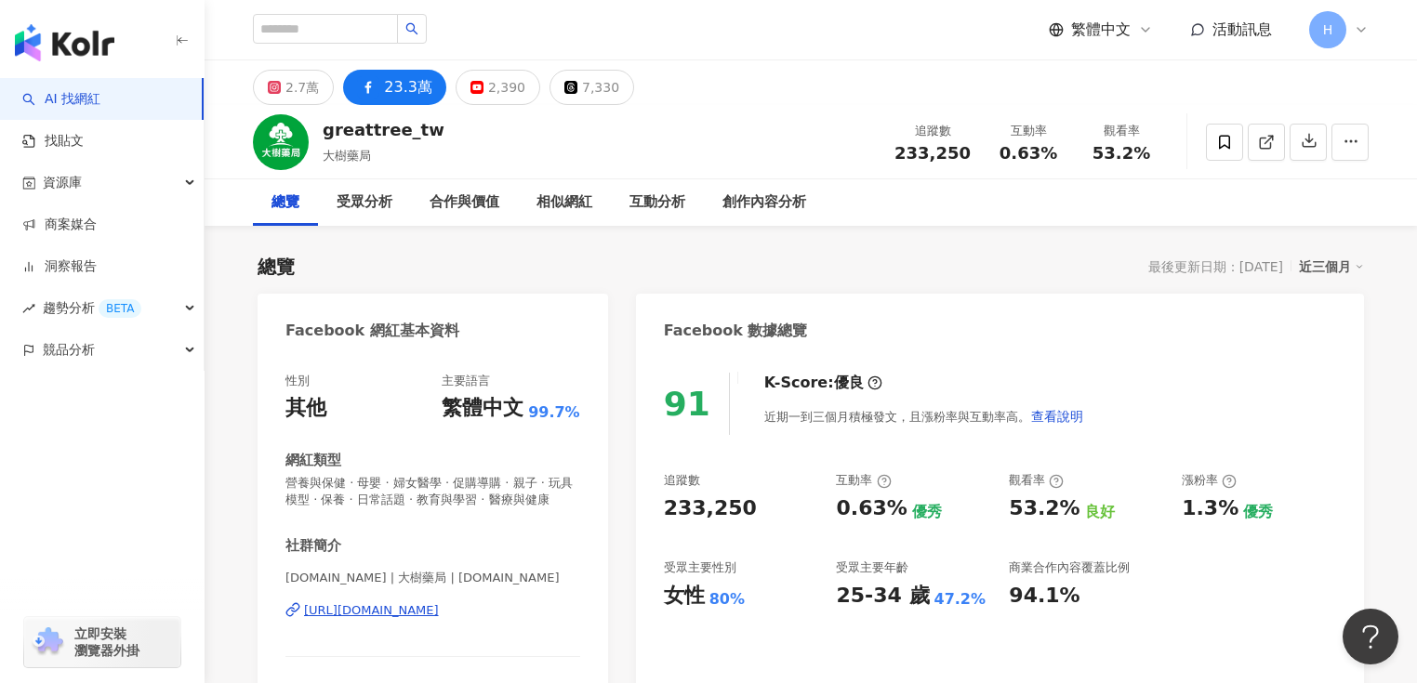
scroll to position [0, 565]
